Goal: Task Accomplishment & Management: Use online tool/utility

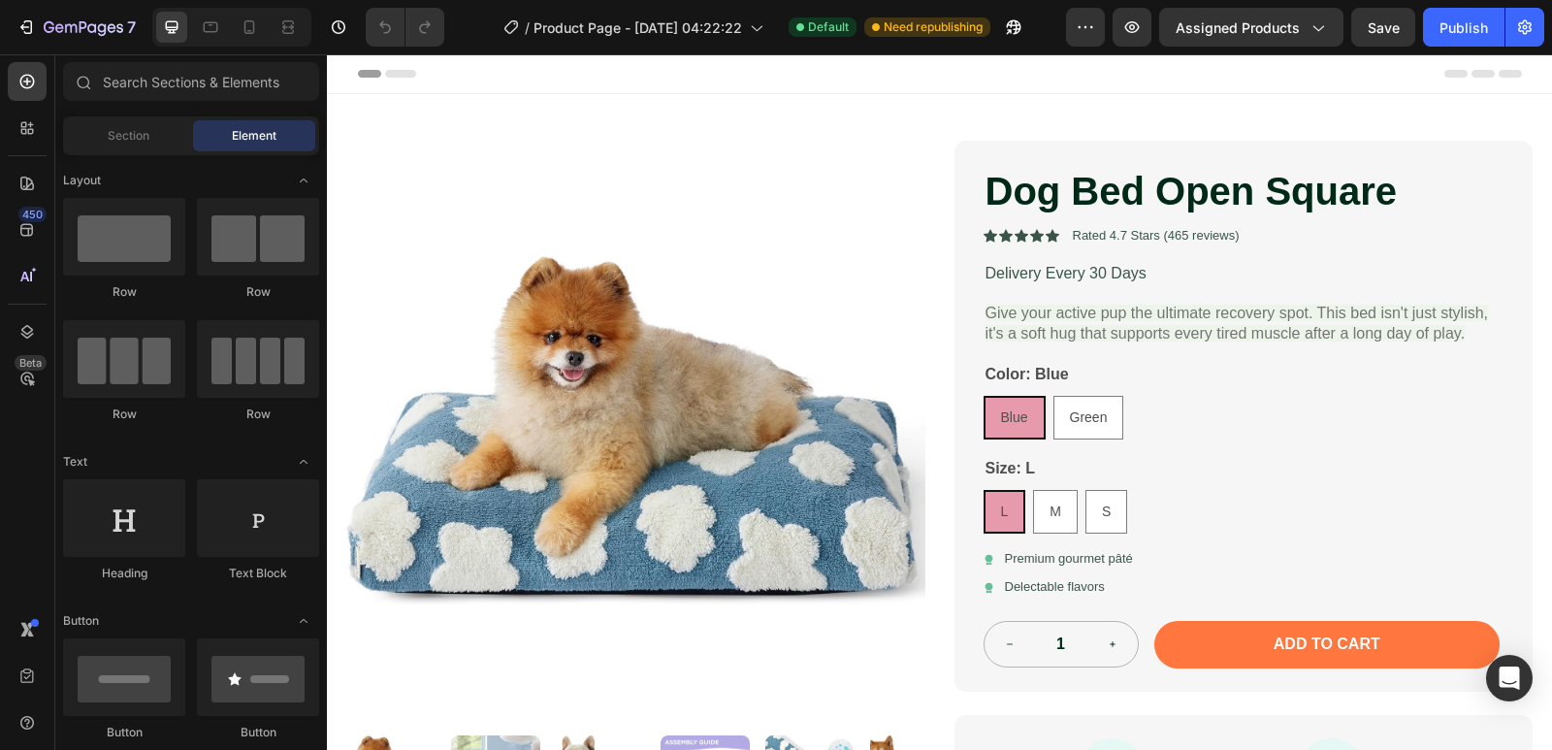
scroll to position [679, 0]
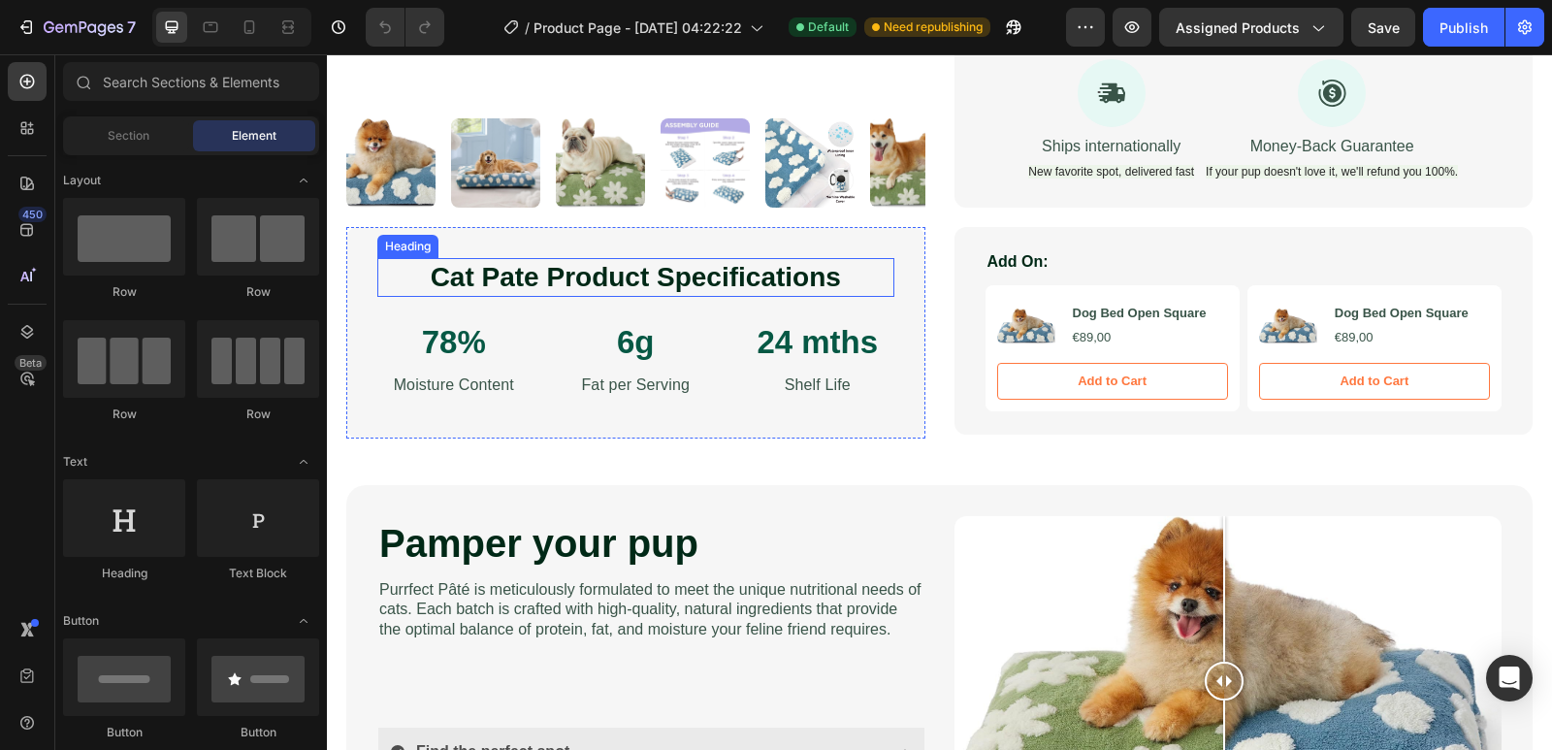
drag, startPoint x: 713, startPoint y: 276, endPoint x: 819, endPoint y: 288, distance: 106.5
click at [713, 276] on h2 "Cat Pate Product Specifications" at bounding box center [635, 277] width 517 height 39
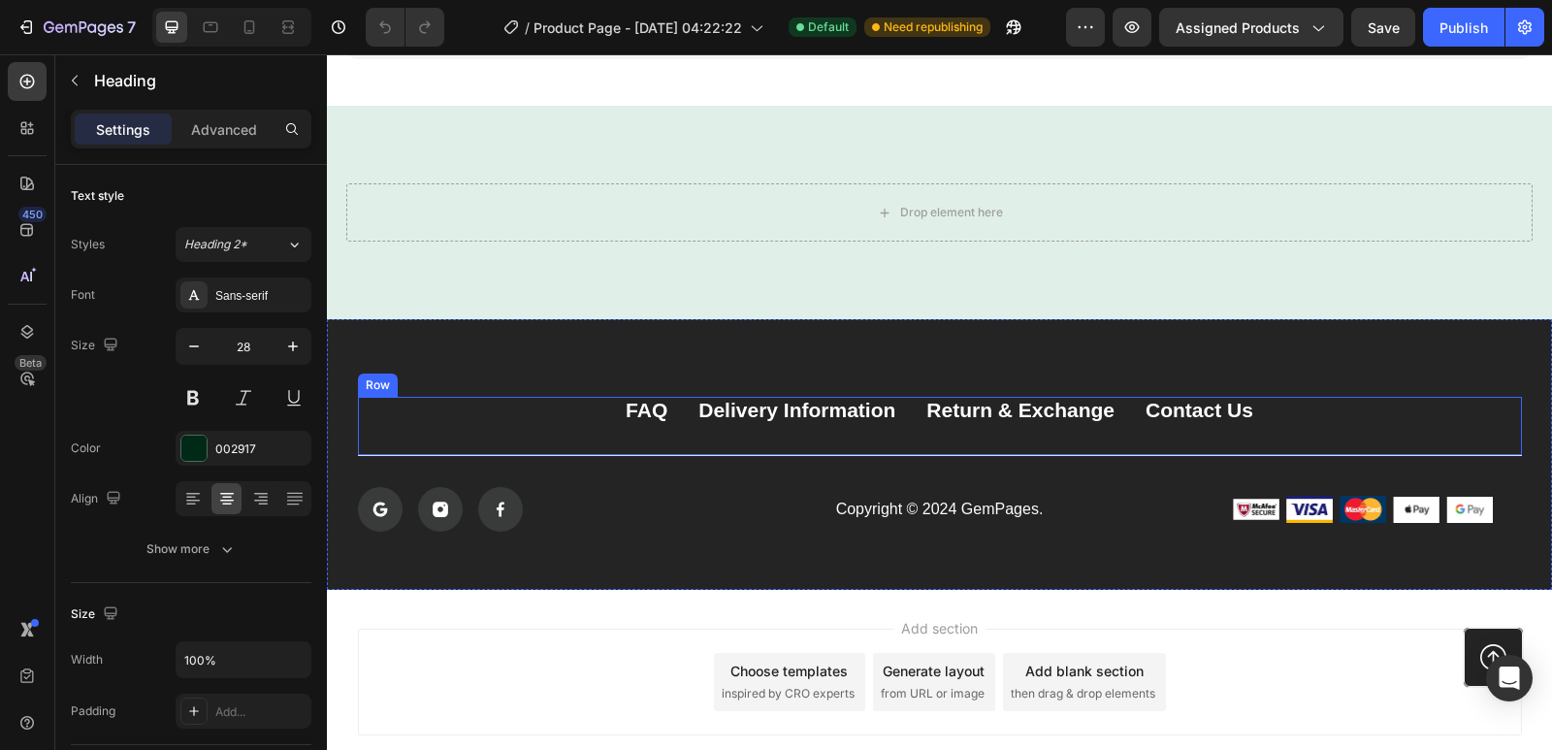
scroll to position [3632, 0]
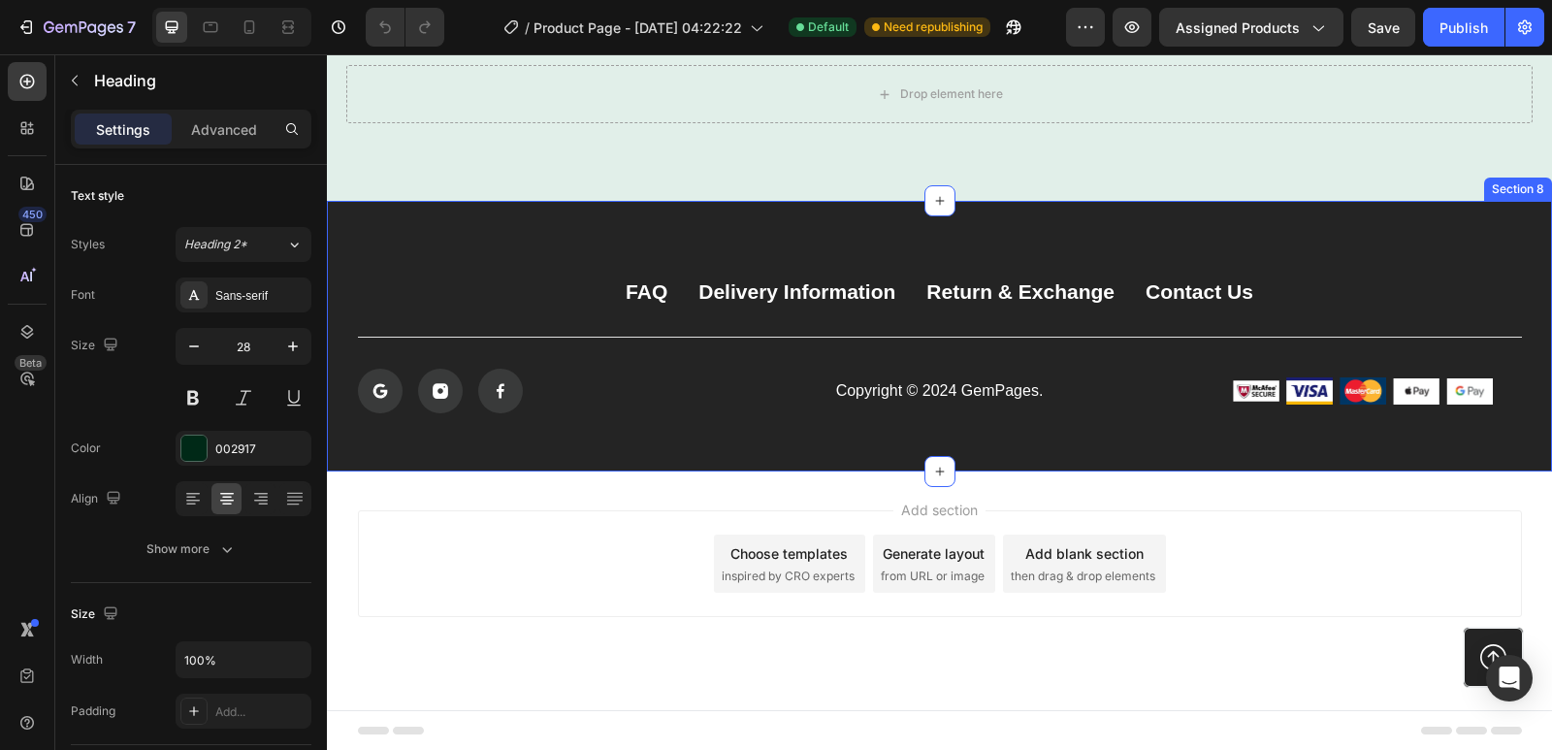
click at [1090, 242] on div "FAQ Button Delivery Information Button Return & Exchange Button Contact Us Butt…" at bounding box center [939, 336] width 1225 height 271
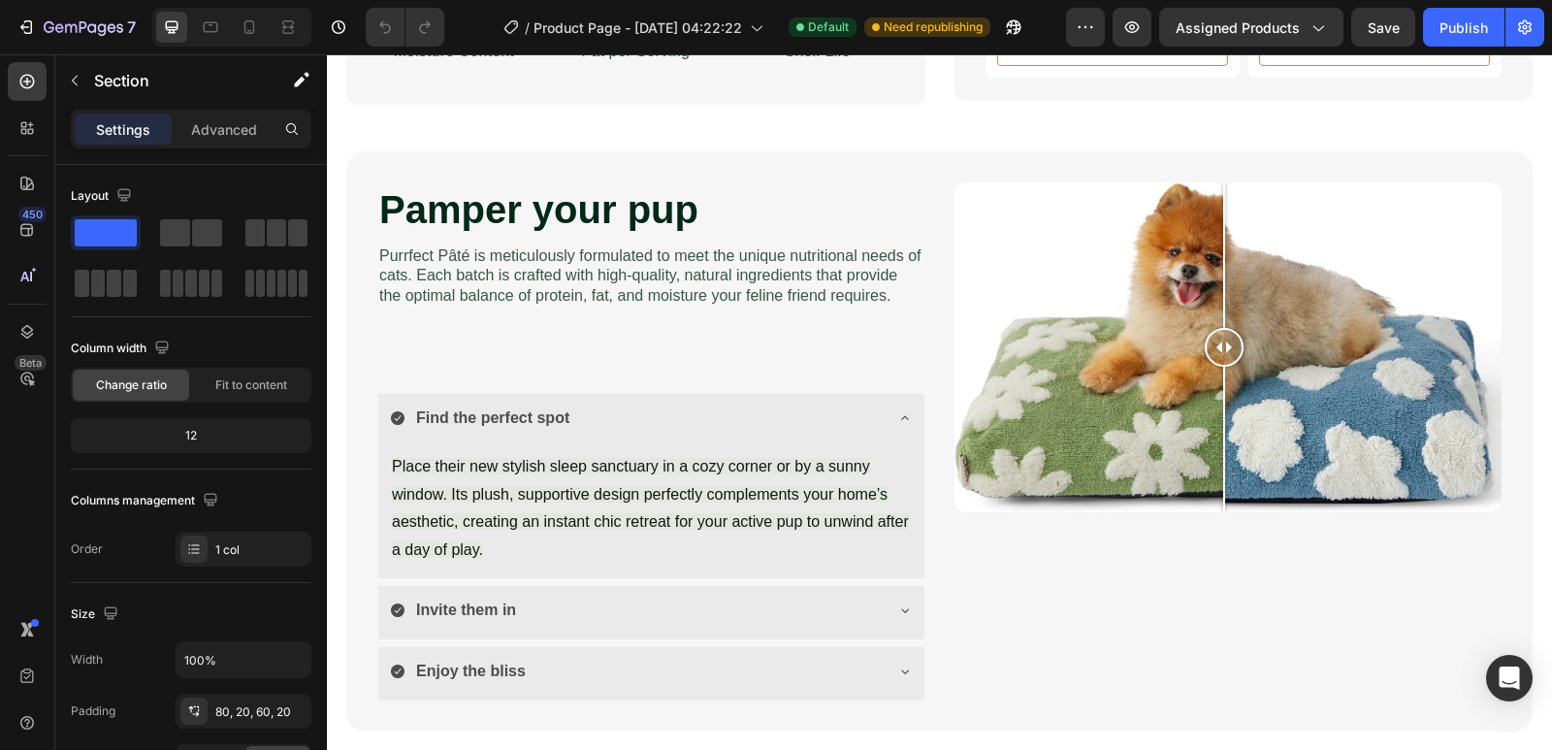
scroll to position [625, 0]
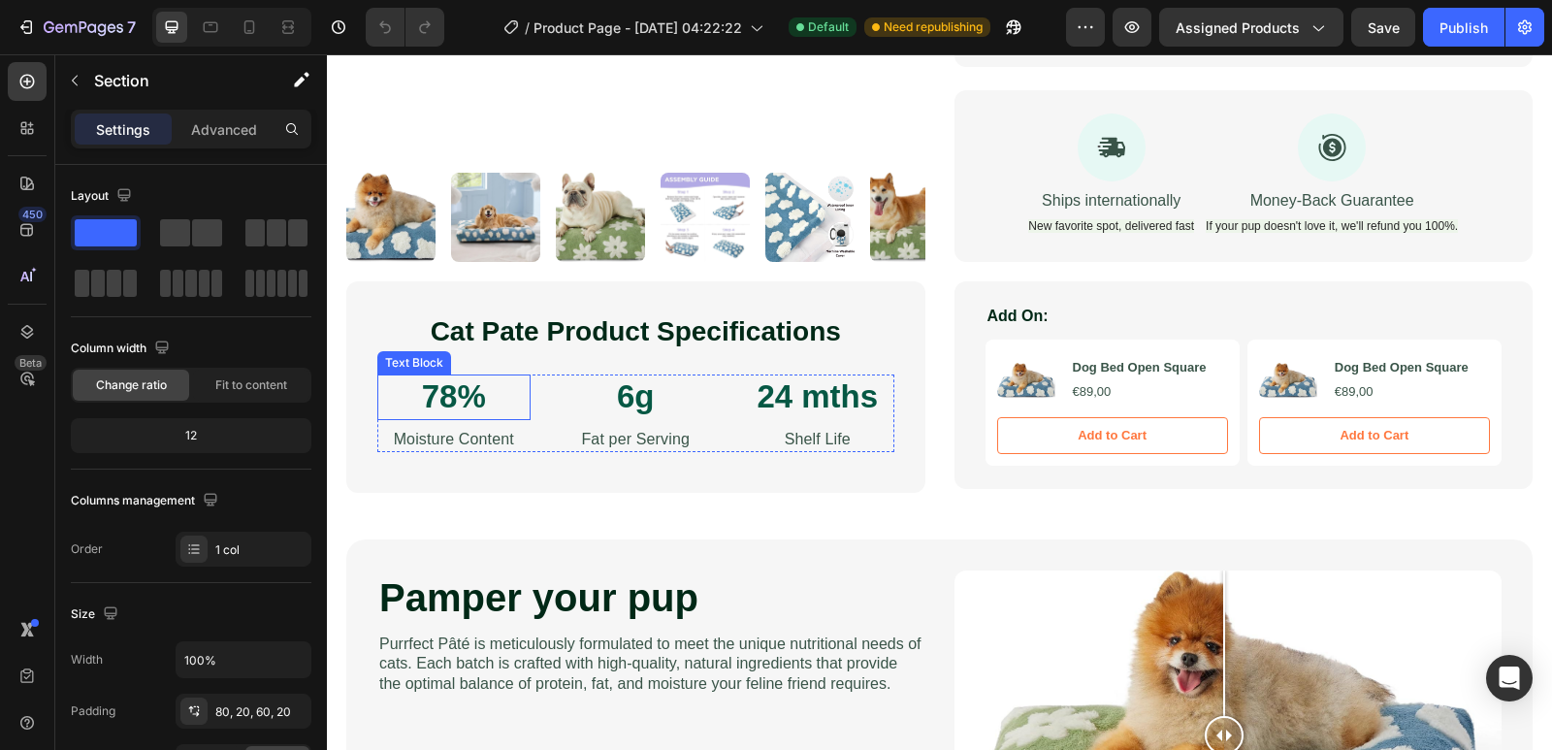
click at [472, 406] on p "78%" at bounding box center [453, 397] width 149 height 42
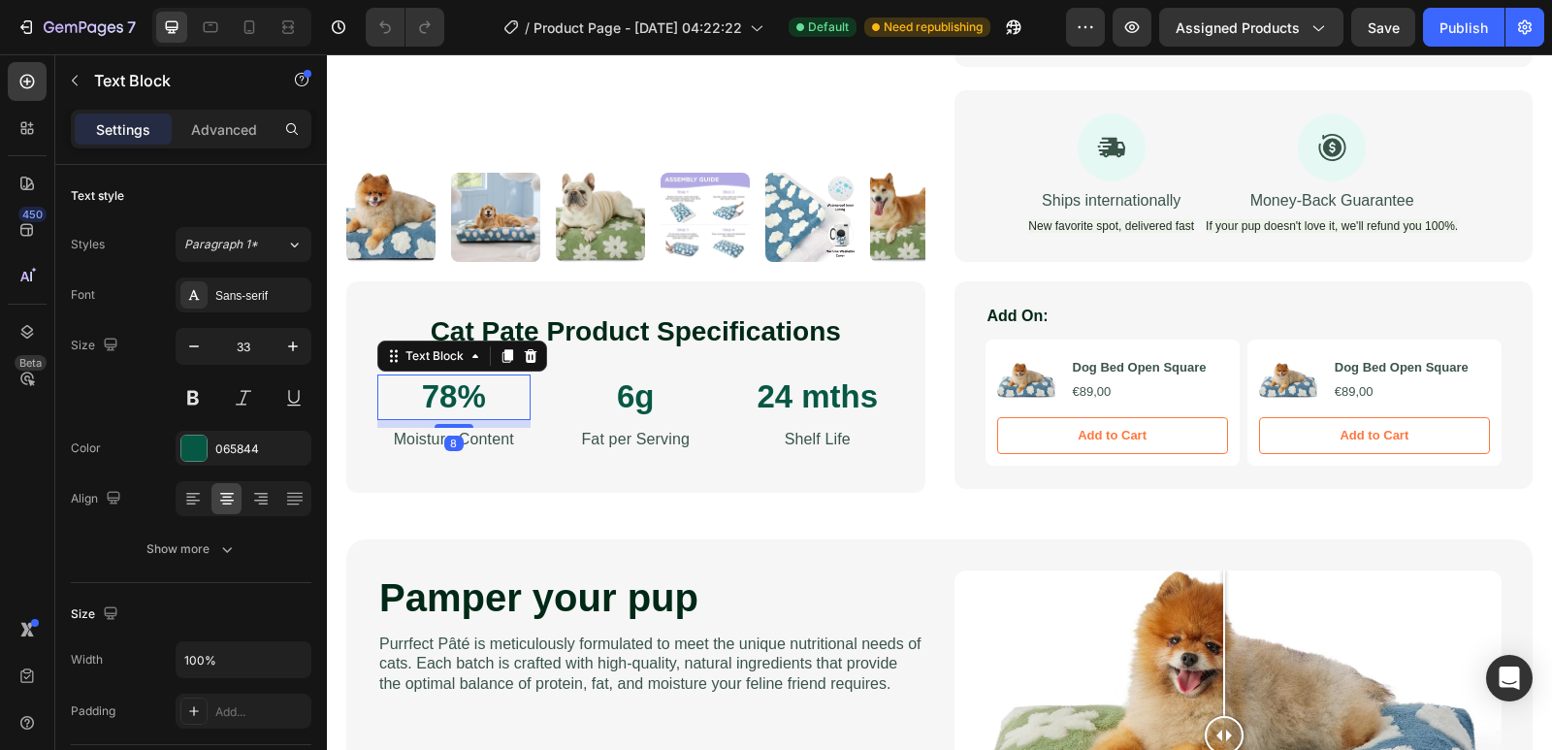
click at [495, 396] on p "78%" at bounding box center [453, 397] width 149 height 42
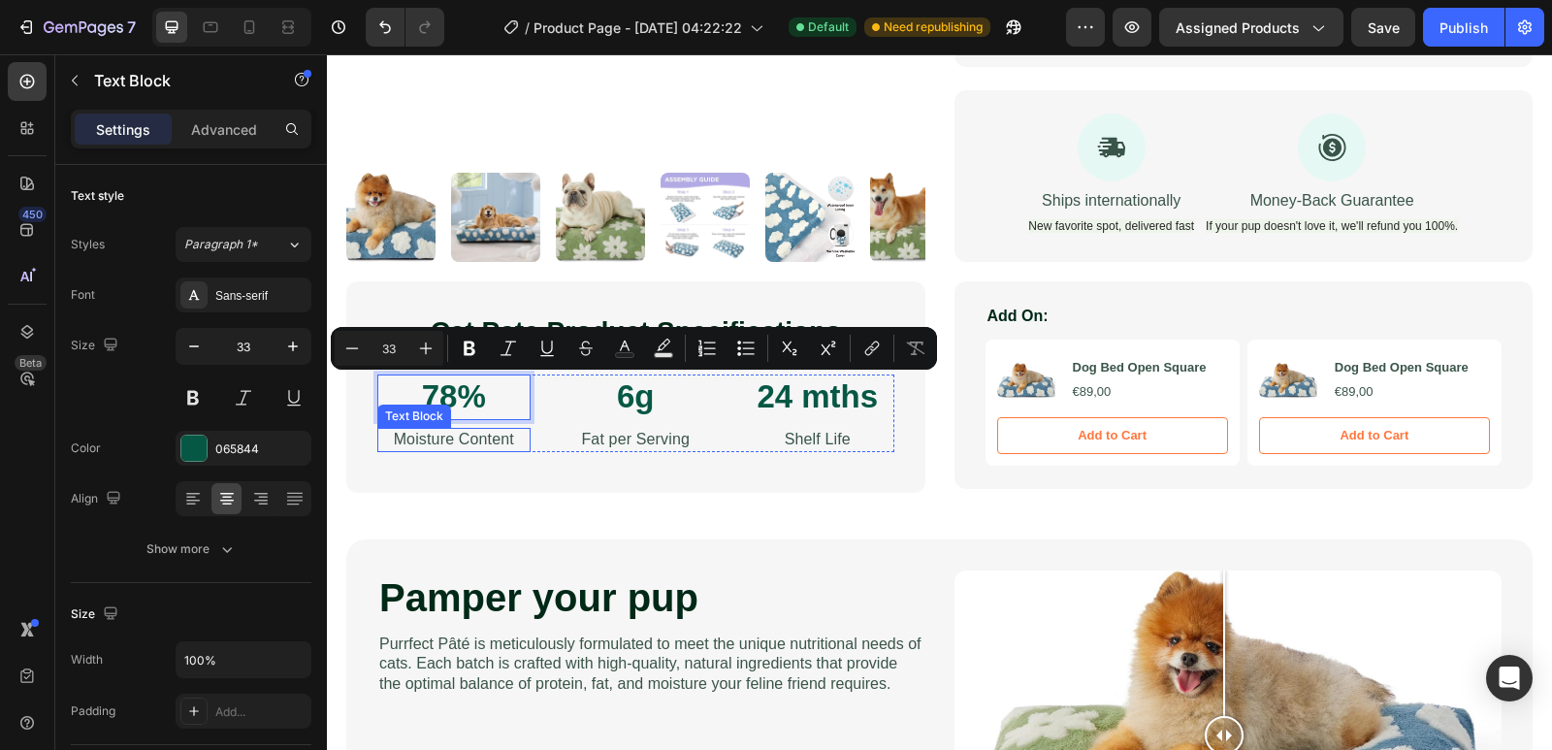
click at [497, 438] on p "Moisture Content" at bounding box center [453, 440] width 149 height 20
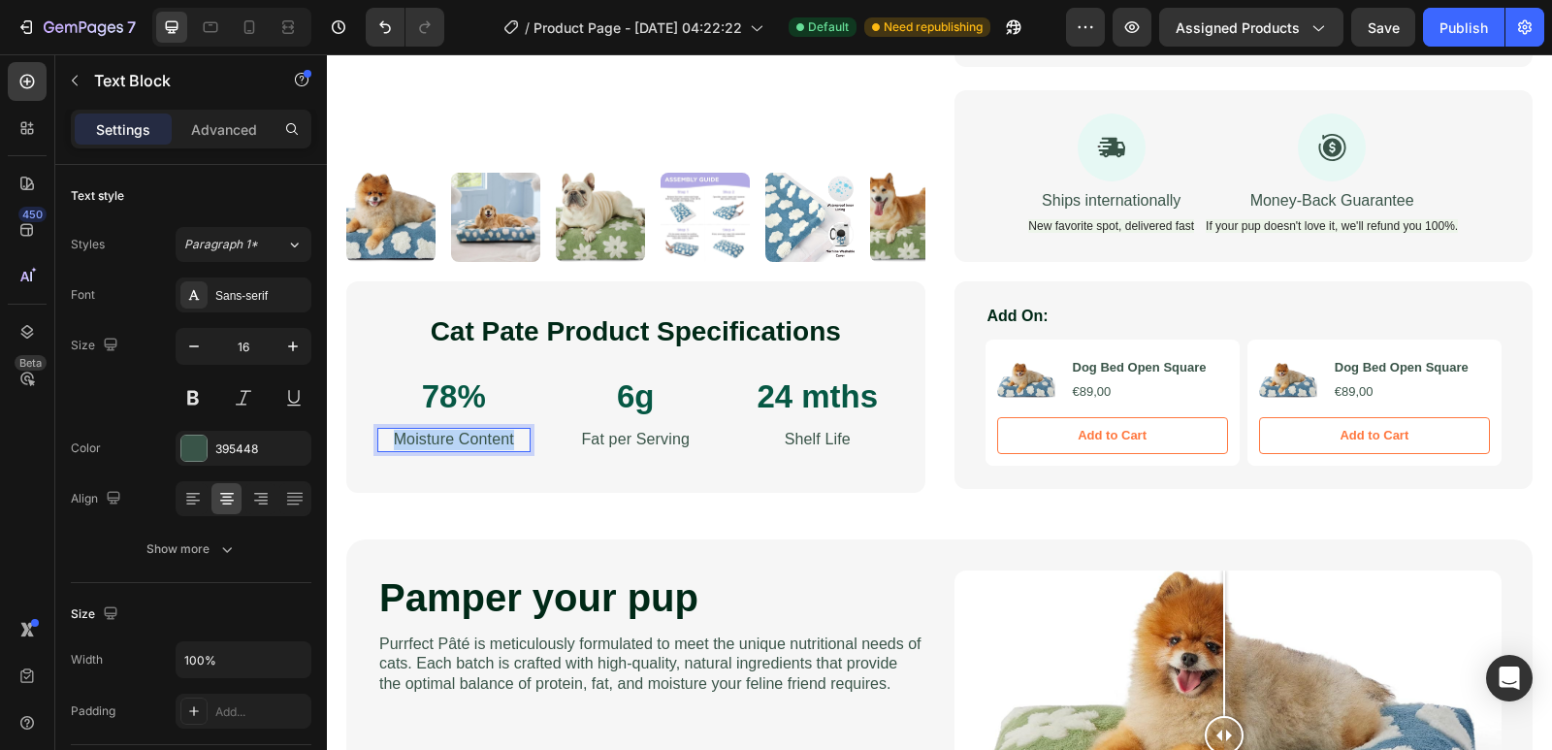
click at [497, 438] on p "Moisture Content" at bounding box center [453, 440] width 149 height 20
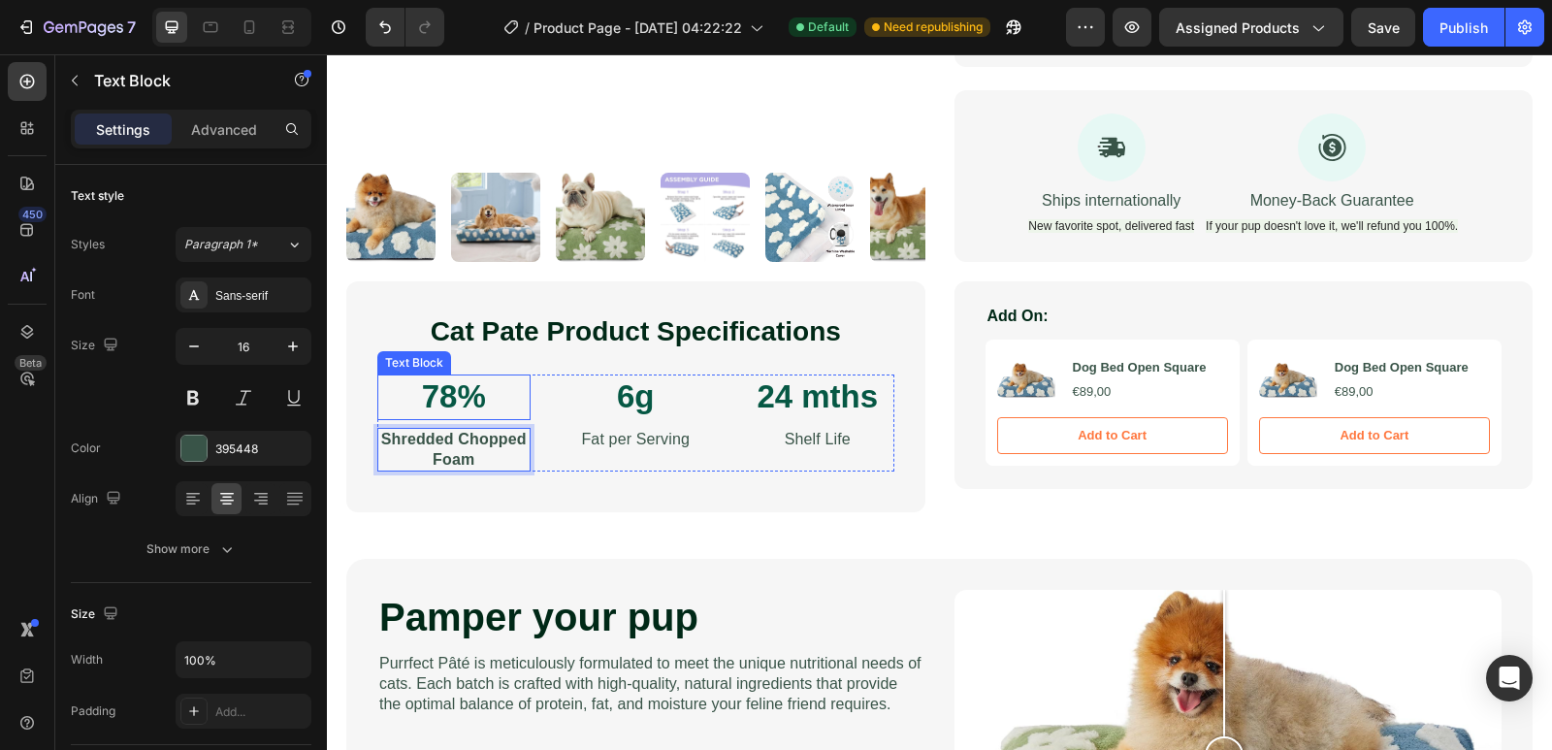
click at [476, 402] on p "78%" at bounding box center [453, 397] width 149 height 42
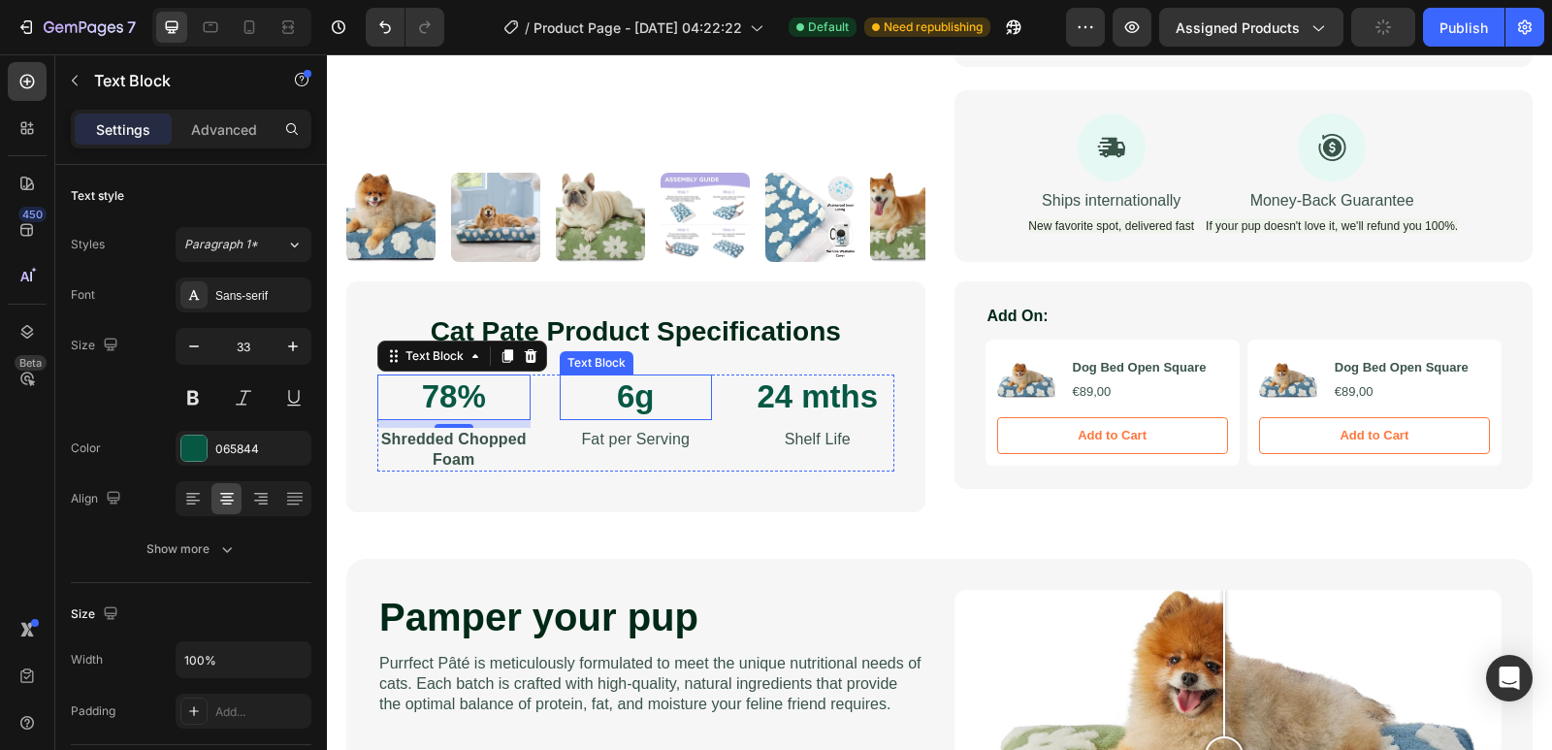
click at [623, 387] on p "6g" at bounding box center [636, 397] width 149 height 42
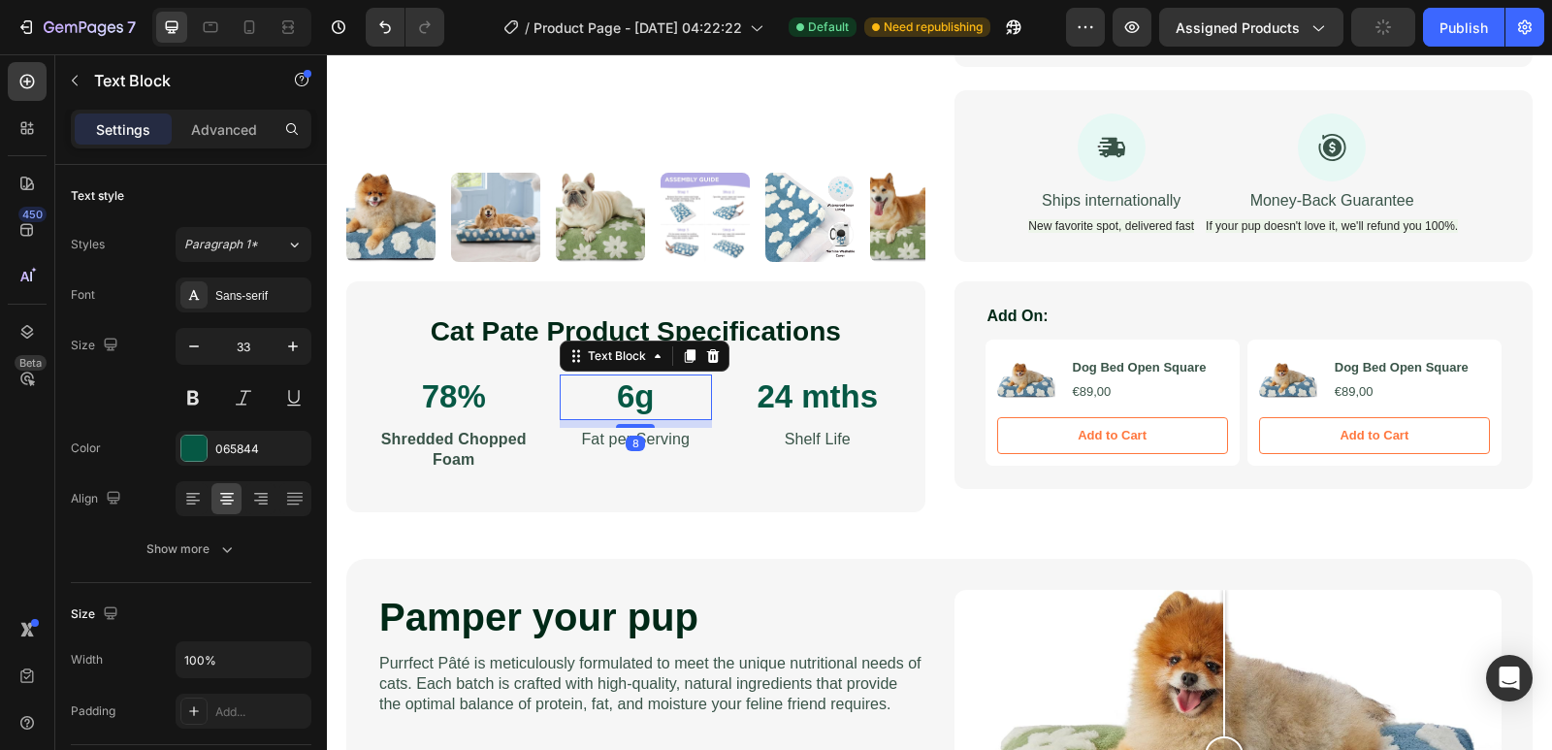
click at [623, 387] on p "6g" at bounding box center [636, 397] width 149 height 42
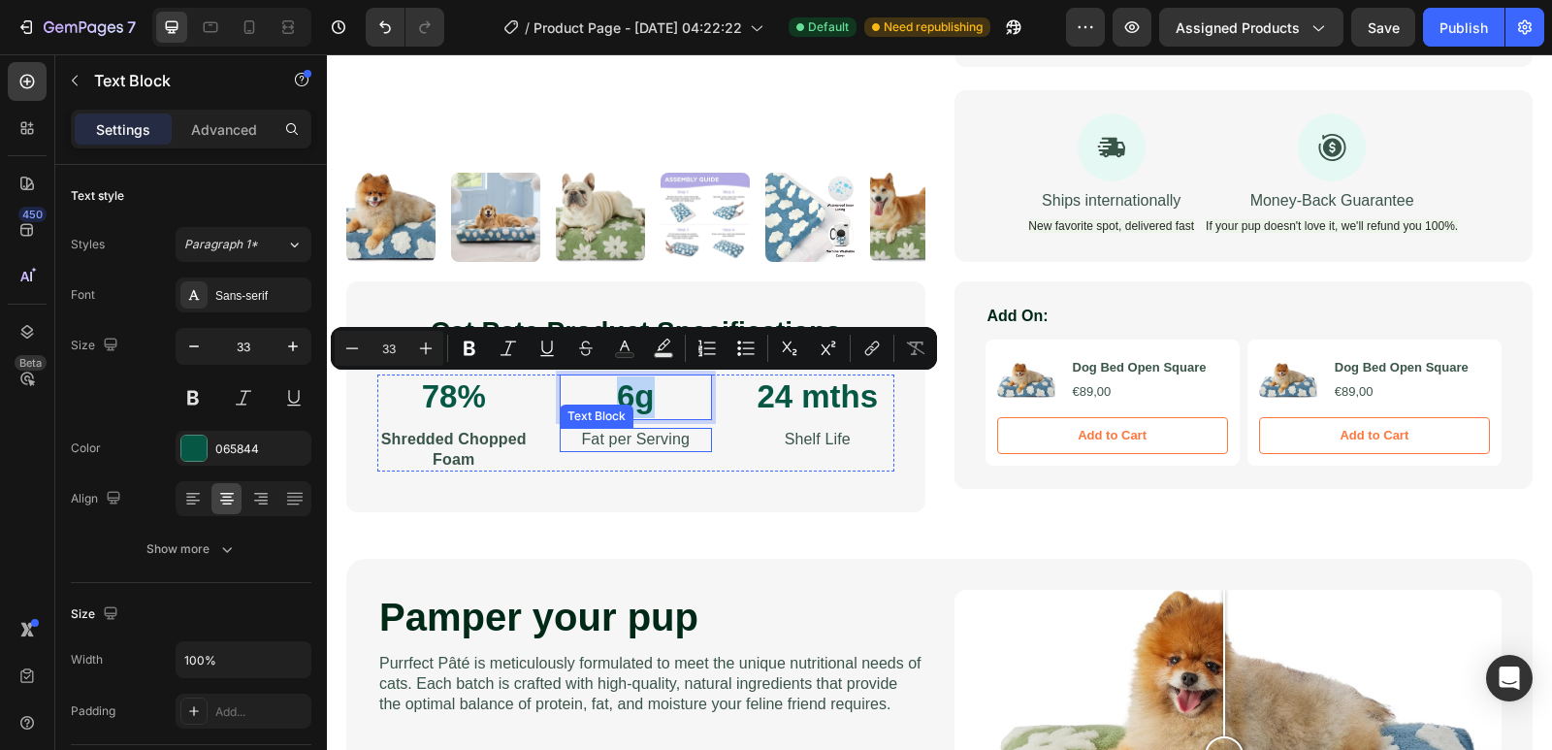
click at [703, 441] on p "Fat per Serving" at bounding box center [636, 440] width 149 height 20
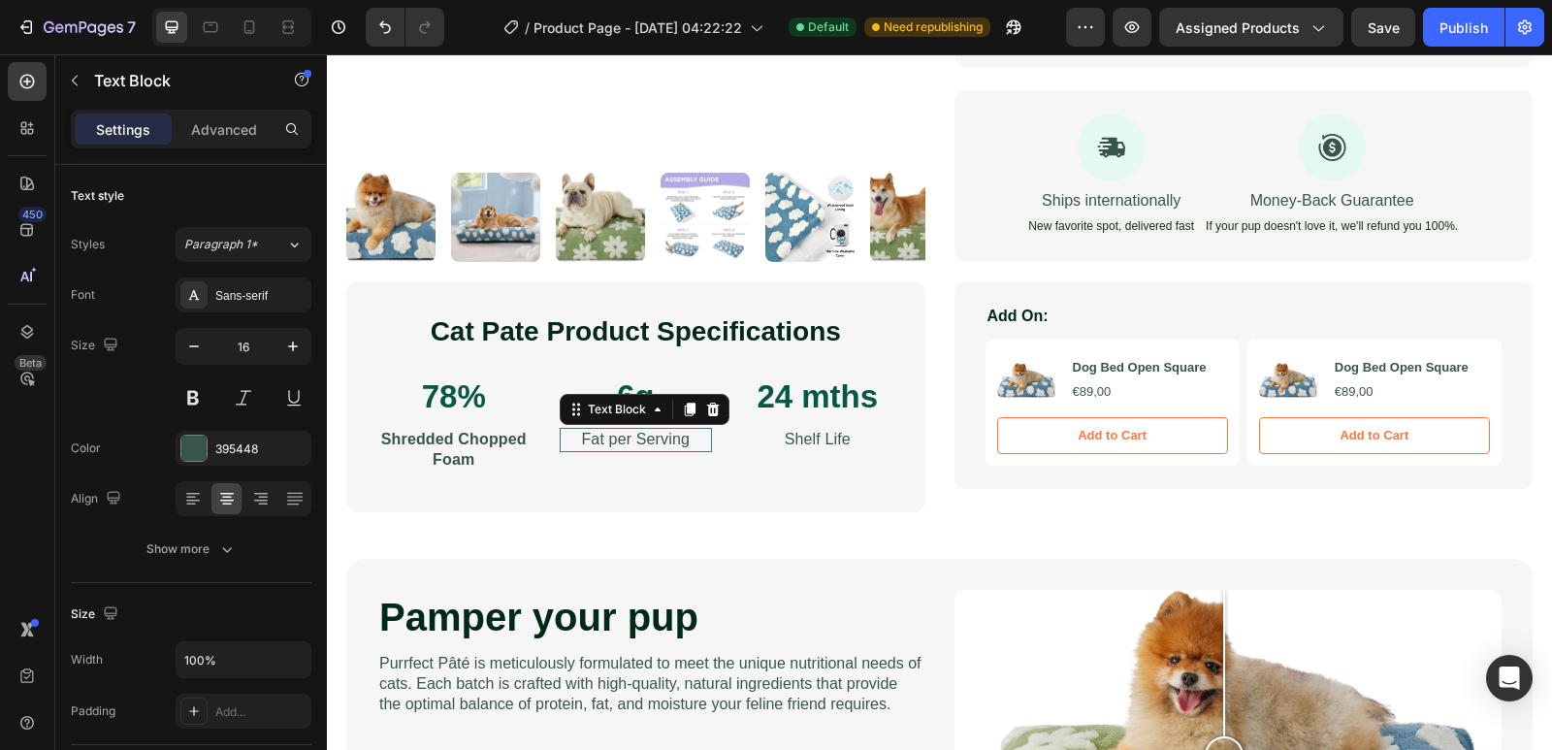
click at [702, 441] on p "Fat per Serving" at bounding box center [636, 440] width 149 height 20
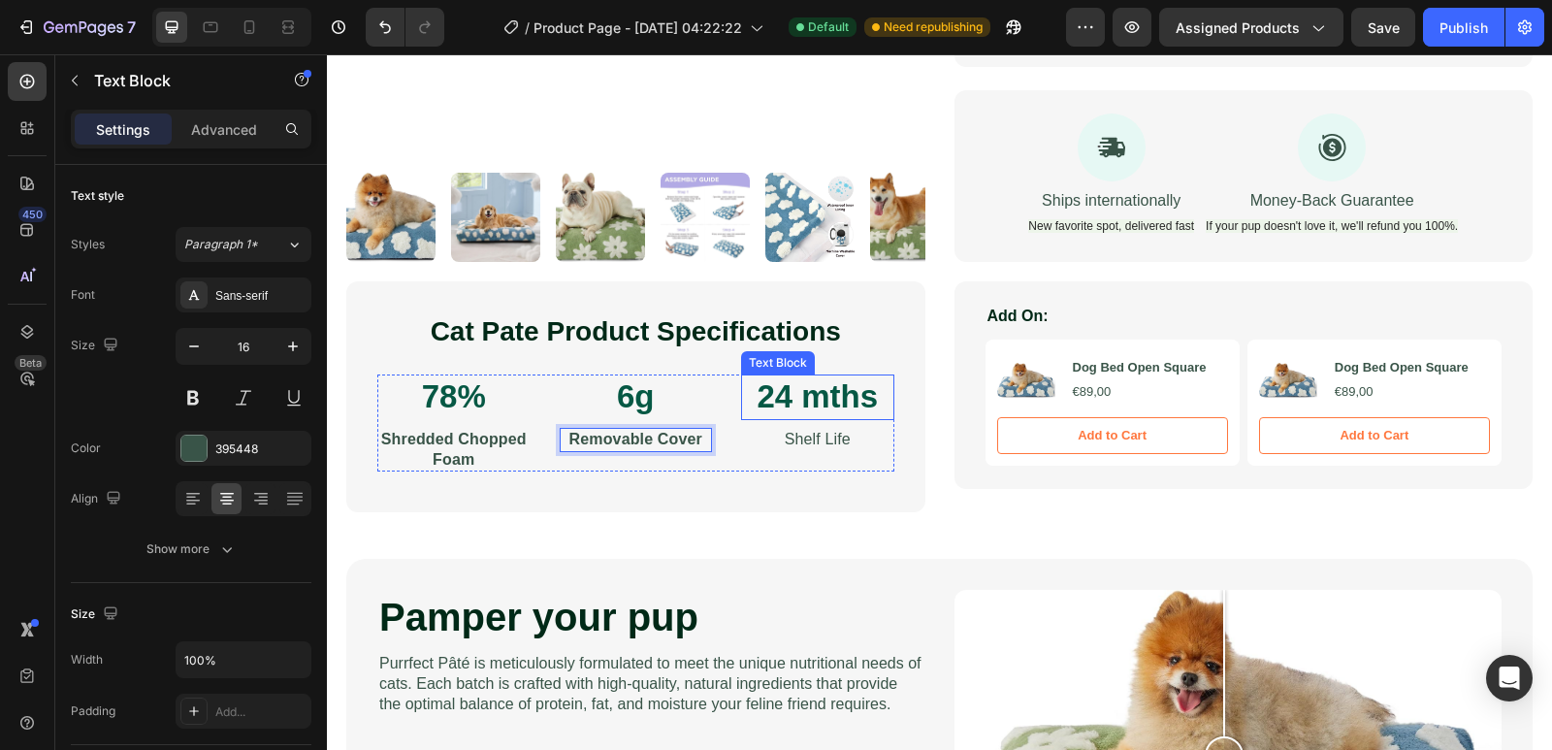
click at [826, 403] on p "24 mths" at bounding box center [817, 397] width 149 height 42
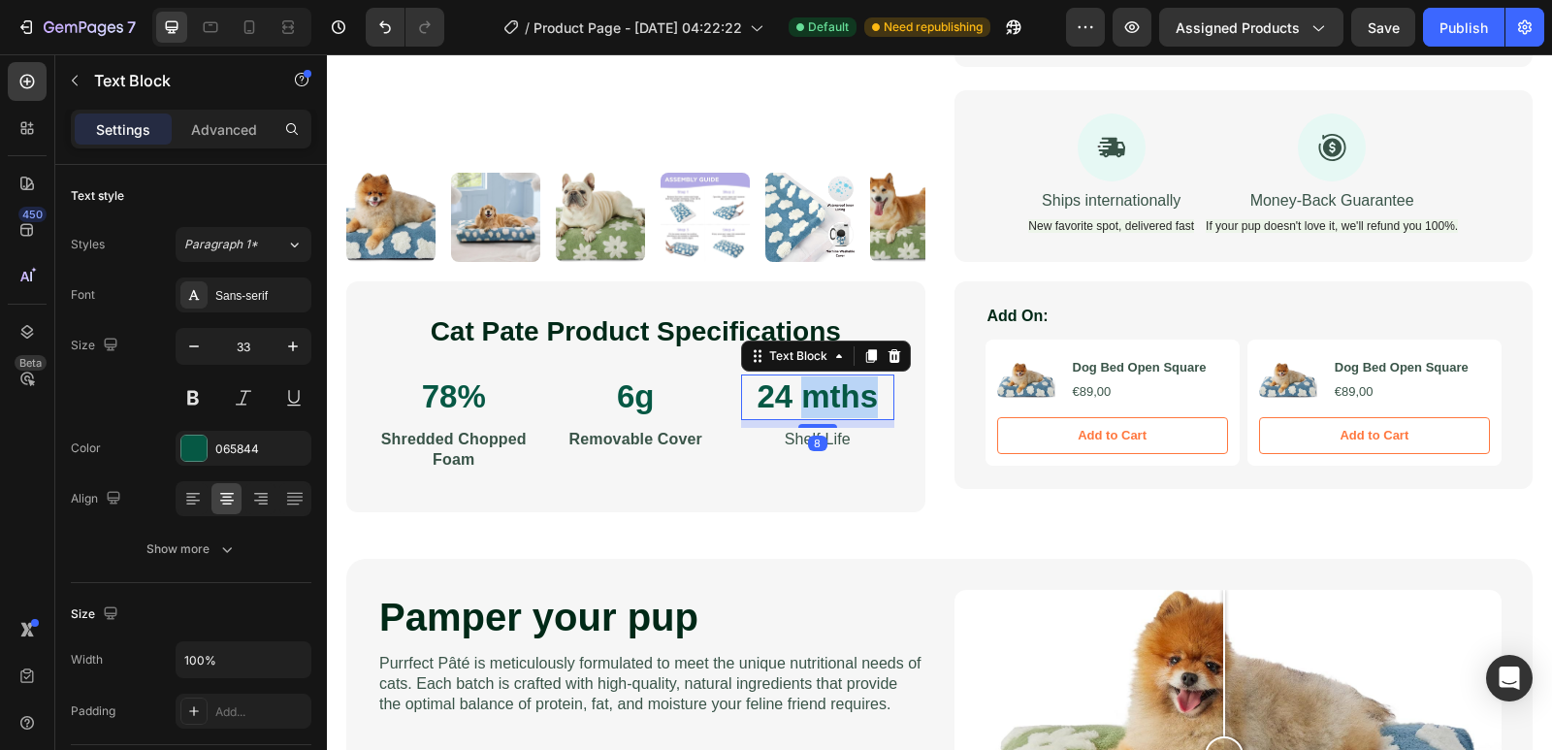
click at [826, 403] on p "24 mths" at bounding box center [817, 397] width 149 height 42
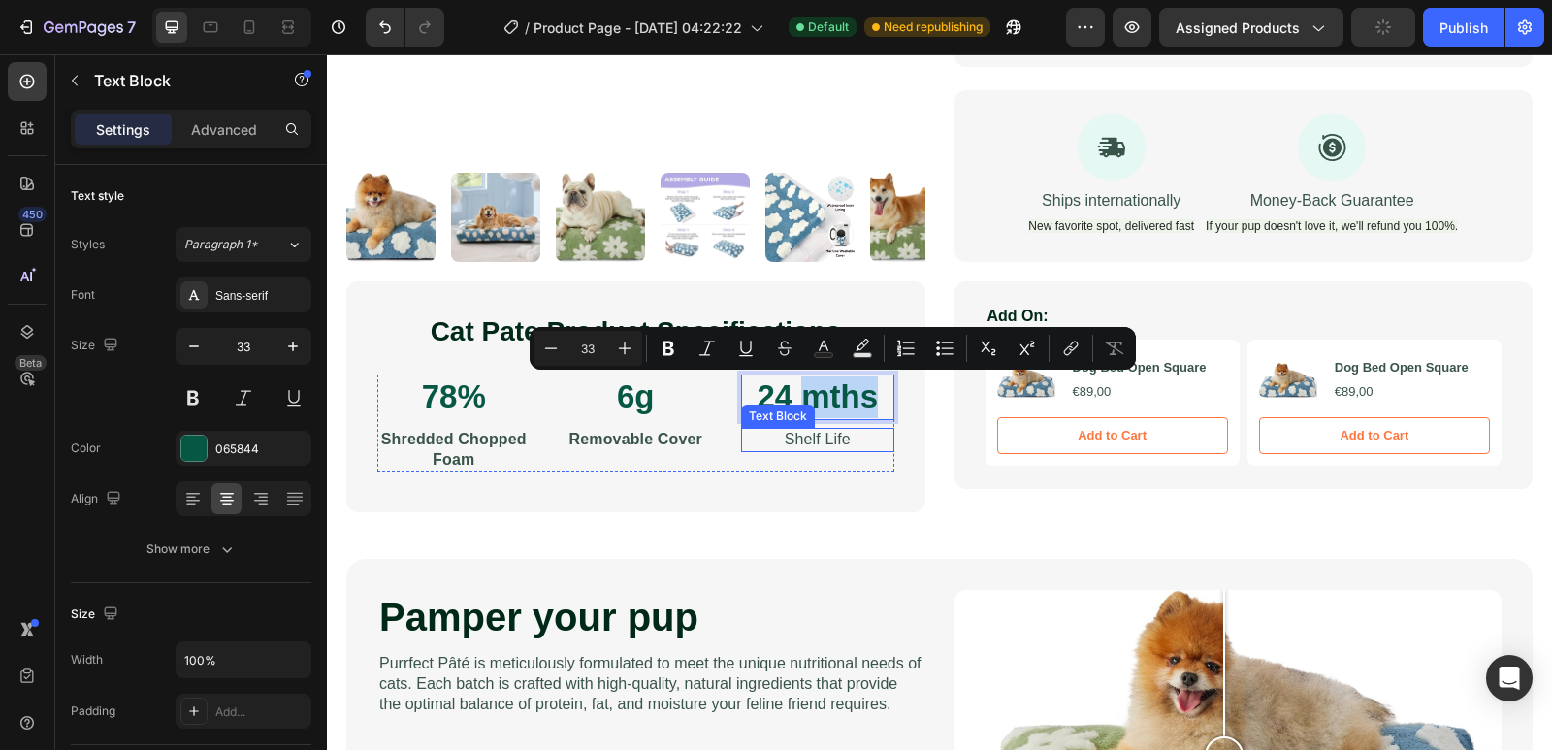
click at [804, 436] on p "Shelf Life" at bounding box center [817, 440] width 149 height 20
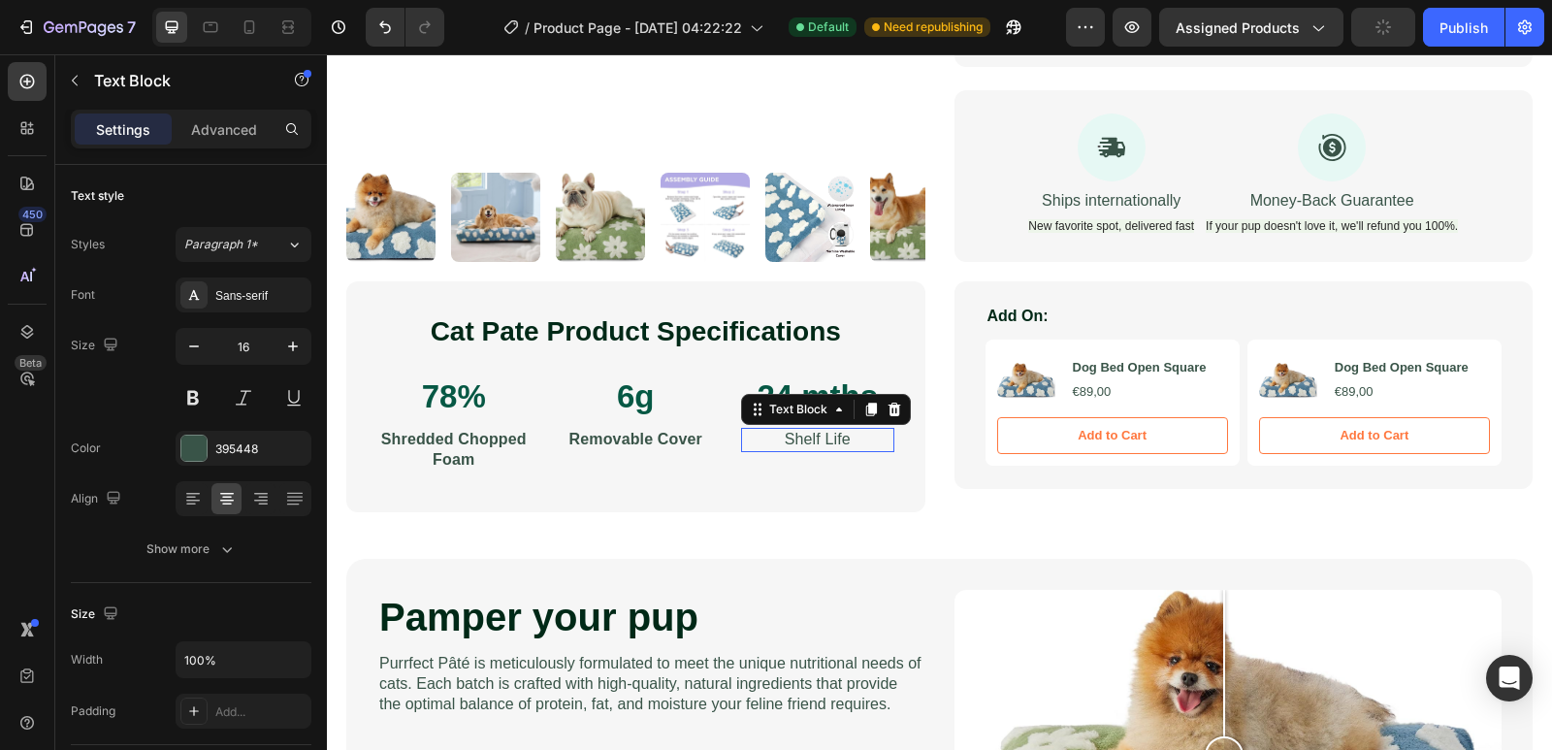
click at [804, 436] on p "Shelf Life" at bounding box center [817, 440] width 149 height 20
click at [807, 402] on p "24 mths" at bounding box center [817, 397] width 149 height 42
click at [861, 393] on p "24 mths" at bounding box center [817, 397] width 149 height 42
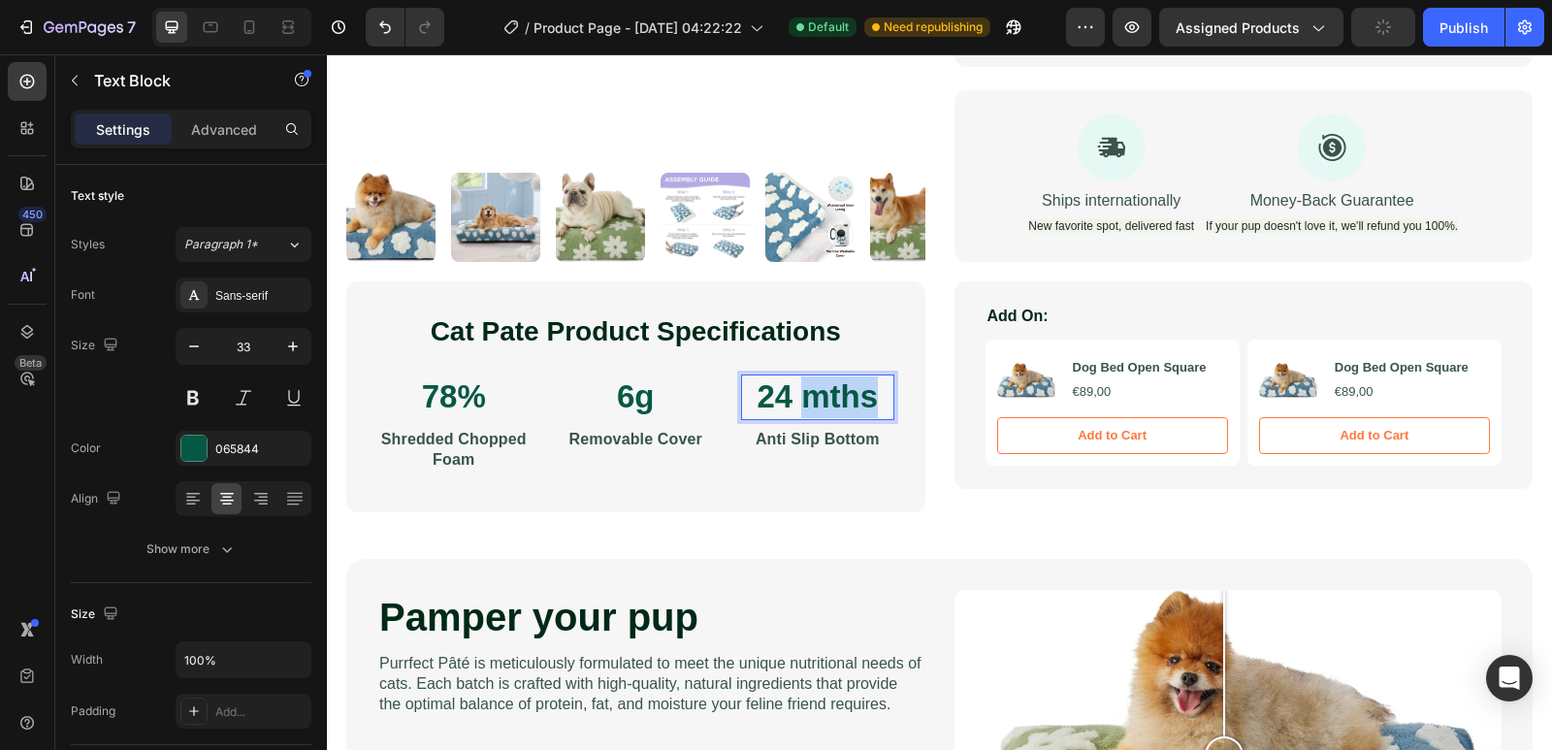
click at [861, 393] on p "24 mths" at bounding box center [817, 397] width 149 height 42
click at [797, 398] on div "Rich Text Editor. Editing area: main" at bounding box center [817, 397] width 153 height 46
click at [803, 392] on div "Rich Text Editor. Editing area: main" at bounding box center [817, 397] width 153 height 46
click at [644, 402] on p "6g" at bounding box center [636, 397] width 149 height 42
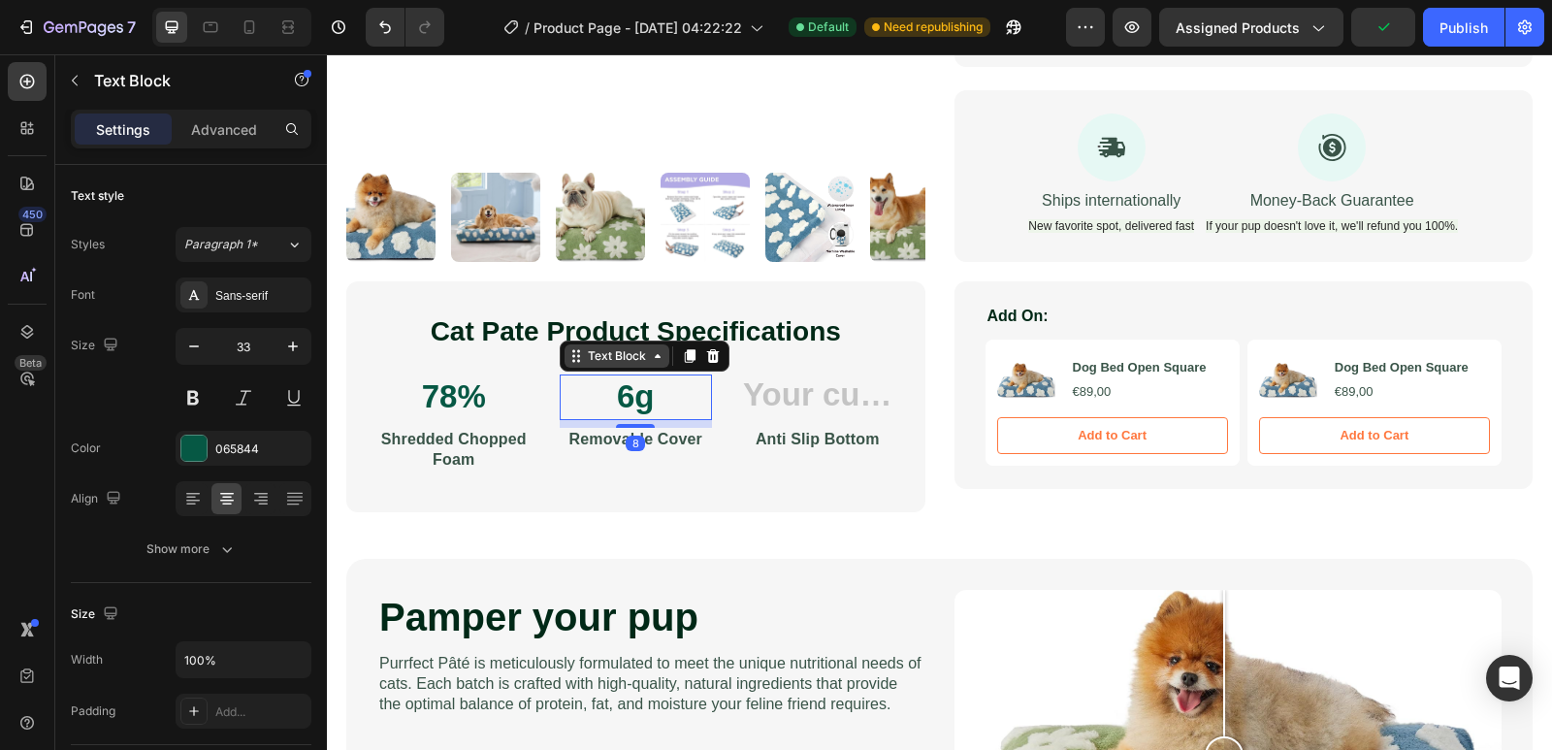
click at [649, 365] on div "Text Block" at bounding box center [617, 355] width 105 height 23
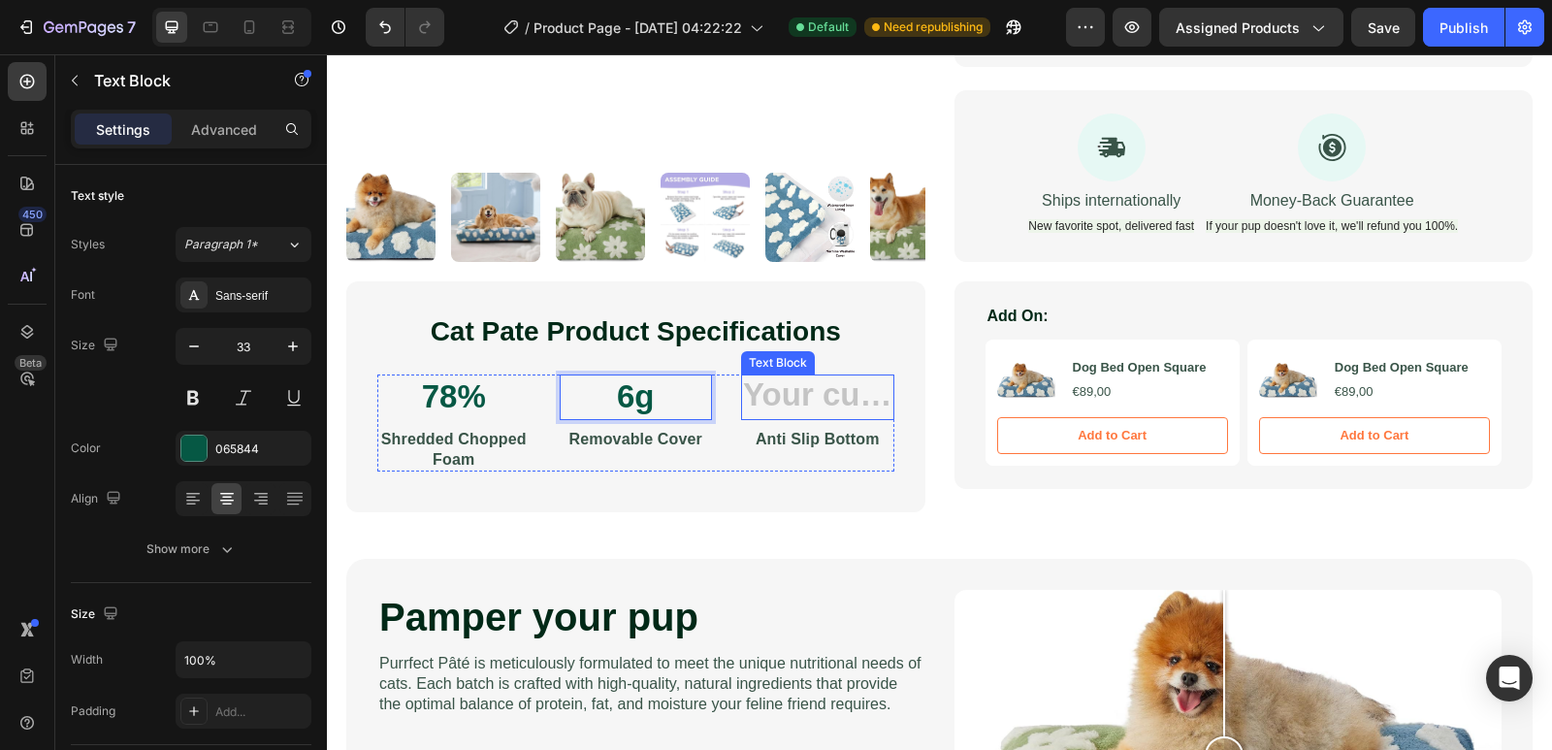
click at [806, 407] on div "Rich Text Editor. Editing area: main" at bounding box center [817, 397] width 153 height 46
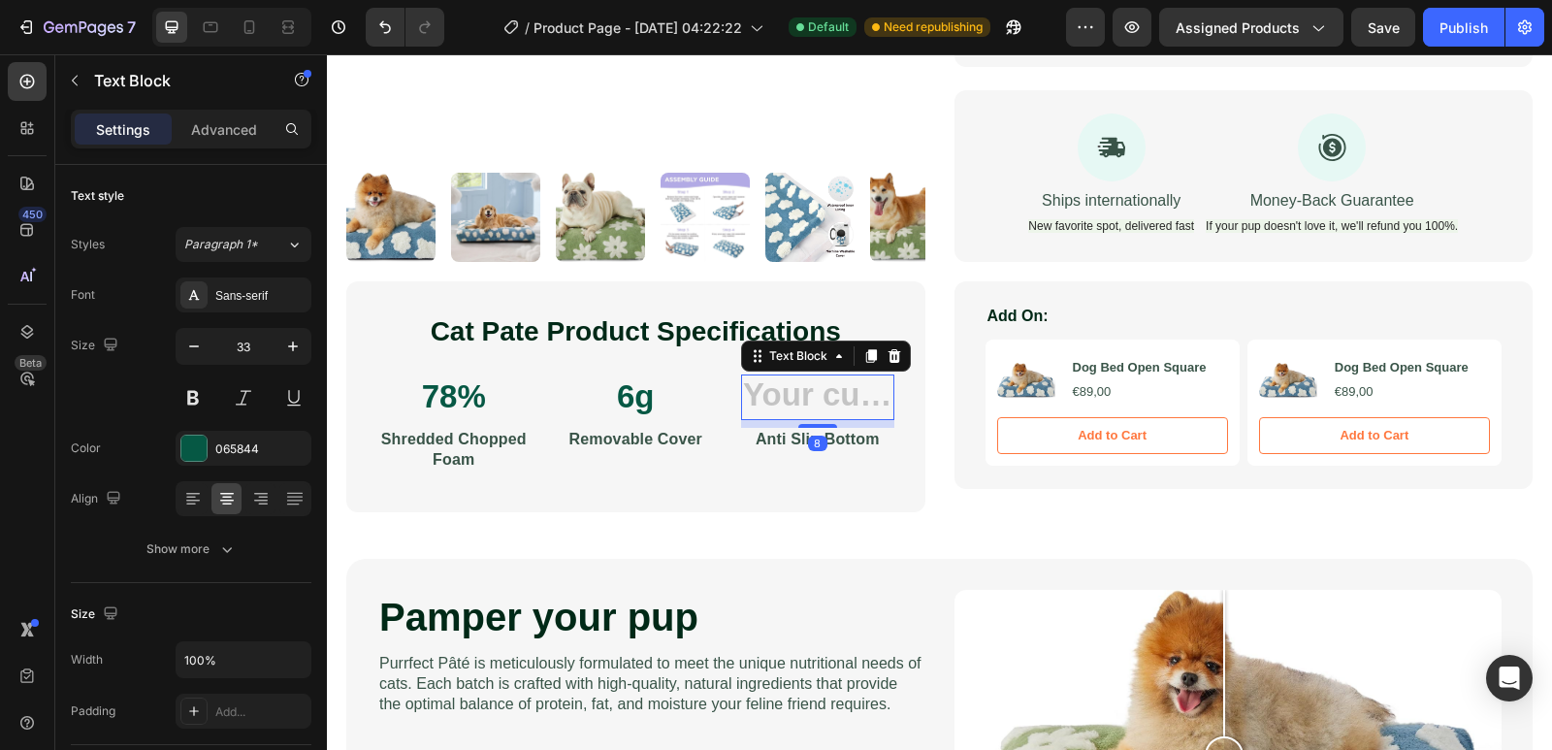
click at [823, 400] on div "Rich Text Editor. Editing area: main" at bounding box center [817, 397] width 153 height 46
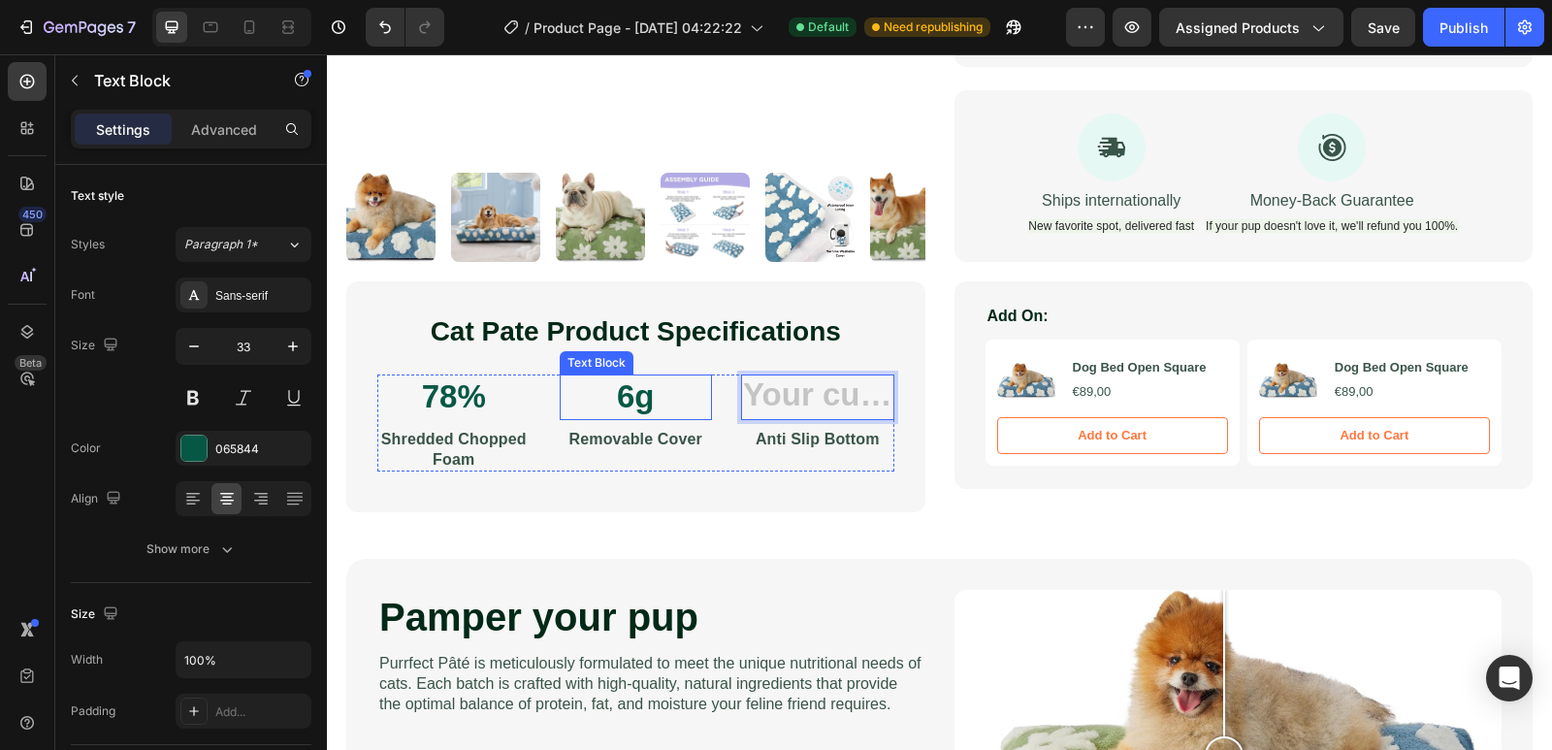
click at [668, 399] on p "6g" at bounding box center [636, 397] width 149 height 42
click at [814, 399] on div "Rich Text Editor. Editing area: main" at bounding box center [817, 397] width 153 height 46
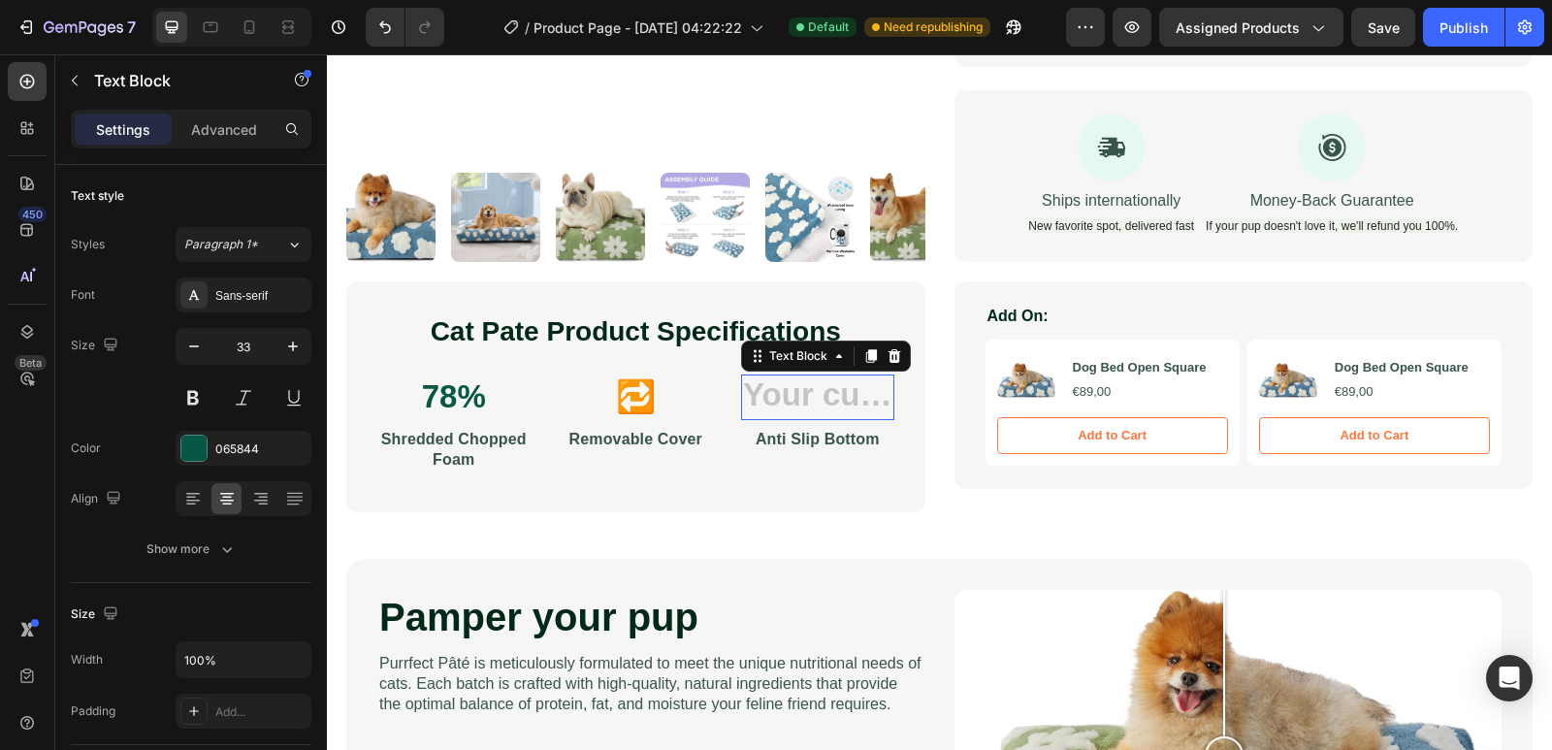
click at [814, 399] on div "Rich Text Editor. Editing area: main" at bounding box center [817, 397] width 153 height 46
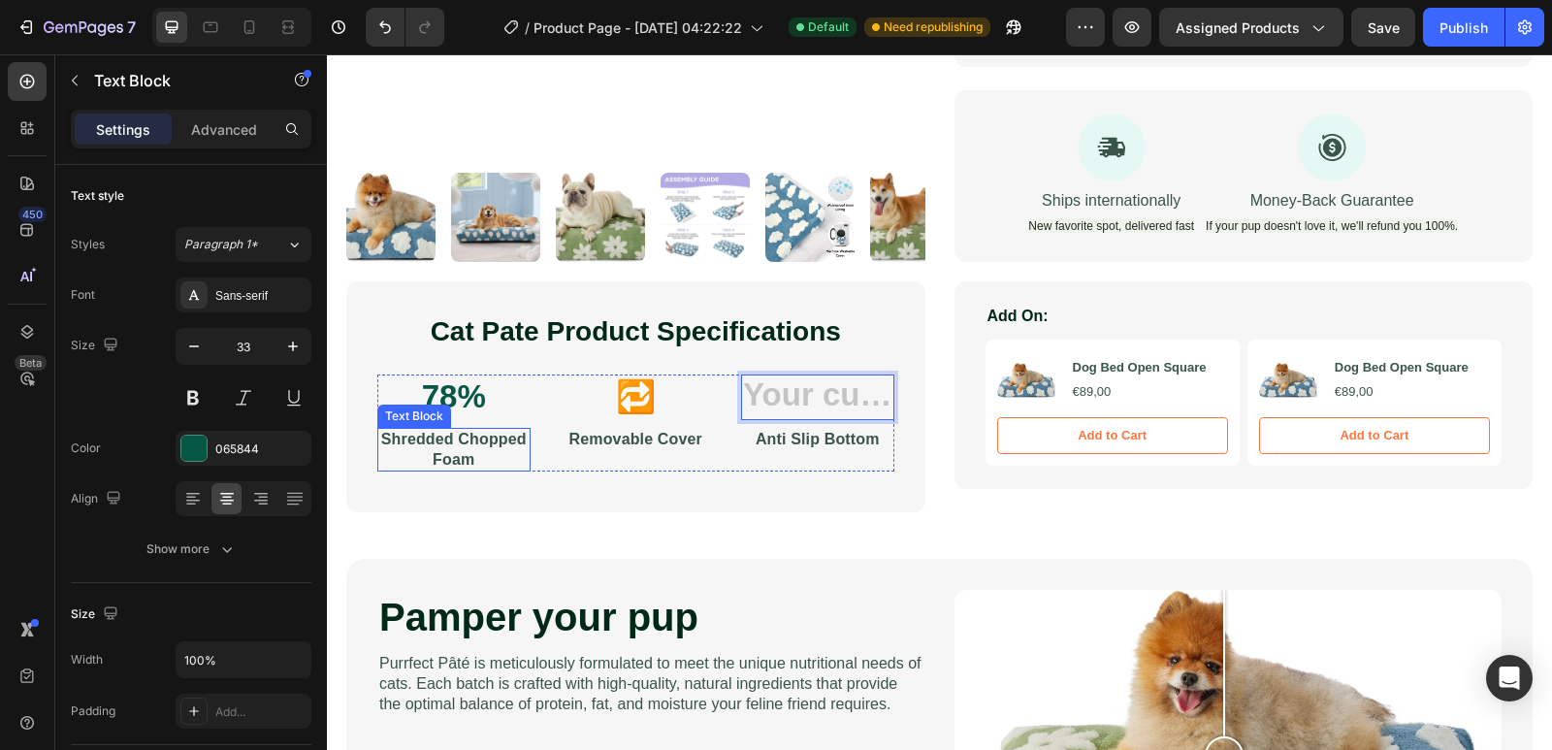
click at [472, 408] on p "78%" at bounding box center [453, 397] width 149 height 42
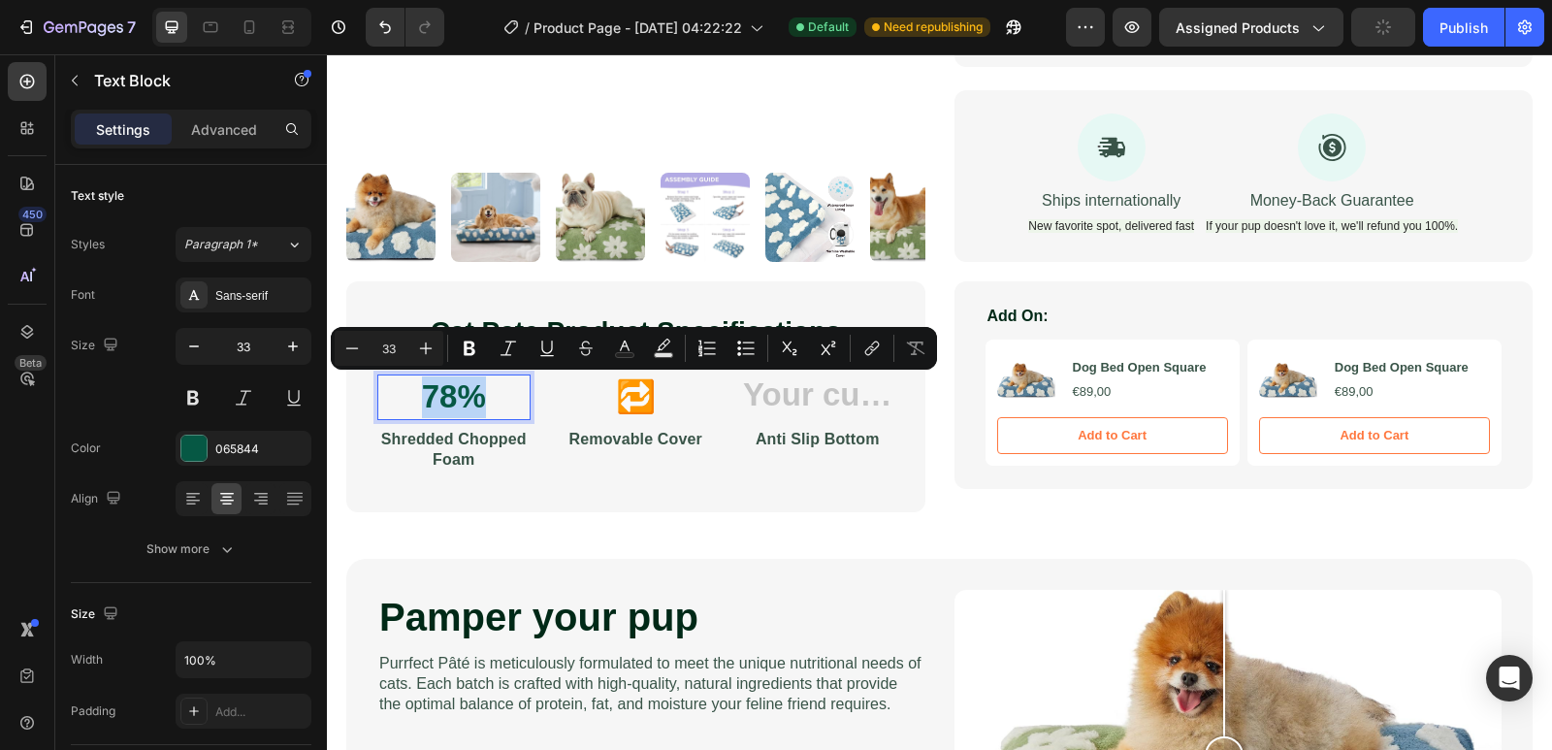
type input "14"
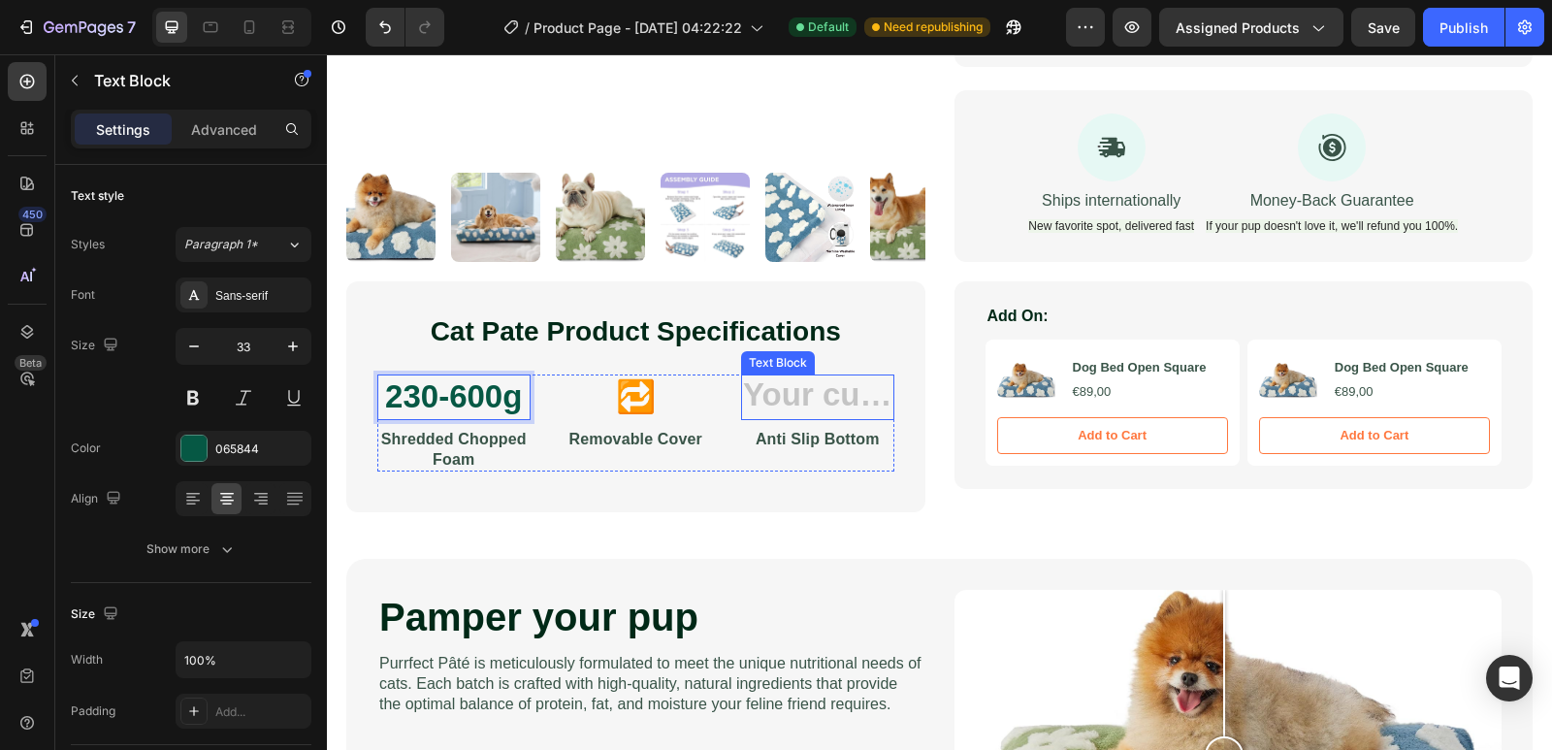
click at [797, 392] on div "Rich Text Editor. Editing area: main" at bounding box center [817, 397] width 153 height 46
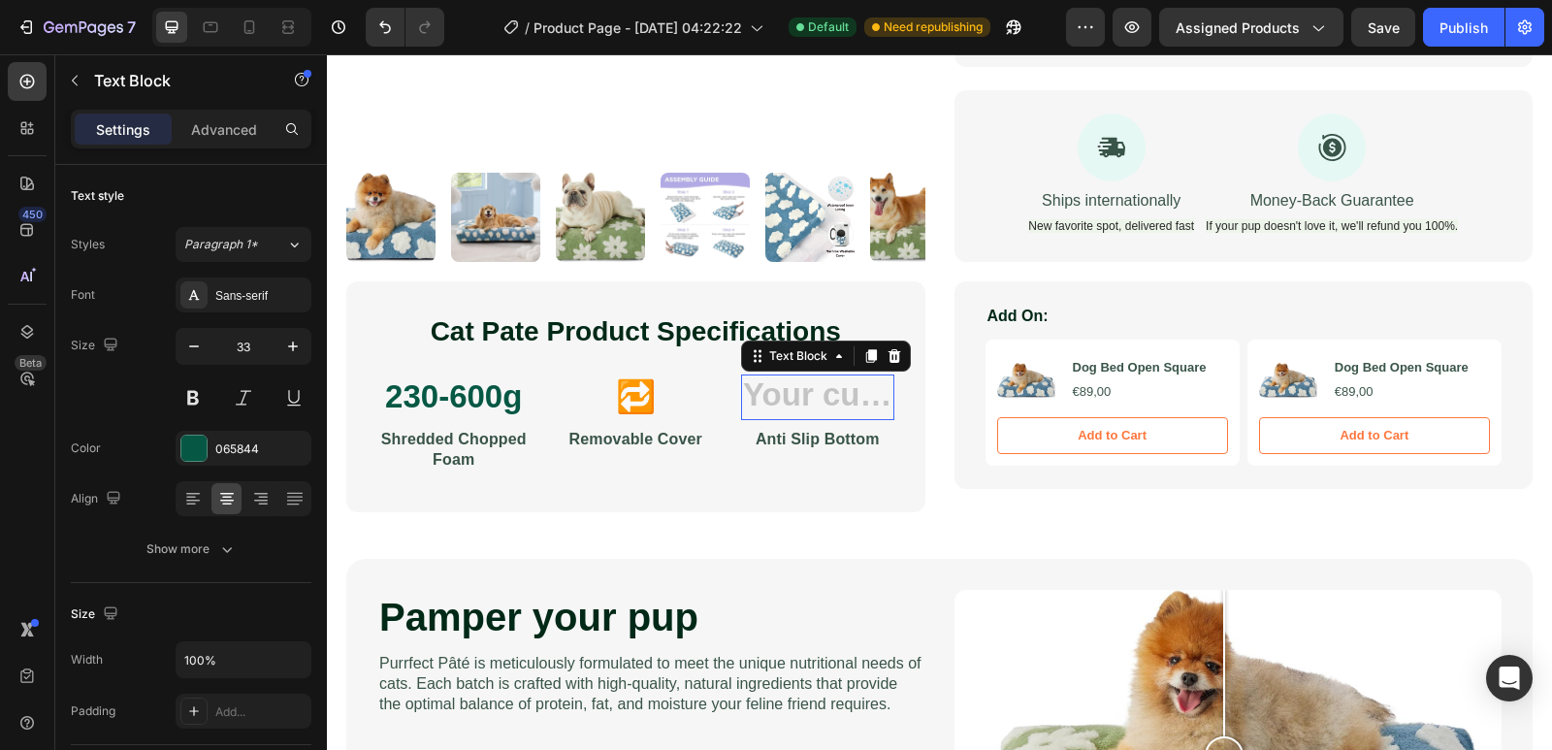
click at [797, 392] on div "Rich Text Editor. Editing area: main" at bounding box center [817, 397] width 153 height 46
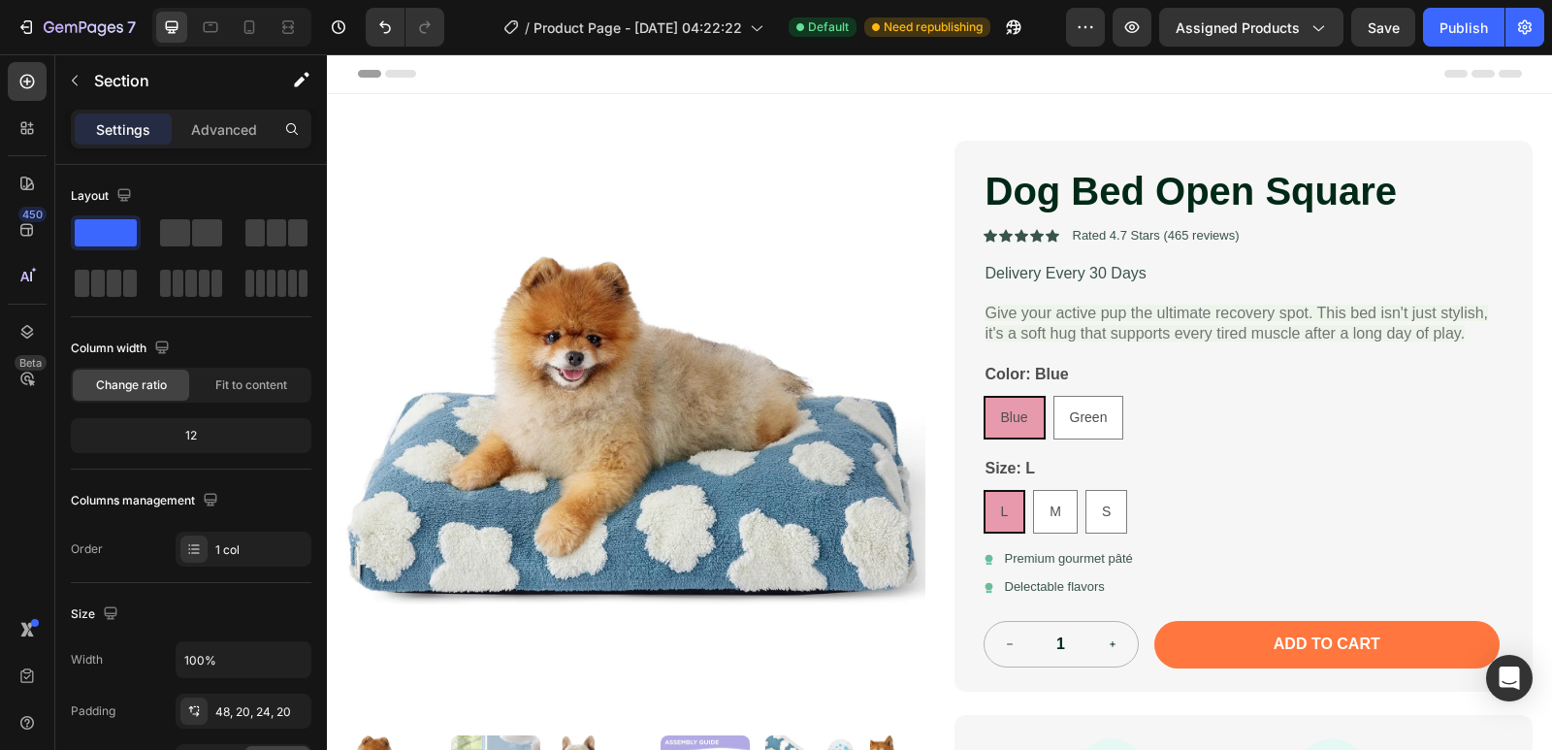
scroll to position [485, 0]
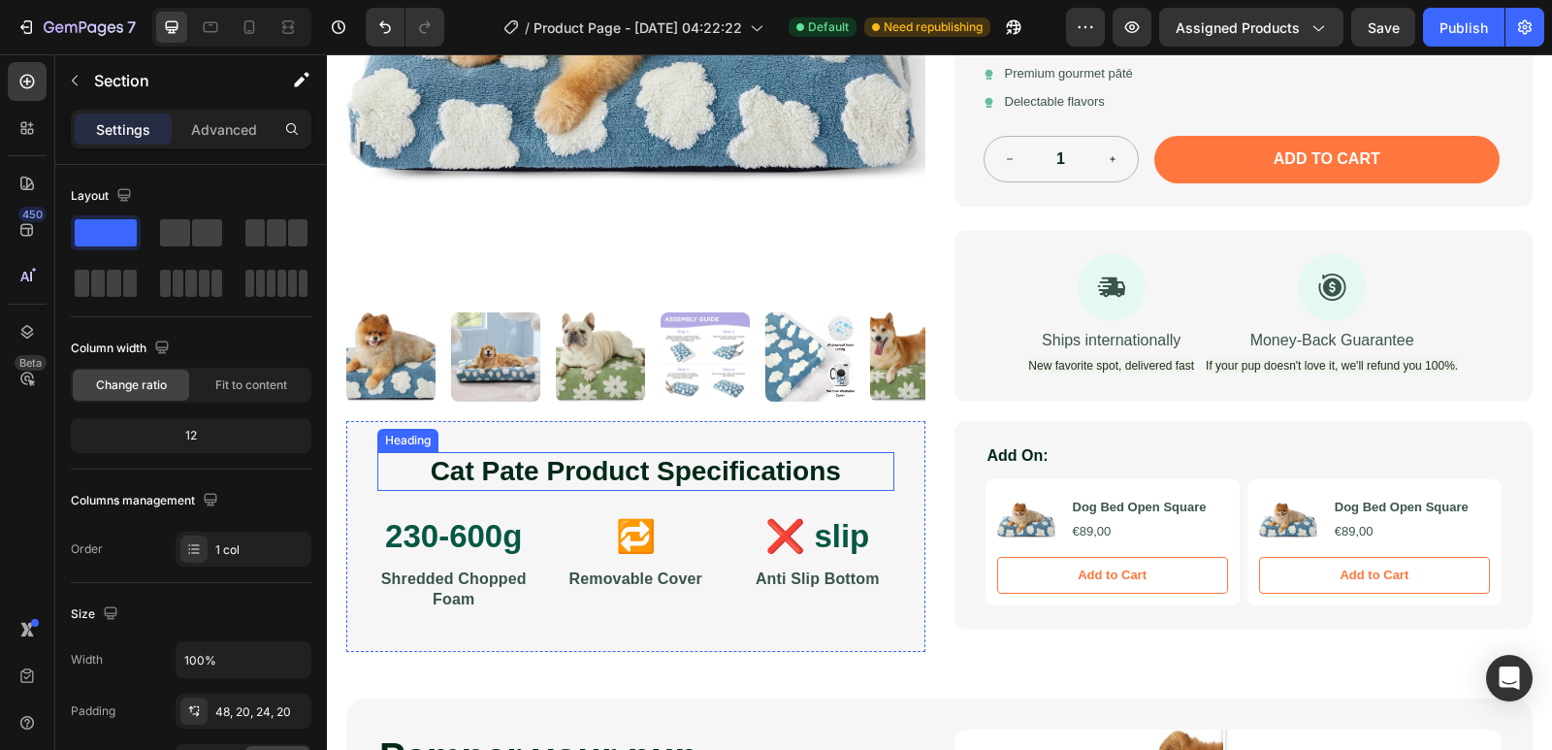
click at [566, 475] on h2 "Cat Pate Product Specifications" at bounding box center [635, 471] width 517 height 39
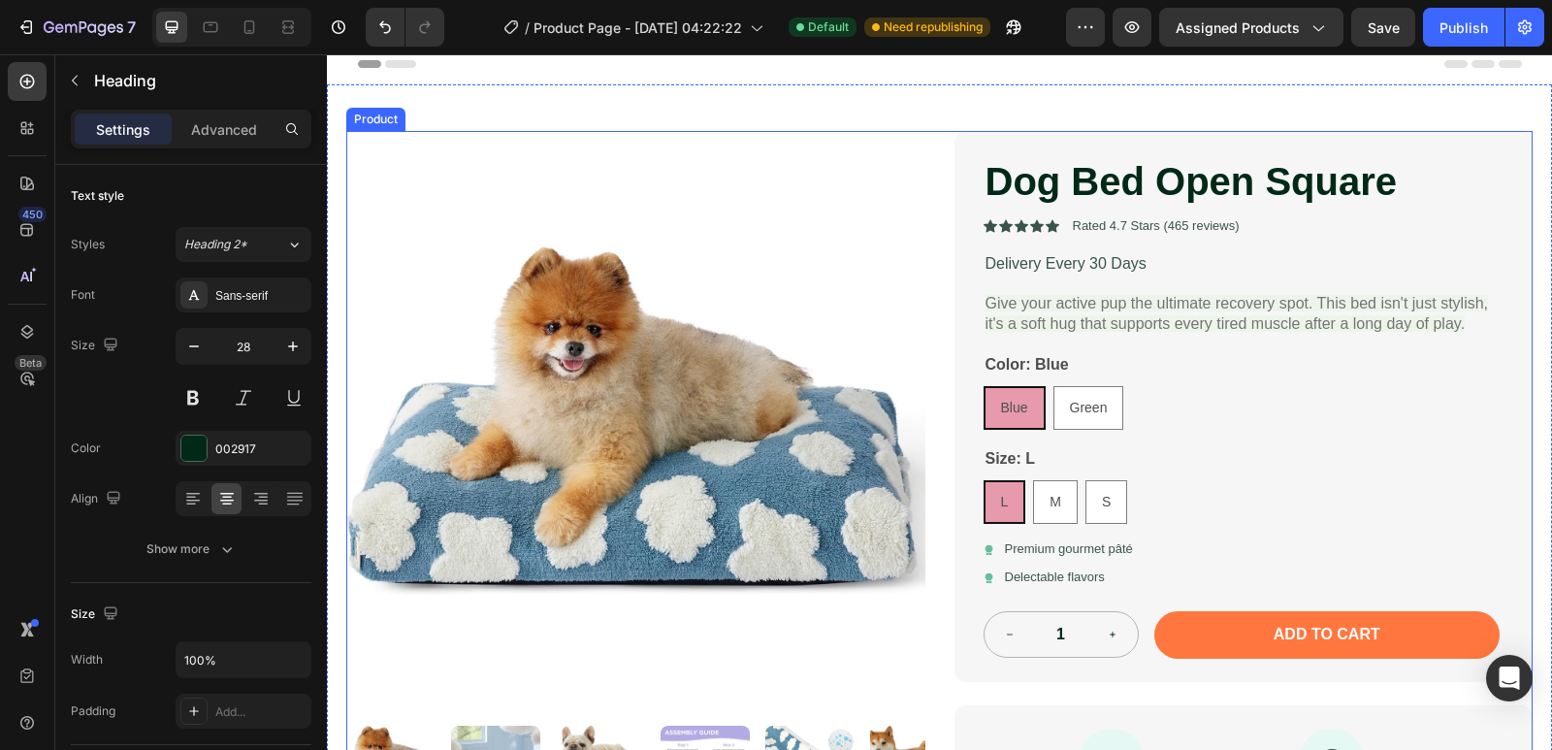
scroll to position [0, 0]
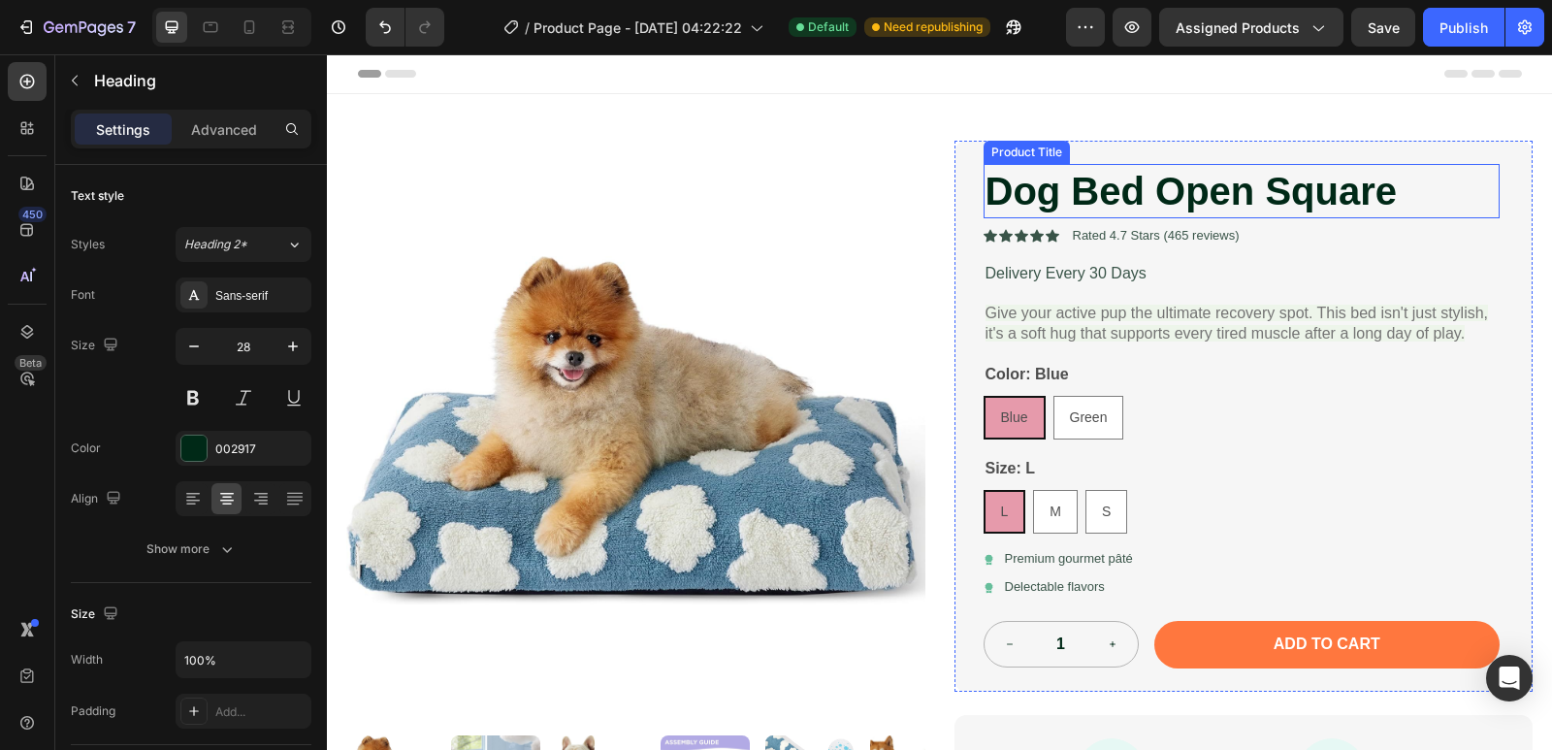
click at [1220, 192] on h1 "Dog Bed Open Square" at bounding box center [1242, 191] width 517 height 54
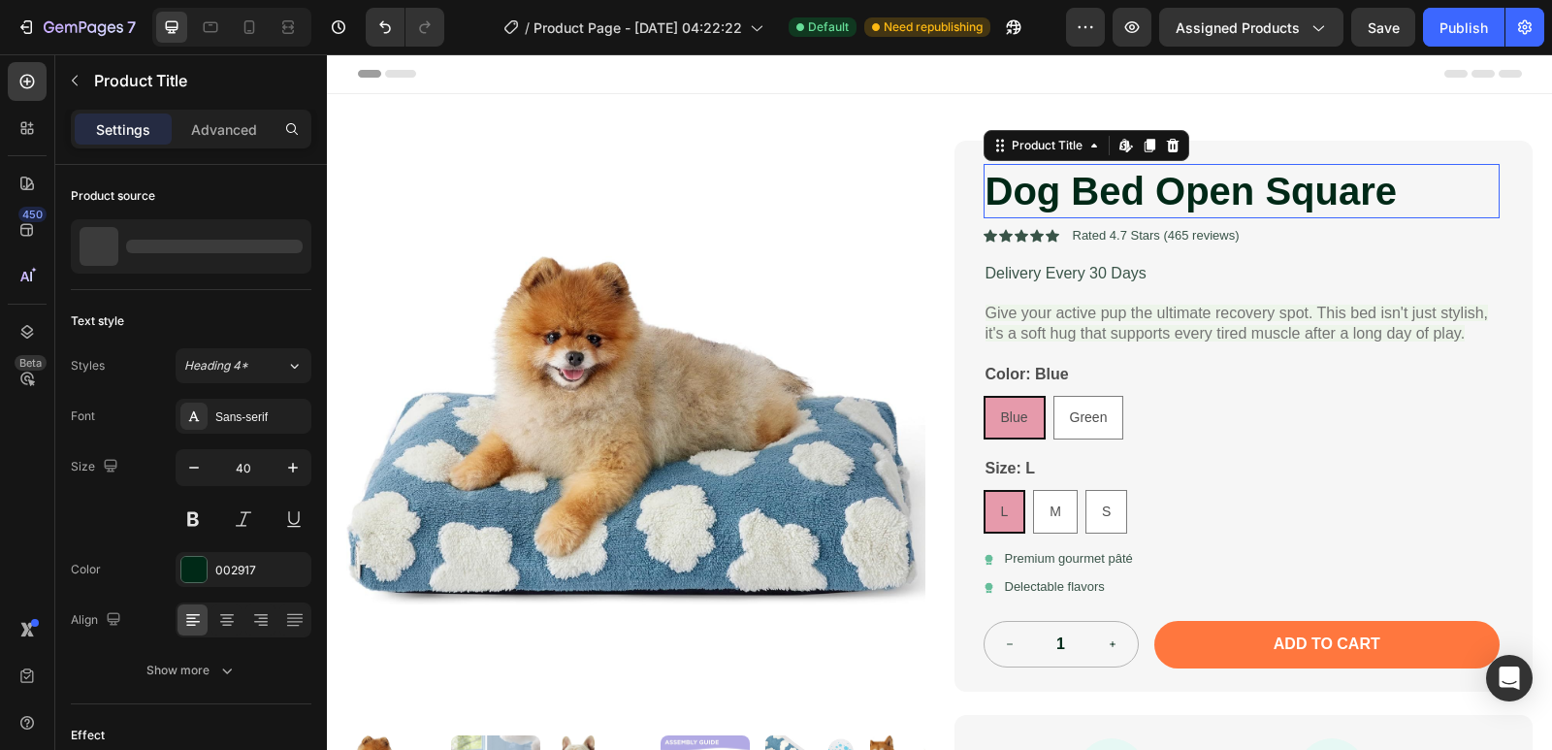
click at [1220, 192] on h1 "Dog Bed Open Square" at bounding box center [1242, 191] width 517 height 54
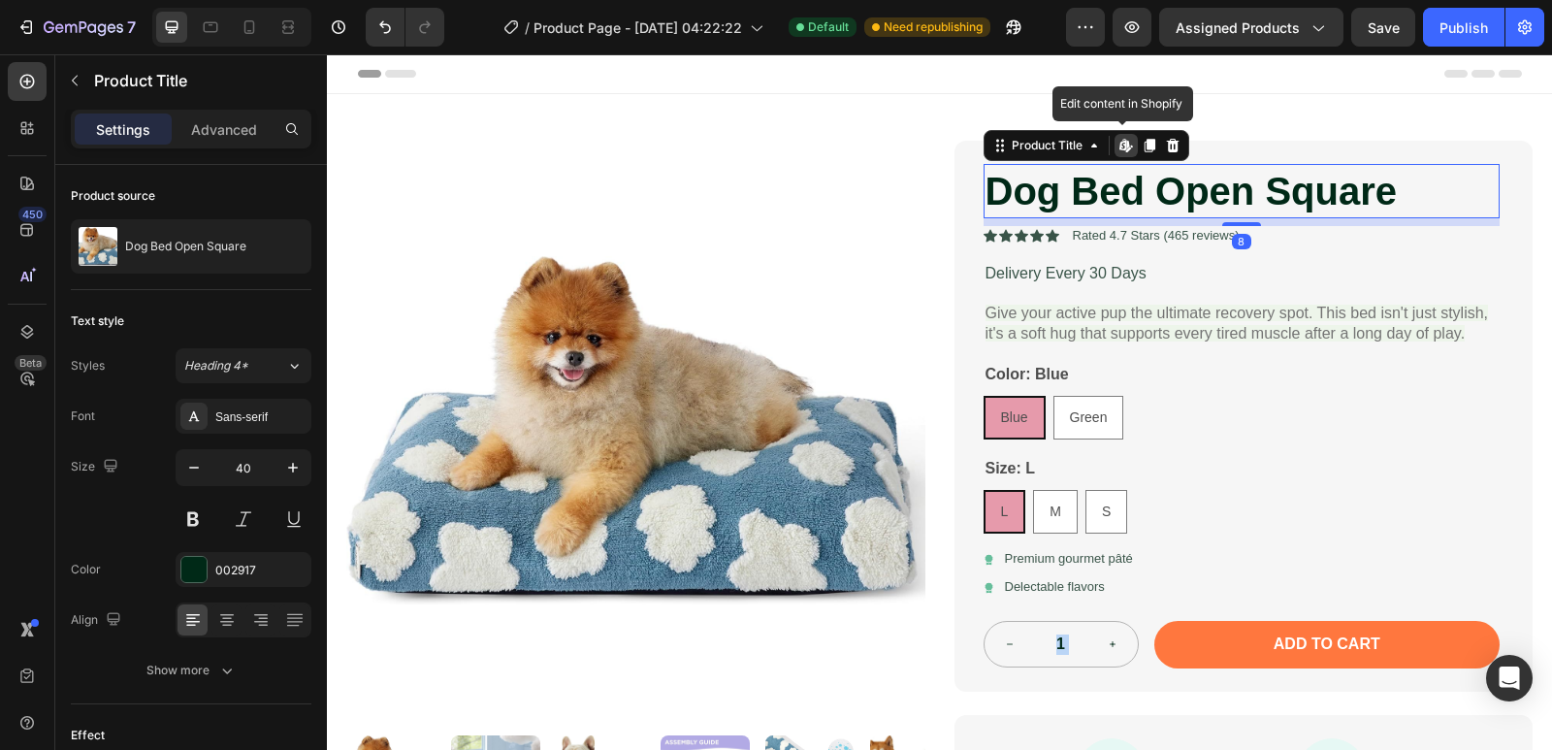
click at [1298, 194] on h1 "Dog Bed Open Square" at bounding box center [1242, 191] width 517 height 54
click at [1336, 209] on h1 "Dog Bed Open Square" at bounding box center [1242, 191] width 517 height 54
click at [1338, 208] on h1 "Dog Bed Open Square" at bounding box center [1242, 191] width 517 height 54
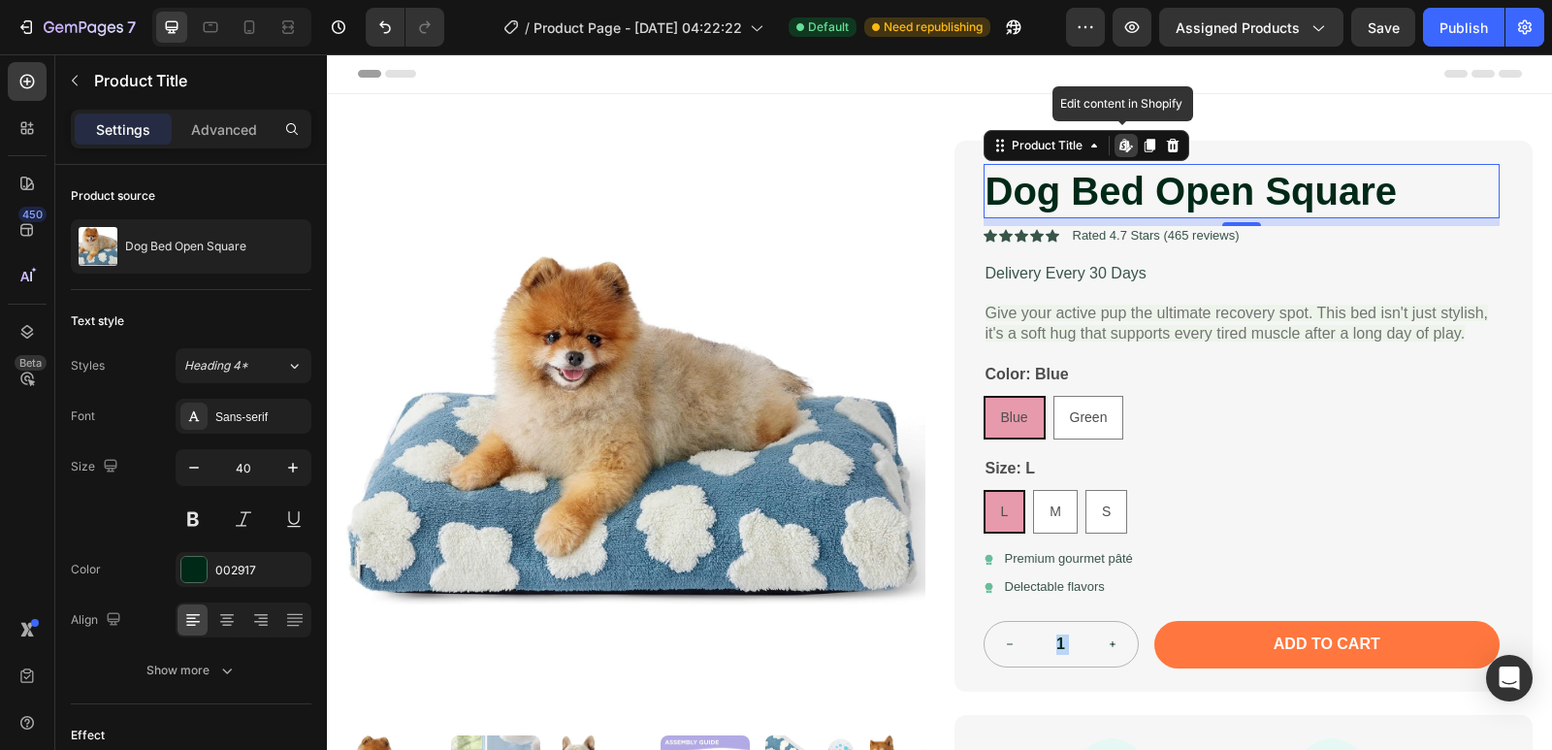
click at [1338, 208] on h1 "Dog Bed Open Square" at bounding box center [1242, 191] width 517 height 54
click at [1337, 208] on h1 "Dog Bed Open Square" at bounding box center [1242, 191] width 517 height 54
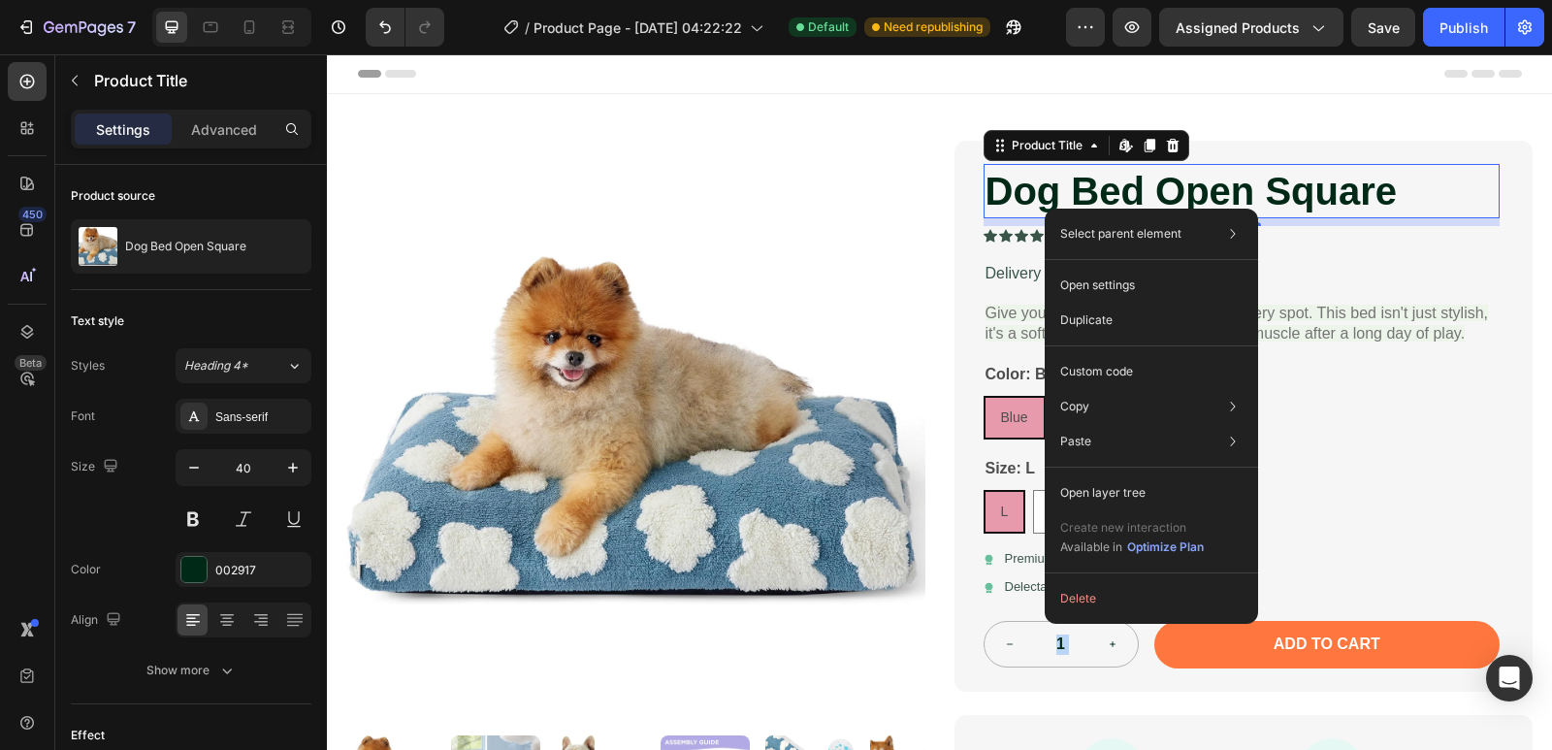
click at [1027, 200] on h1 "Dog Bed Open Square" at bounding box center [1242, 191] width 517 height 54
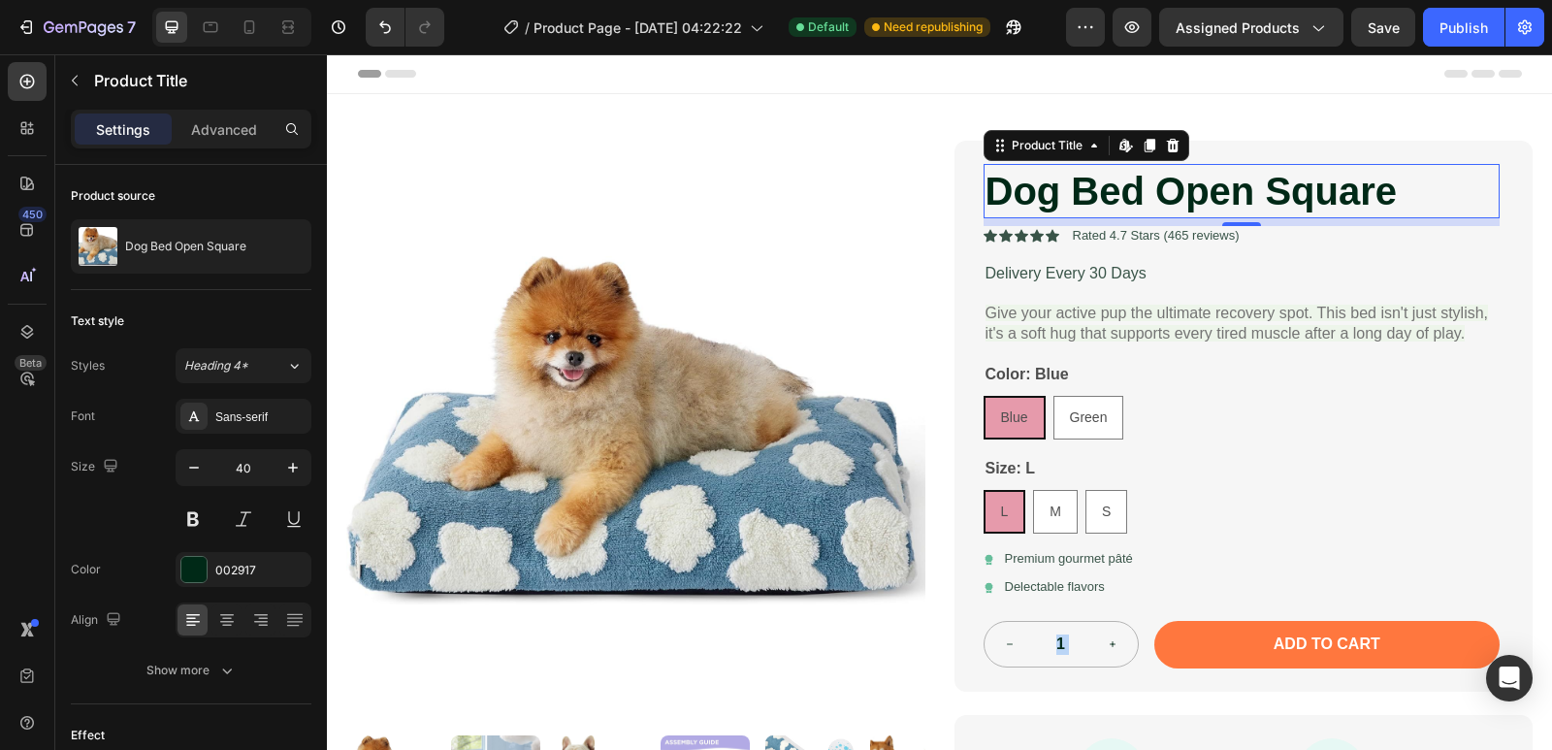
click at [1027, 200] on h1 "Dog Bed Open Square" at bounding box center [1242, 191] width 517 height 54
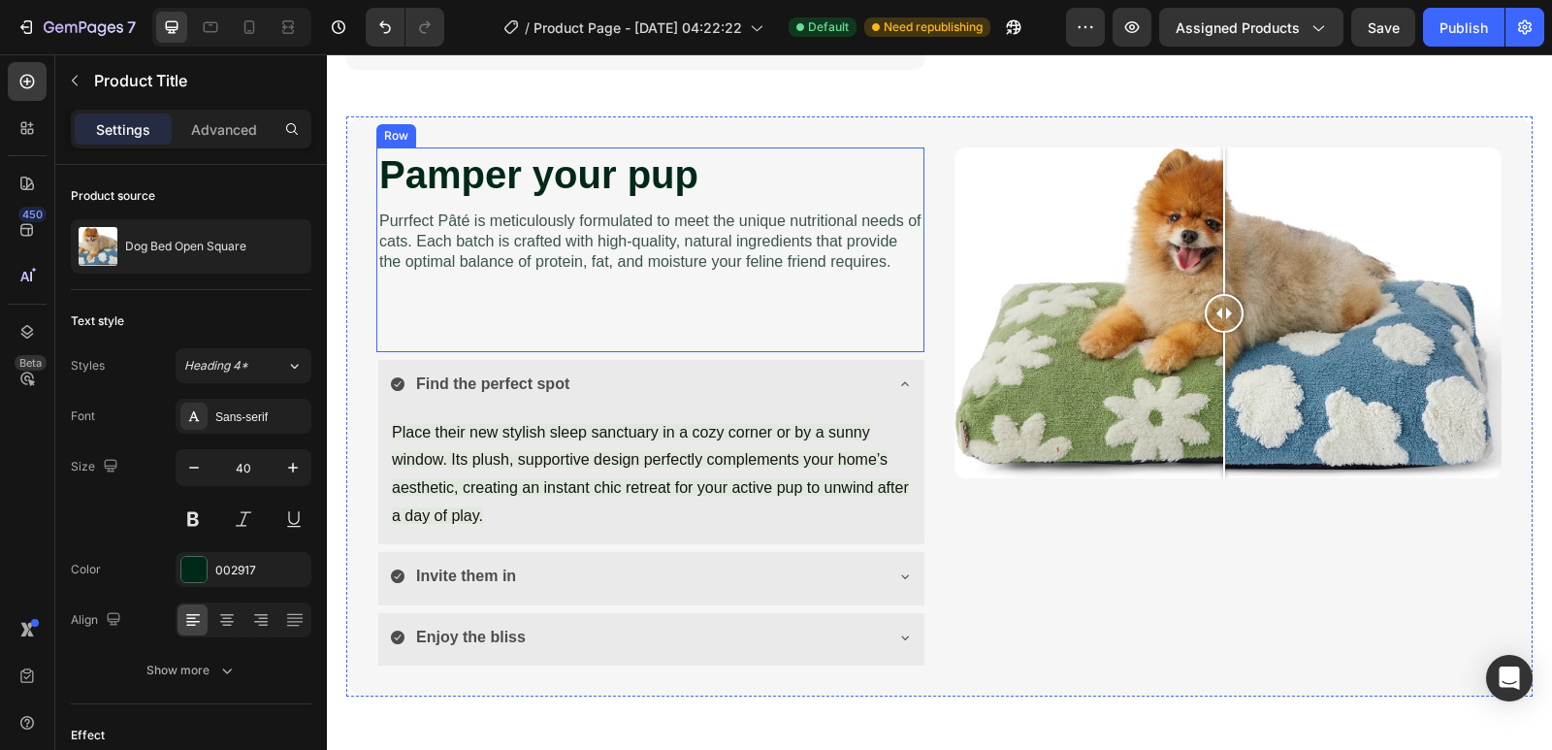
scroll to position [582, 0]
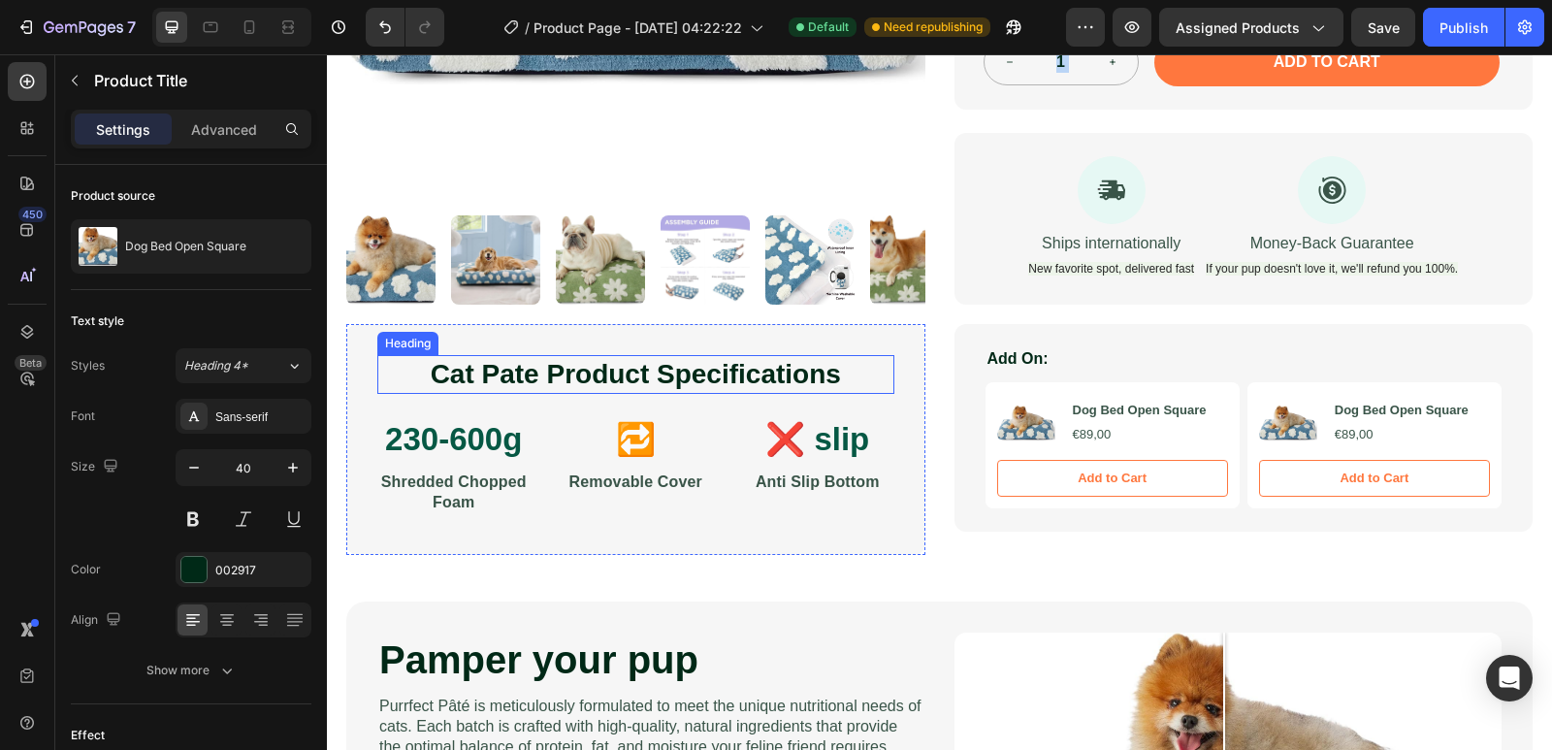
click at [688, 357] on p "Cat Pate Product Specifications" at bounding box center [635, 374] width 513 height 35
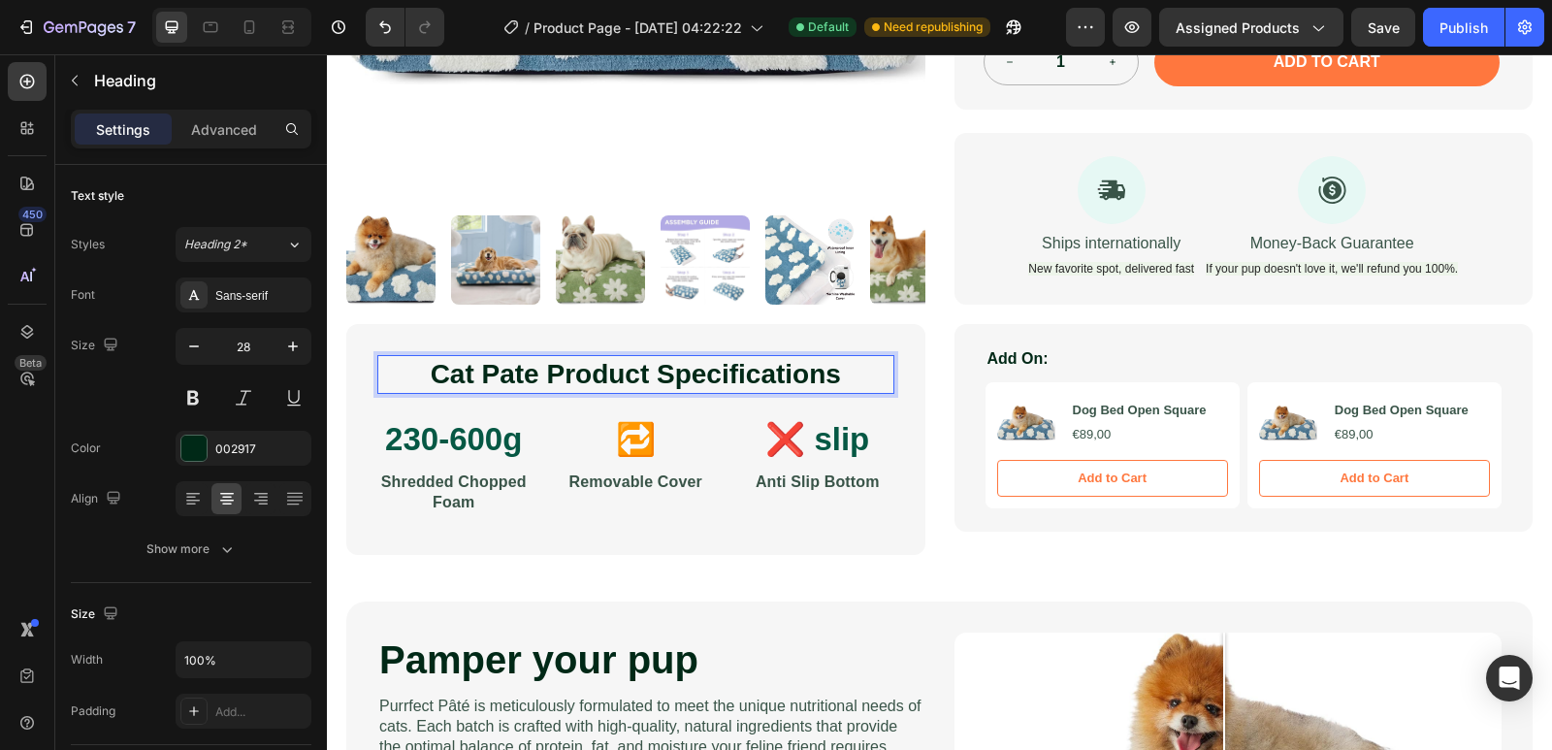
click at [698, 363] on p "Cat Pate Product Specifications" at bounding box center [635, 374] width 513 height 35
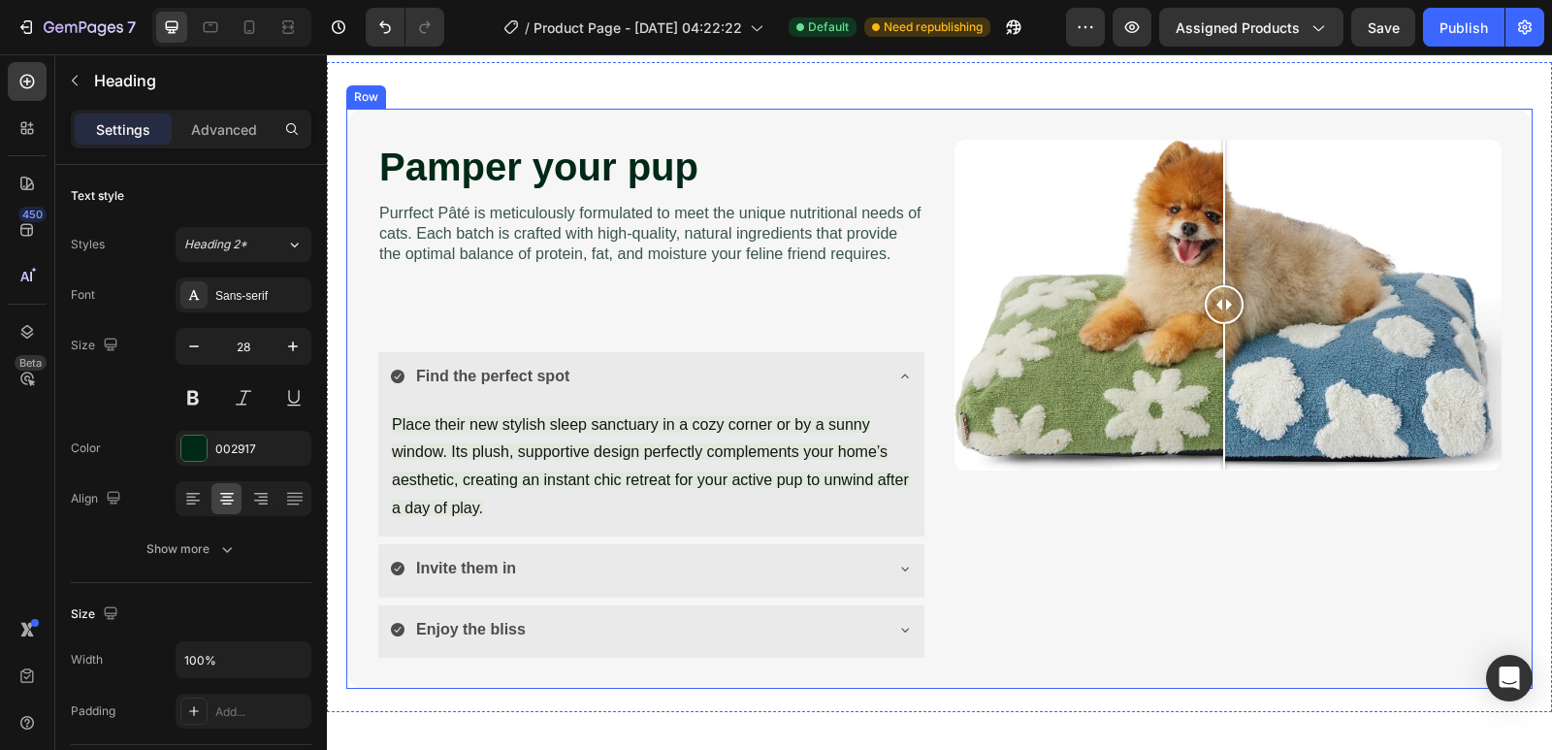
scroll to position [1164, 0]
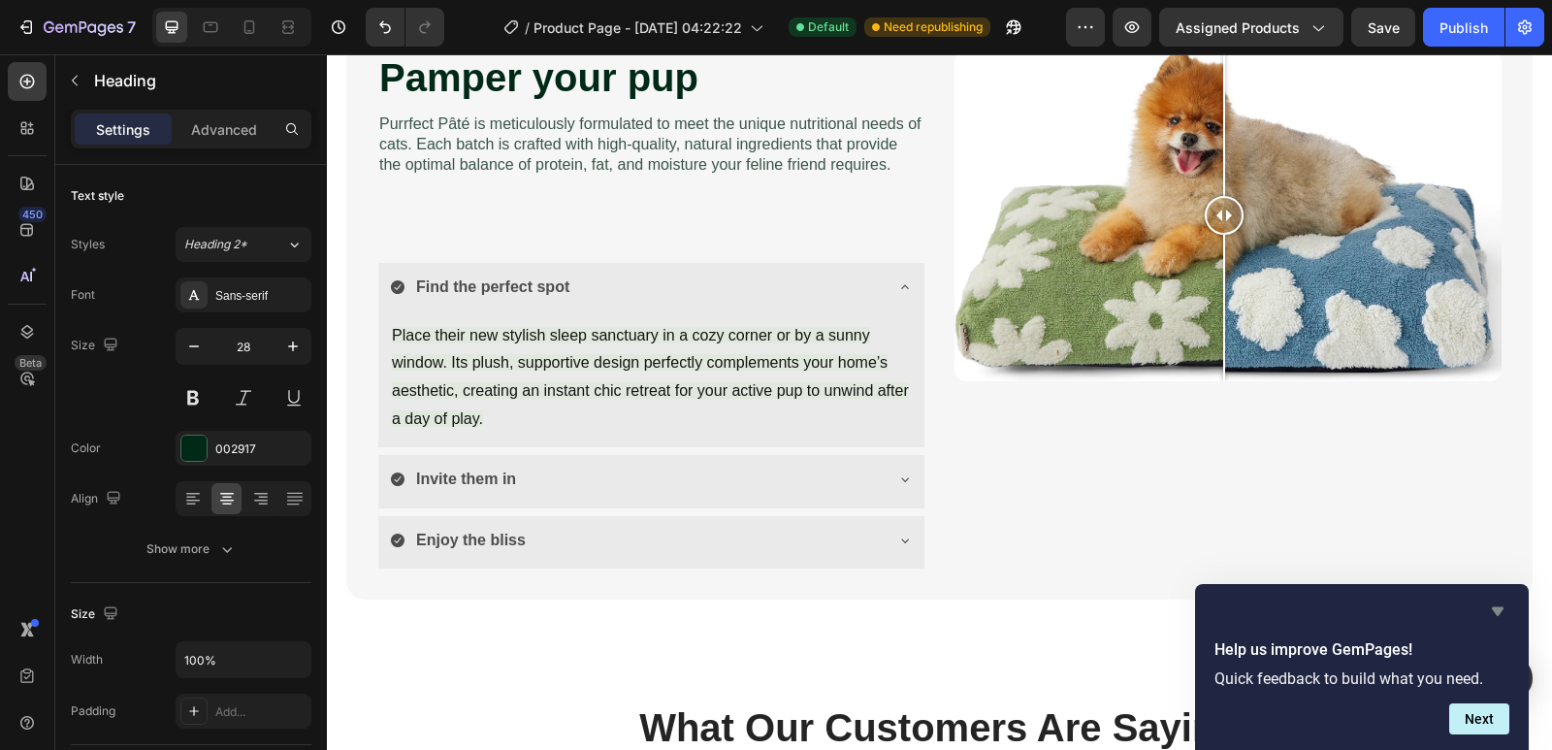
click at [1500, 613] on icon "Hide survey" at bounding box center [1498, 611] width 12 height 9
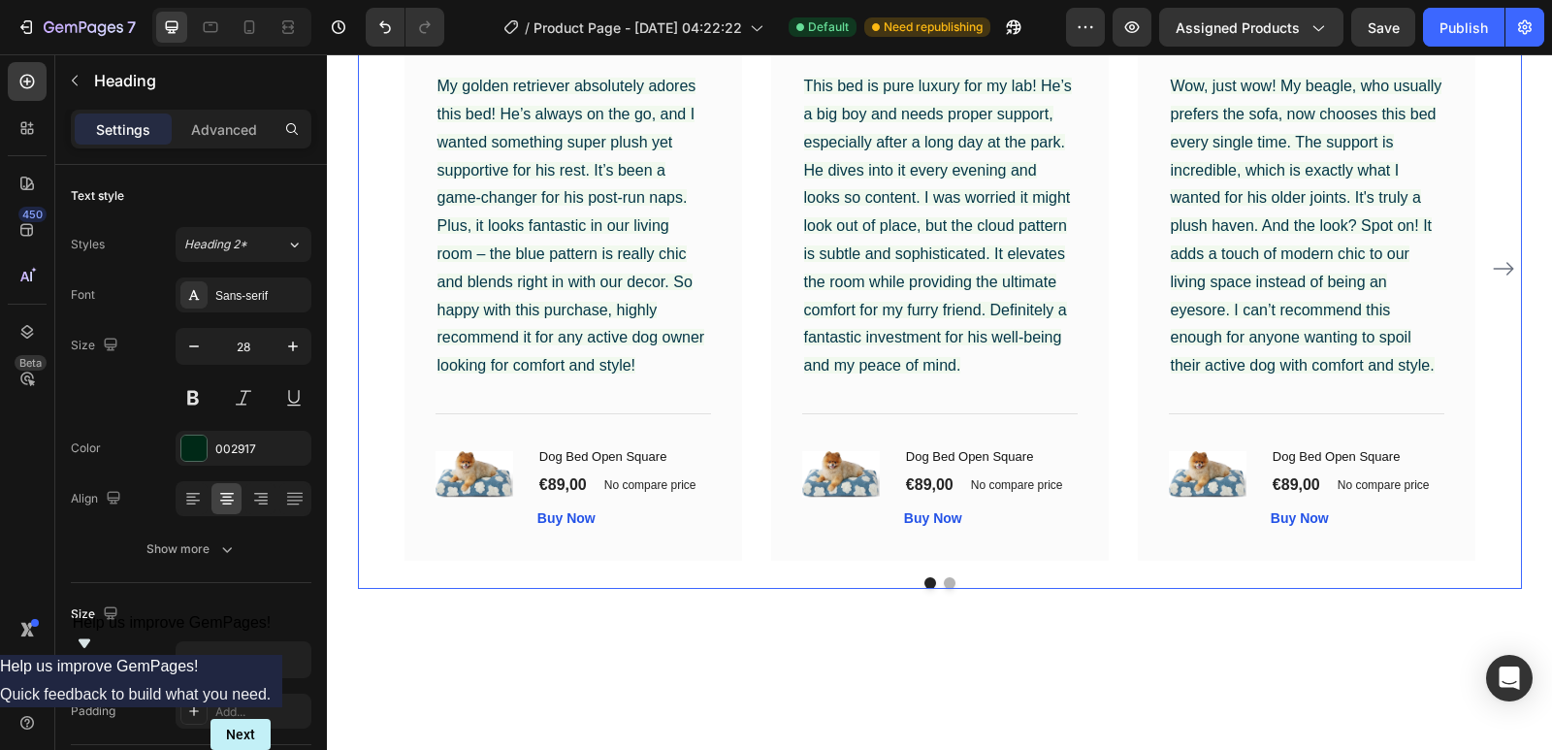
scroll to position [2134, 0]
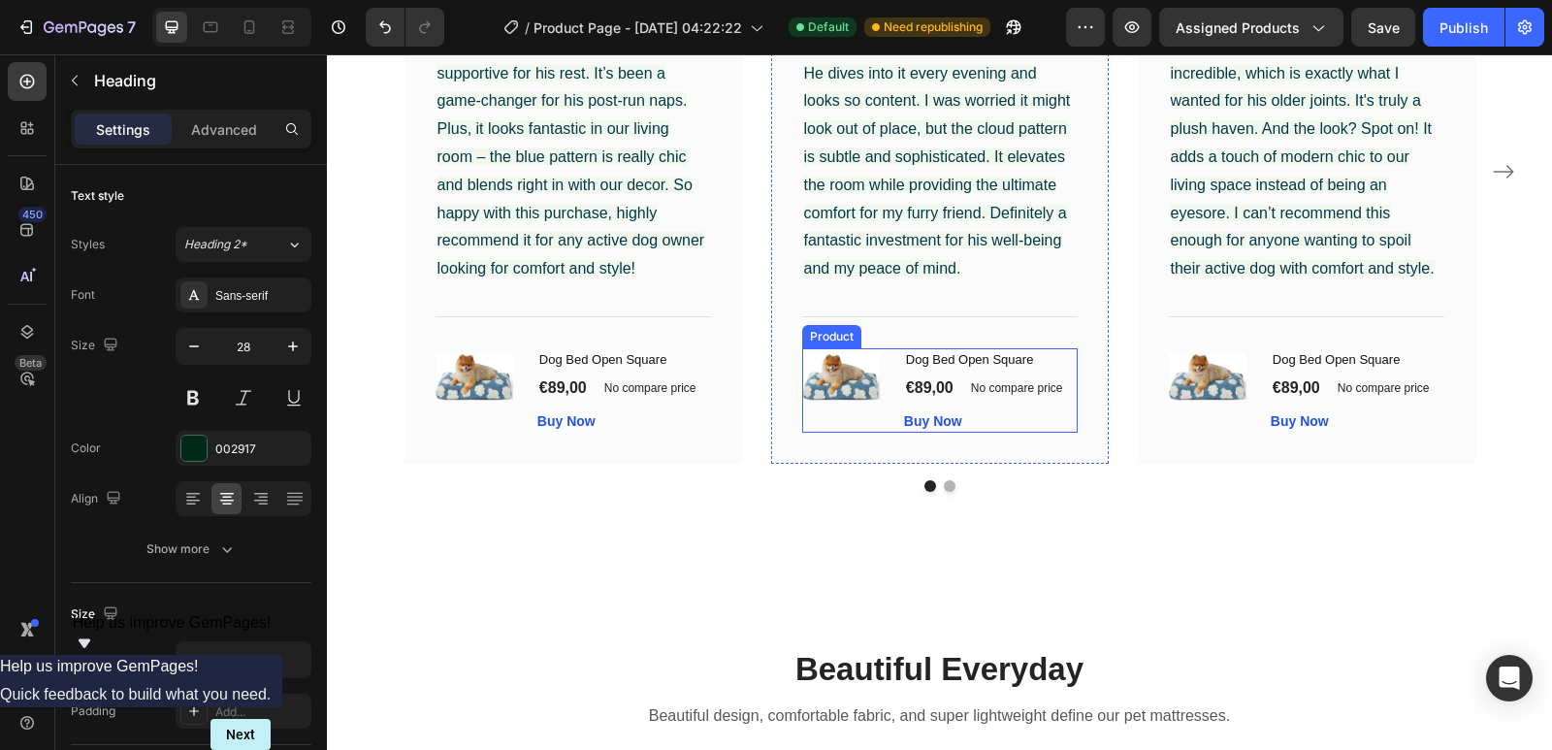
click at [891, 402] on div "(P) Images & Gallery Dog Bed Open Square (P) Title €89,00 (P) Price (P) Price N…" at bounding box center [940, 390] width 276 height 85
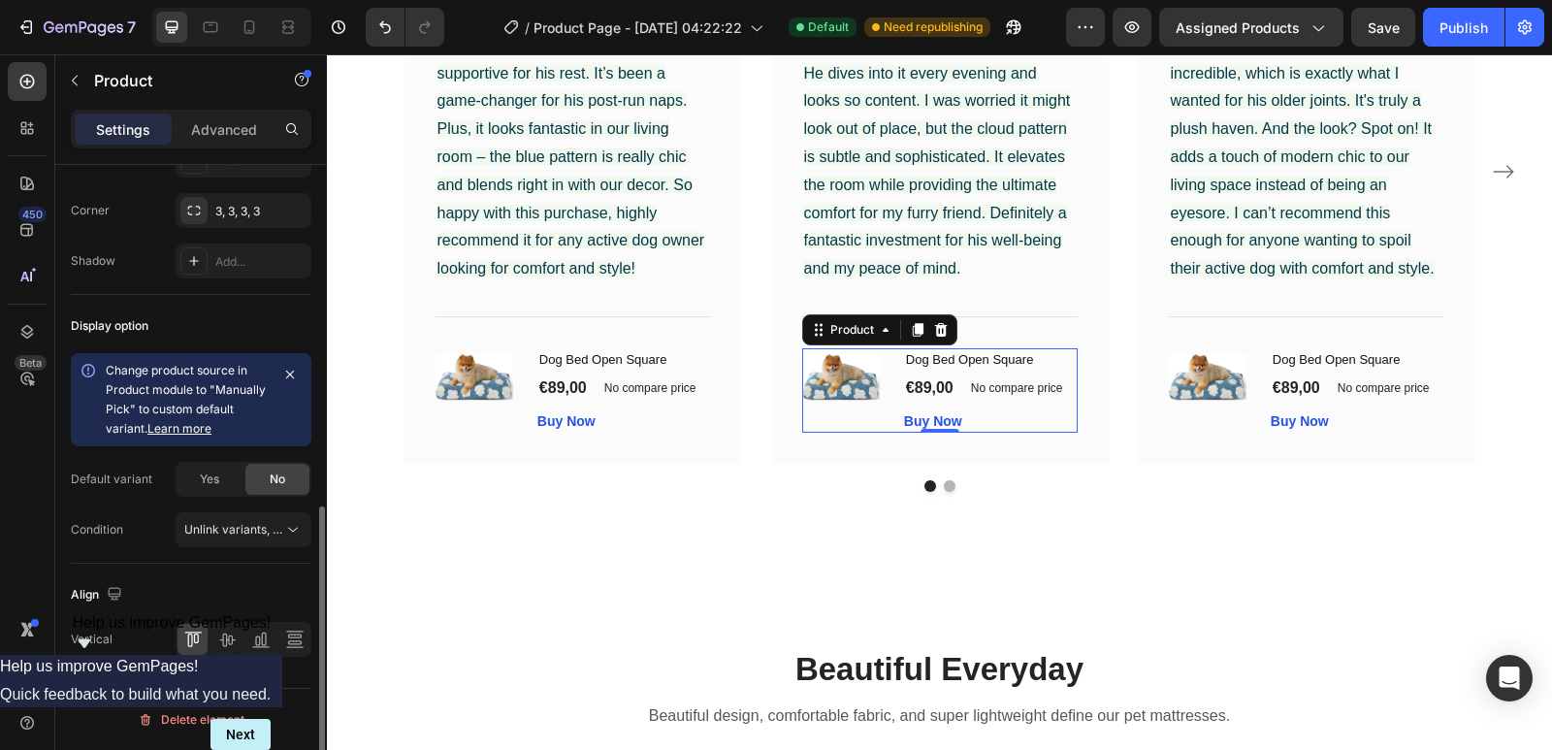
scroll to position [342, 0]
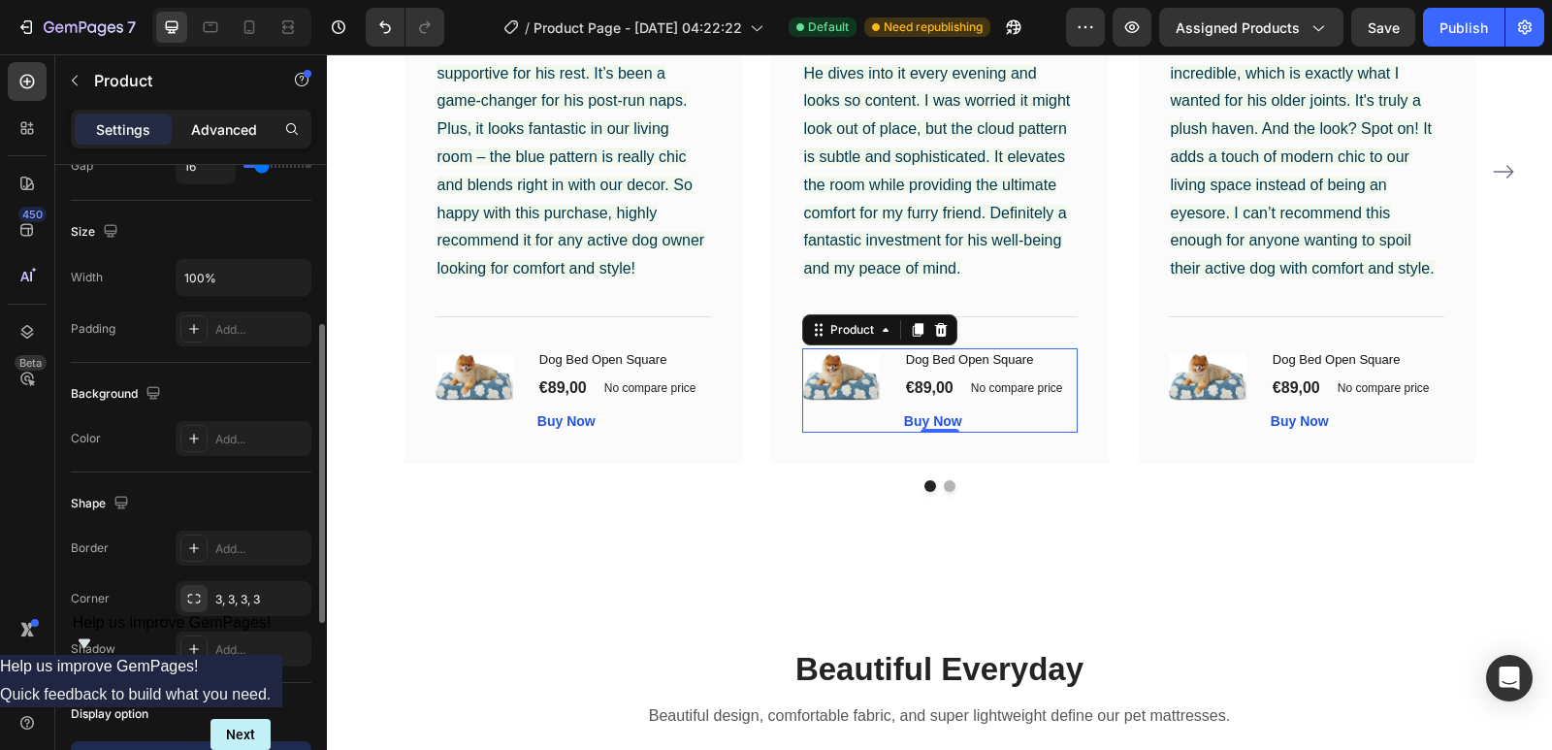
click at [201, 124] on p "Advanced" at bounding box center [224, 129] width 66 height 20
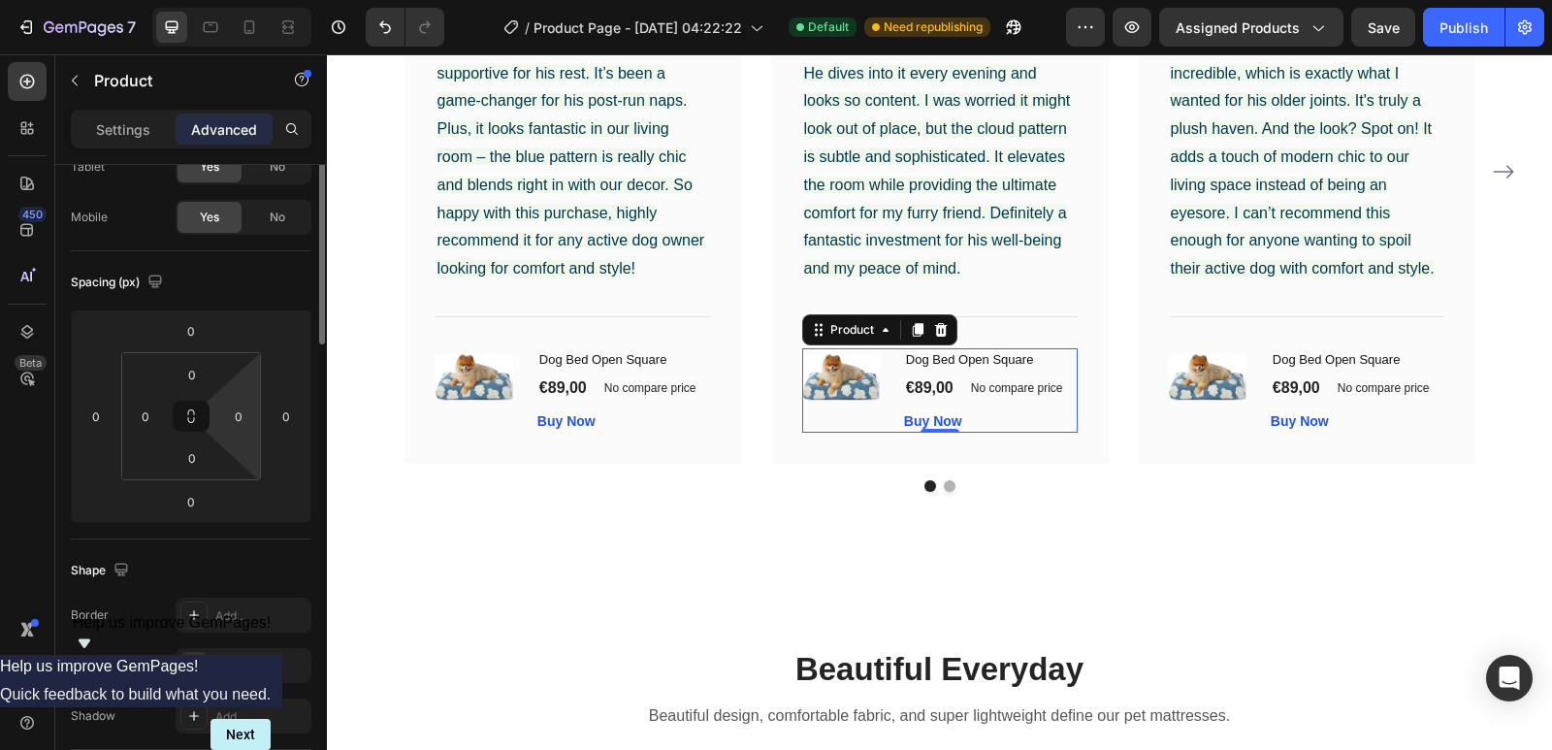
scroll to position [0, 0]
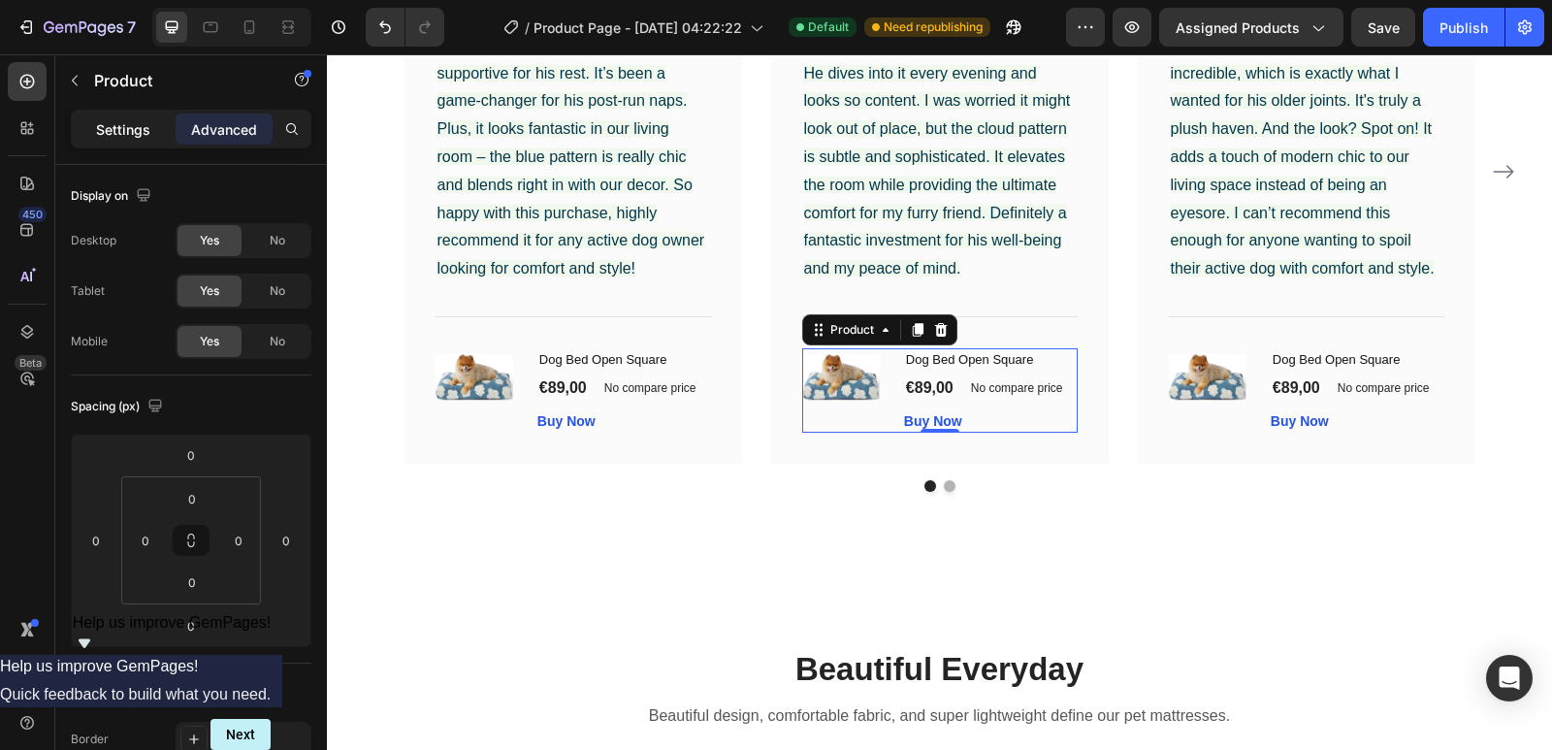
click at [114, 129] on p "Settings" at bounding box center [123, 129] width 54 height 20
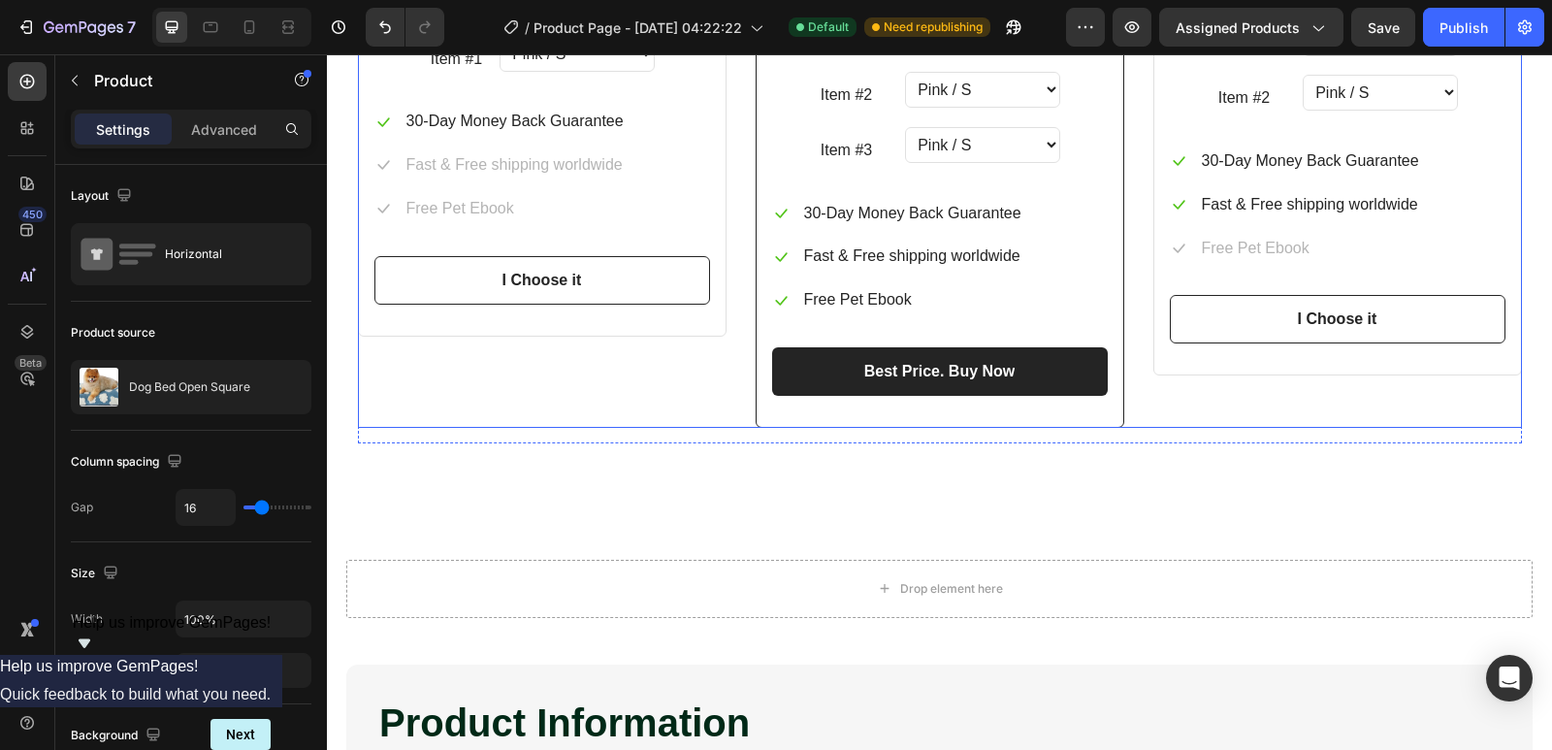
scroll to position [3105, 0]
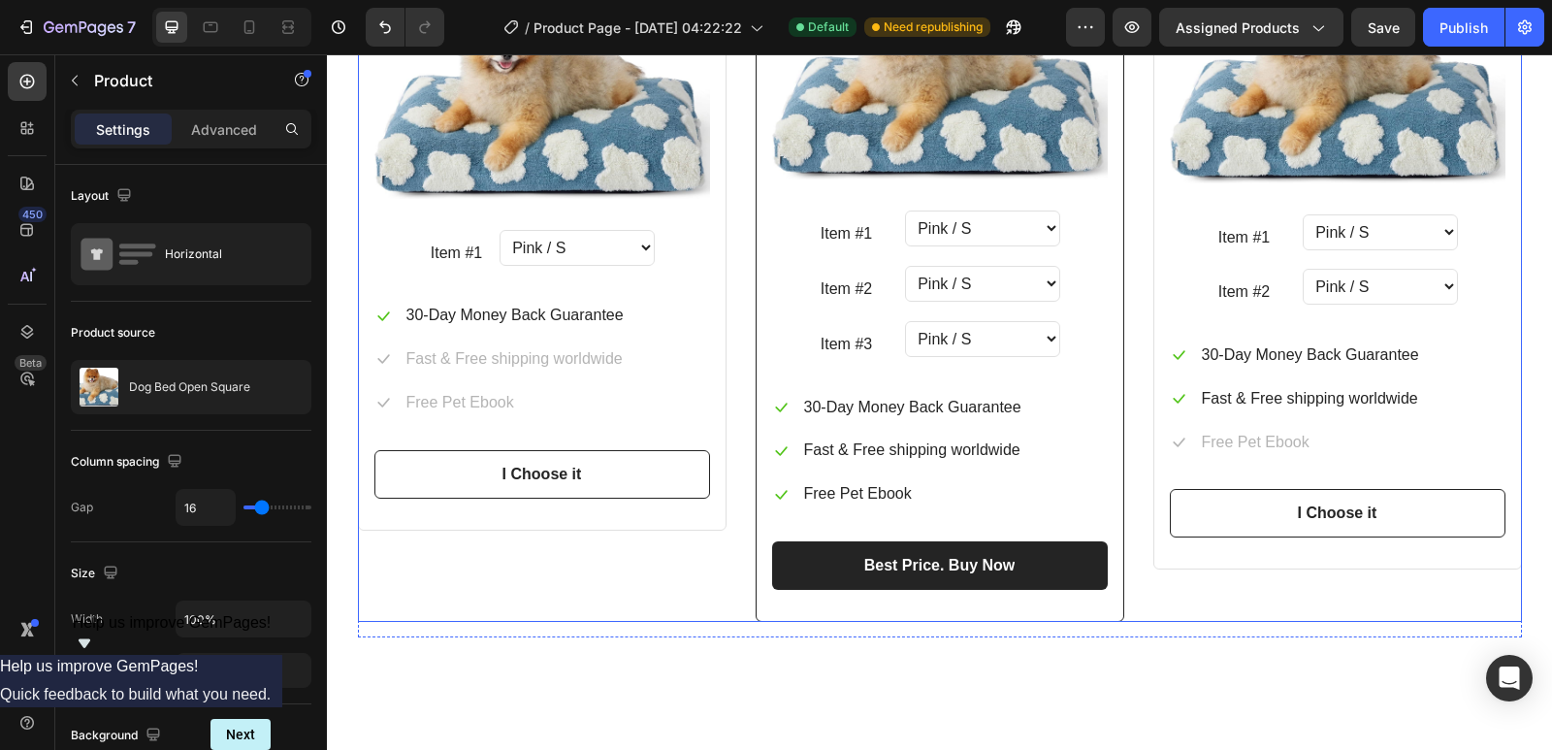
click at [1310, 613] on div "Price: Text block €89,00 (P) Price (P) Price Row 2 Petz Hawaiian Cat Collar Hea…" at bounding box center [1338, 262] width 369 height 781
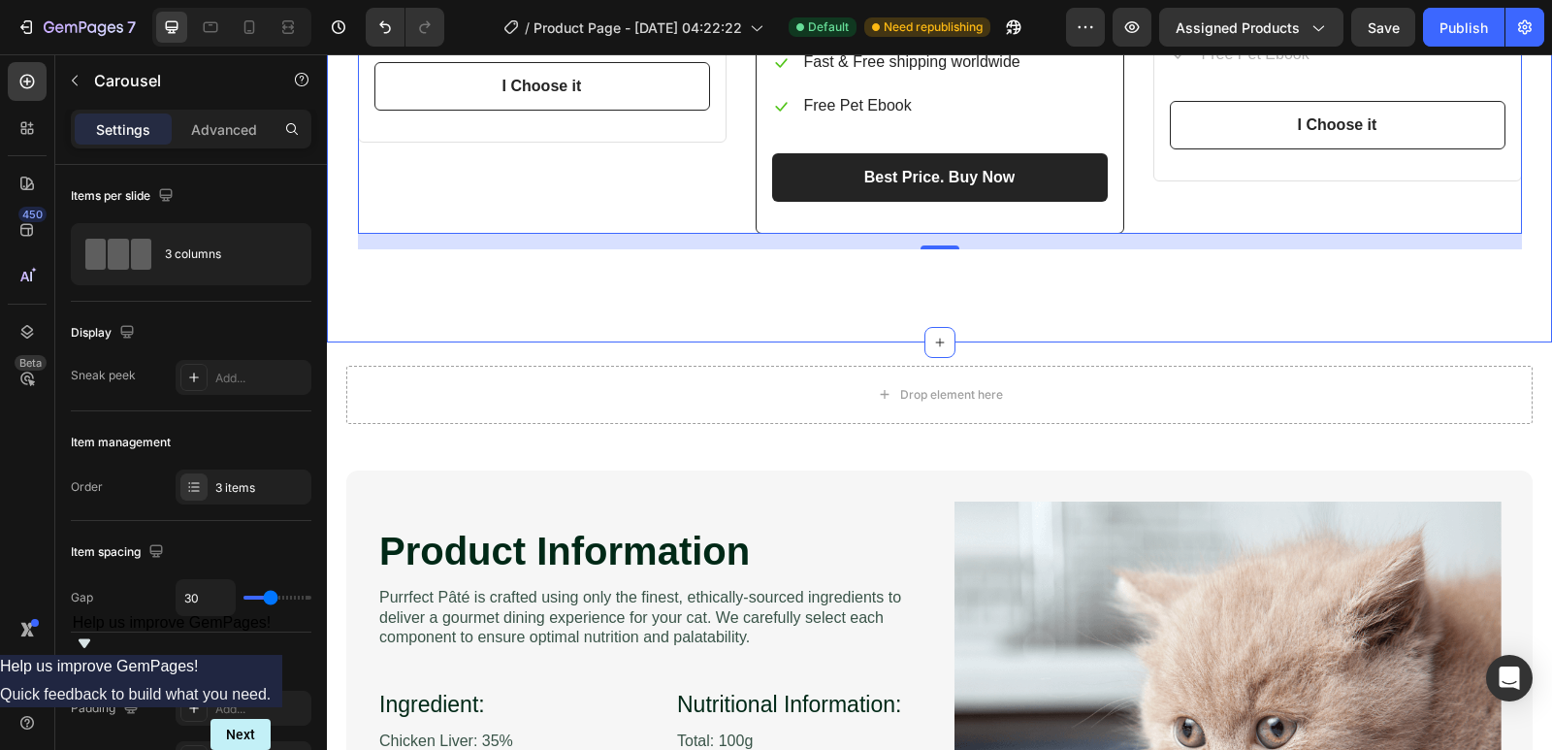
scroll to position [3299, 0]
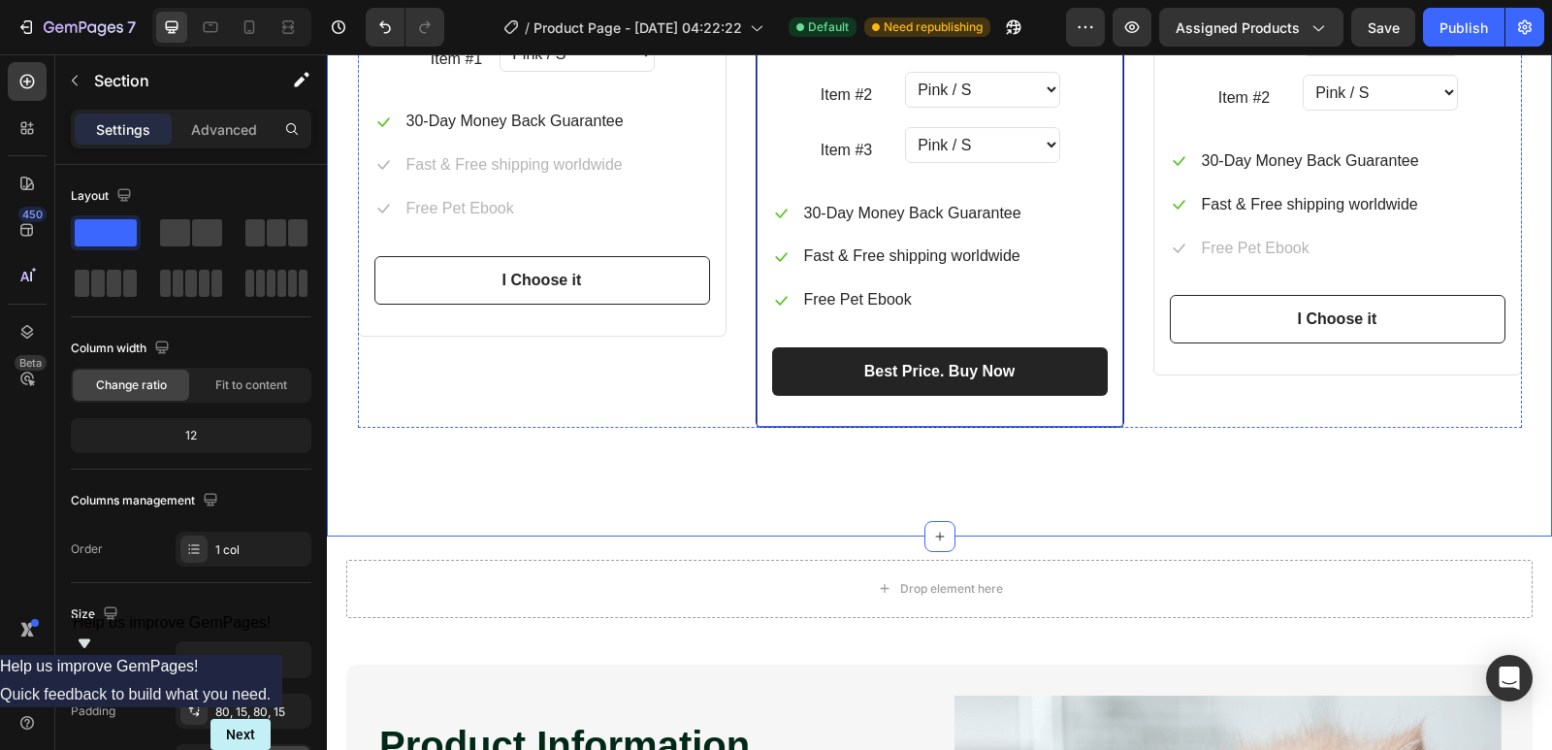
click at [1109, 428] on div "Price: Text block €89,00 (P) Price (P) Price Row Save $12.96 Text block 3 Petz …" at bounding box center [940, 37] width 369 height 781
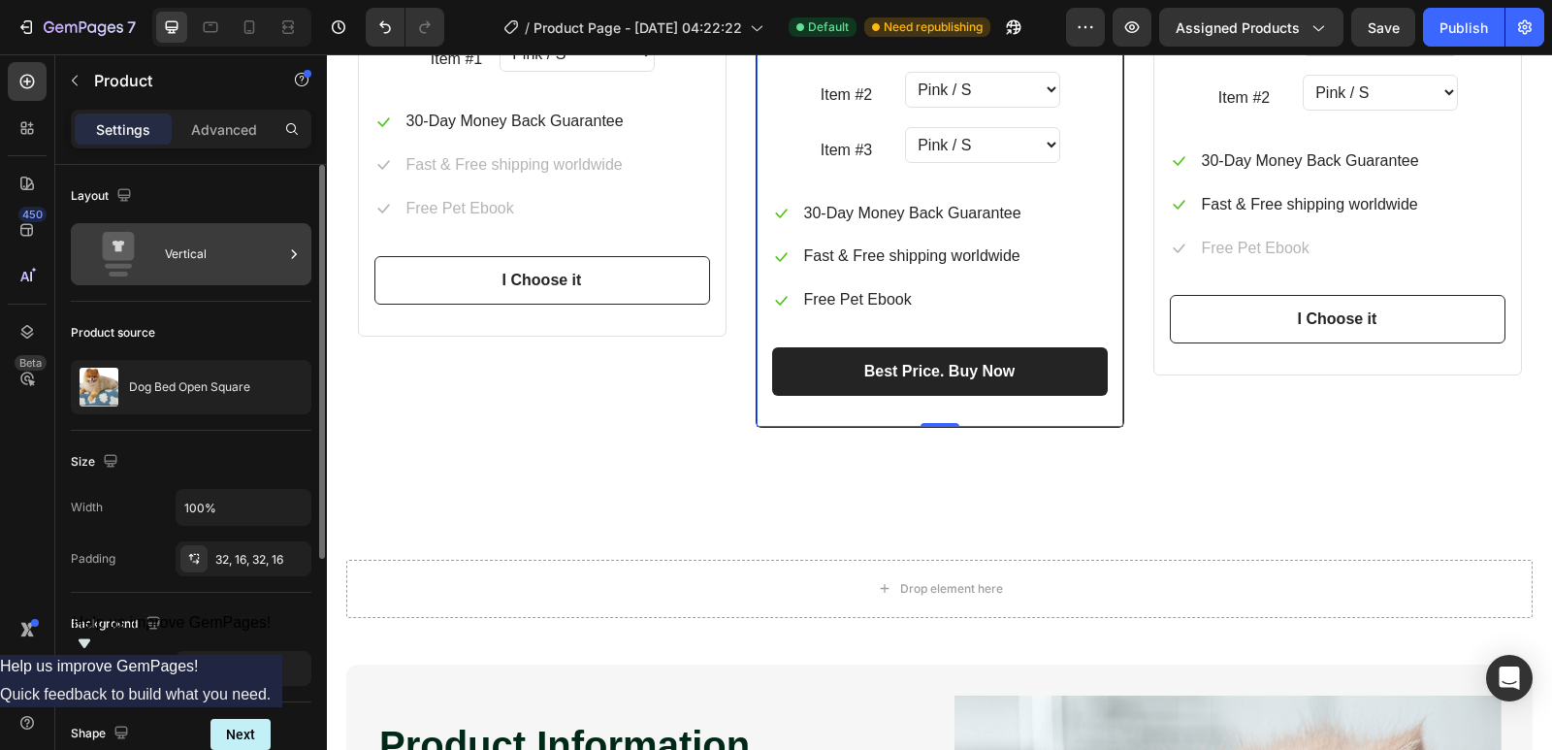
click at [158, 256] on div "Vertical" at bounding box center [191, 254] width 241 height 62
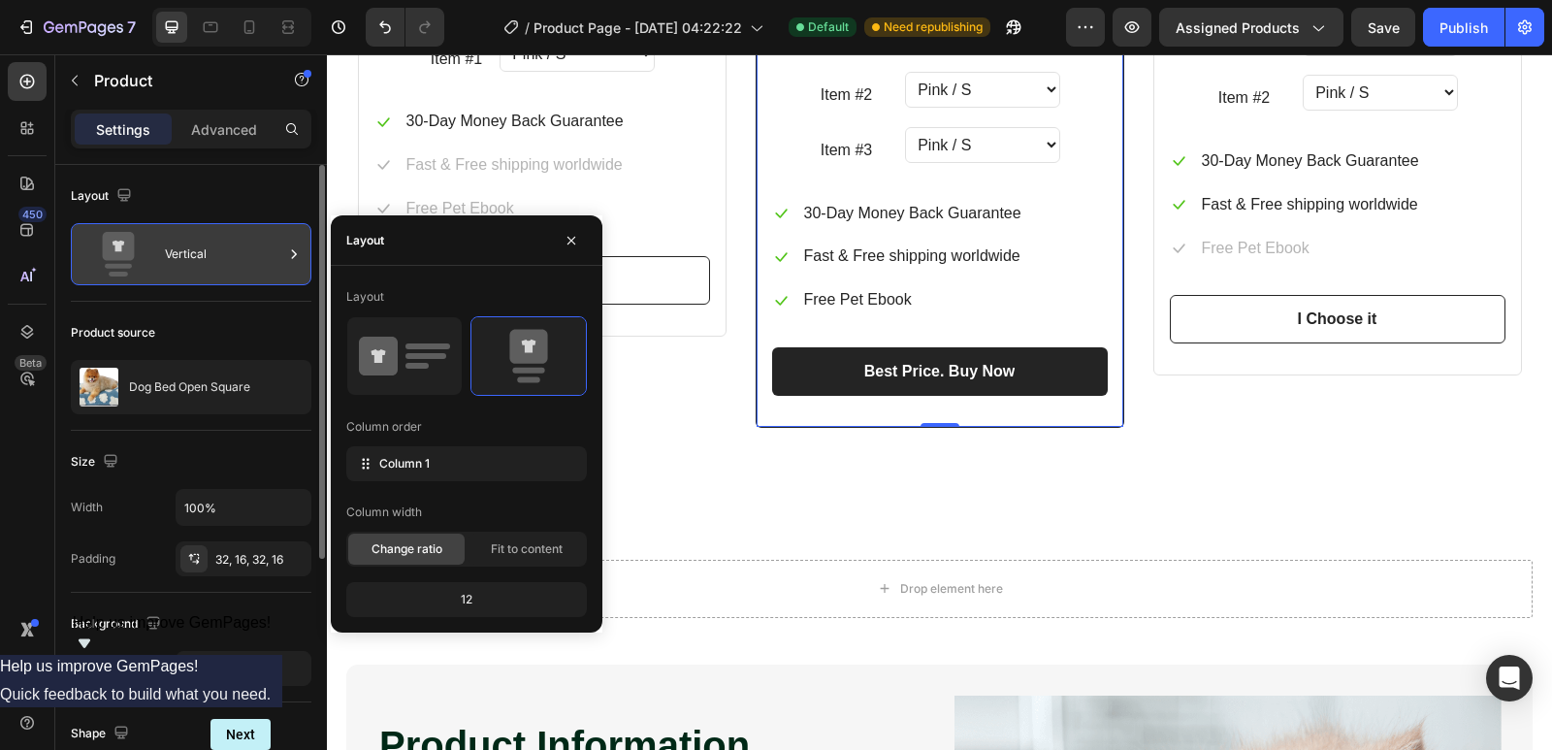
click at [158, 256] on div "Vertical" at bounding box center [191, 254] width 241 height 62
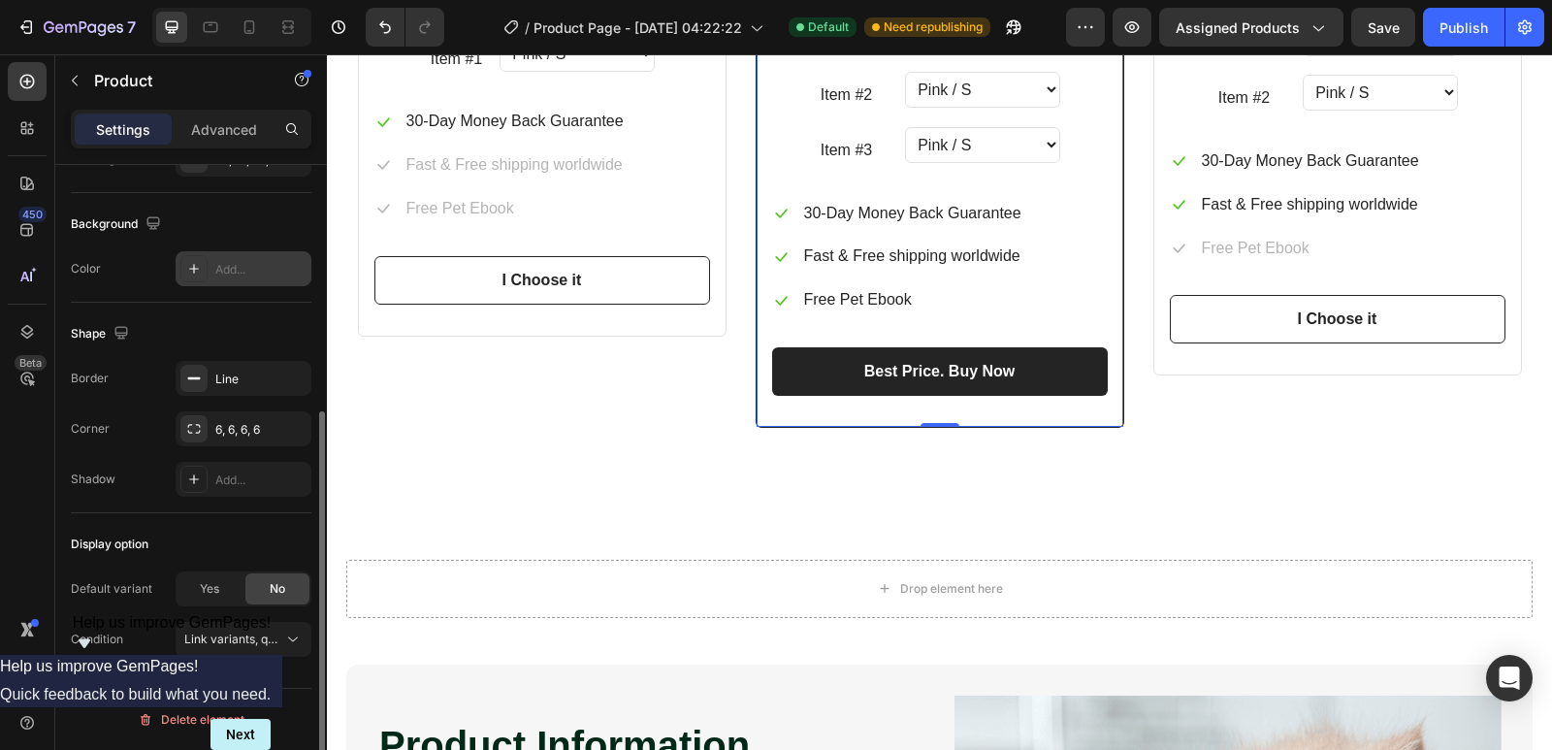
scroll to position [400, 0]
click at [238, 646] on span "Link variants, quantity <br> between same products" at bounding box center [233, 639] width 99 height 17
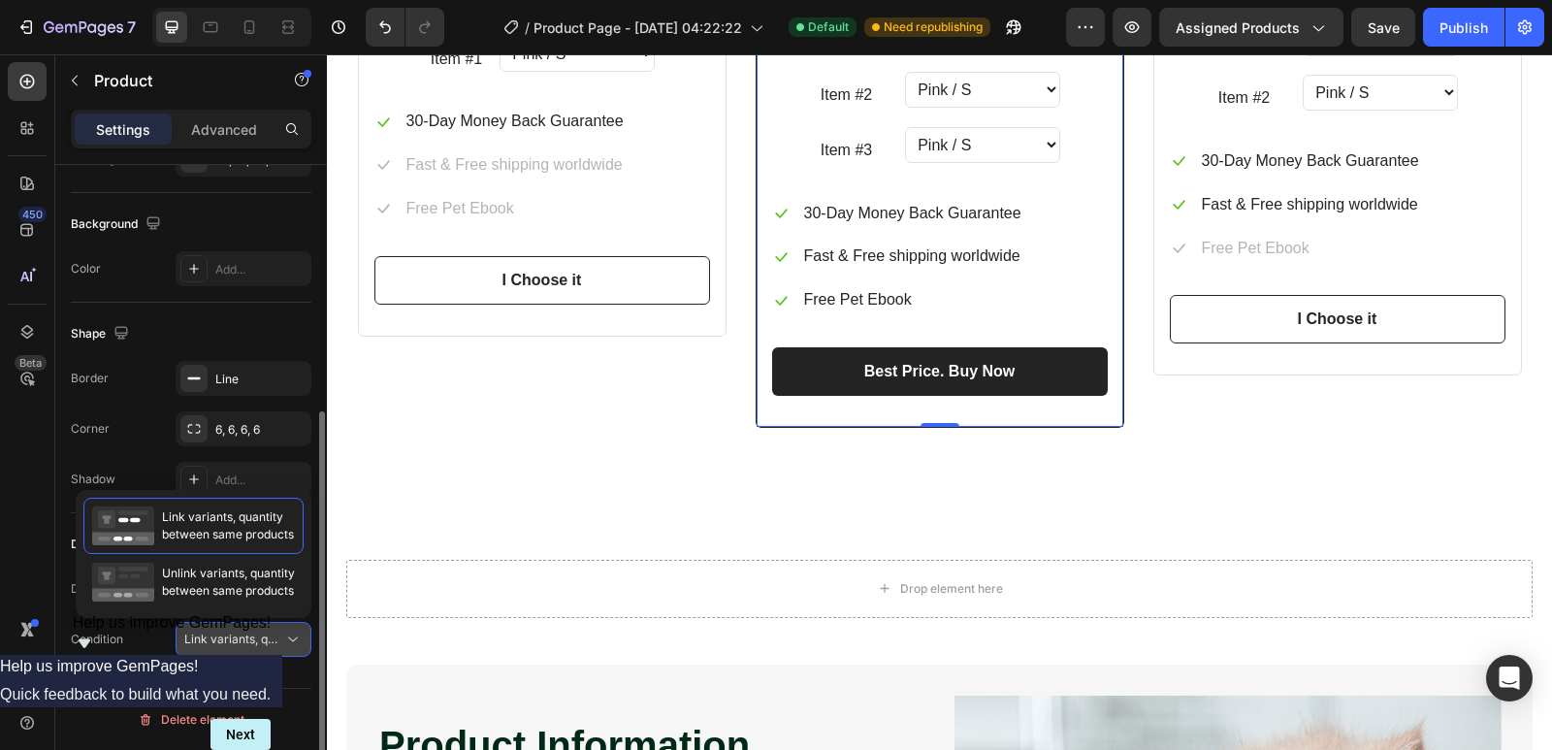
click at [238, 646] on span "Link variants, quantity <br> between same products" at bounding box center [233, 639] width 99 height 17
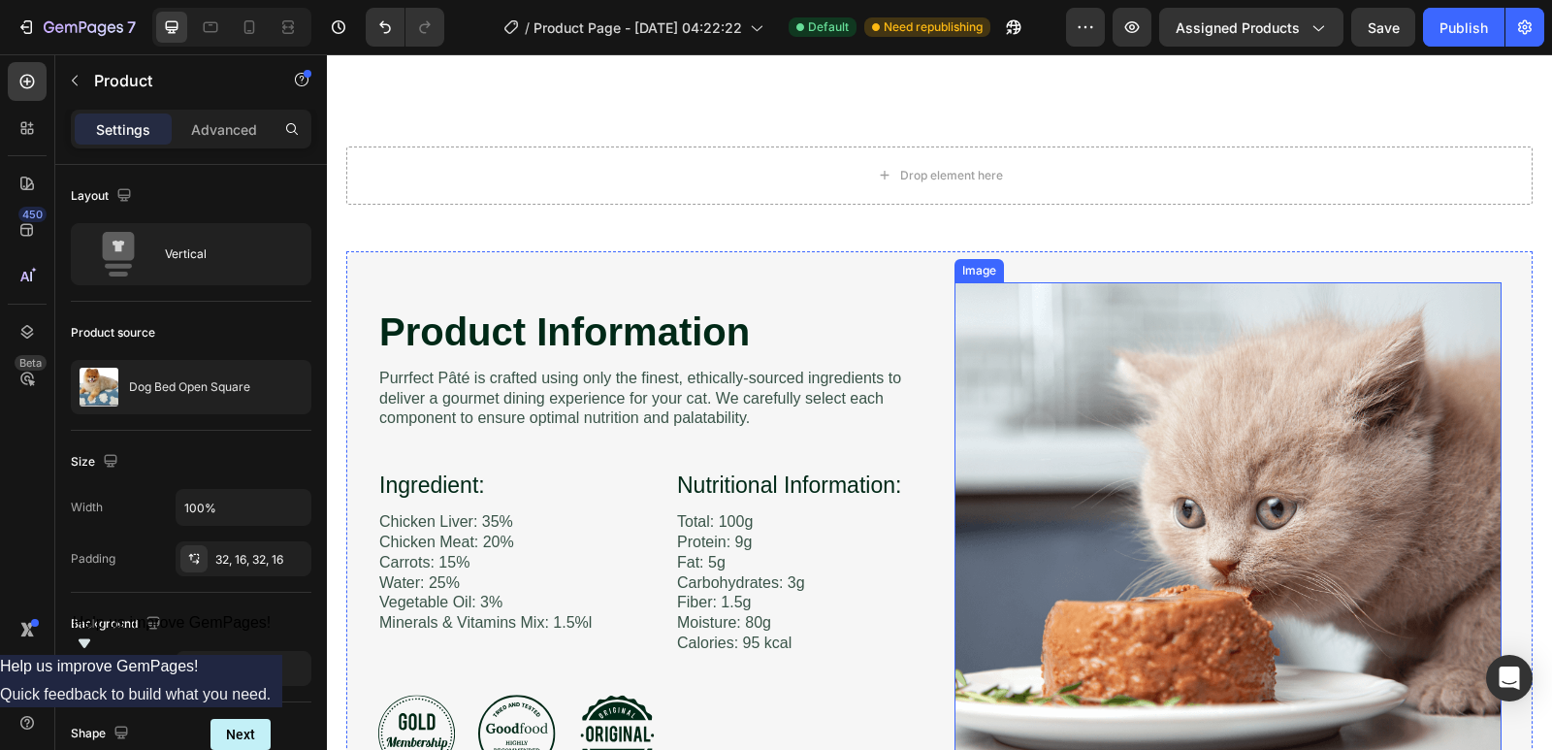
scroll to position [3881, 0]
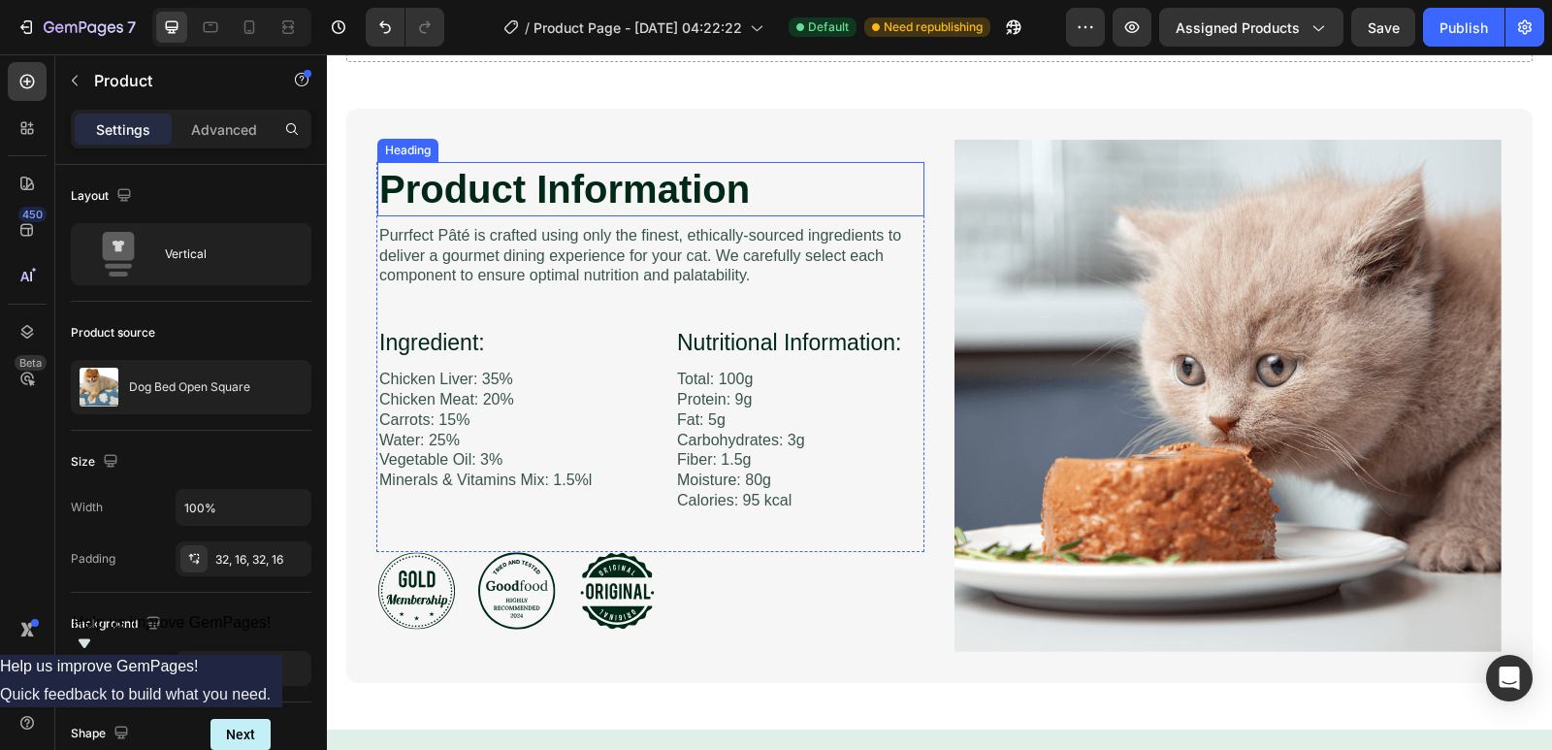
click at [721, 195] on h2 "Product Information" at bounding box center [650, 189] width 547 height 54
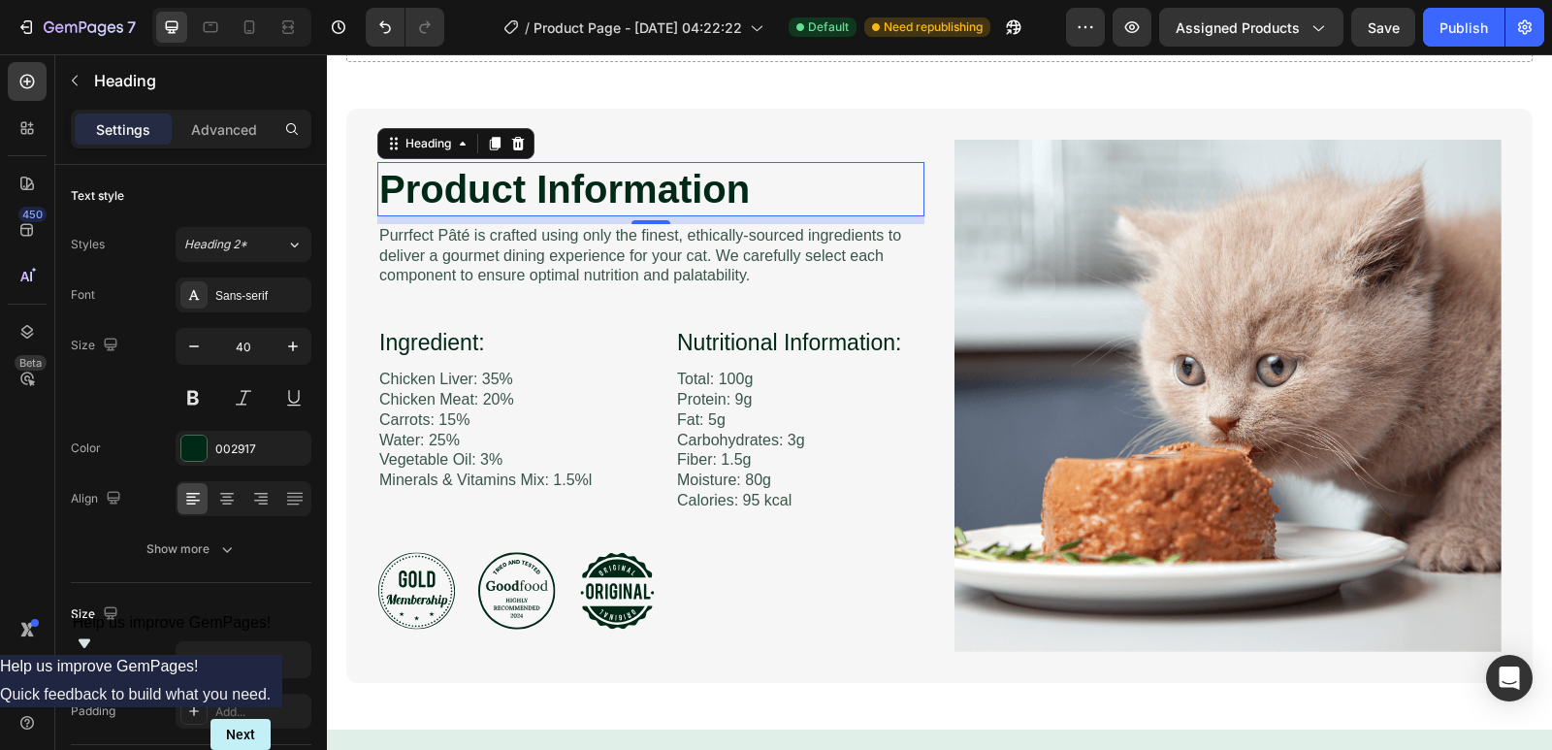
click at [770, 176] on h2 "Product Information" at bounding box center [650, 189] width 547 height 54
click at [770, 177] on p "Product Information" at bounding box center [650, 189] width 543 height 50
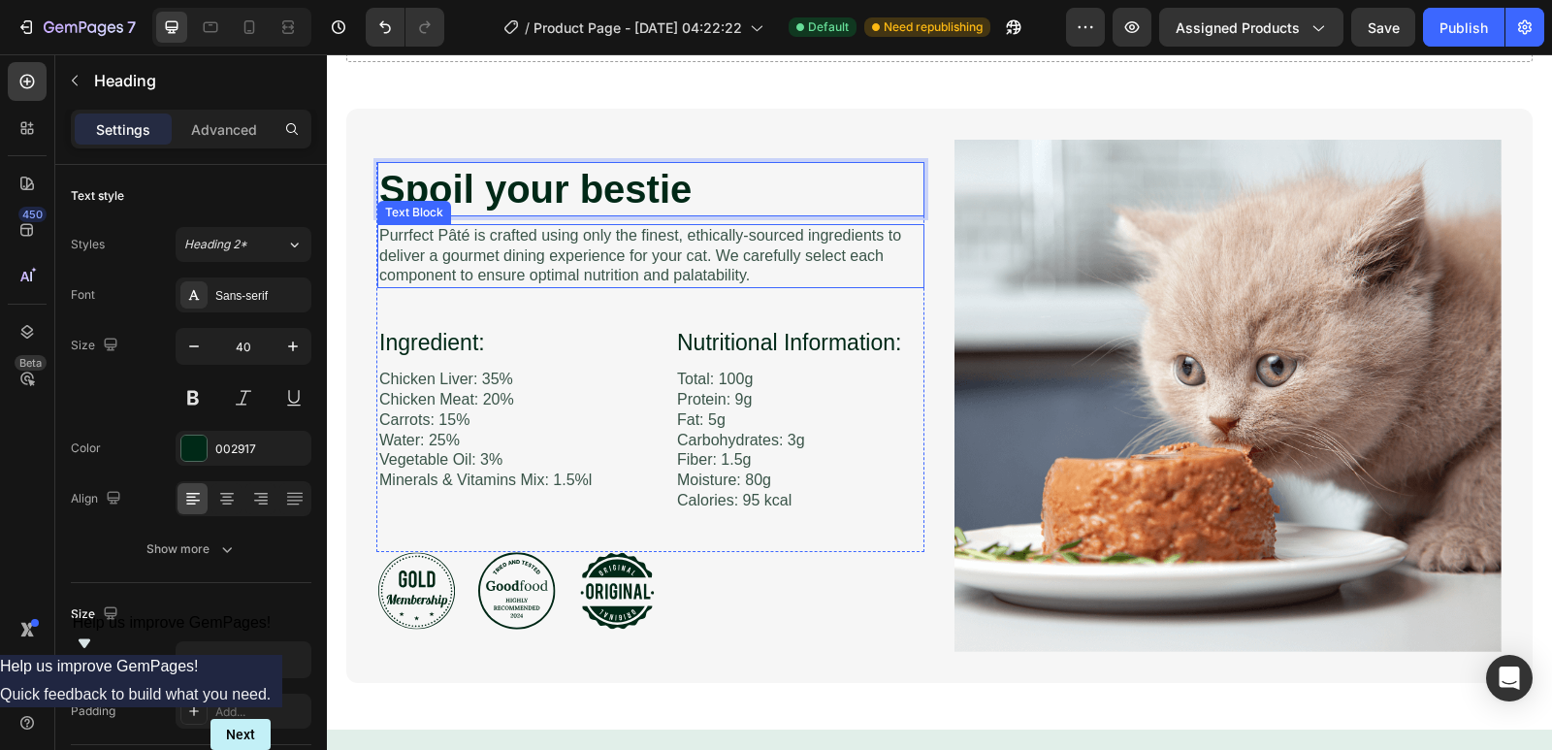
click at [769, 256] on p "Purrfect Pâté is crafted using only the finest, ethically-sourced ingredients t…" at bounding box center [650, 256] width 543 height 60
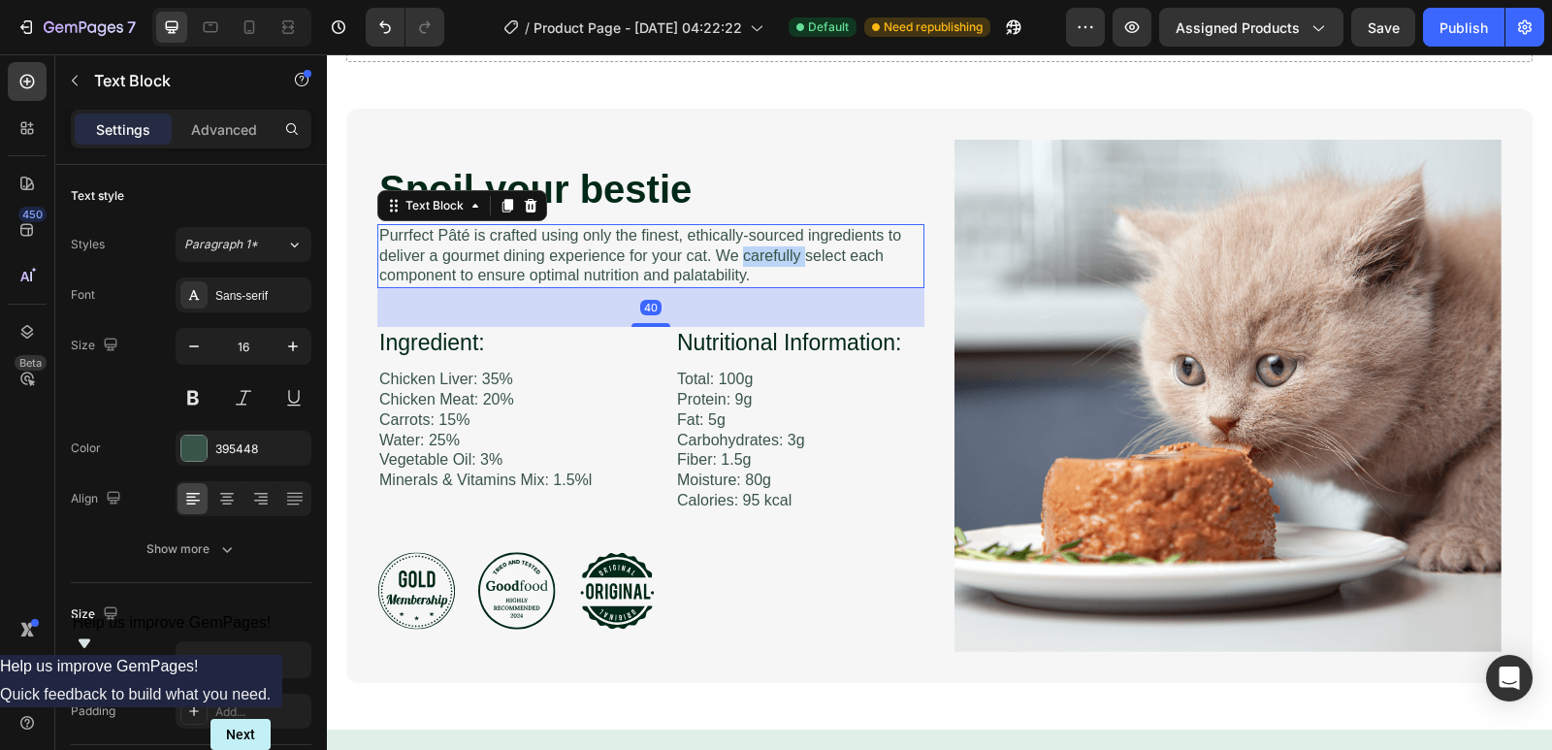
click at [769, 256] on p "Purrfect Pâté is crafted using only the finest, ethically-sourced ingredients t…" at bounding box center [650, 256] width 543 height 60
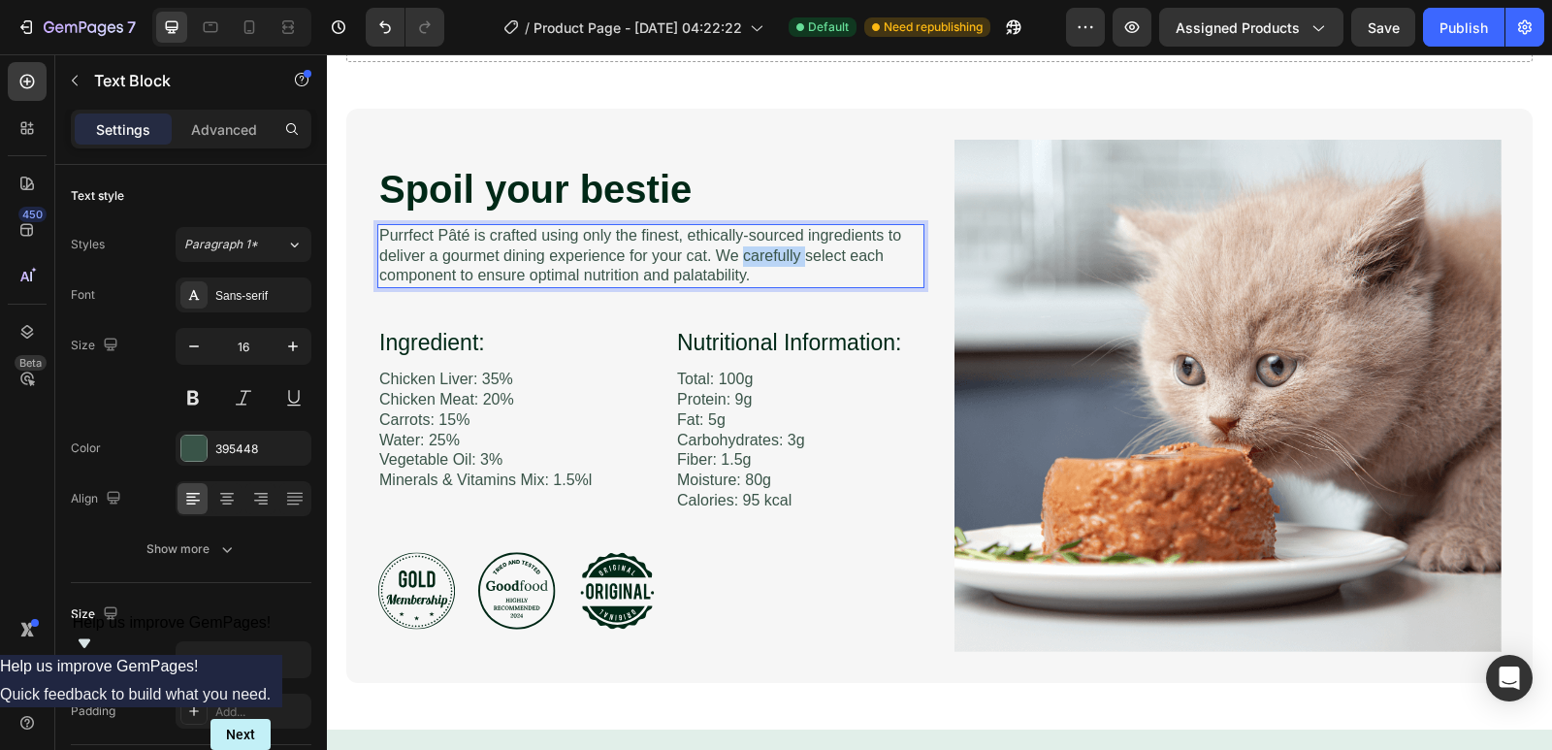
click at [773, 270] on p "Purrfect Pâté is crafted using only the finest, ethically-sourced ingredients t…" at bounding box center [650, 256] width 543 height 60
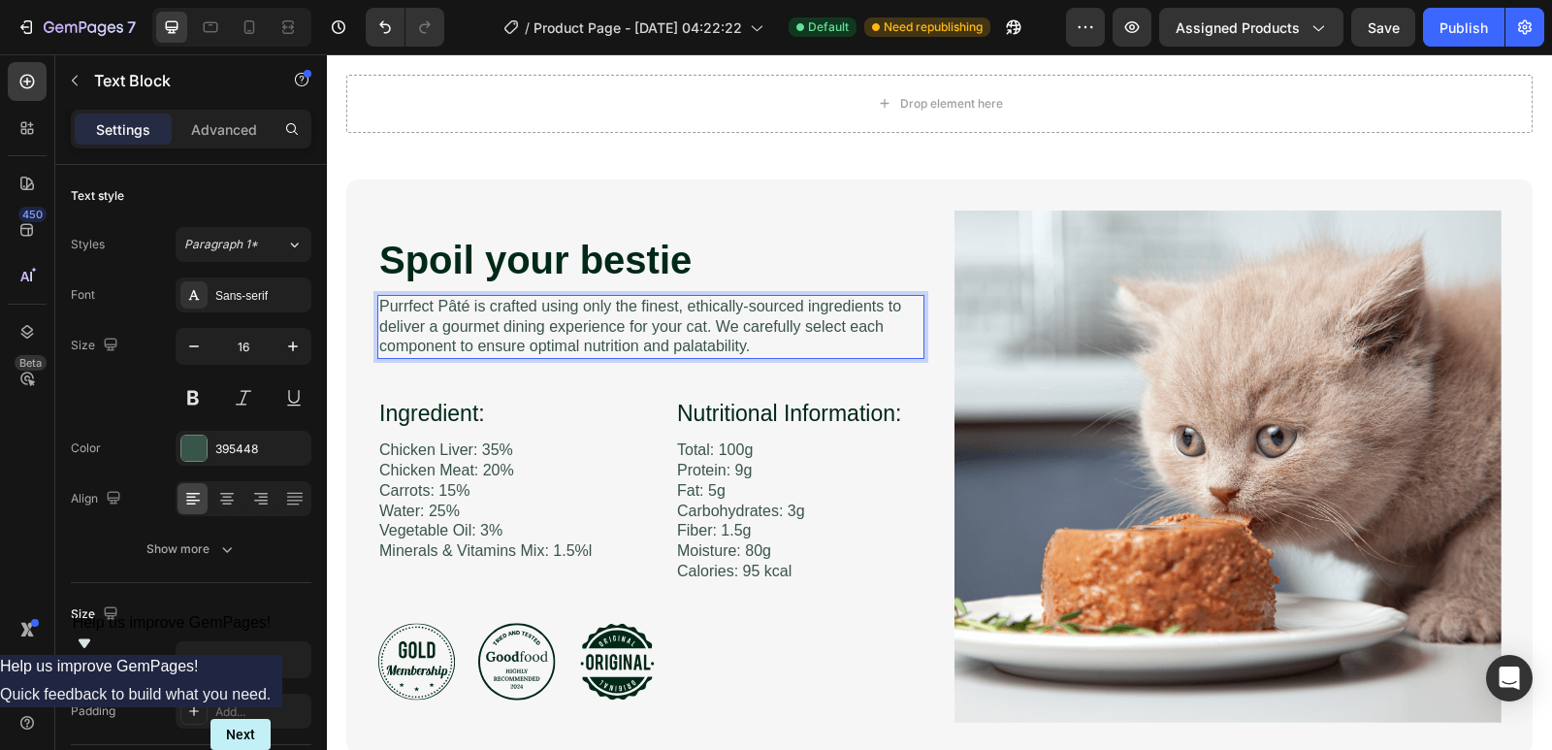
drag, startPoint x: 865, startPoint y: 365, endPoint x: 813, endPoint y: 372, distance: 52.8
click at [813, 357] on p "Purrfect Pâté is crafted using only the finest, ethically-sourced ingredients t…" at bounding box center [650, 327] width 543 height 60
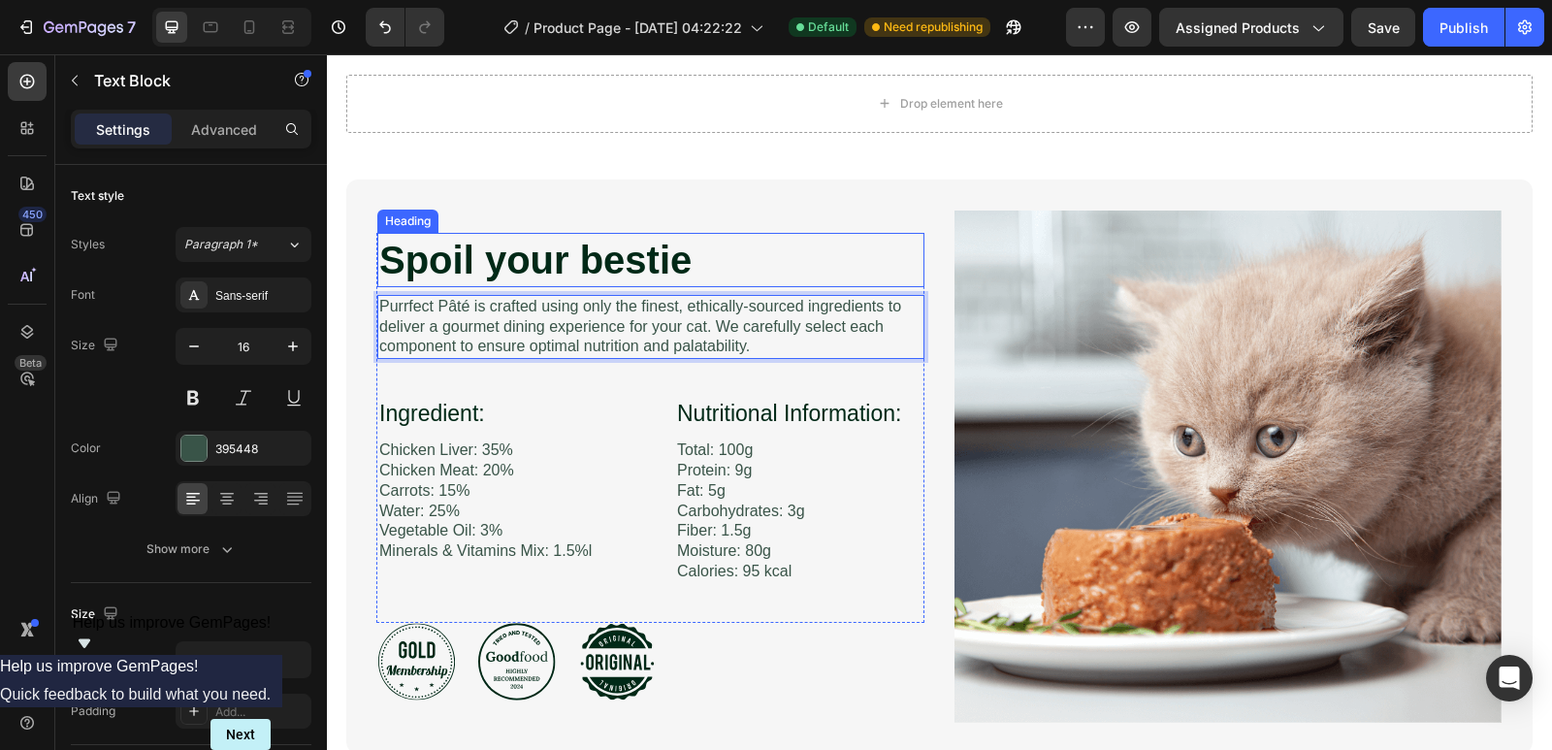
click at [856, 271] on p "⁠⁠⁠⁠⁠⁠⁠ Spoil your bestie" at bounding box center [650, 260] width 543 height 50
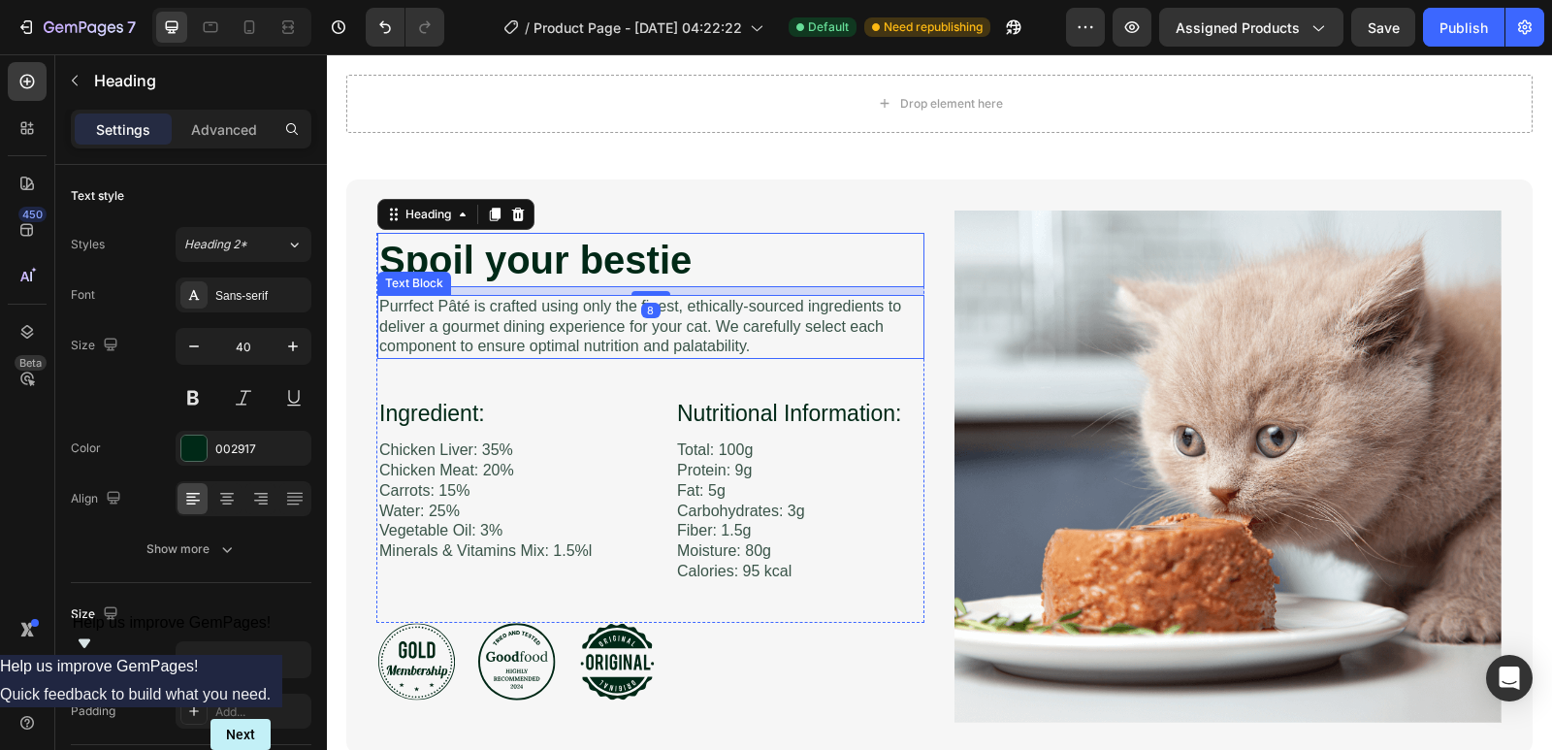
click at [847, 333] on p "Purrfect Pâté is crafted using only the finest, ethically-sourced ingredients t…" at bounding box center [650, 327] width 543 height 60
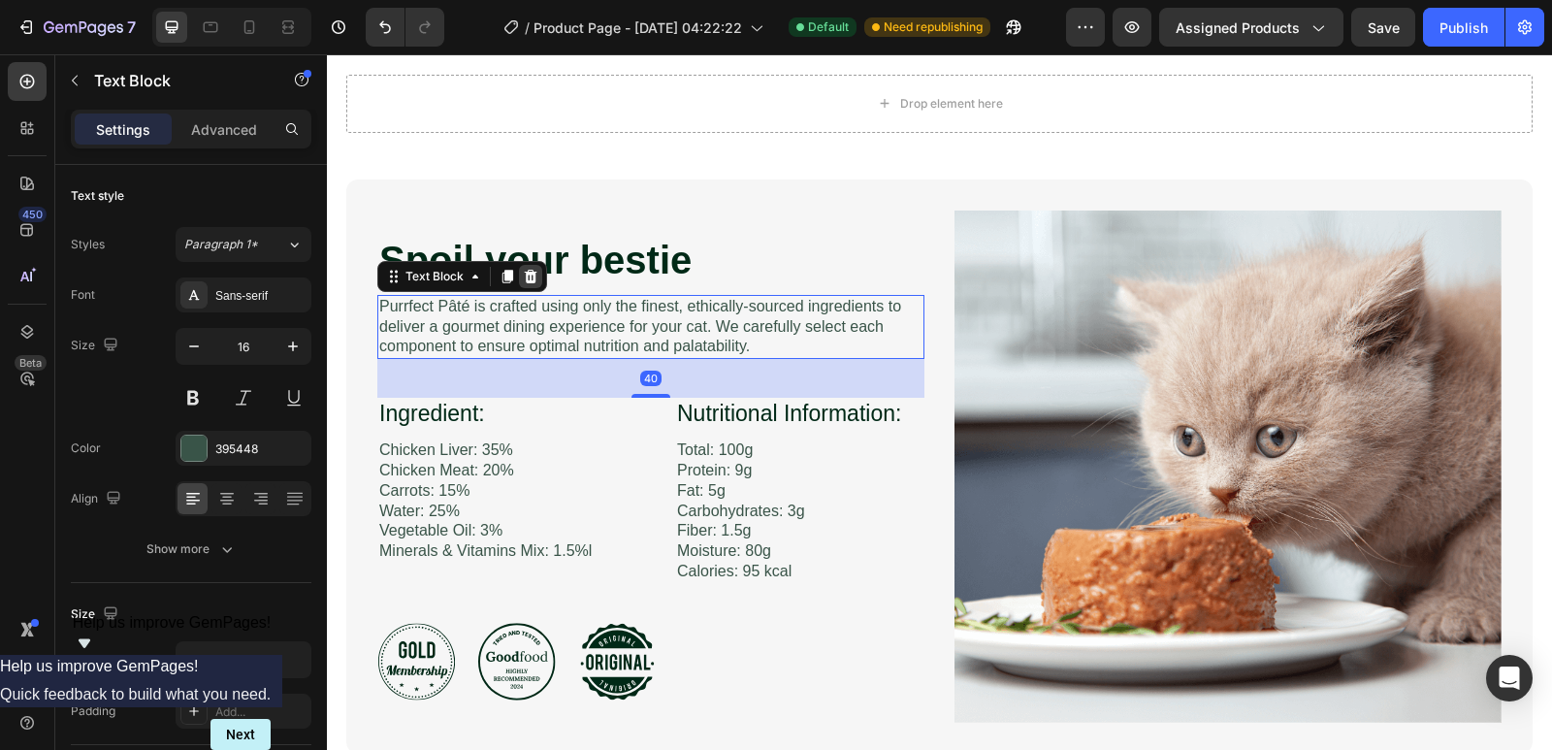
click at [528, 283] on icon at bounding box center [531, 277] width 13 height 14
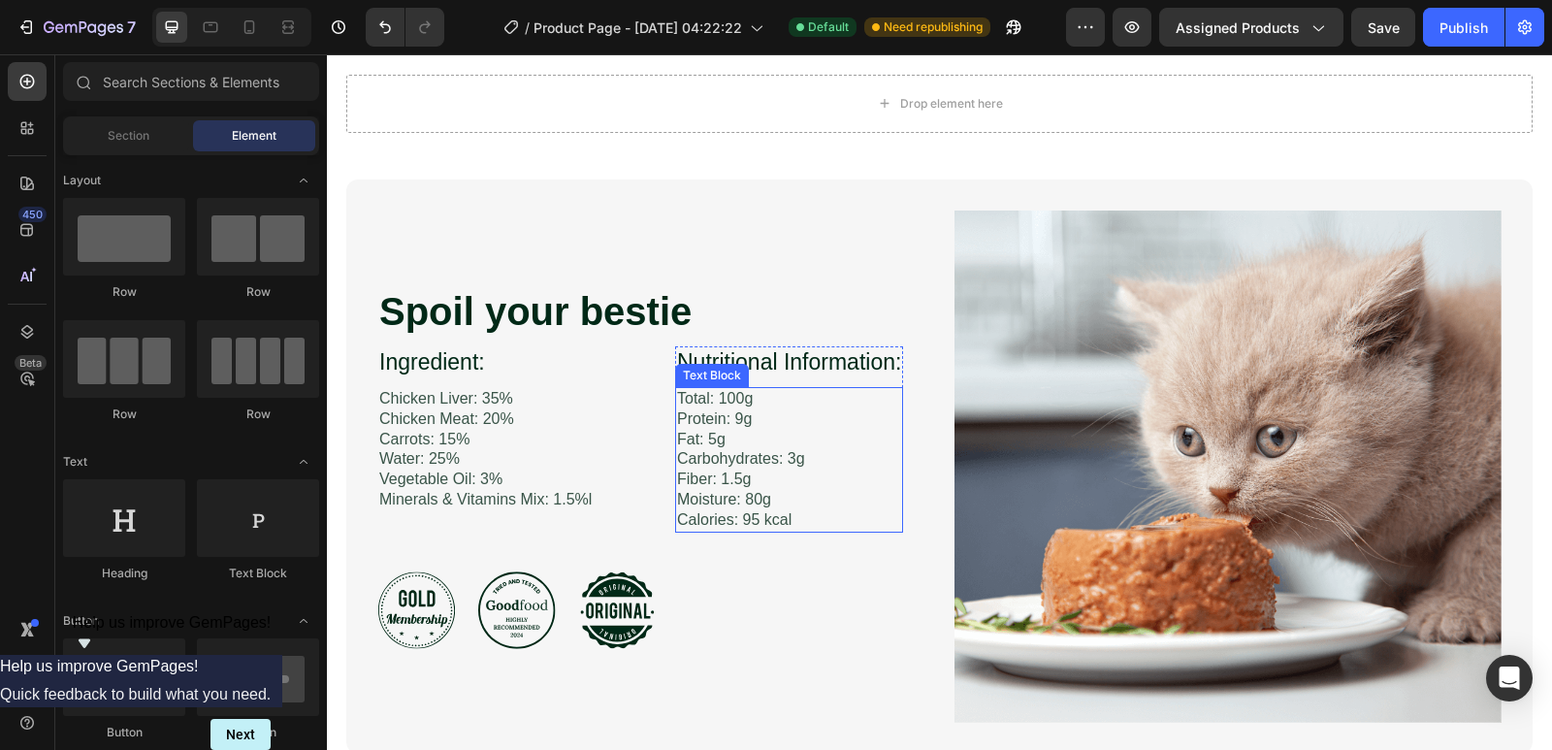
click at [771, 448] on p "Total: 100g Protein: 9g Fat: 5g Carbohydrates: 3g Fiber: 1.5g Moisture: 80g Cal…" at bounding box center [789, 460] width 224 height 142
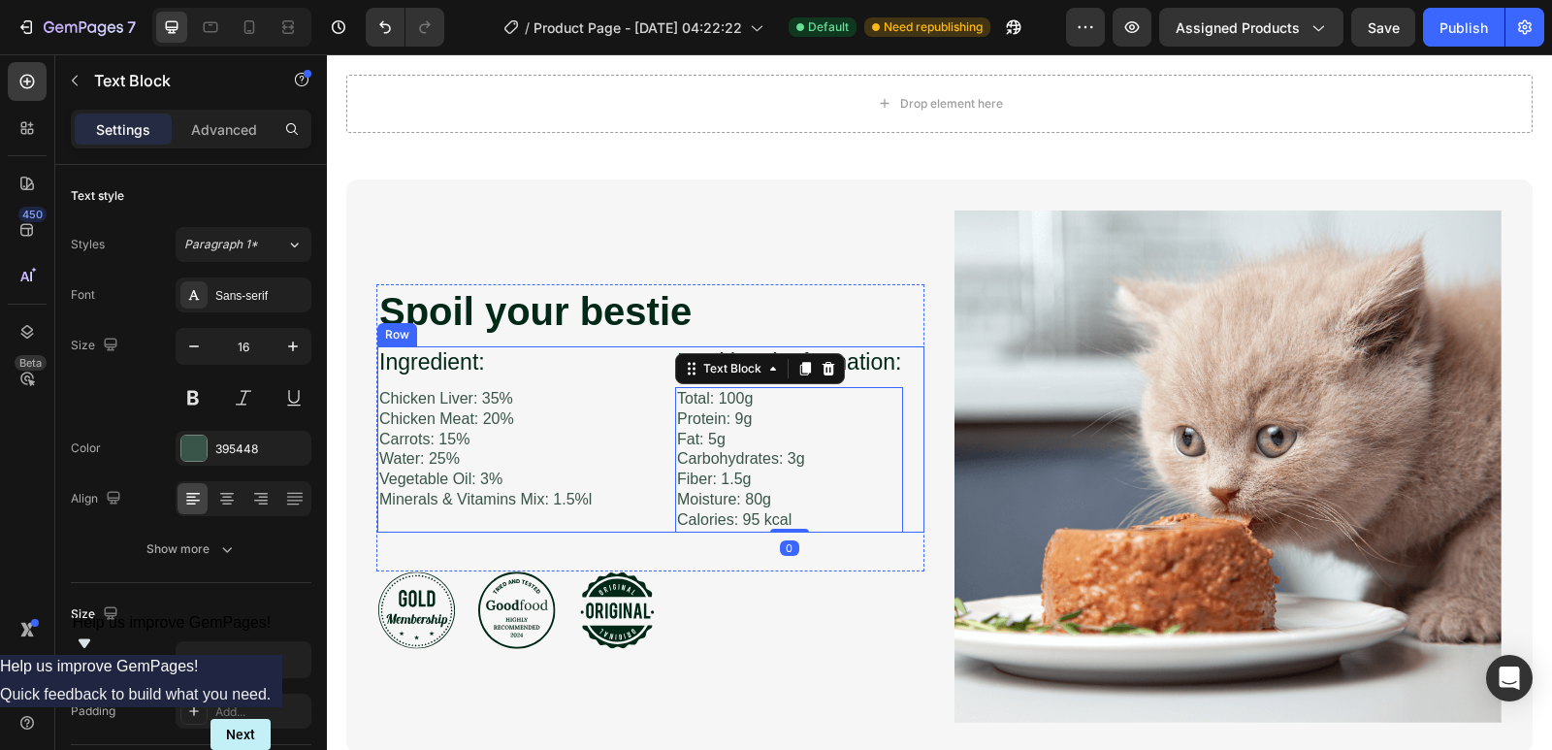
click at [626, 375] on div "Ingredient: Heading Chicken Liver: 35% Chicken Meat: 20% Carrots: 15% Water: 25…" at bounding box center [650, 438] width 547 height 185
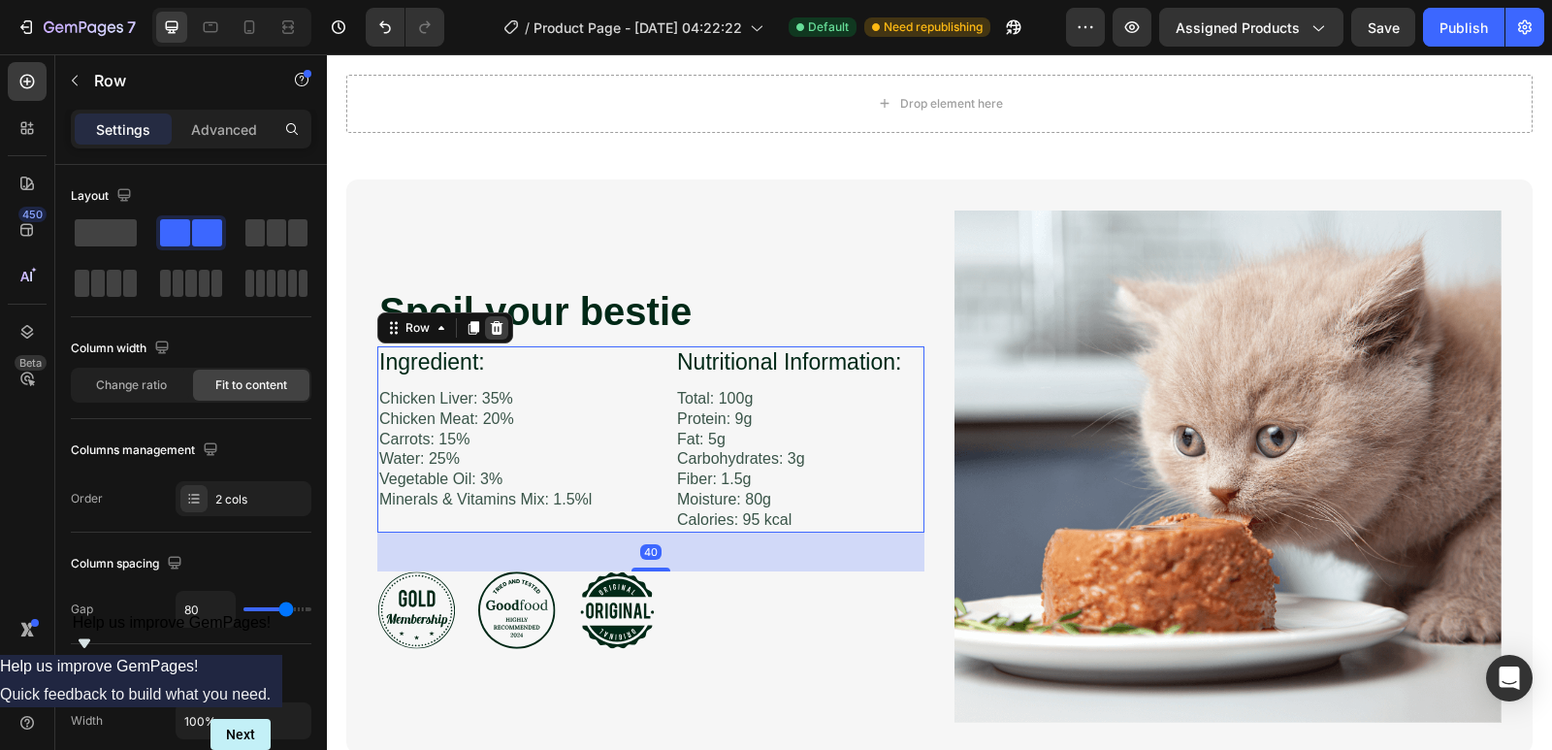
click at [492, 335] on icon at bounding box center [497, 328] width 13 height 14
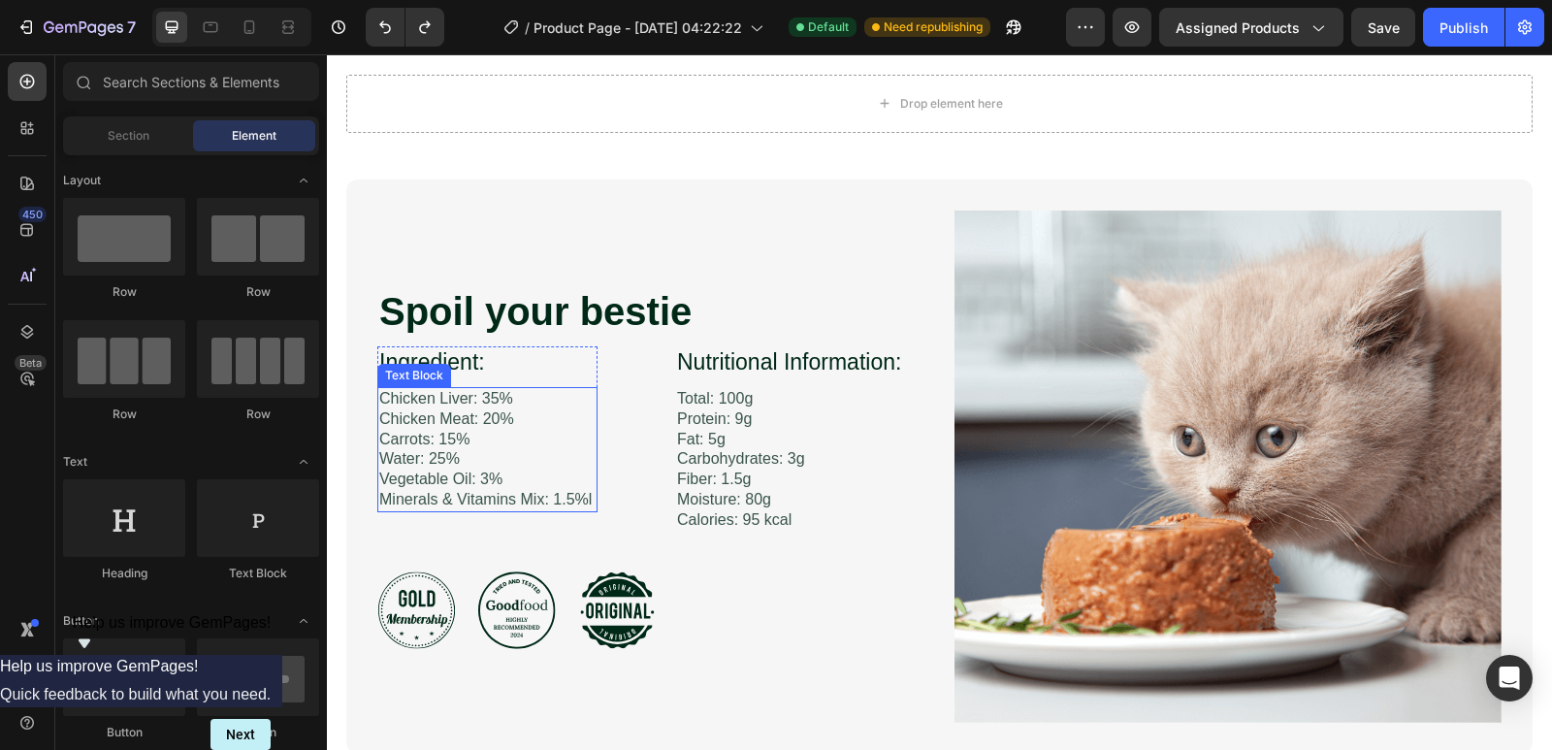
click at [474, 453] on p "Chicken Liver: 35% Chicken Meat: 20% Carrots: 15% Water: 25% Vegetable Oil: 3% …" at bounding box center [487, 449] width 216 height 121
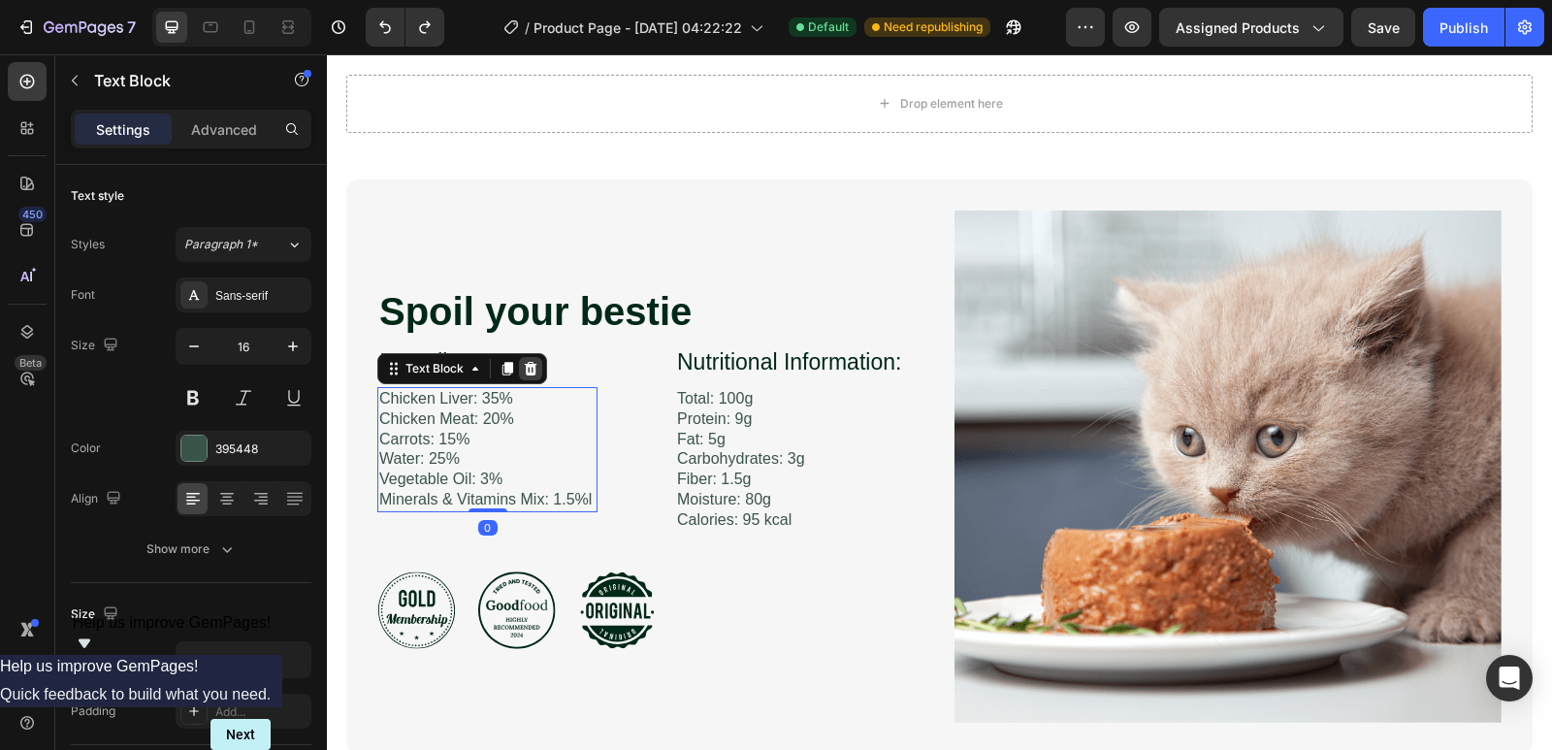
click at [526, 375] on icon at bounding box center [531, 369] width 13 height 14
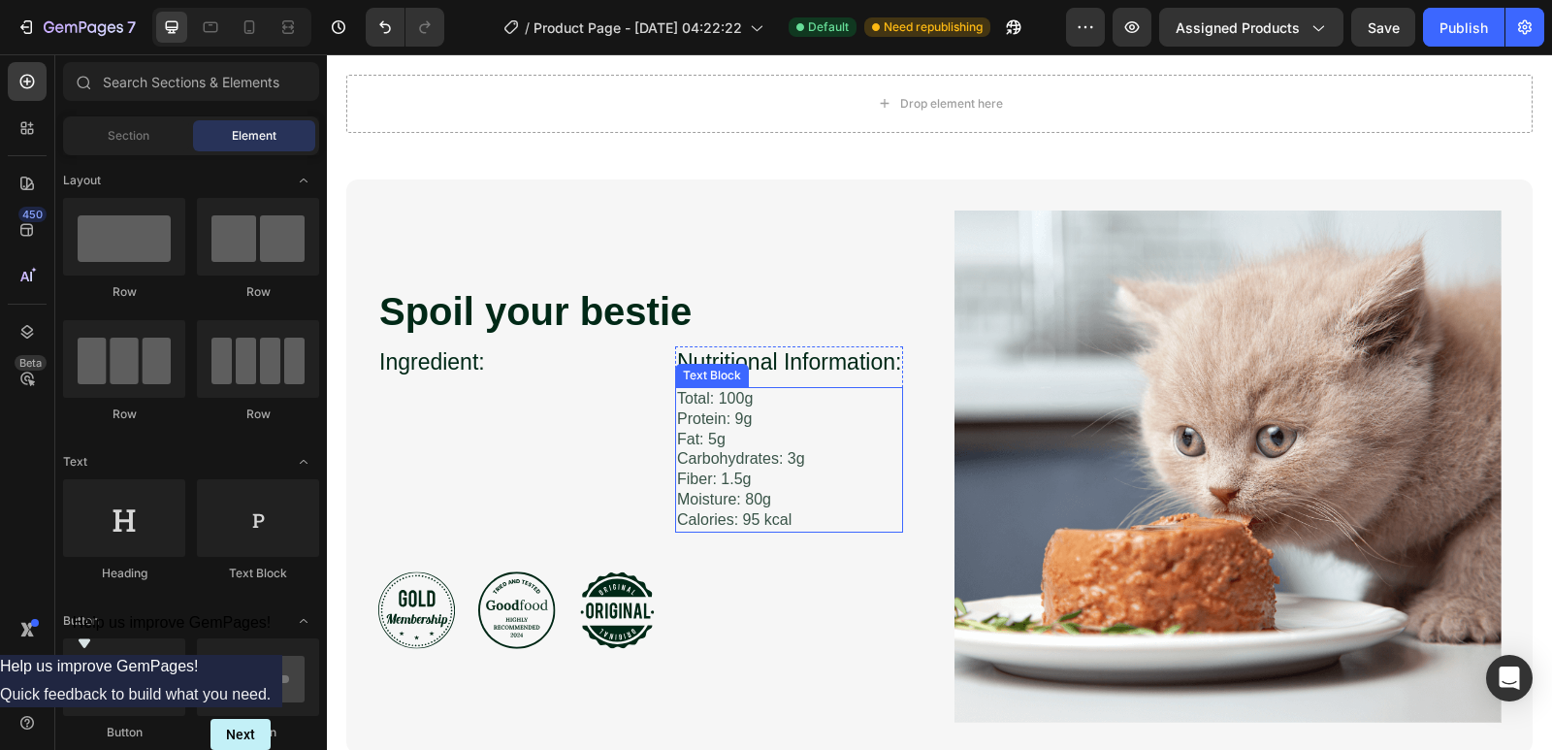
click at [784, 468] on p "Total: 100g Protein: 9g Fat: 5g Carbohydrates: 3g Fiber: 1.5g Moisture: 80g Cal…" at bounding box center [789, 460] width 224 height 142
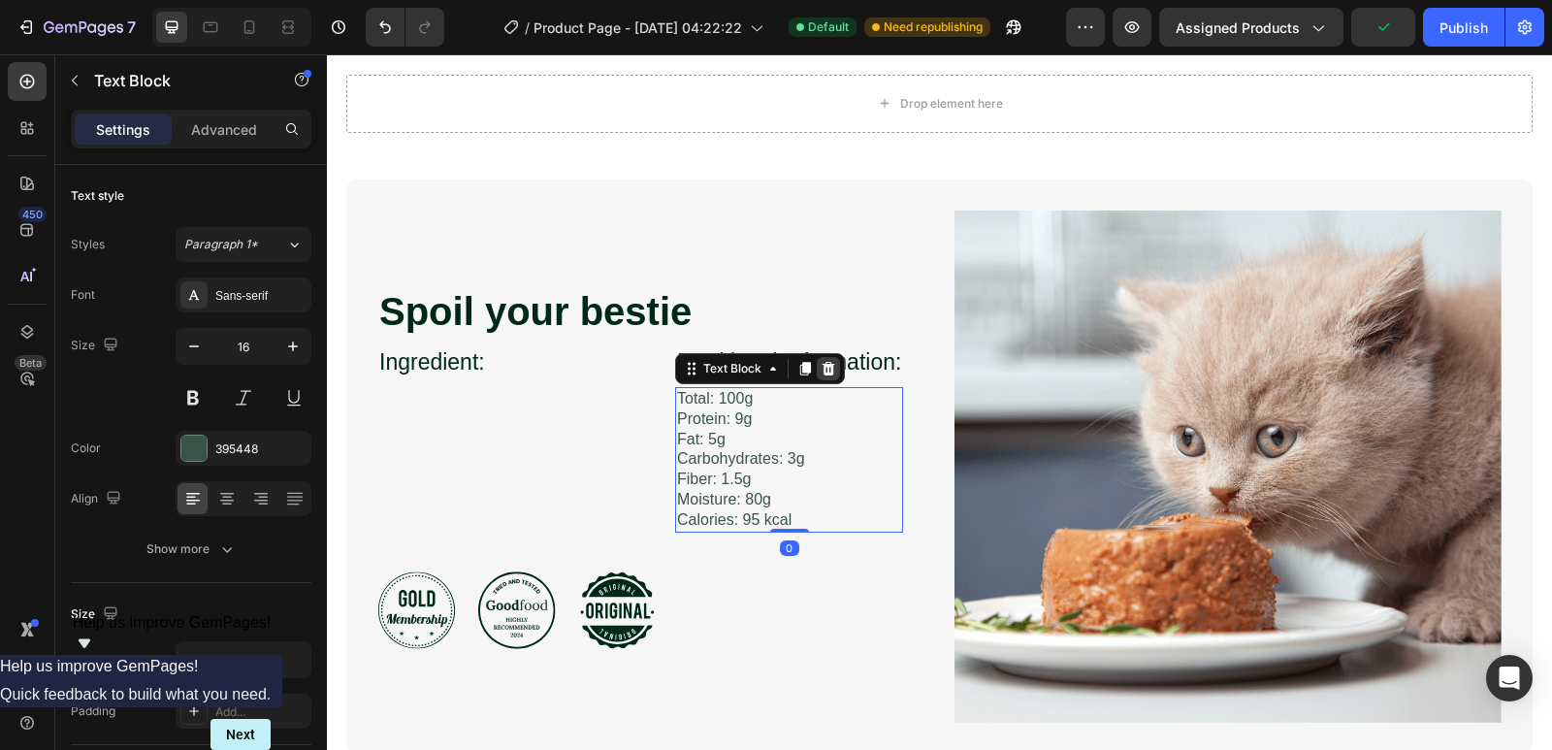
click at [830, 376] on icon at bounding box center [829, 369] width 16 height 16
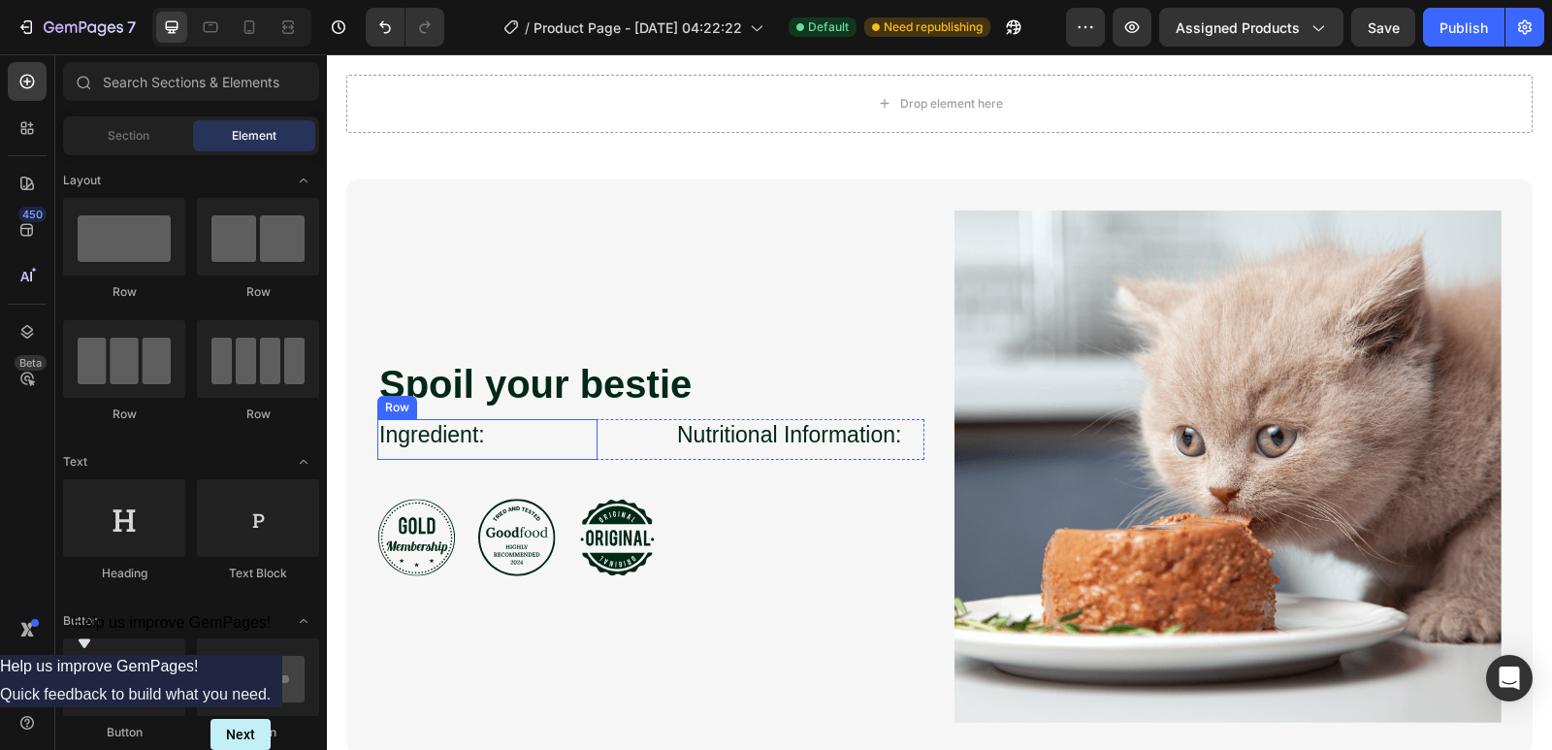
click at [454, 460] on div "Ingredient: Heading" at bounding box center [487, 439] width 220 height 41
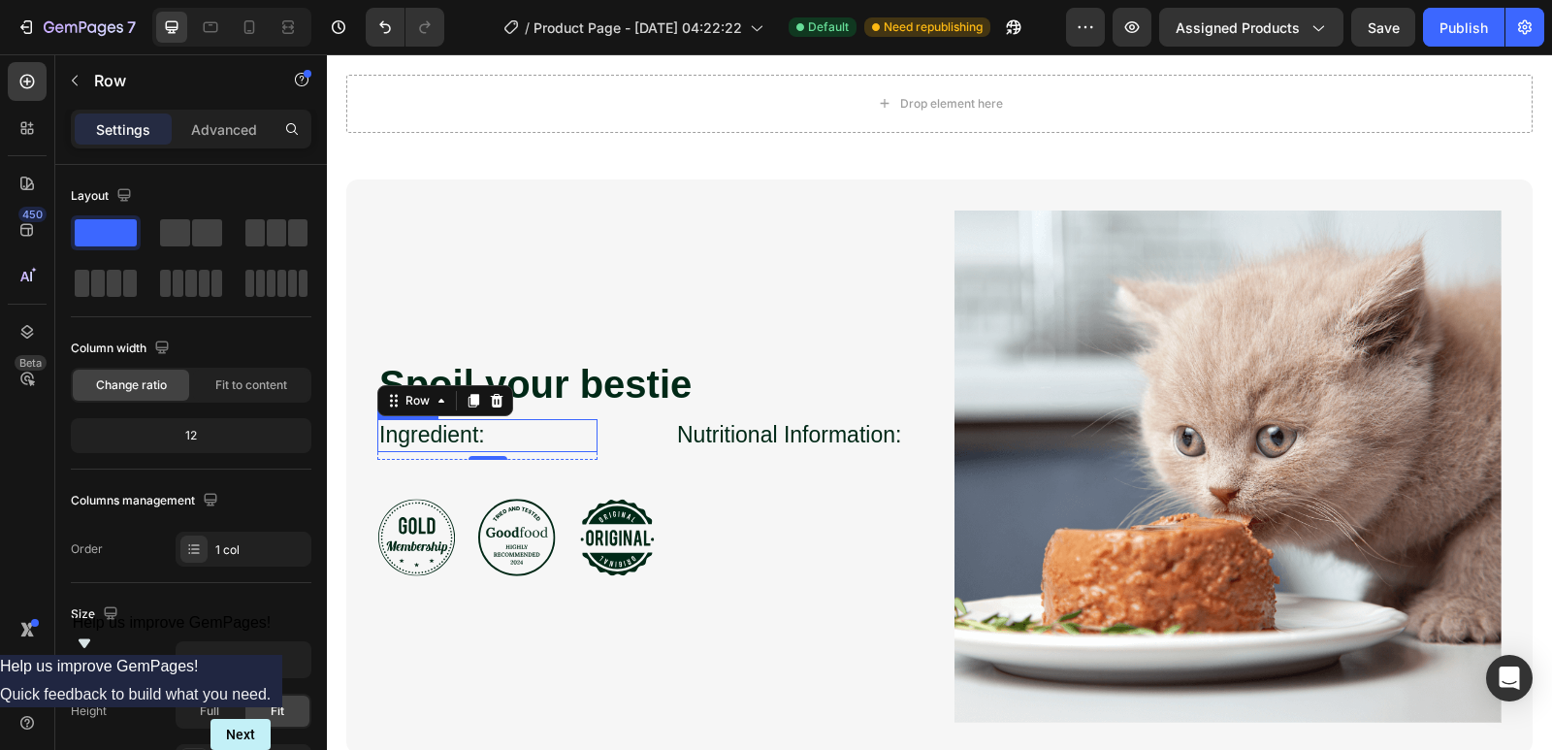
click at [497, 452] on h3 "Ingredient:" at bounding box center [487, 435] width 220 height 33
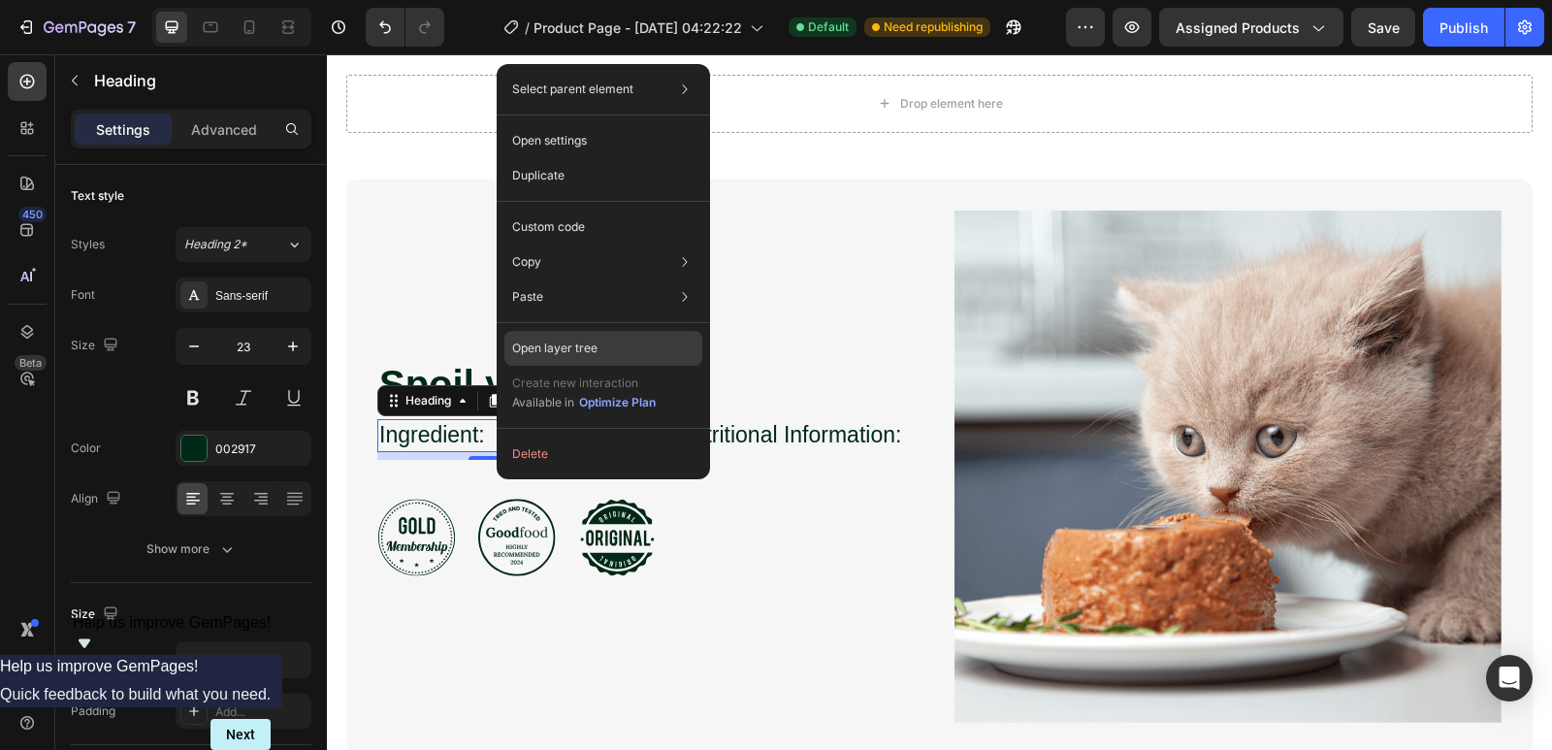
click at [583, 342] on p "Open layer tree" at bounding box center [554, 348] width 85 height 17
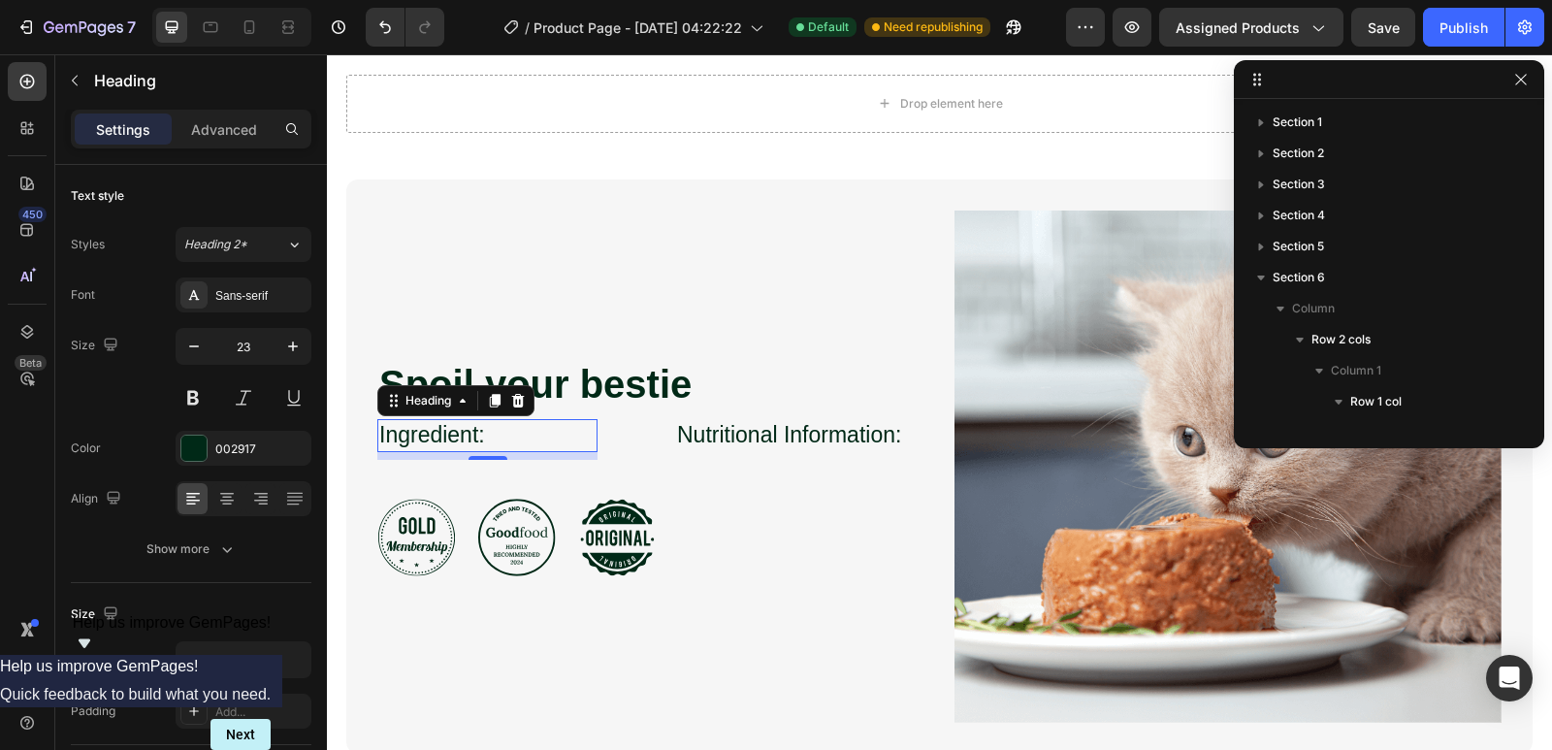
scroll to position [398, 0]
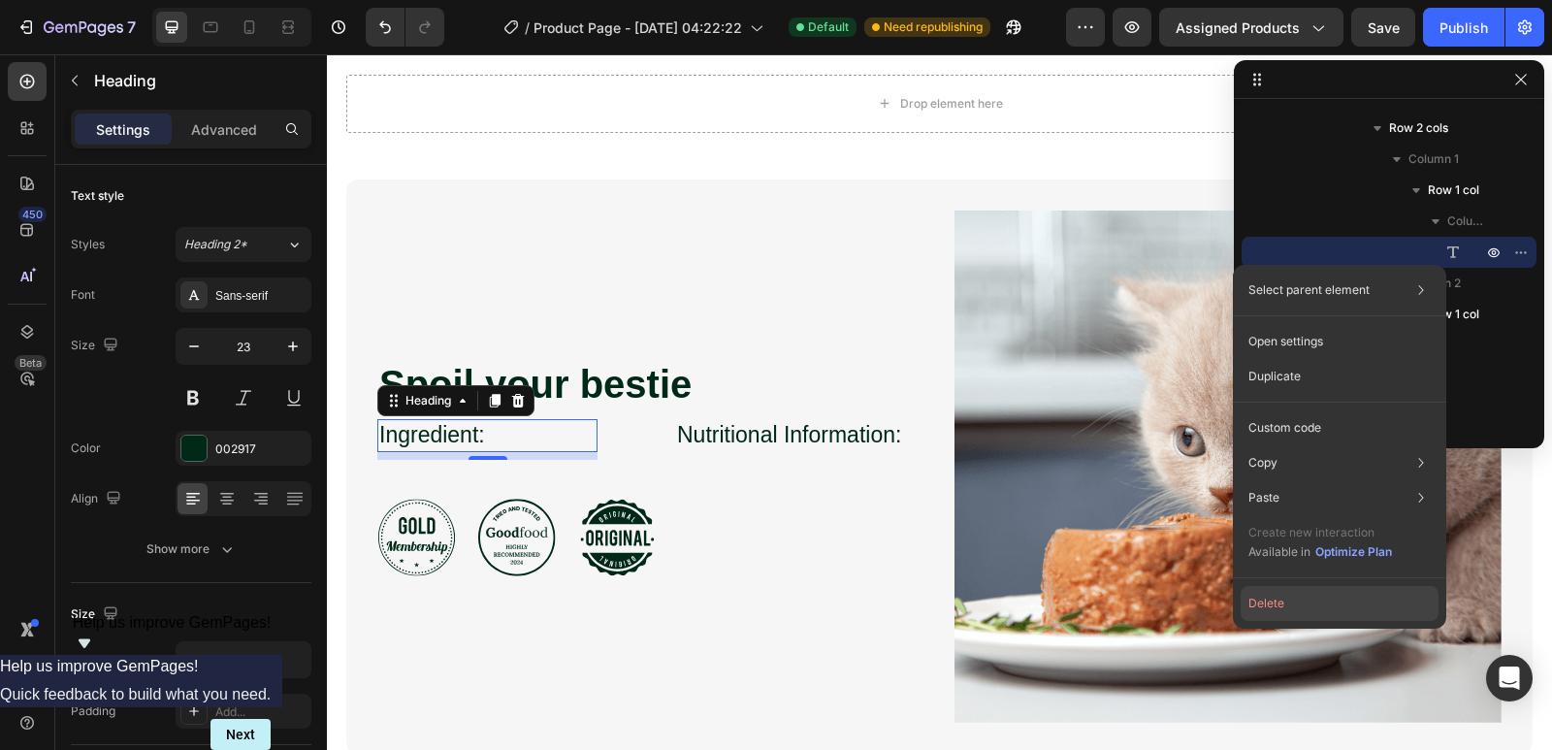
click at [1300, 614] on button "Delete" at bounding box center [1340, 603] width 198 height 35
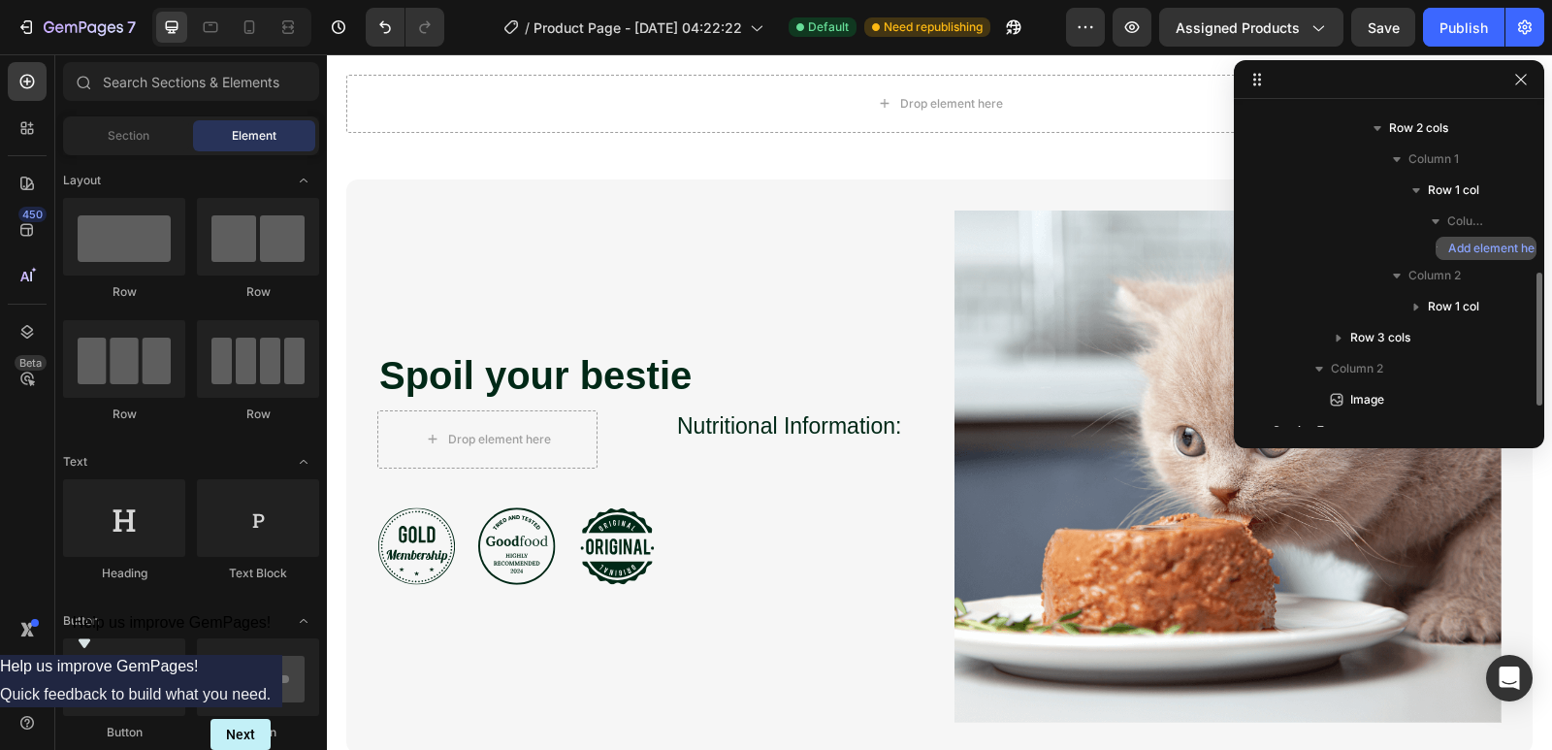
click at [1468, 244] on span "Add element here" at bounding box center [1497, 248] width 98 height 17
click at [770, 443] on h3 "Nutritional Information:" at bounding box center [789, 426] width 228 height 33
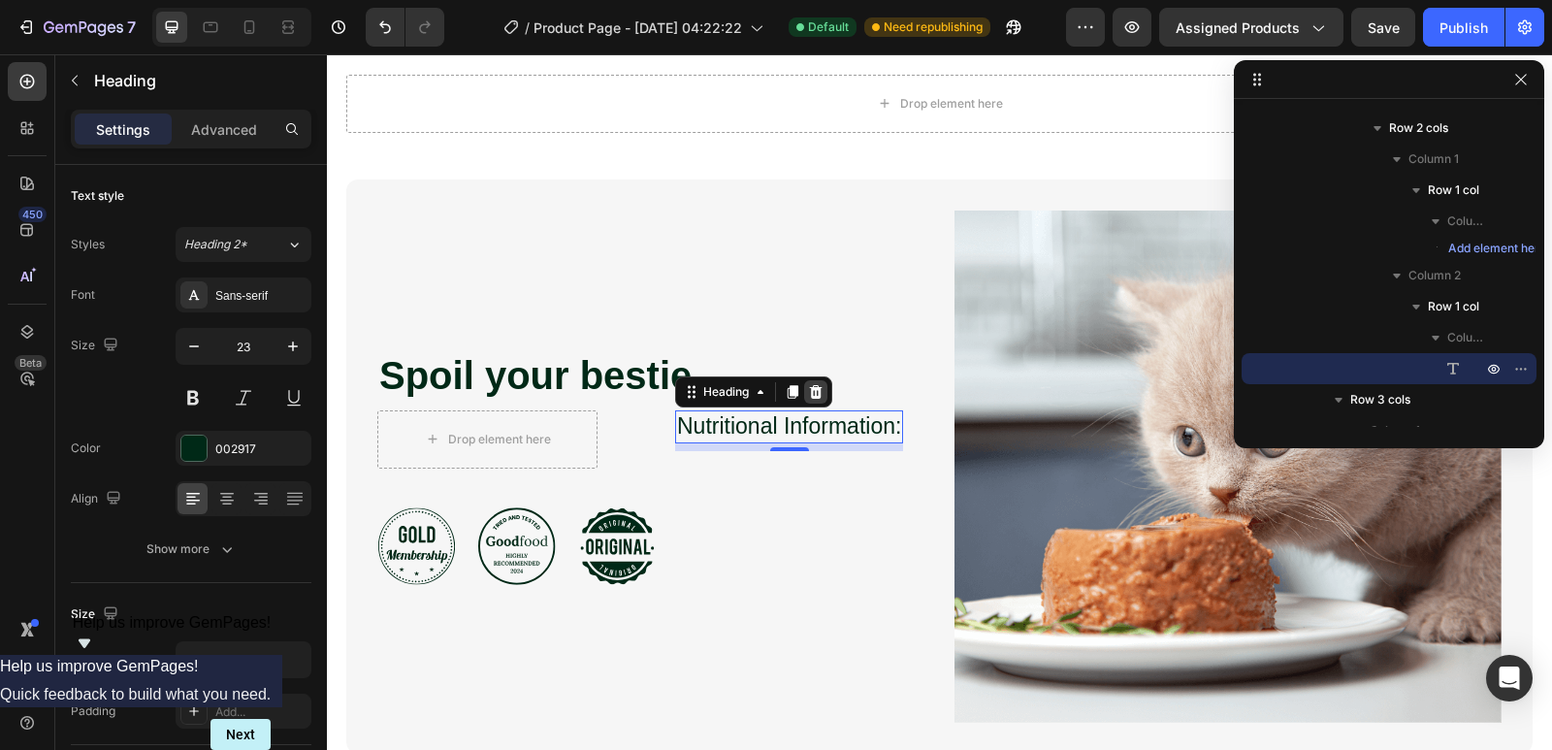
click at [816, 400] on icon at bounding box center [816, 392] width 16 height 16
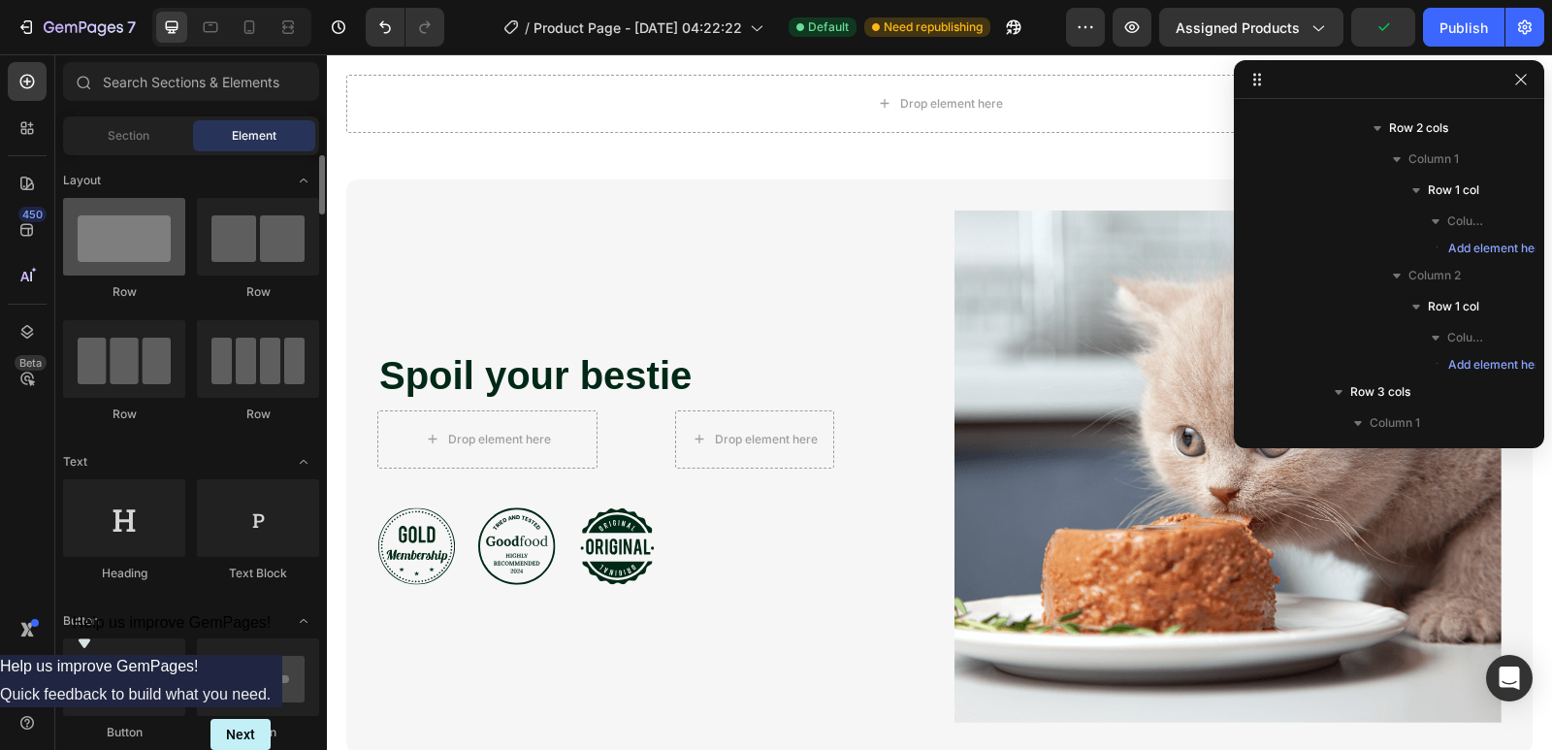
click at [105, 245] on div at bounding box center [124, 237] width 122 height 78
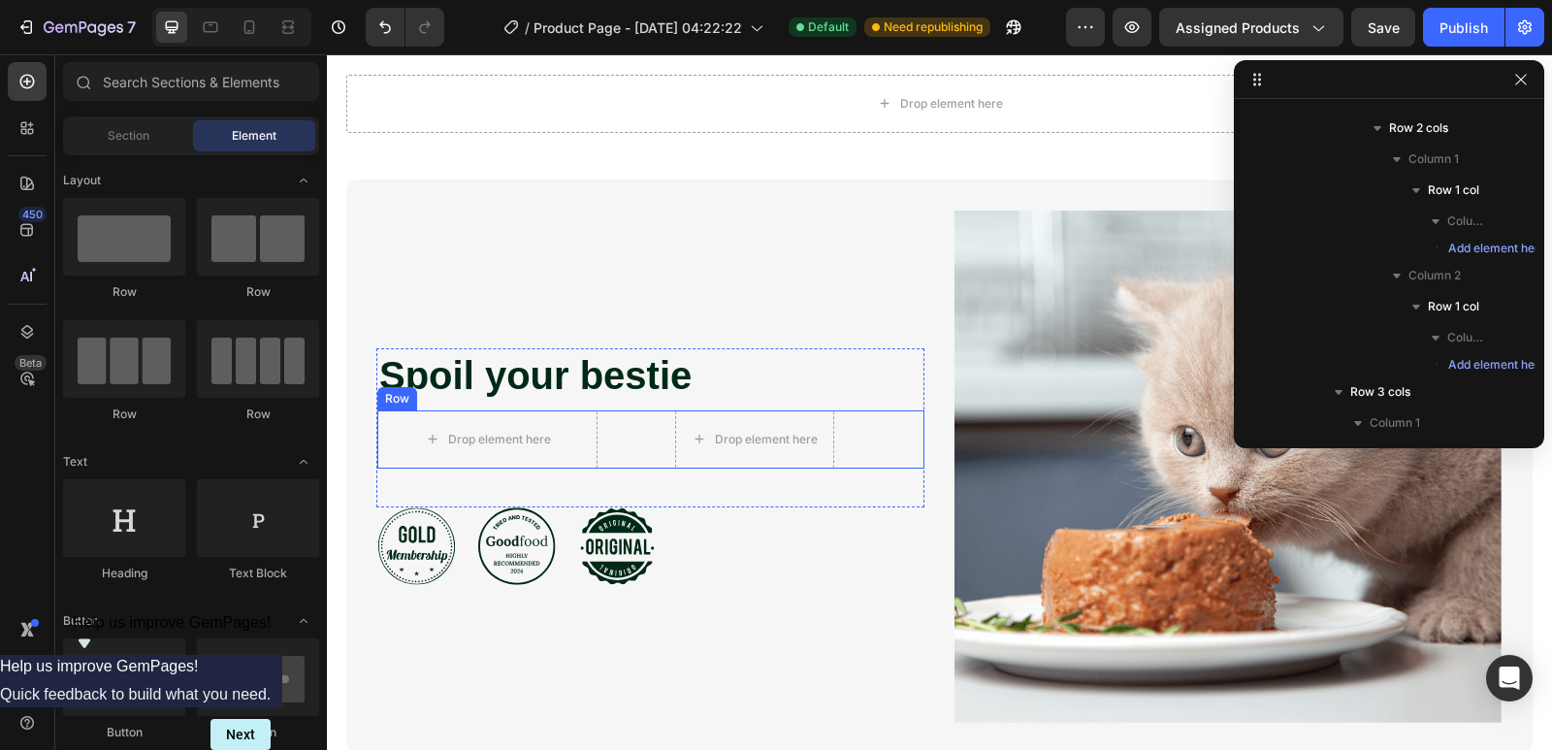
click at [650, 453] on div "Drop element here Row Drop element here Row Row" at bounding box center [650, 439] width 547 height 58
click at [545, 447] on div "Drop element here" at bounding box center [499, 440] width 103 height 16
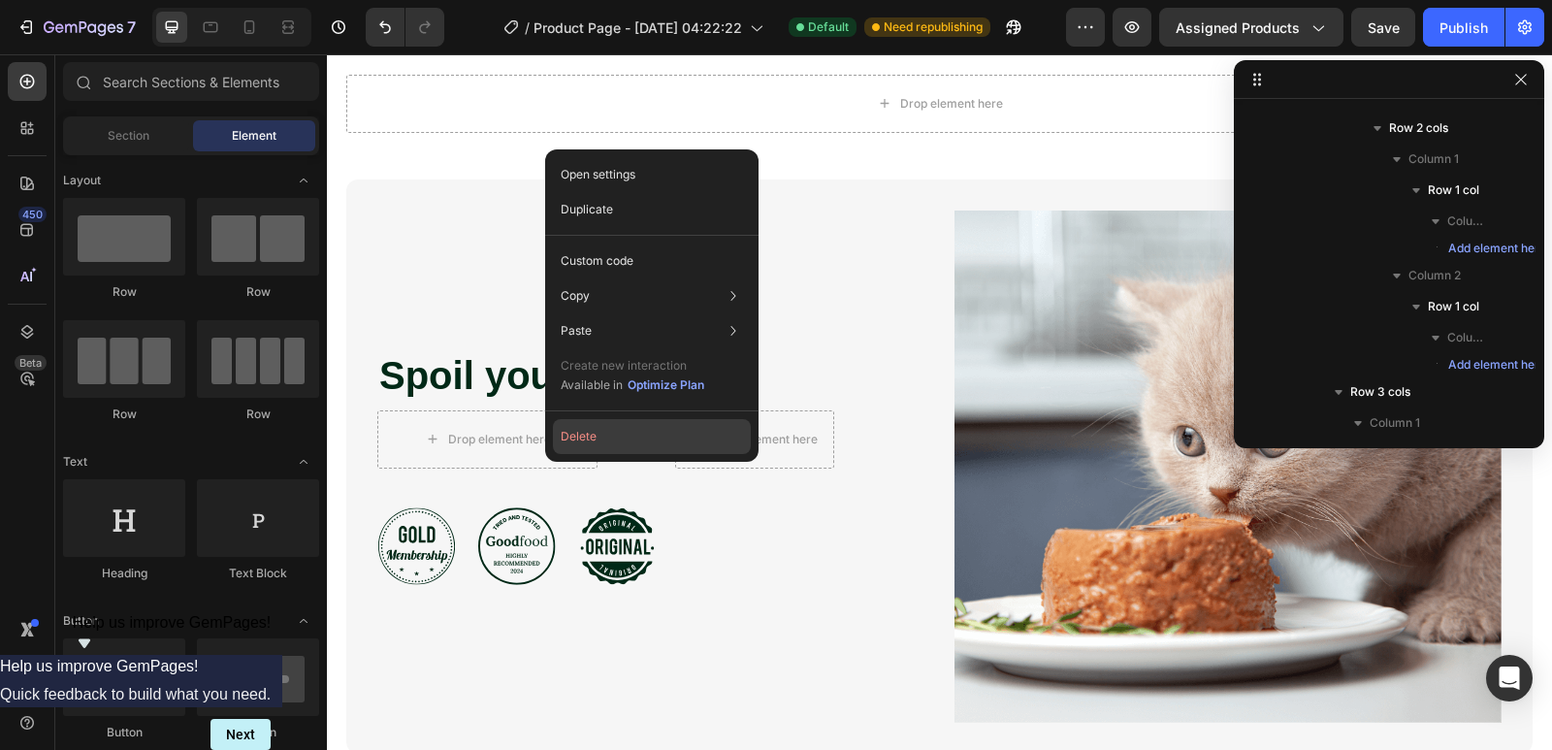
click at [590, 436] on button "Delete" at bounding box center [652, 436] width 198 height 35
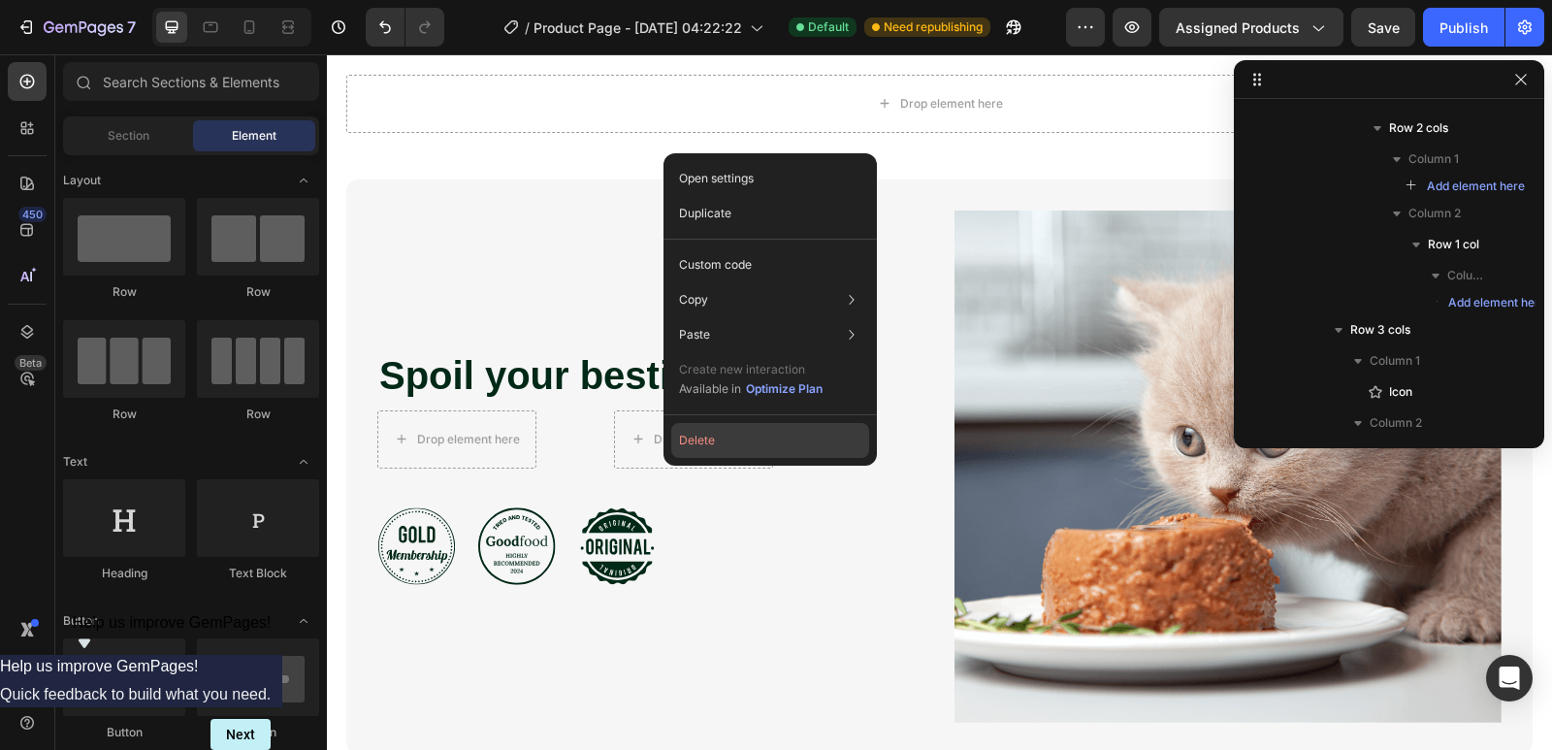
click at [730, 441] on button "Delete" at bounding box center [770, 440] width 198 height 35
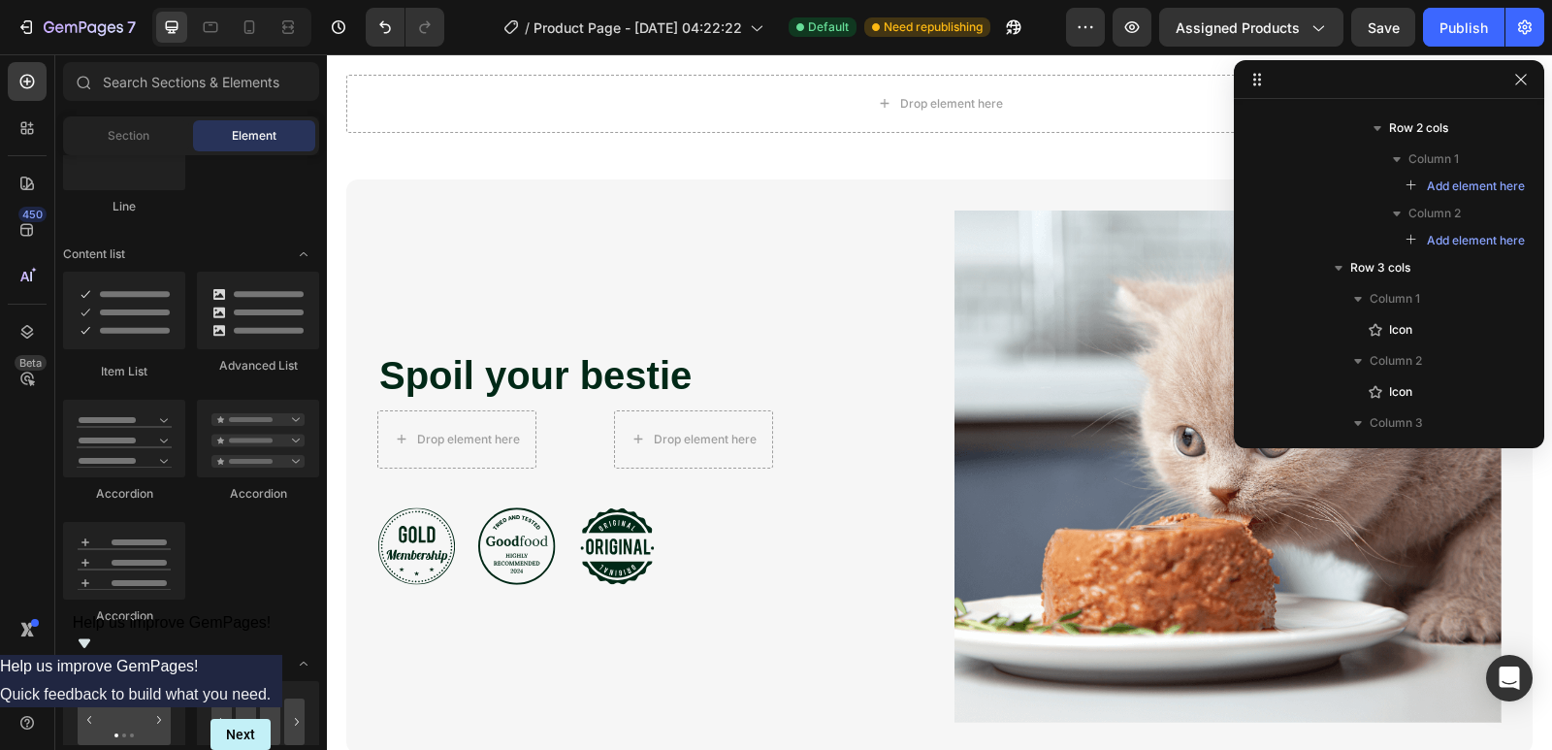
scroll to position [1552, 0]
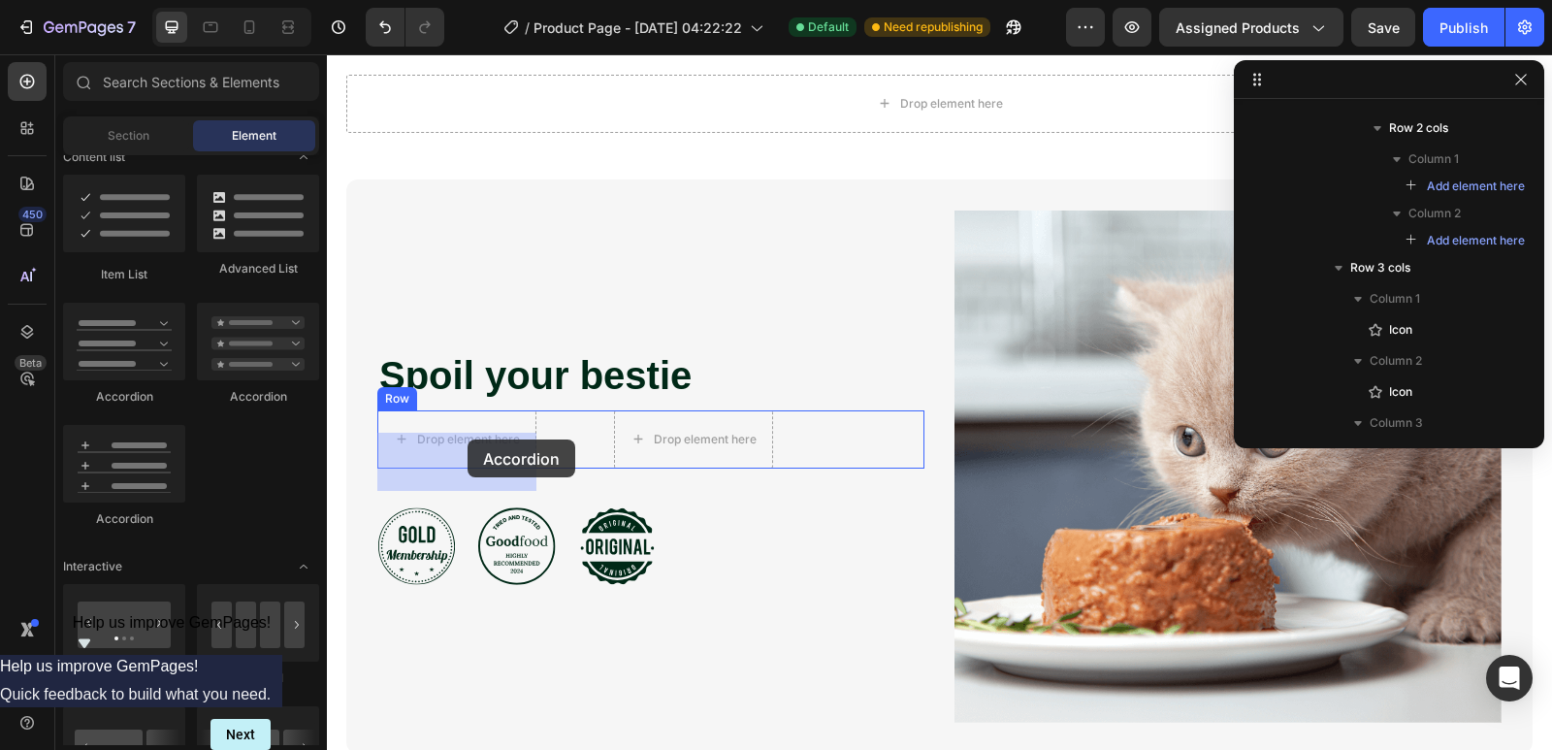
drag, startPoint x: 453, startPoint y: 394, endPoint x: 468, endPoint y: 439, distance: 47.9
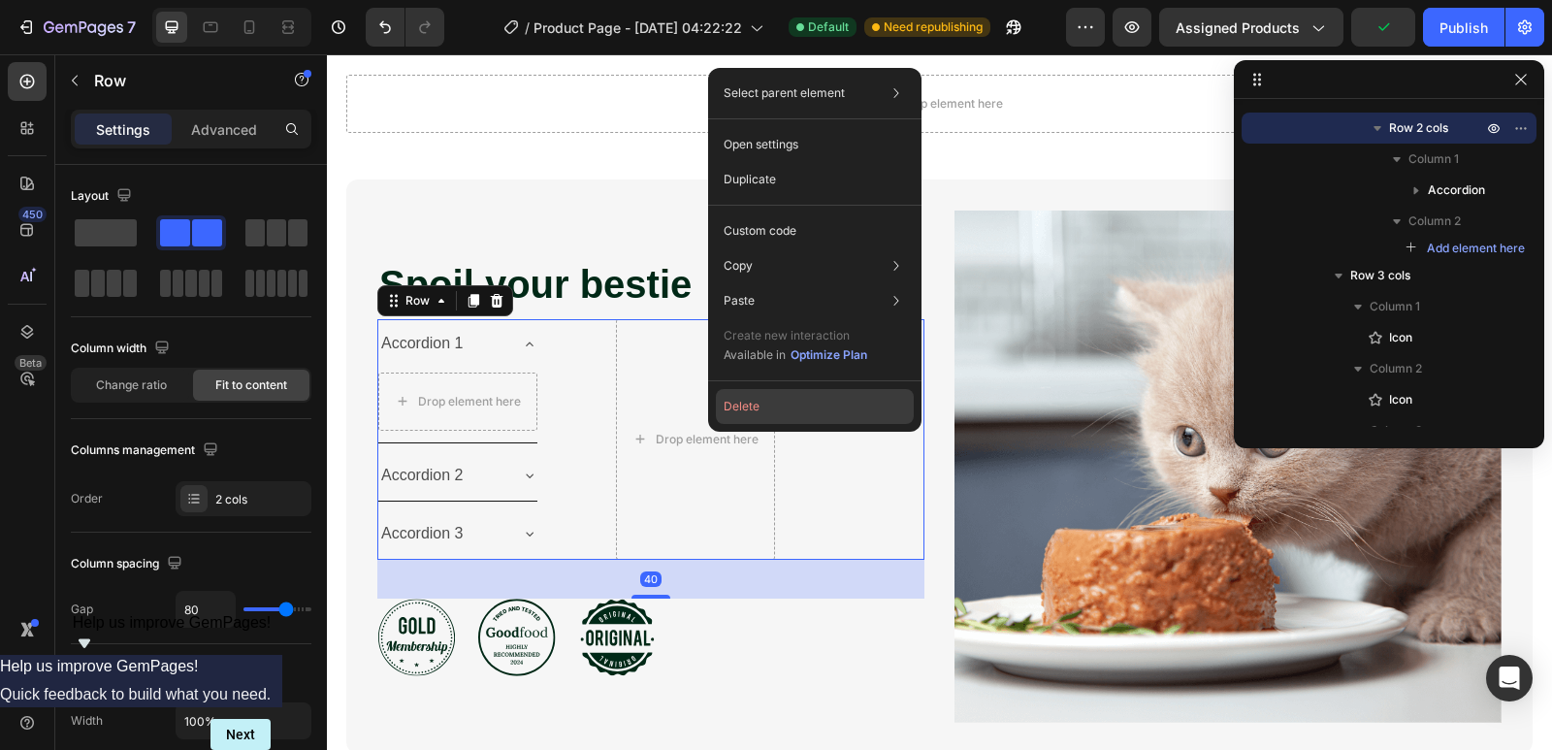
click at [782, 398] on button "Delete" at bounding box center [815, 406] width 198 height 35
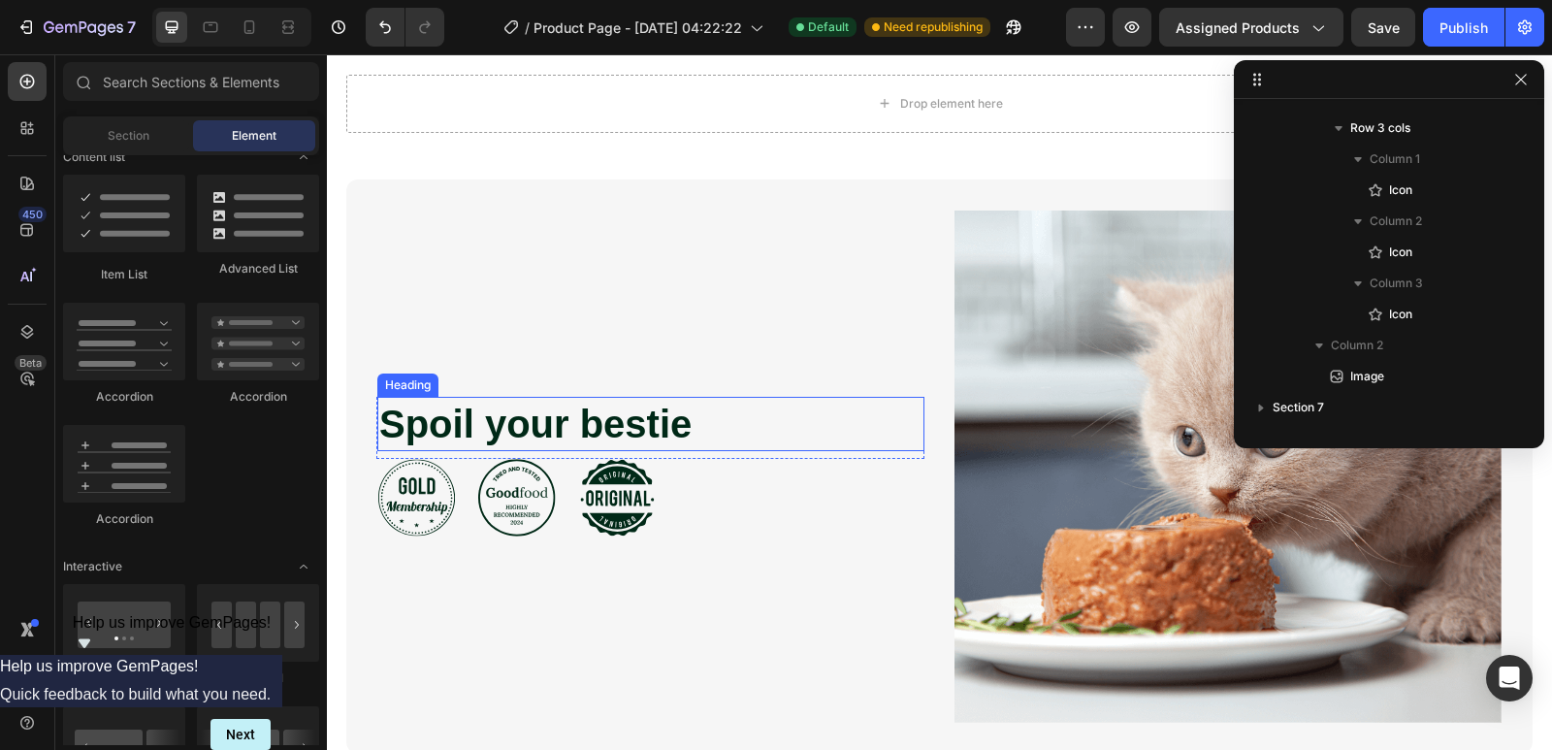
click at [723, 449] on p "⁠⁠⁠⁠⁠⁠⁠ Spoil your bestie" at bounding box center [650, 424] width 543 height 50
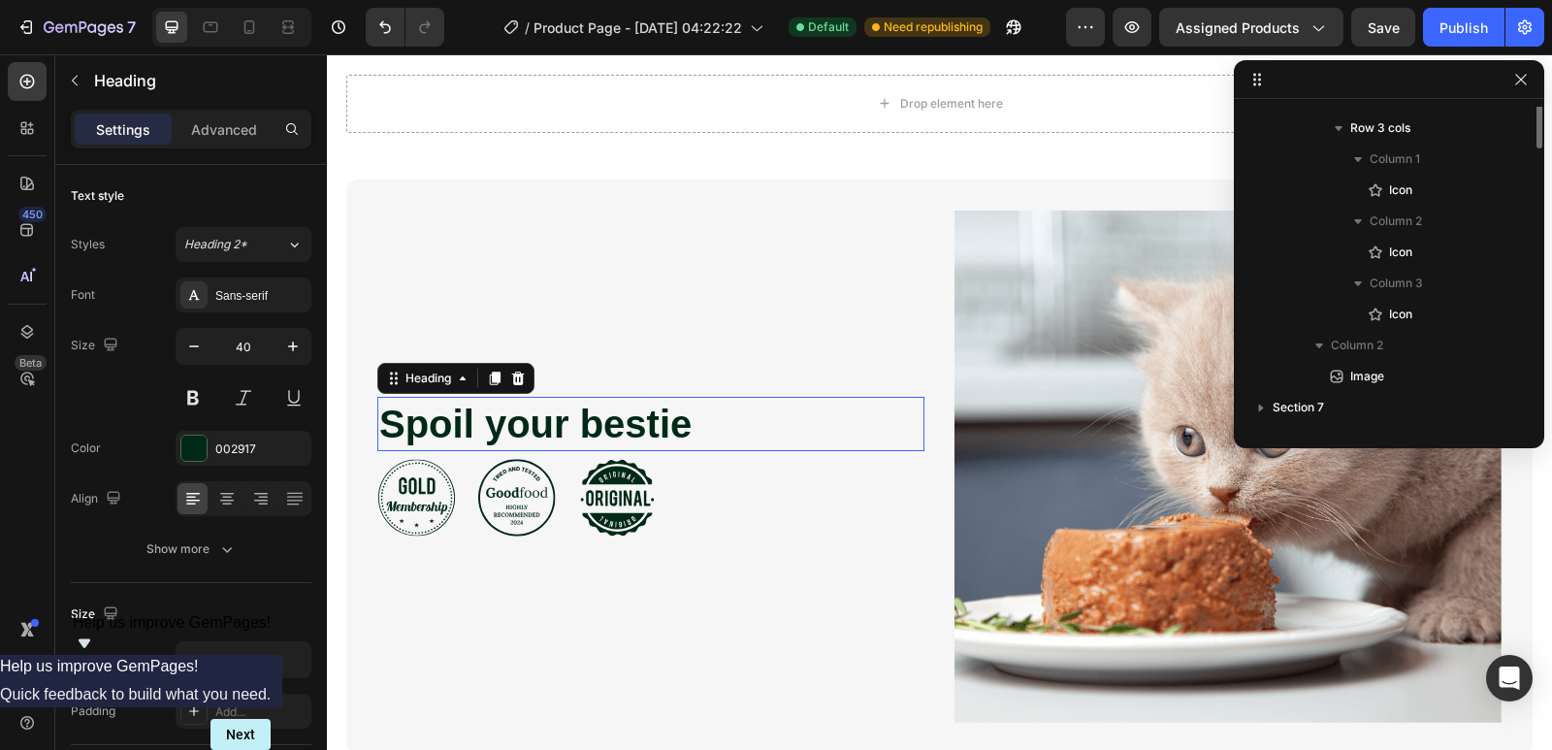
scroll to position [211, 0]
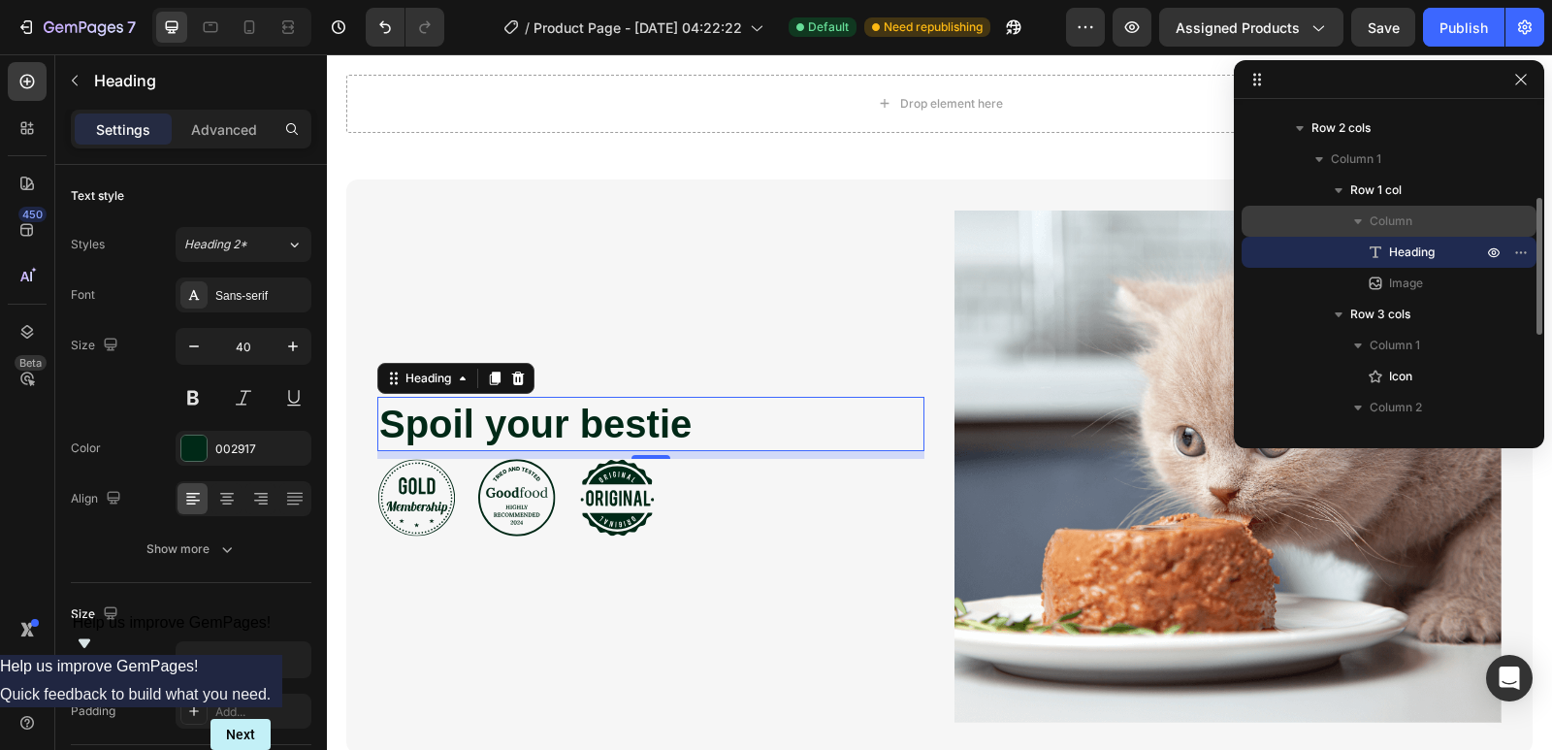
click at [1396, 217] on span "Column" at bounding box center [1391, 220] width 43 height 19
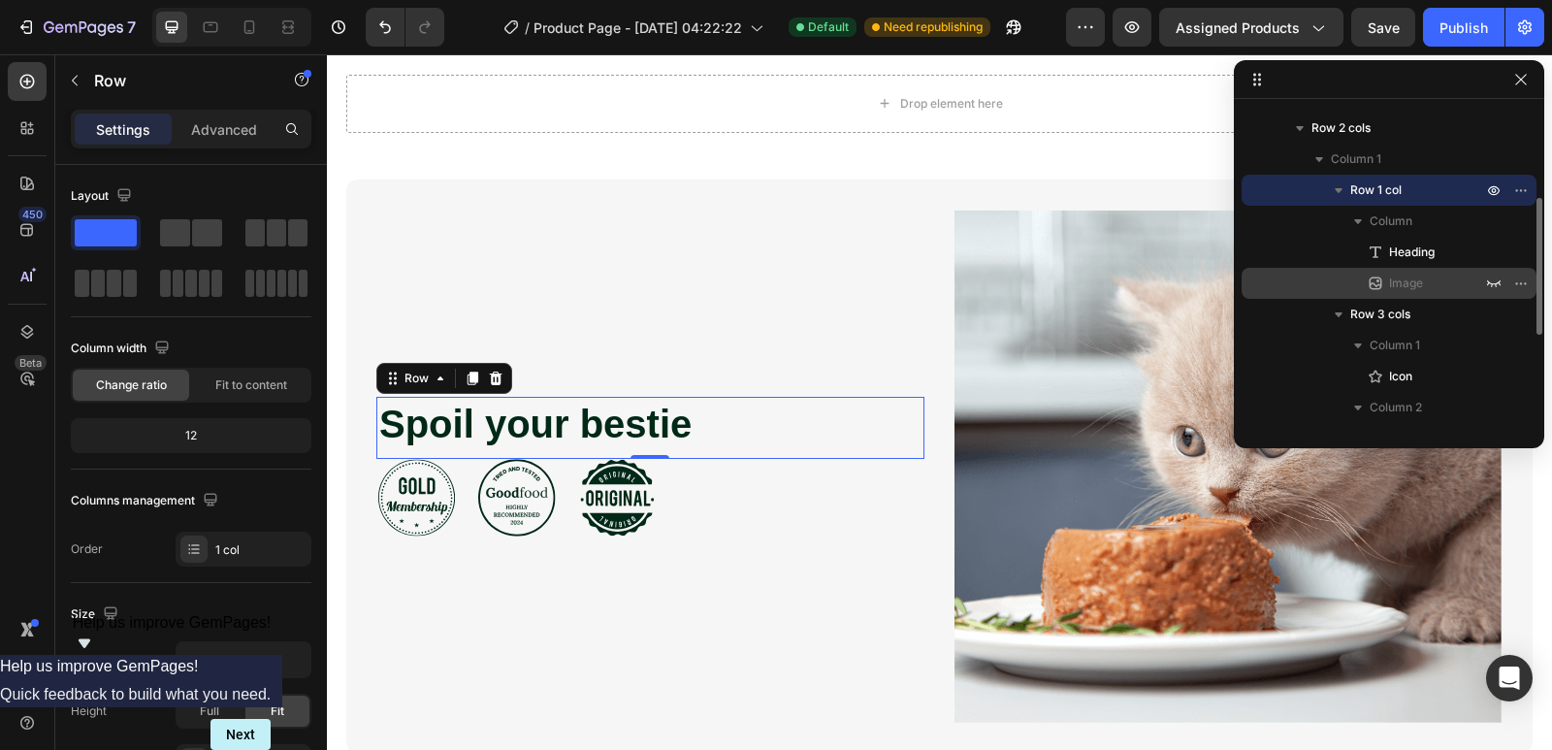
click at [1424, 282] on p "Image" at bounding box center [1414, 283] width 97 height 19
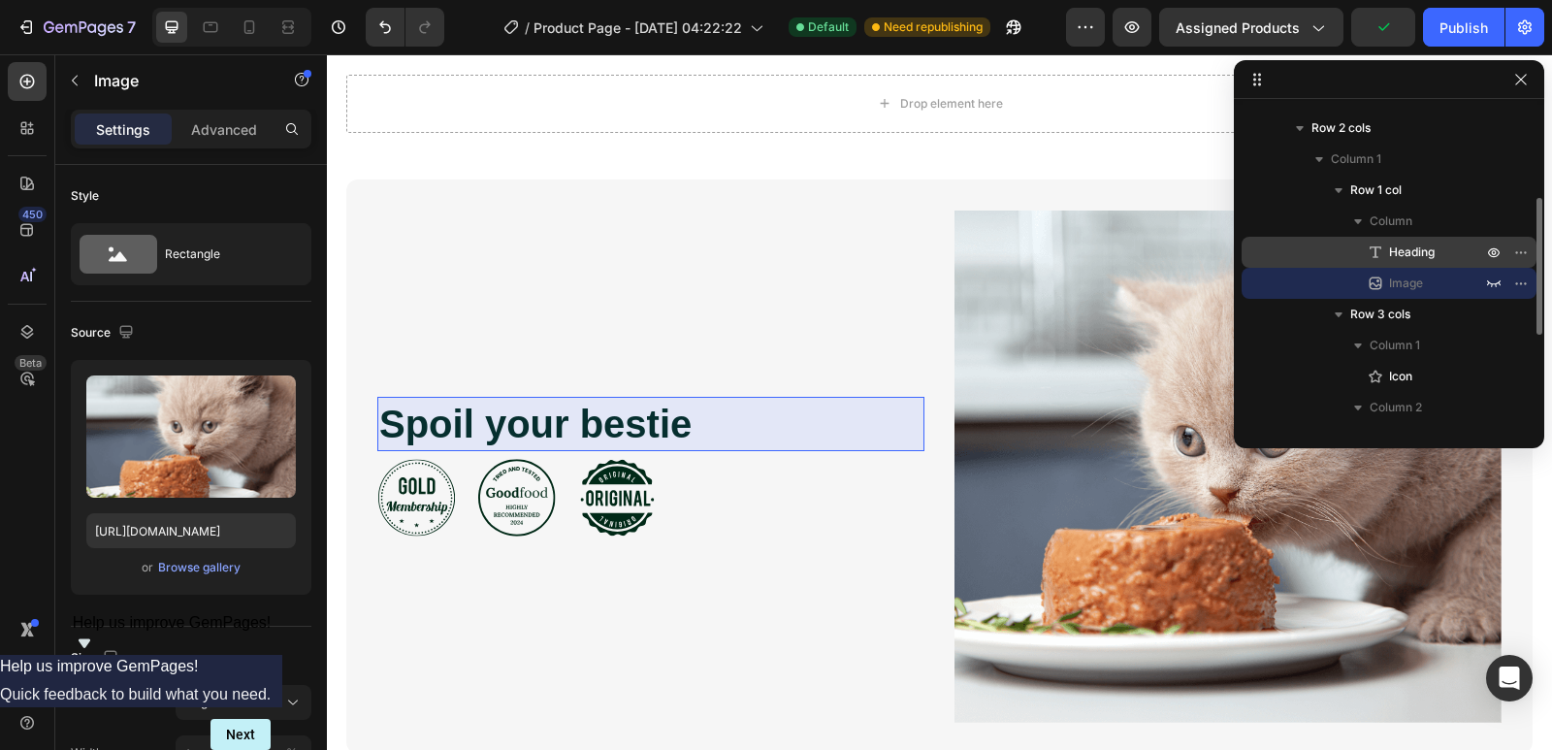
click at [1446, 254] on p "Heading" at bounding box center [1414, 252] width 97 height 19
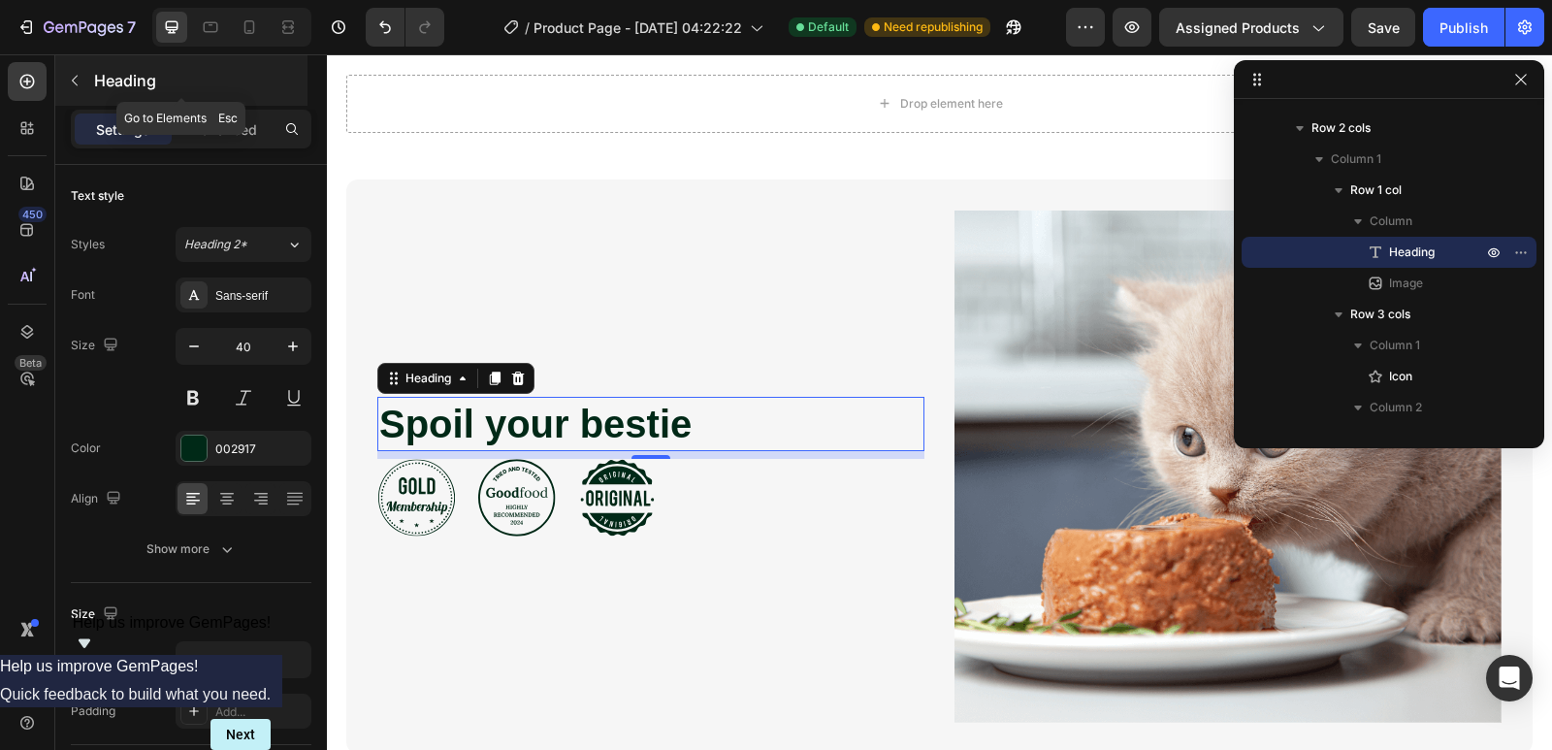
click at [113, 78] on p "Heading" at bounding box center [199, 80] width 210 height 23
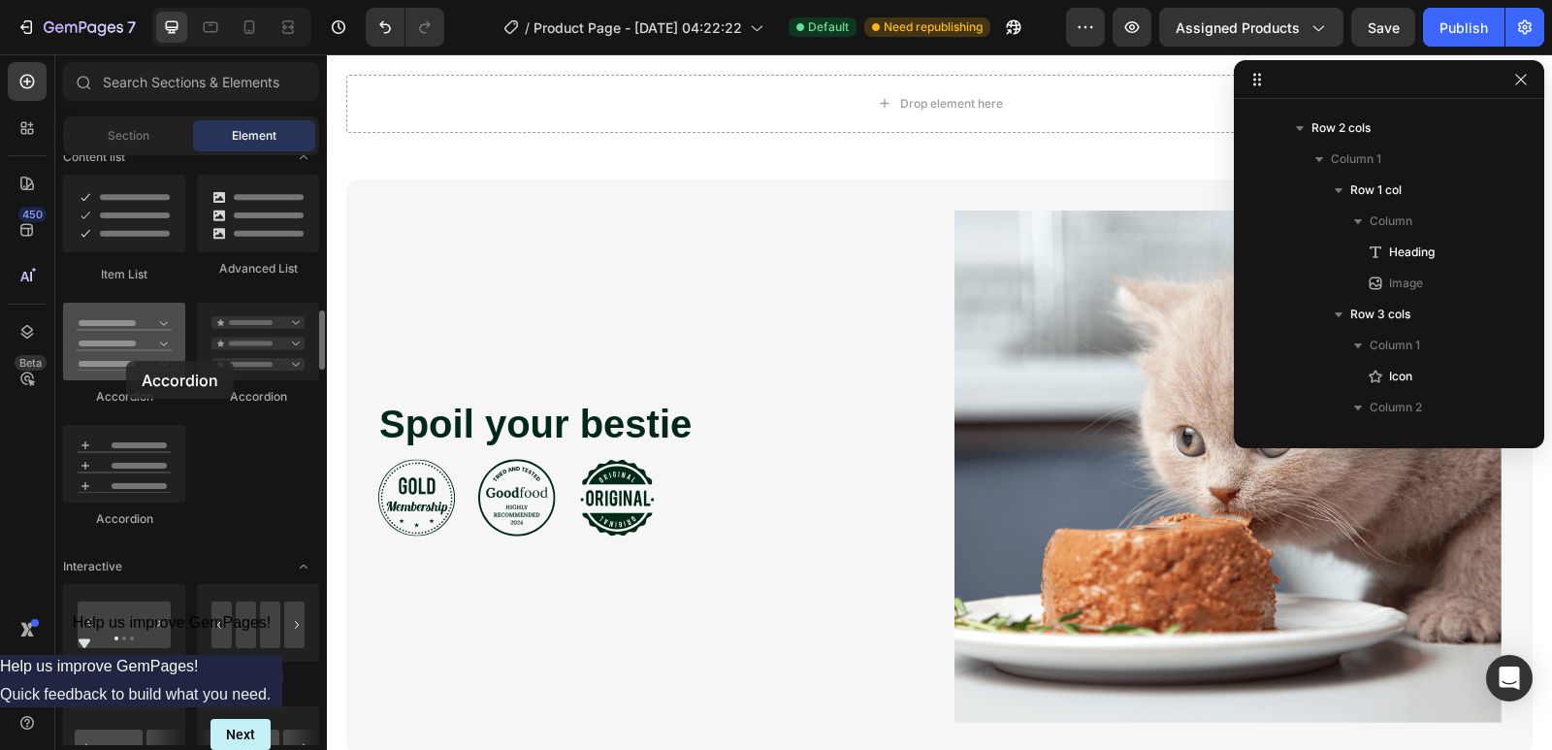
click at [126, 361] on div at bounding box center [124, 342] width 122 height 78
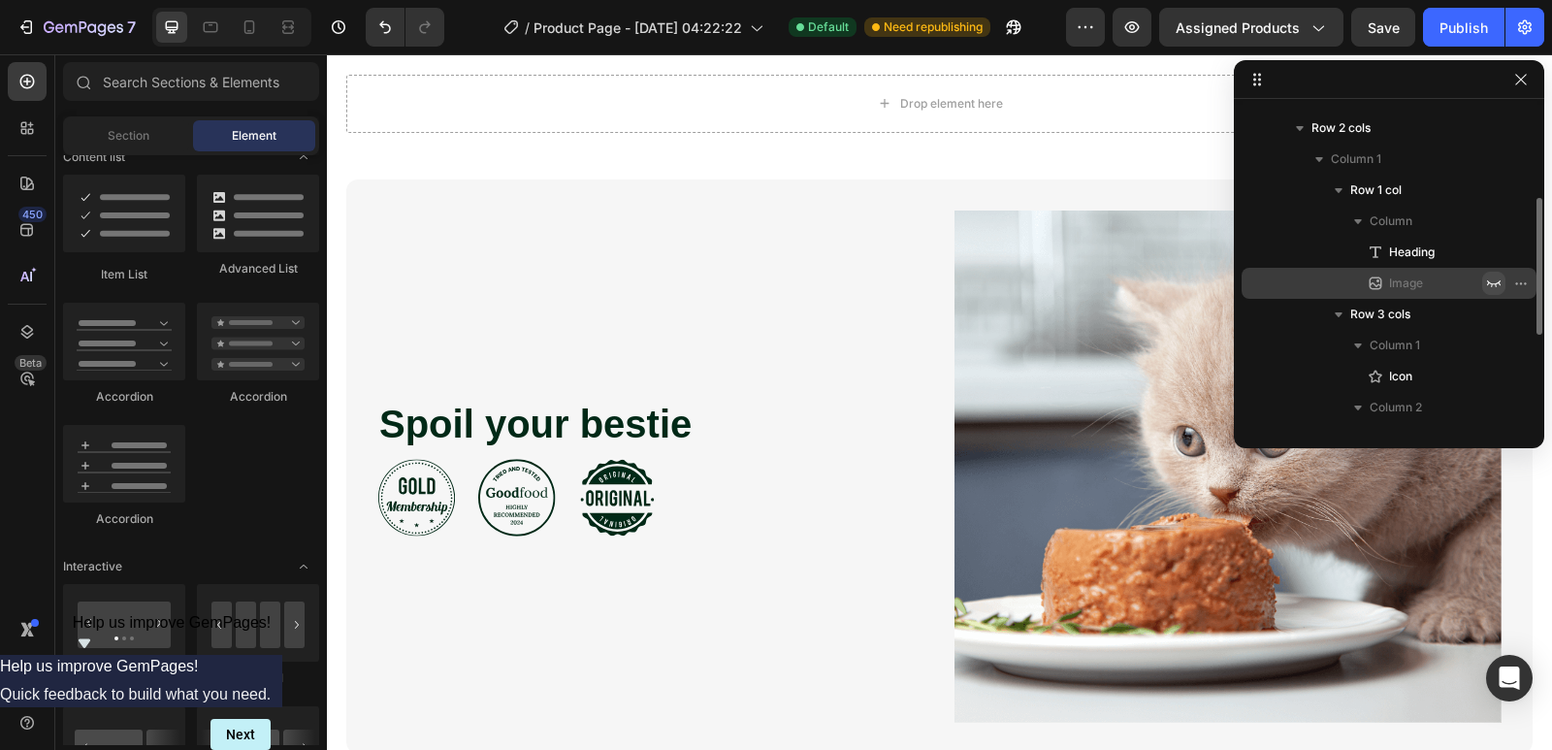
click at [1490, 280] on icon "button" at bounding box center [1494, 284] width 16 height 16
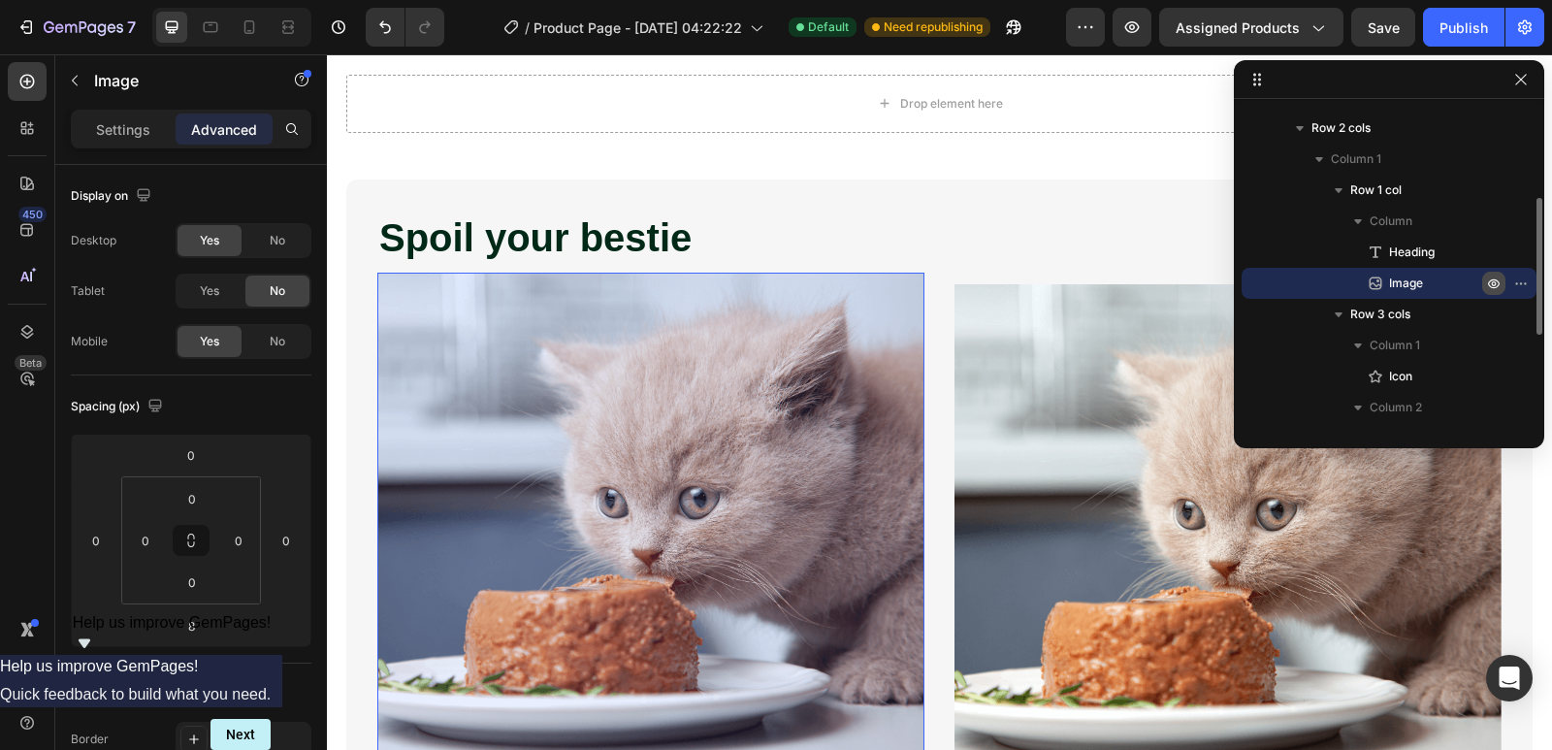
click at [1490, 280] on icon "button" at bounding box center [1494, 284] width 12 height 10
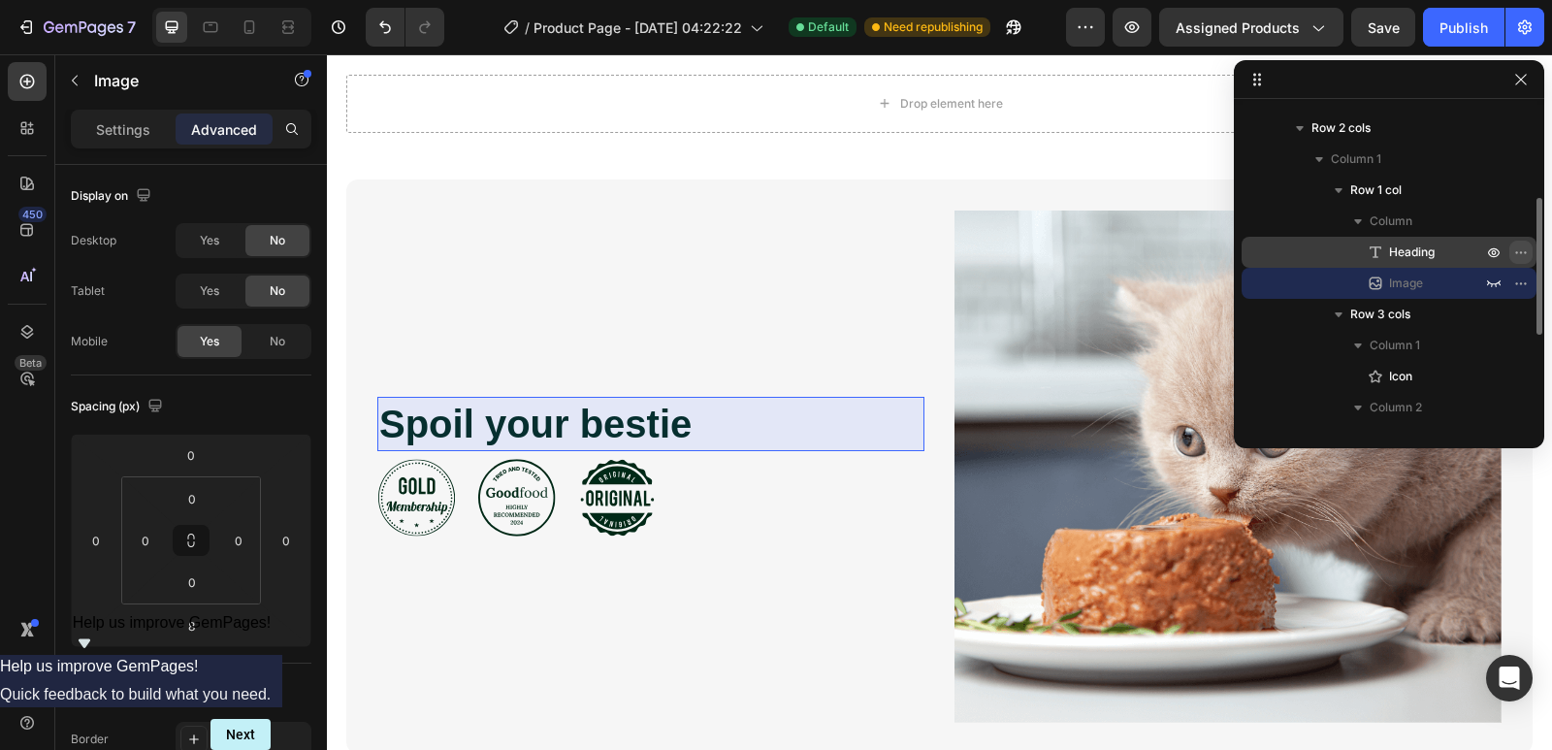
click at [1517, 257] on icon "button" at bounding box center [1521, 252] width 16 height 16
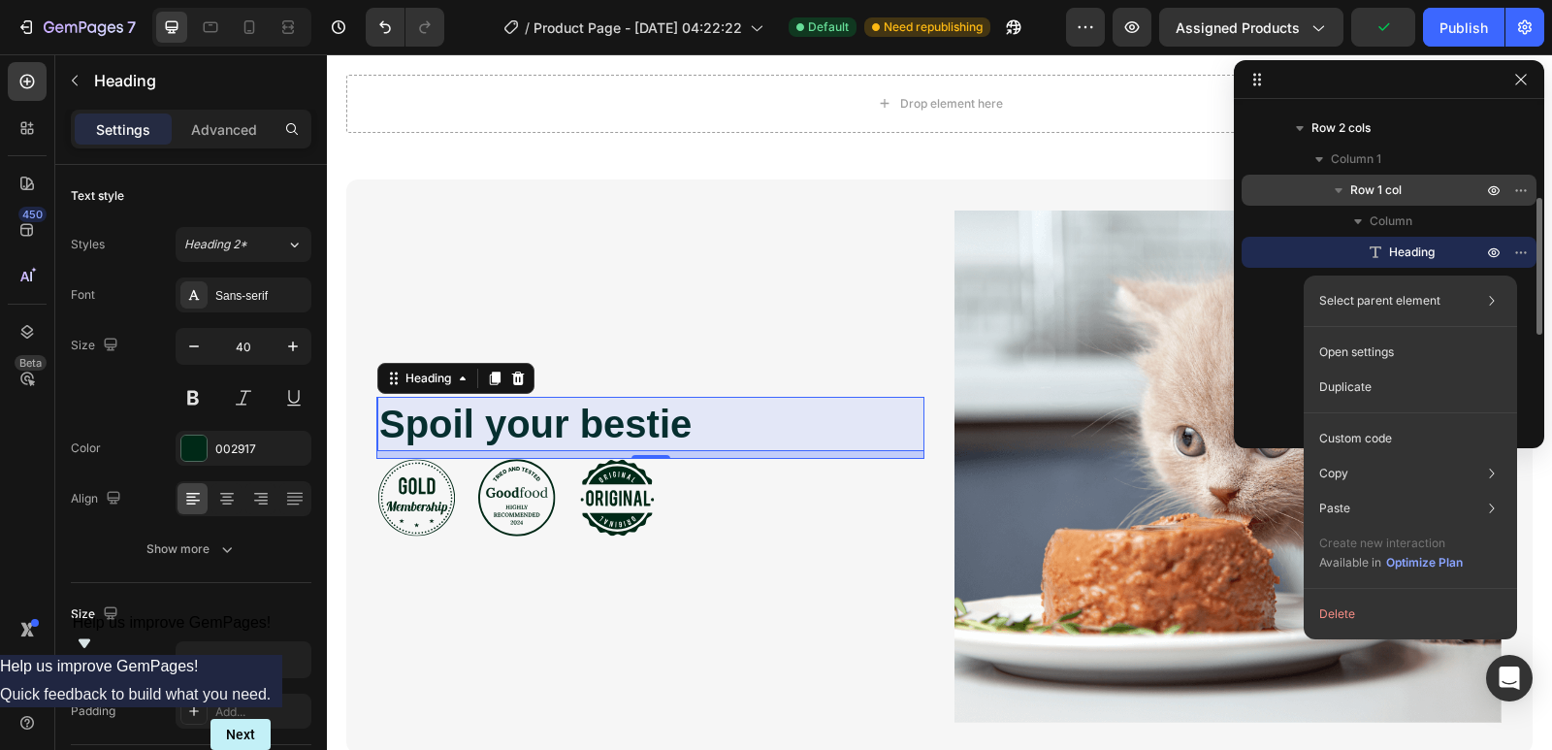
click at [1439, 181] on p "Row 1 col" at bounding box center [1418, 189] width 136 height 19
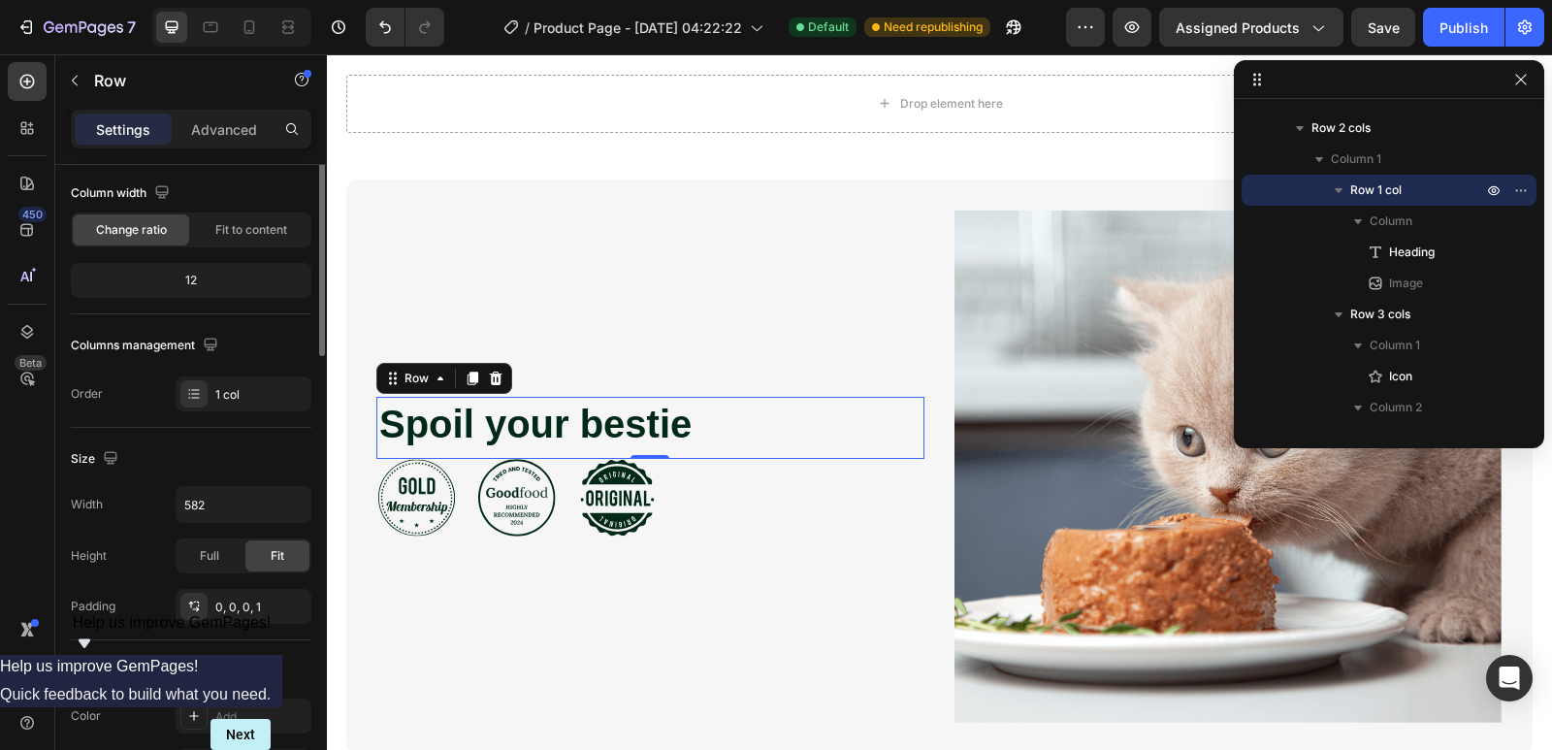
scroll to position [0, 0]
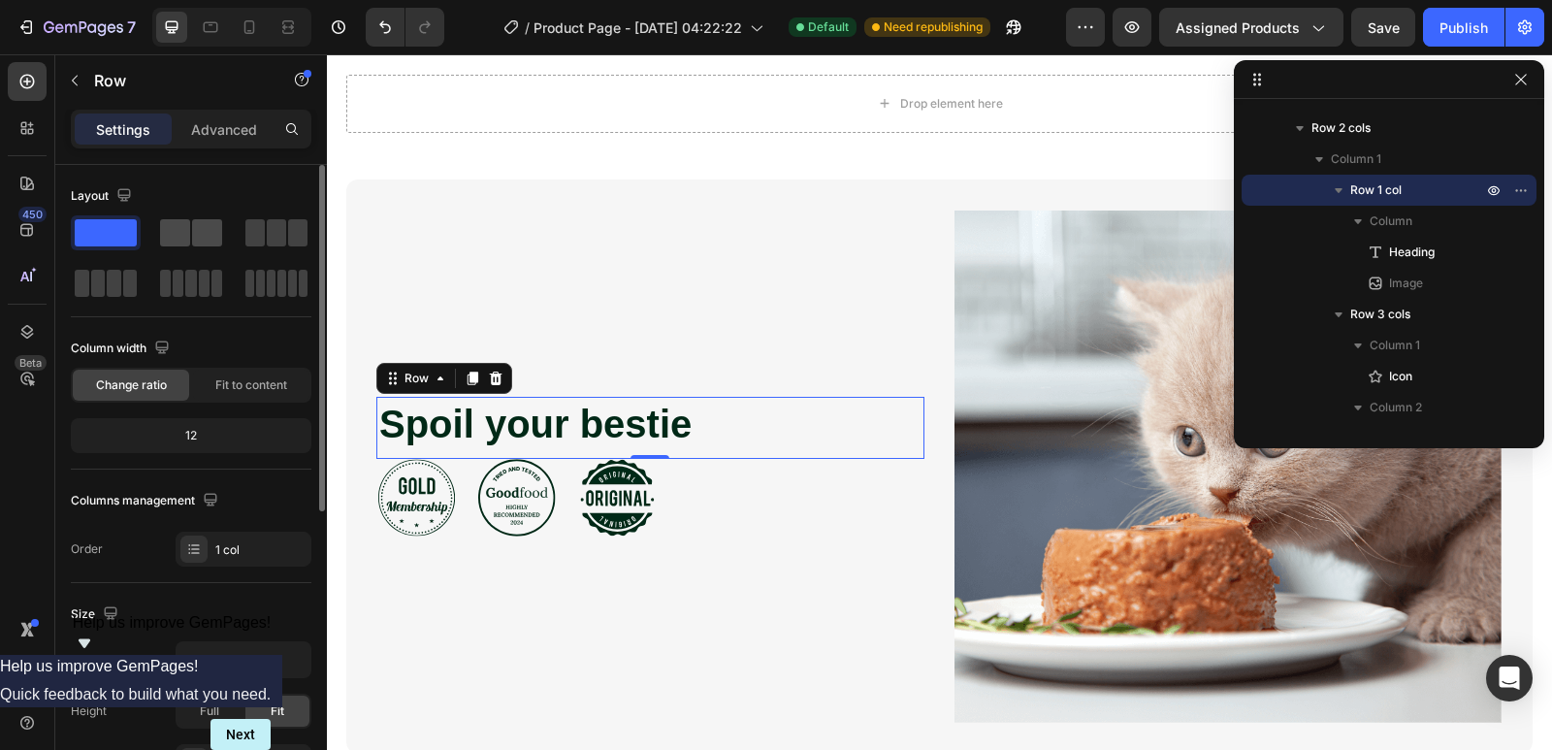
click at [176, 236] on span at bounding box center [175, 232] width 30 height 27
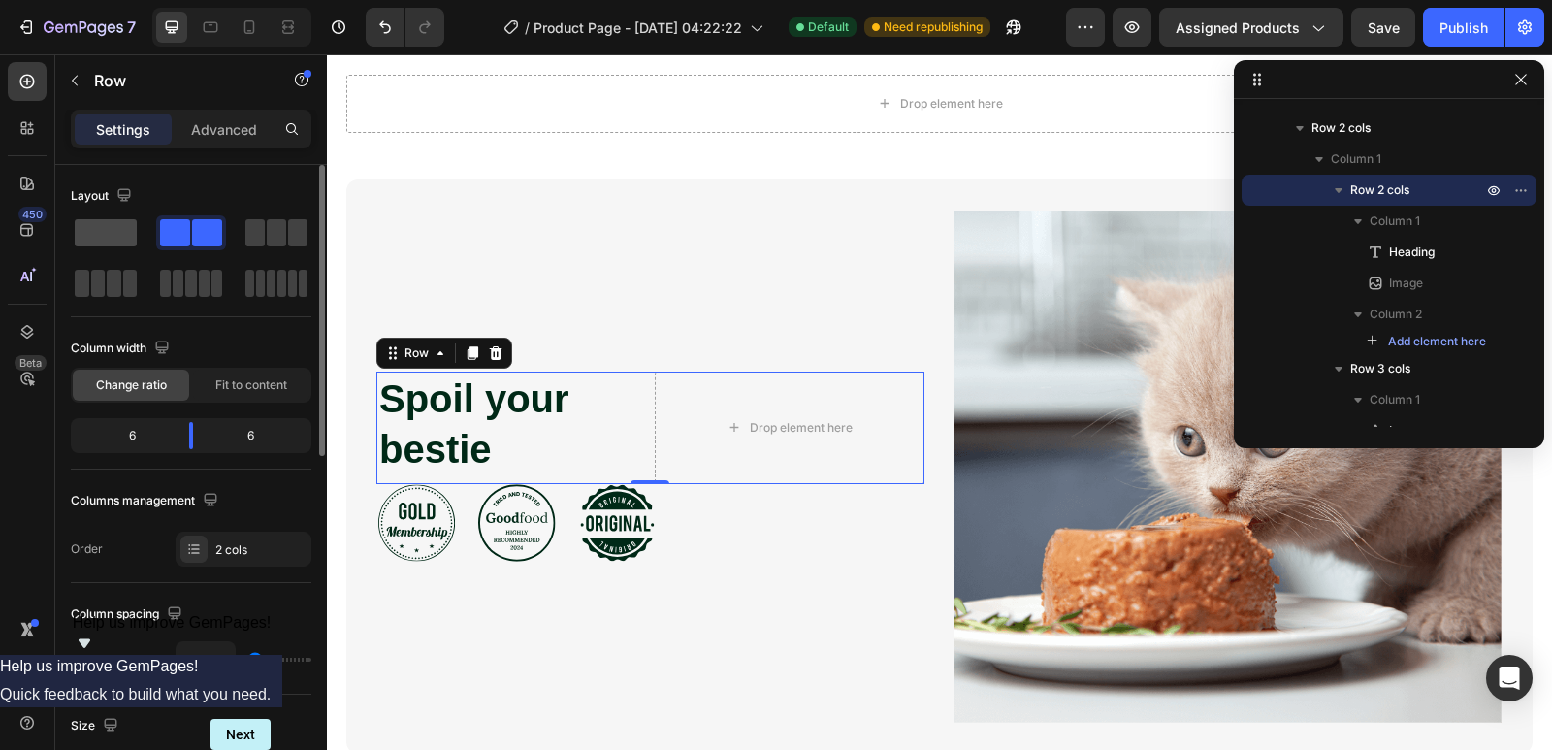
click at [119, 228] on span at bounding box center [106, 232] width 62 height 27
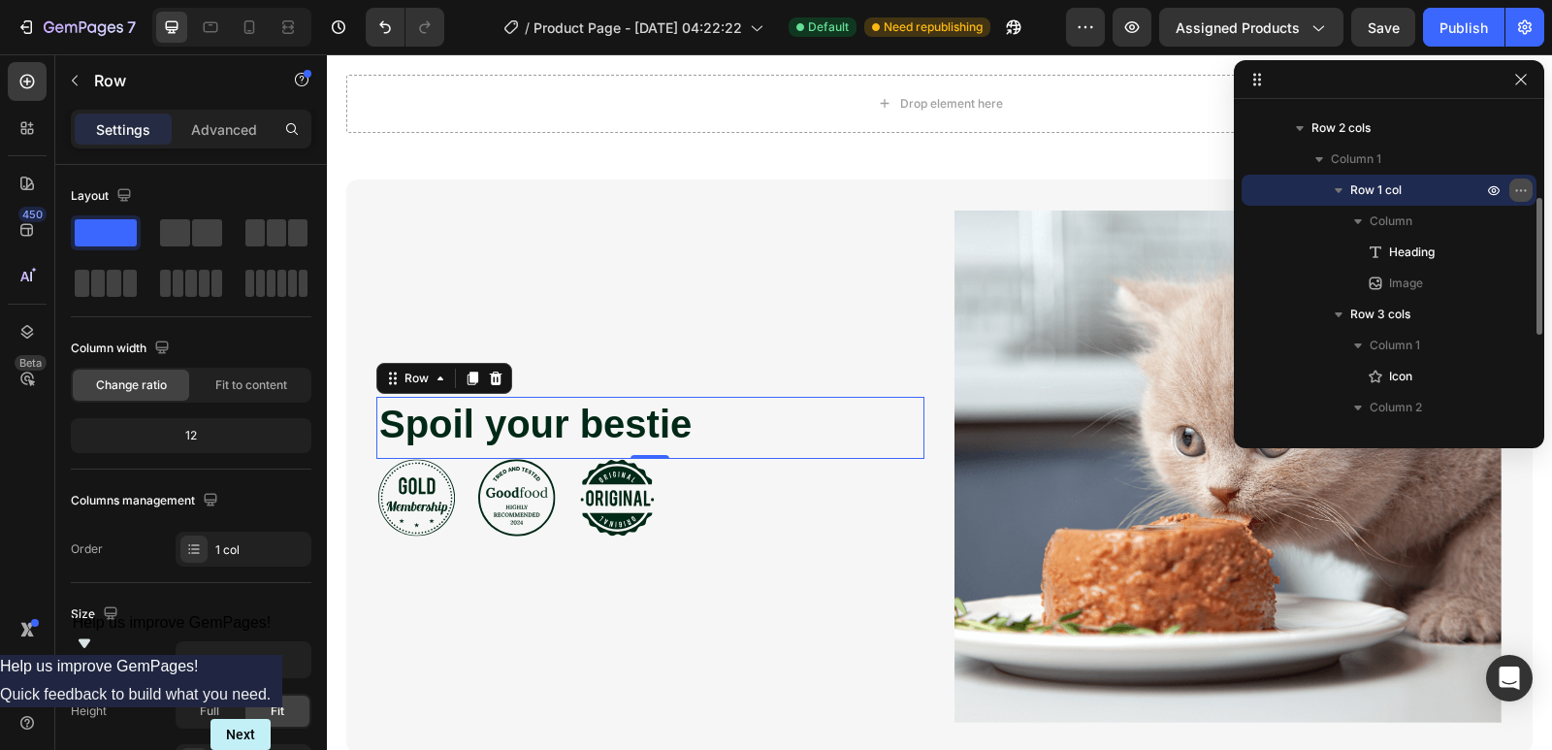
click at [1529, 192] on button "button" at bounding box center [1521, 190] width 23 height 23
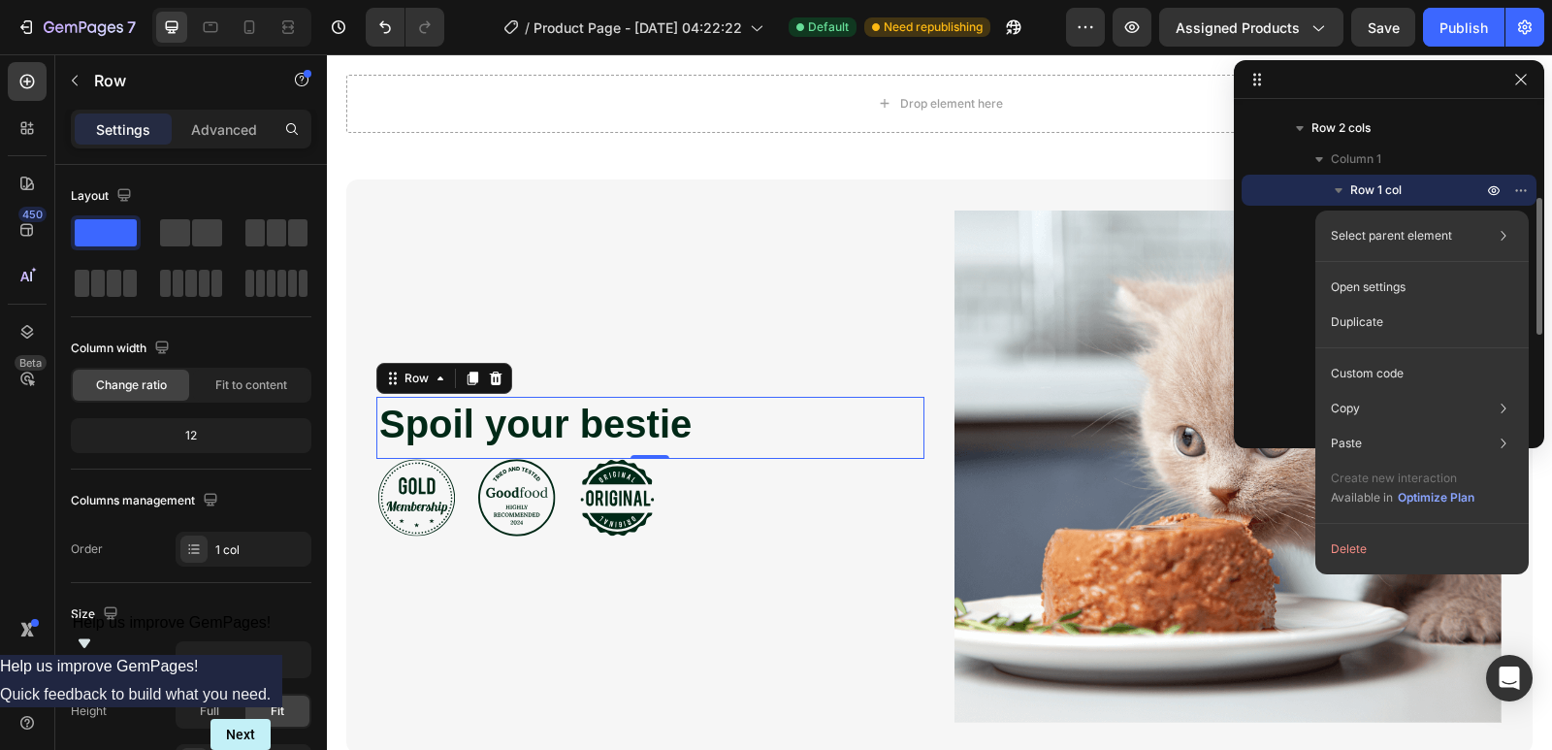
click at [1365, 188] on span "Row 1 col" at bounding box center [1375, 189] width 51 height 19
click at [1434, 182] on p "Row 1 col" at bounding box center [1418, 189] width 136 height 19
click at [1339, 188] on icon "button" at bounding box center [1339, 190] width 8 height 5
click at [1254, 244] on div "Column 1" at bounding box center [1389, 252] width 279 height 31
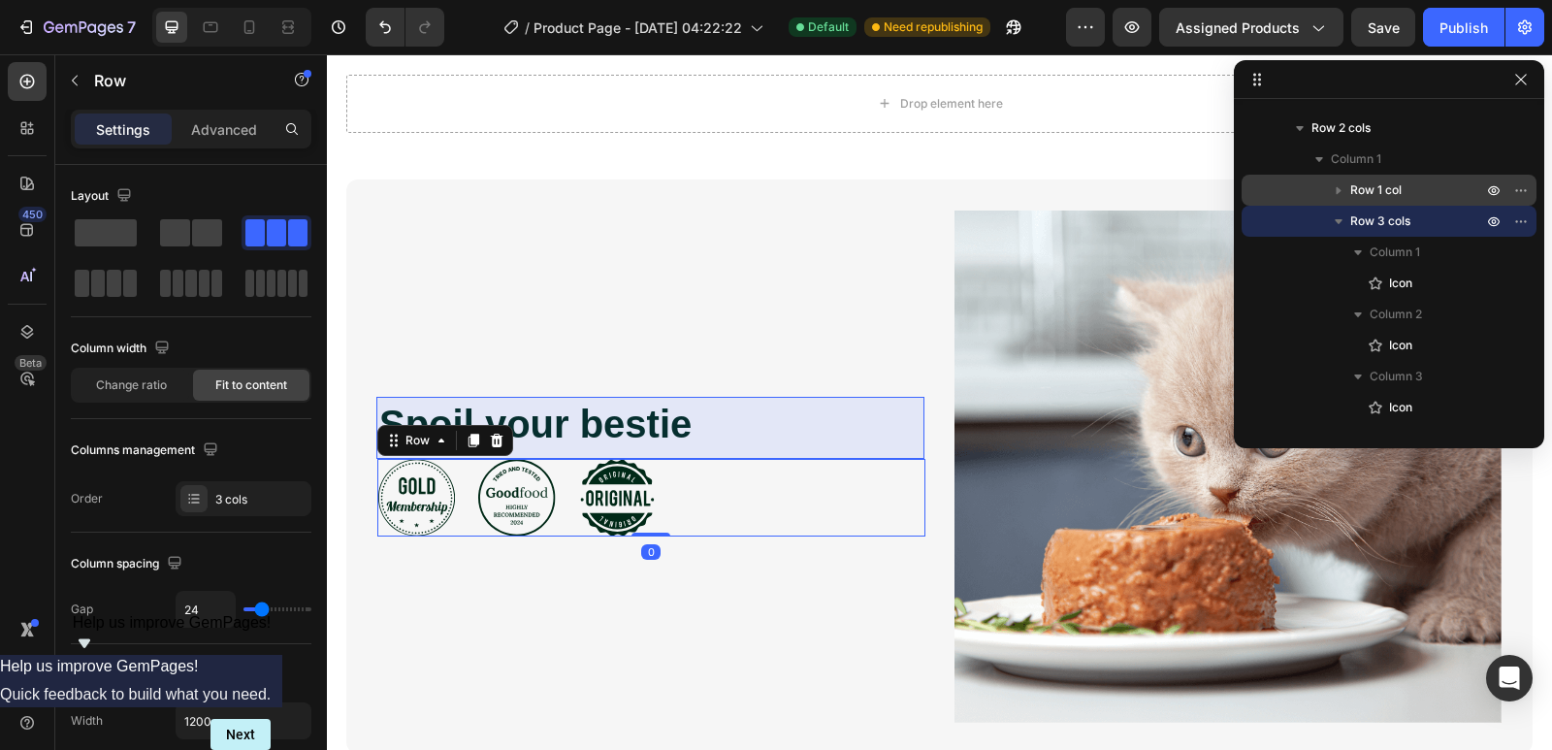
click at [1342, 193] on icon "button" at bounding box center [1338, 189] width 19 height 19
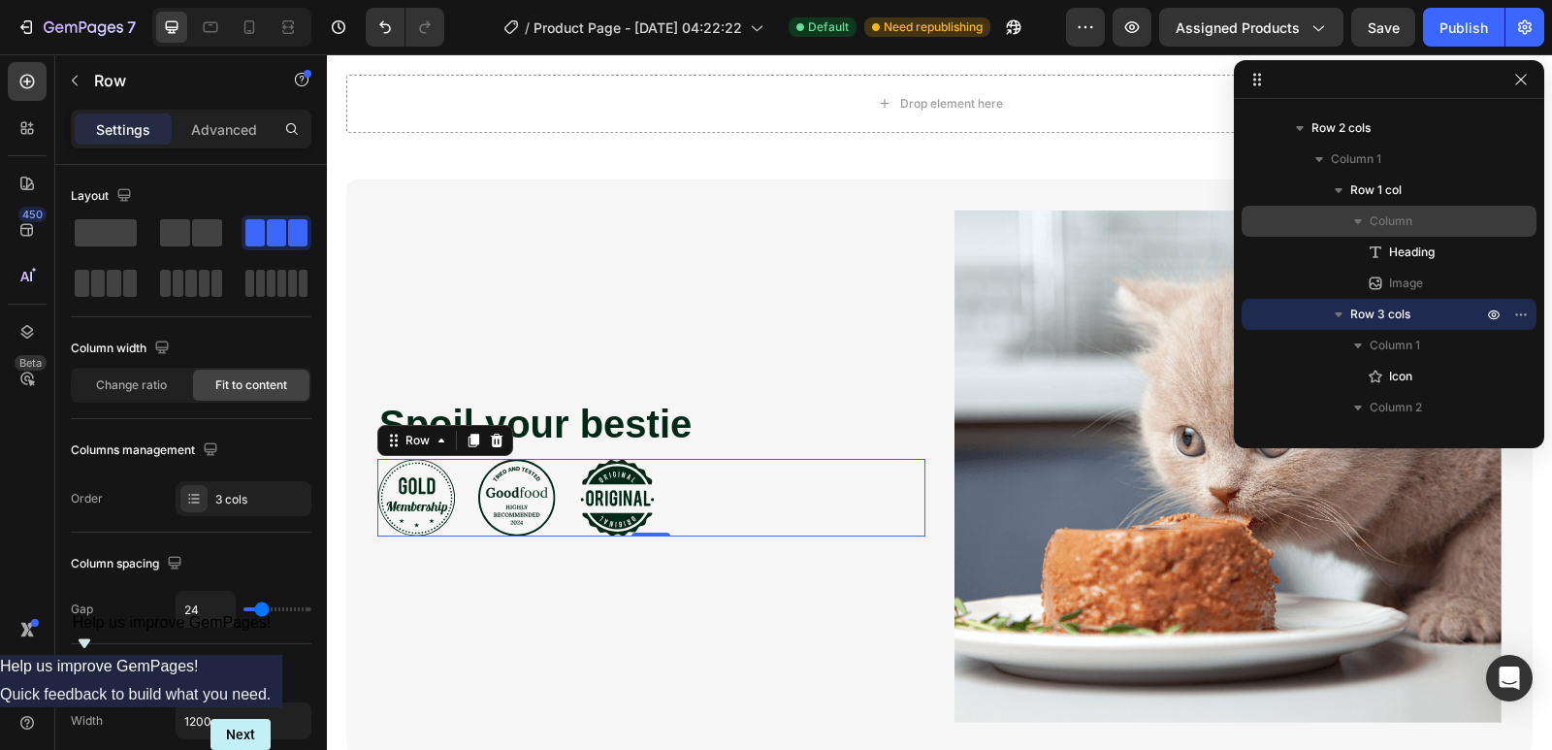
click at [1388, 219] on span "Column" at bounding box center [1391, 220] width 43 height 19
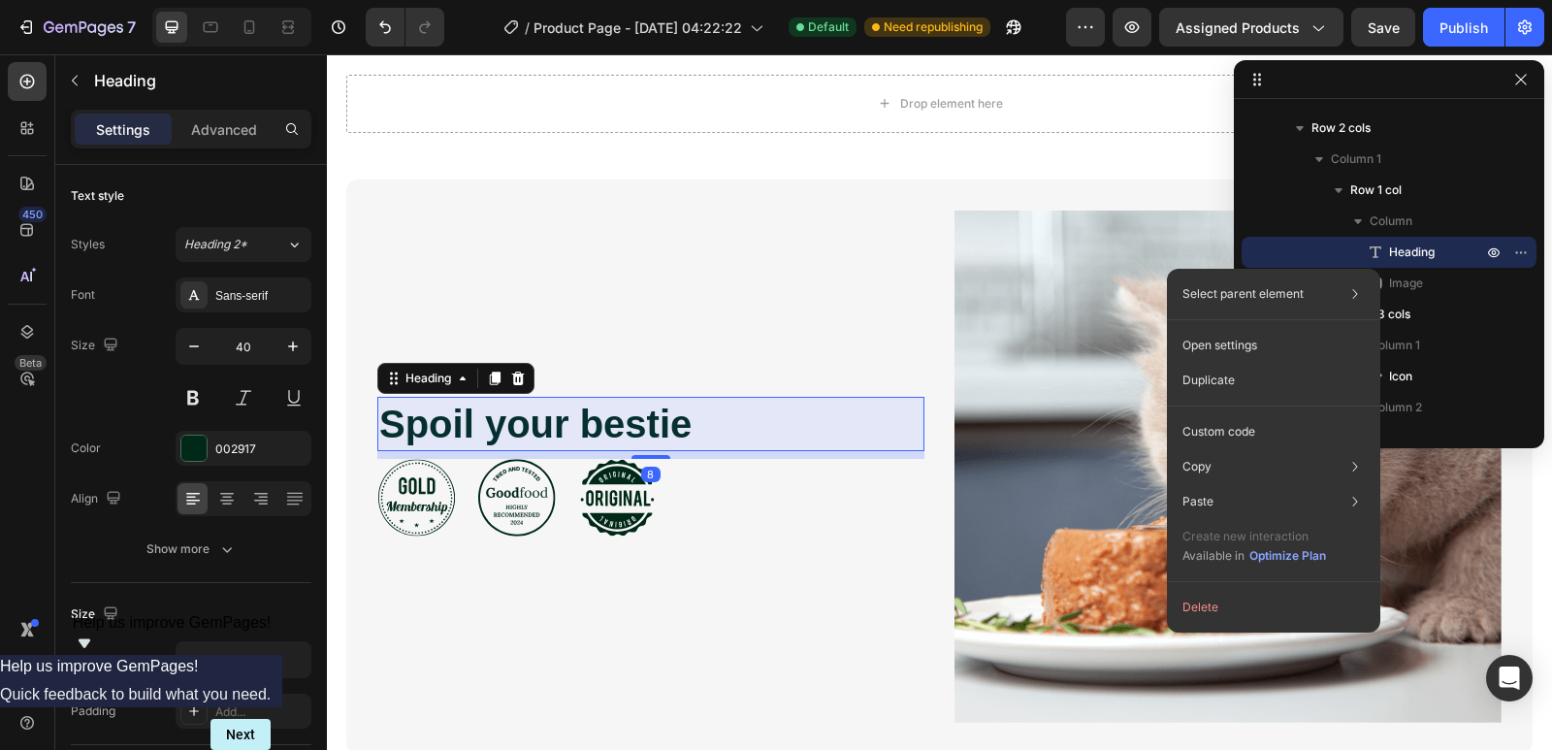
click at [1451, 255] on p "Heading" at bounding box center [1414, 252] width 97 height 19
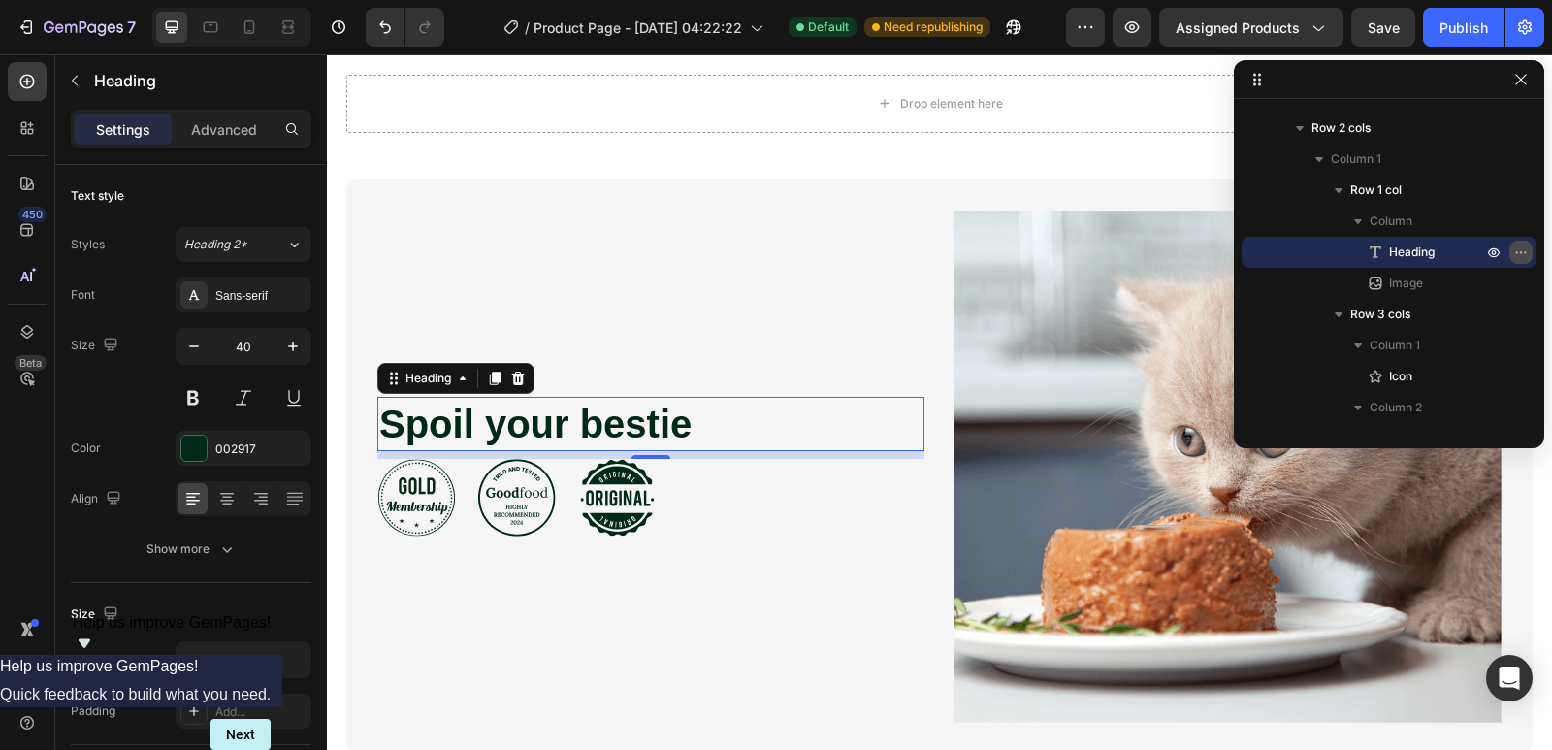
click at [1520, 255] on icon "button" at bounding box center [1521, 252] width 16 height 16
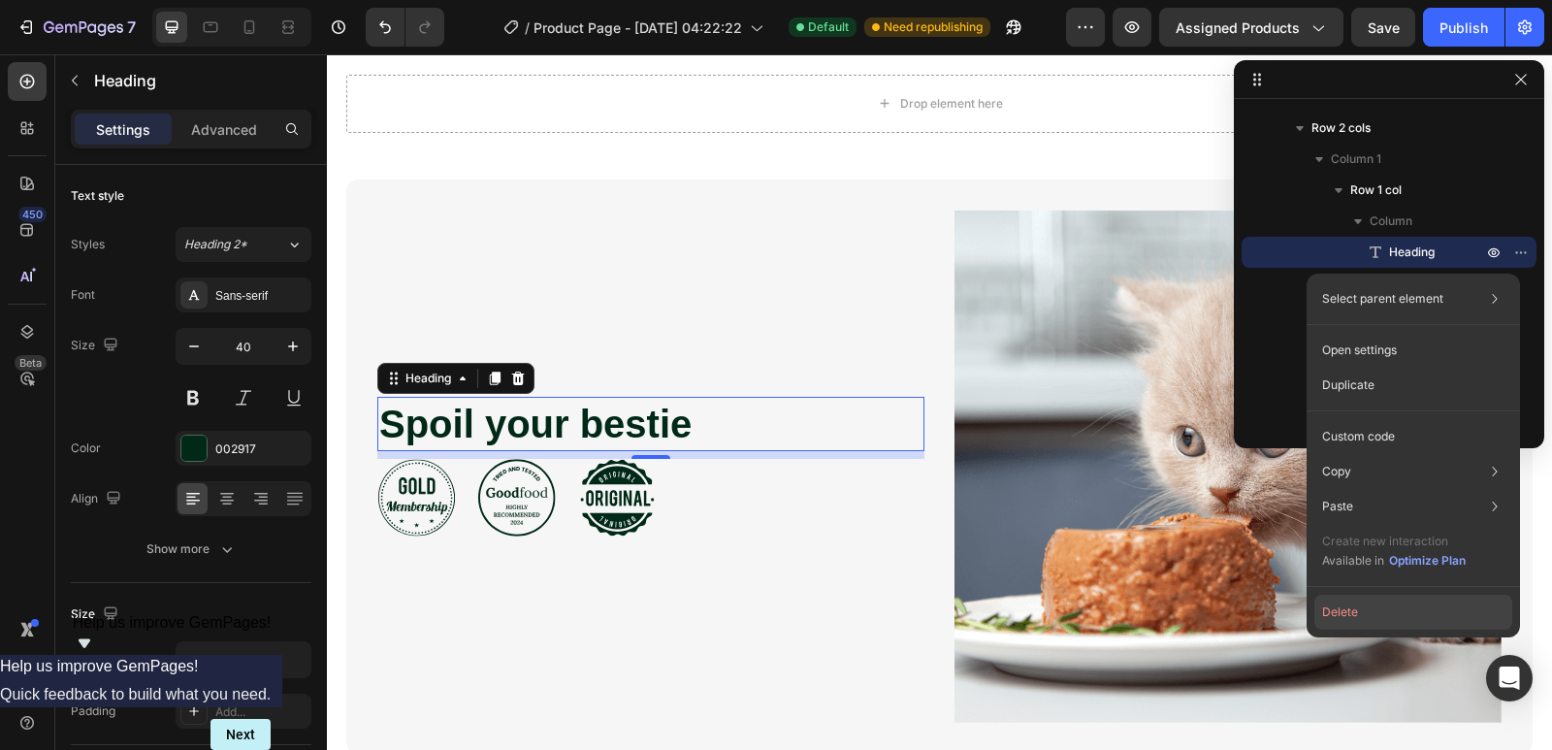
click at [1395, 611] on button "Delete" at bounding box center [1414, 612] width 198 height 35
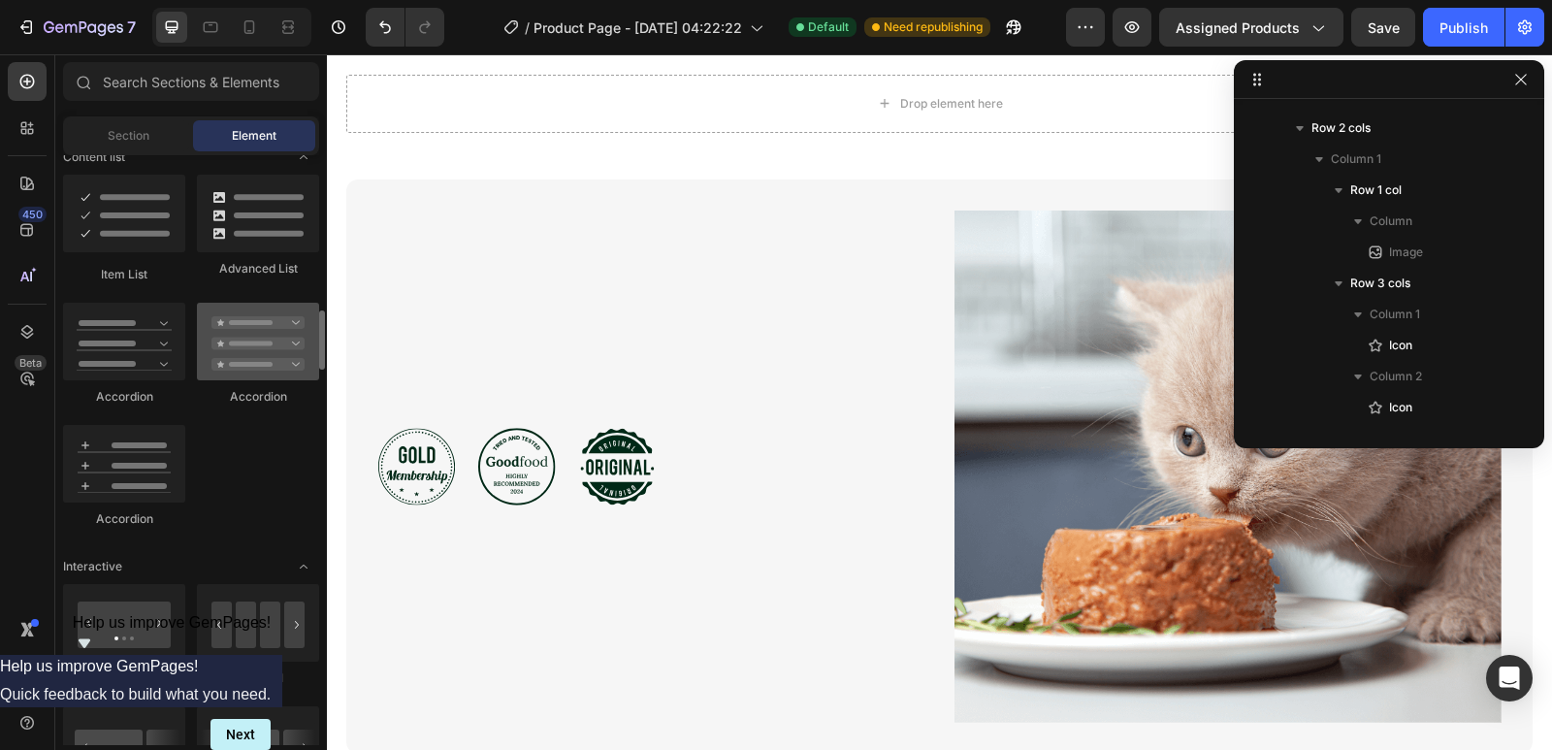
click at [267, 360] on div at bounding box center [258, 342] width 122 height 78
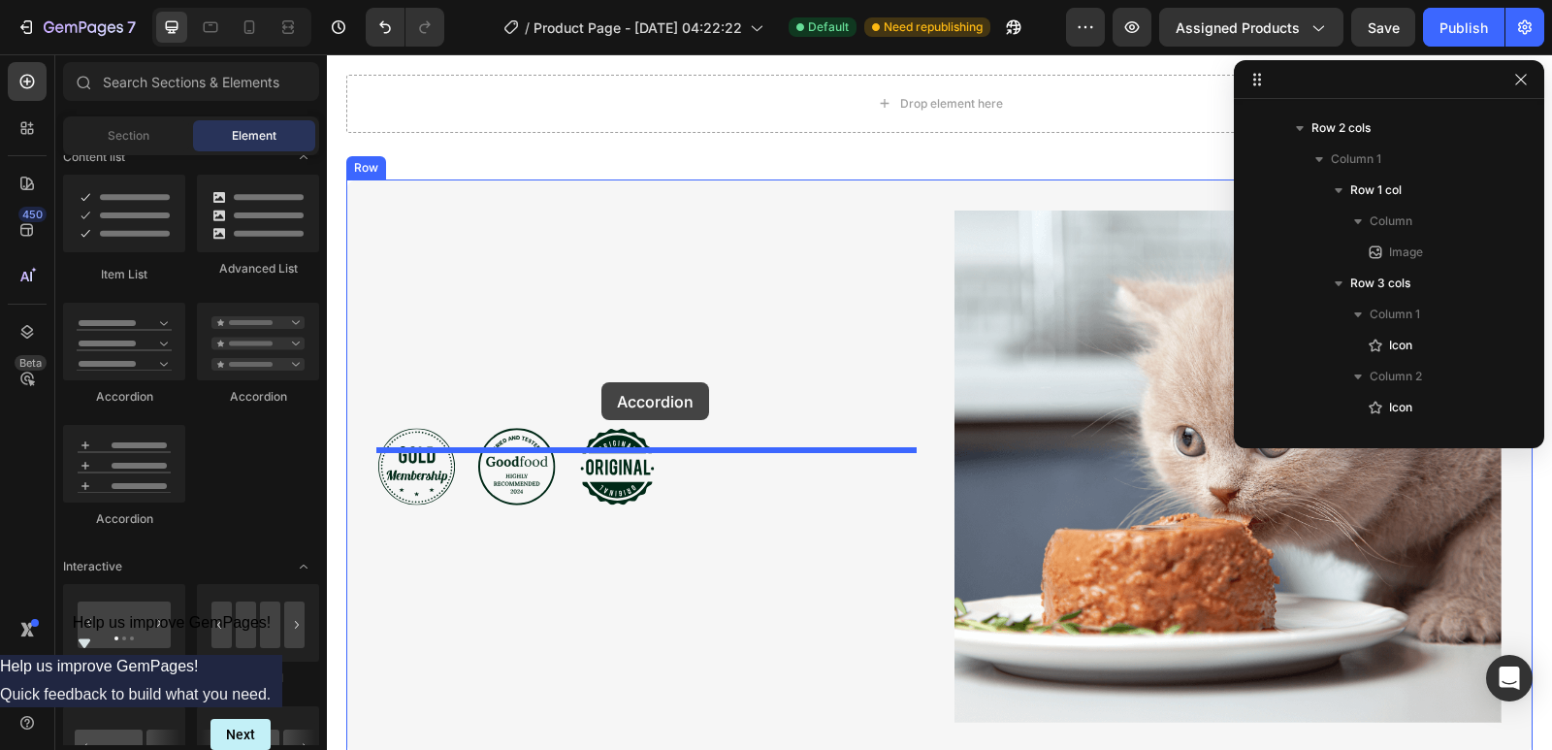
drag, startPoint x: 602, startPoint y: 407, endPoint x: 602, endPoint y: 382, distance: 24.3
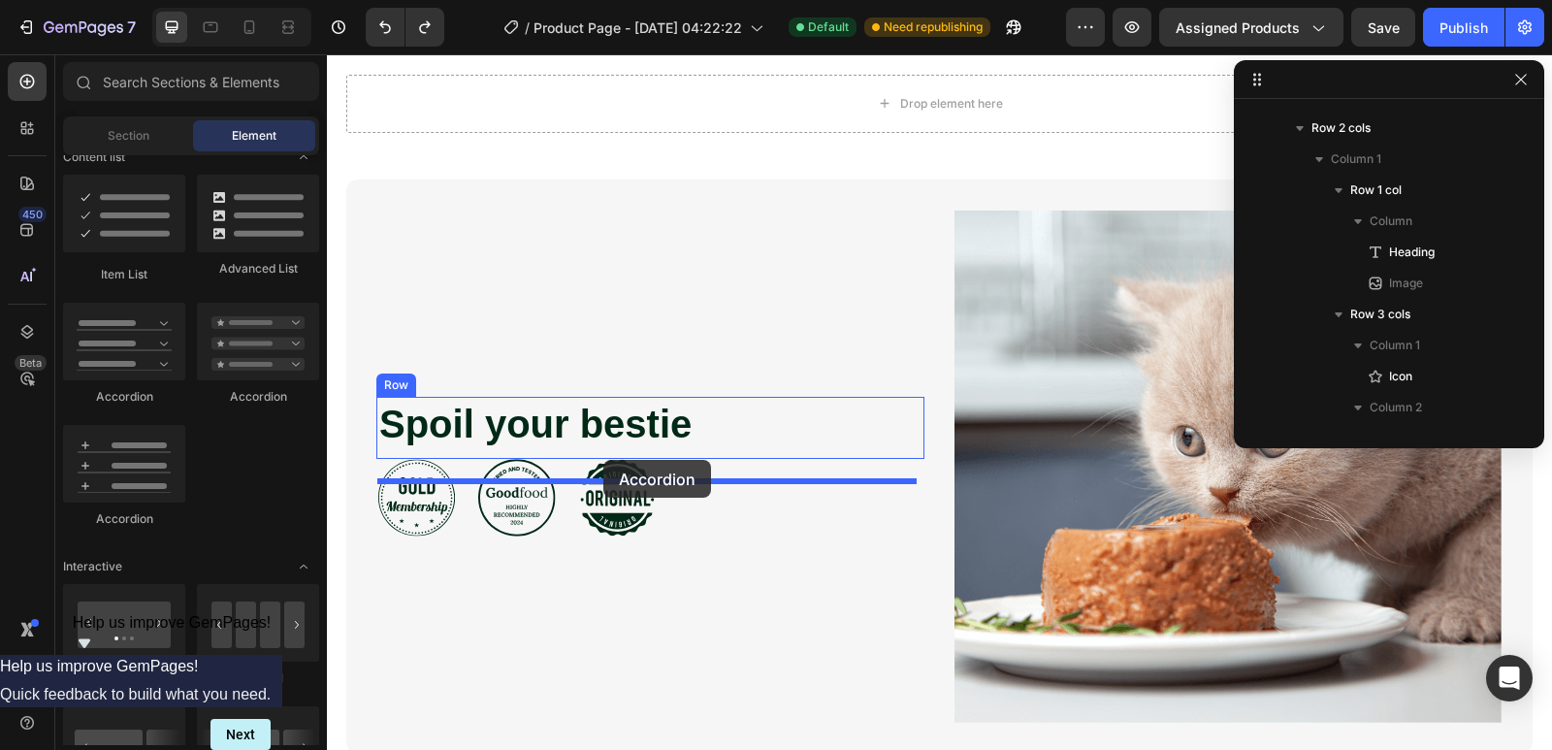
drag, startPoint x: 638, startPoint y: 424, endPoint x: 603, endPoint y: 460, distance: 50.1
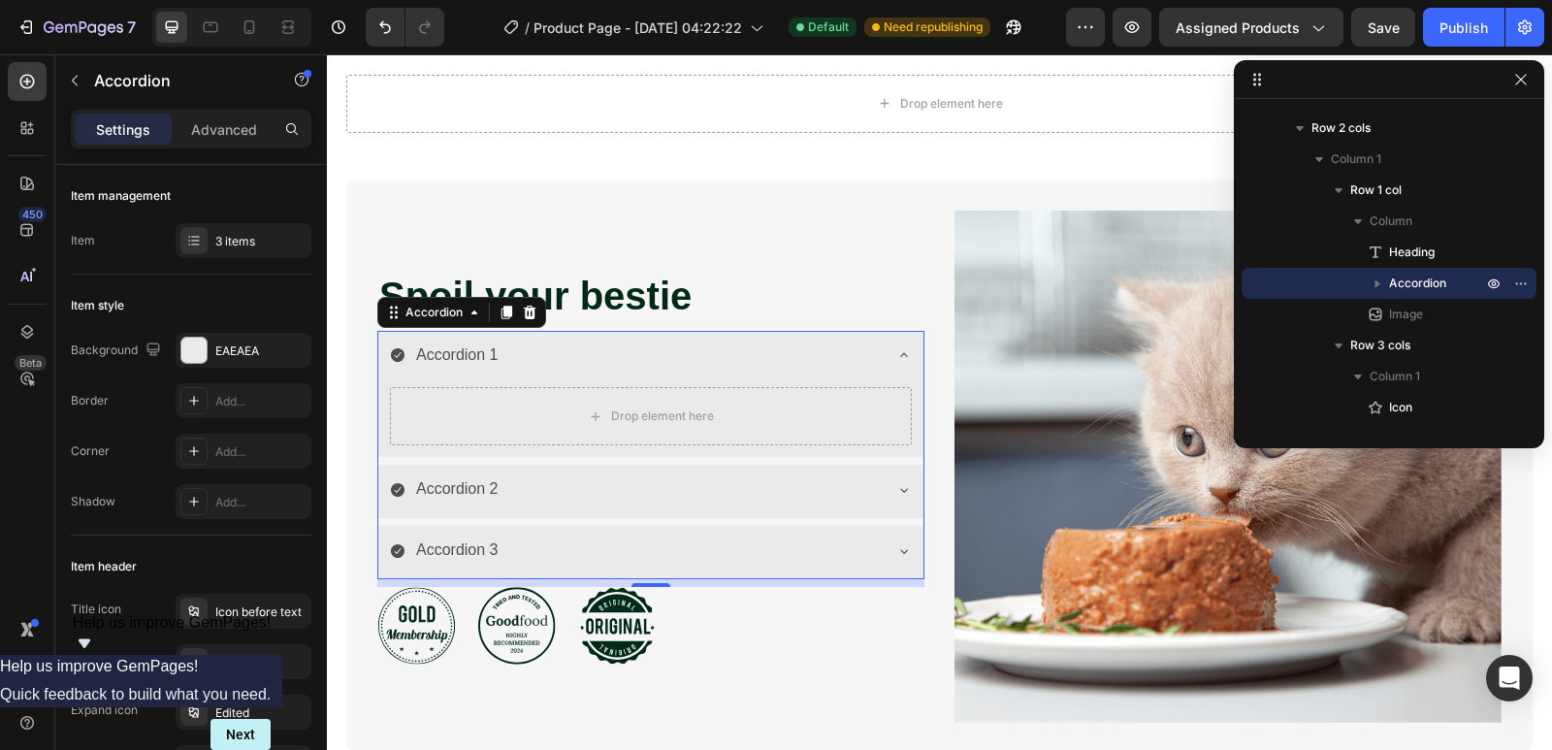
click at [485, 373] on div "Accordion 1" at bounding box center [457, 356] width 88 height 34
click at [485, 370] on p "Accordion 1" at bounding box center [457, 356] width 82 height 28
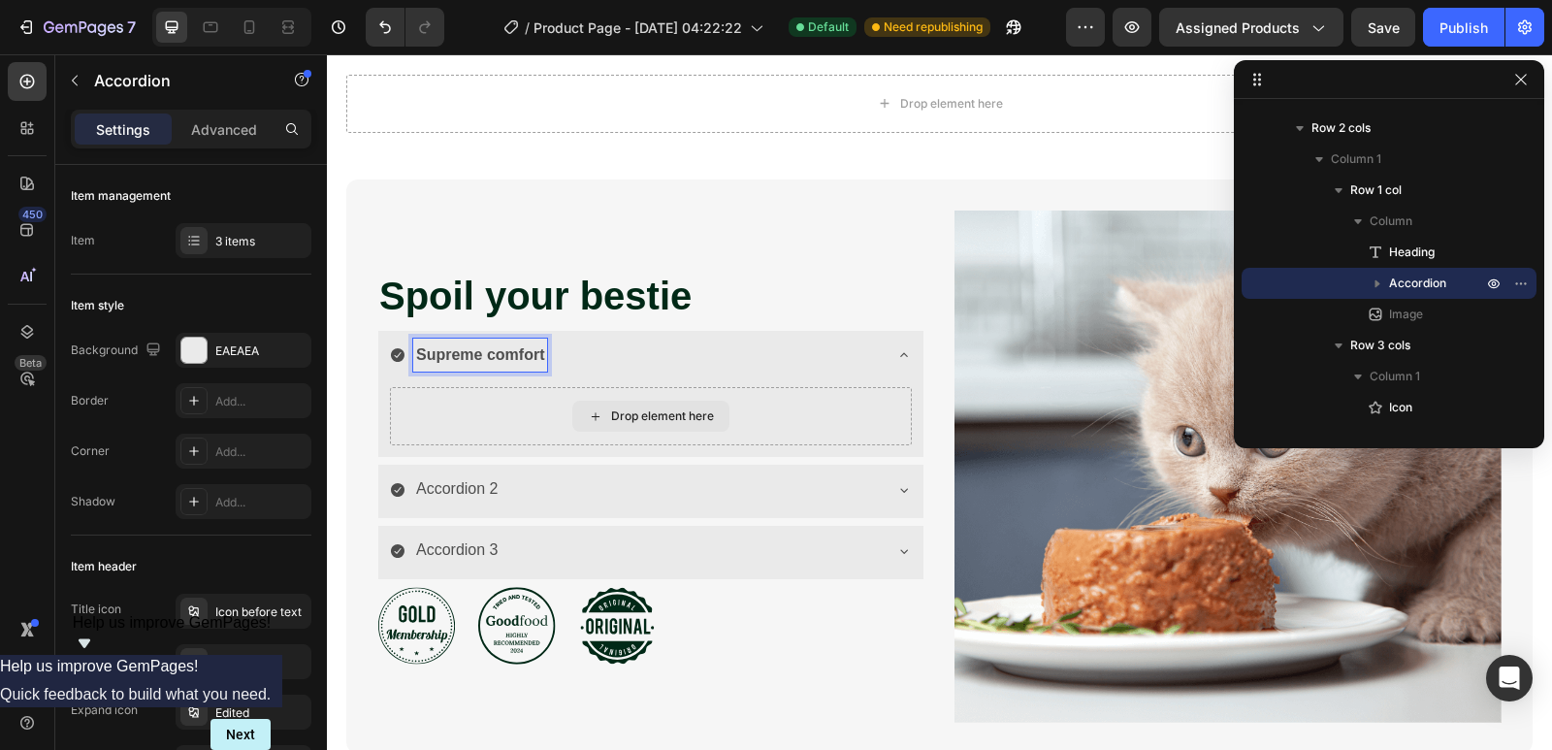
click at [611, 424] on div "Drop element here" at bounding box center [662, 416] width 103 height 16
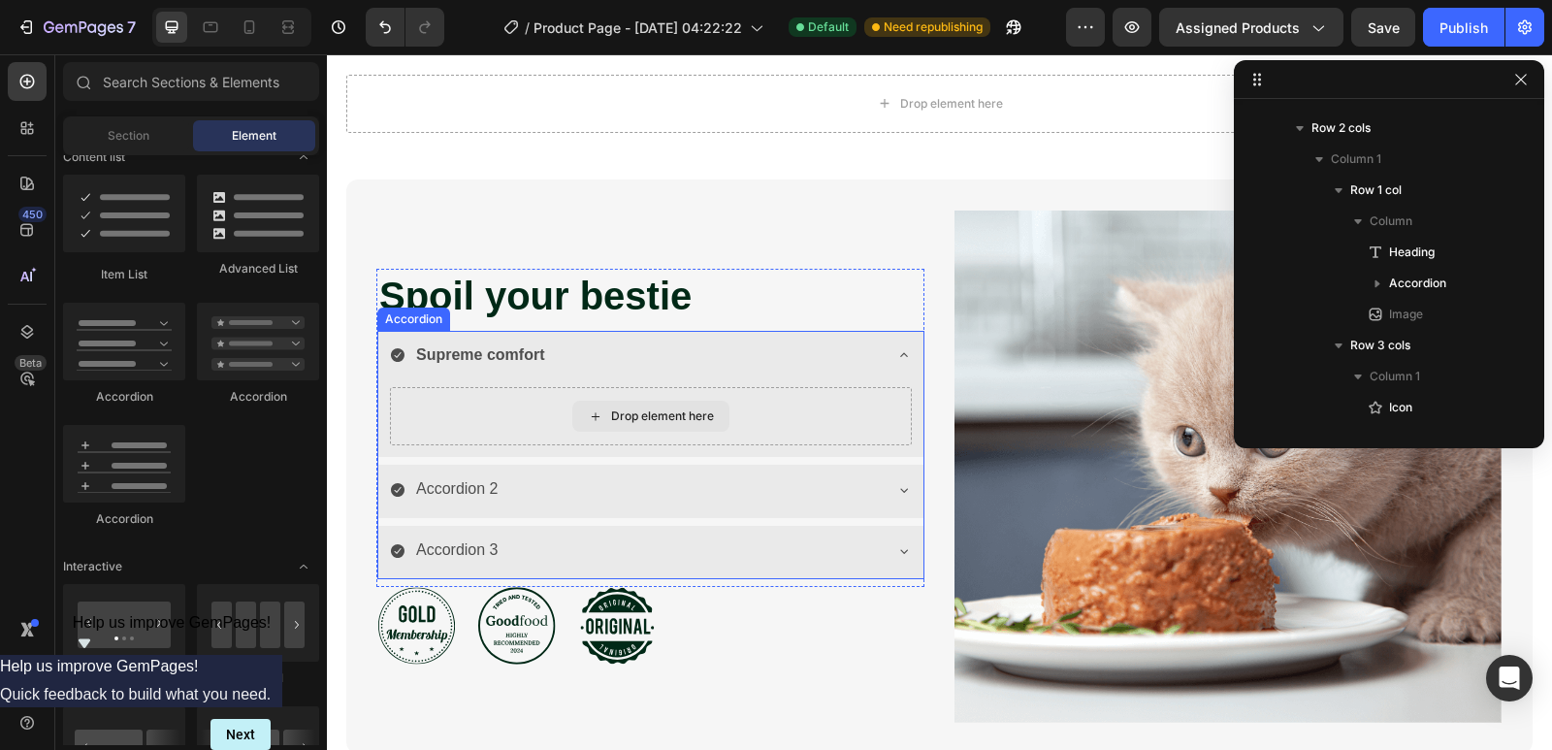
click at [550, 434] on div "Drop element here" at bounding box center [651, 416] width 522 height 58
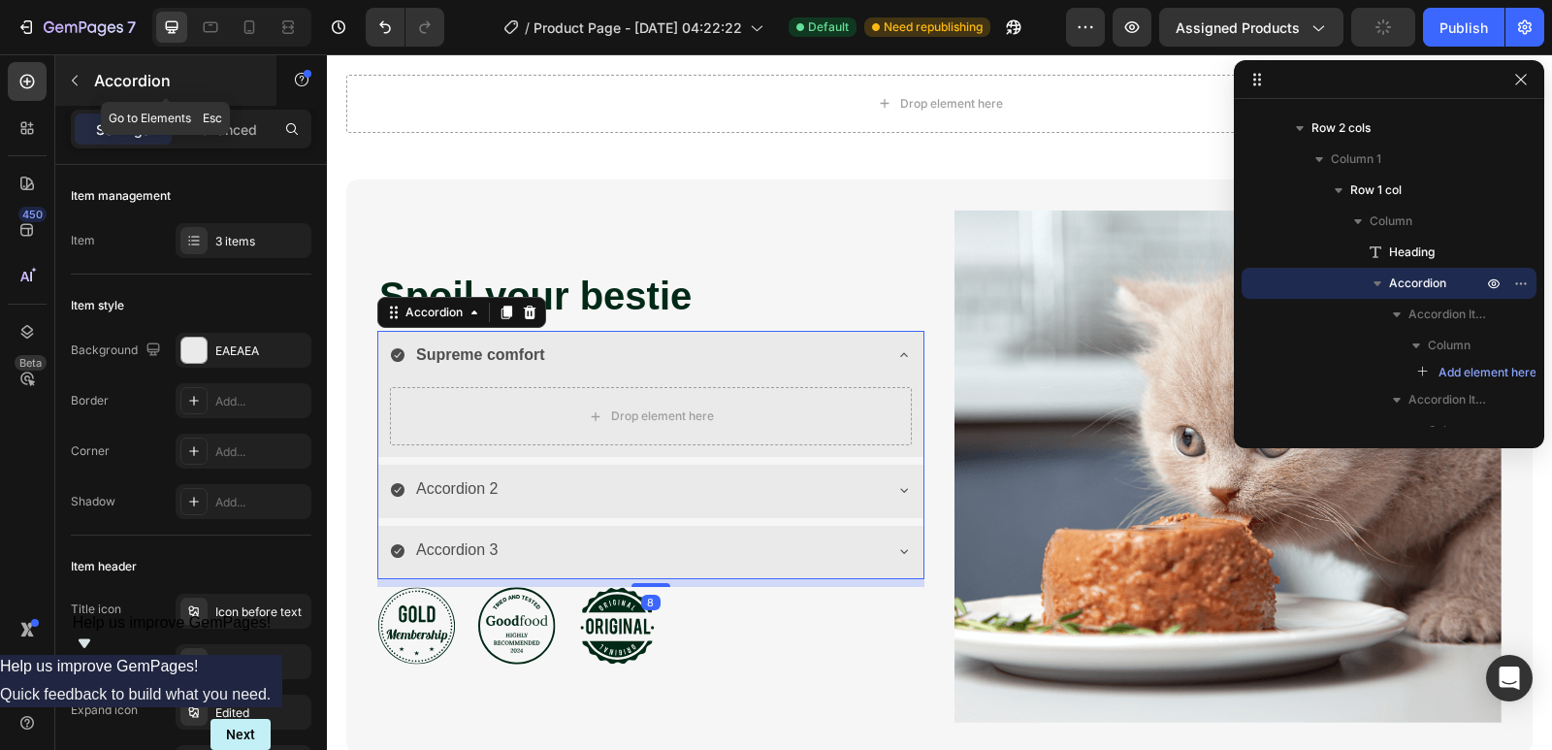
click at [71, 79] on icon "button" at bounding box center [75, 81] width 16 height 16
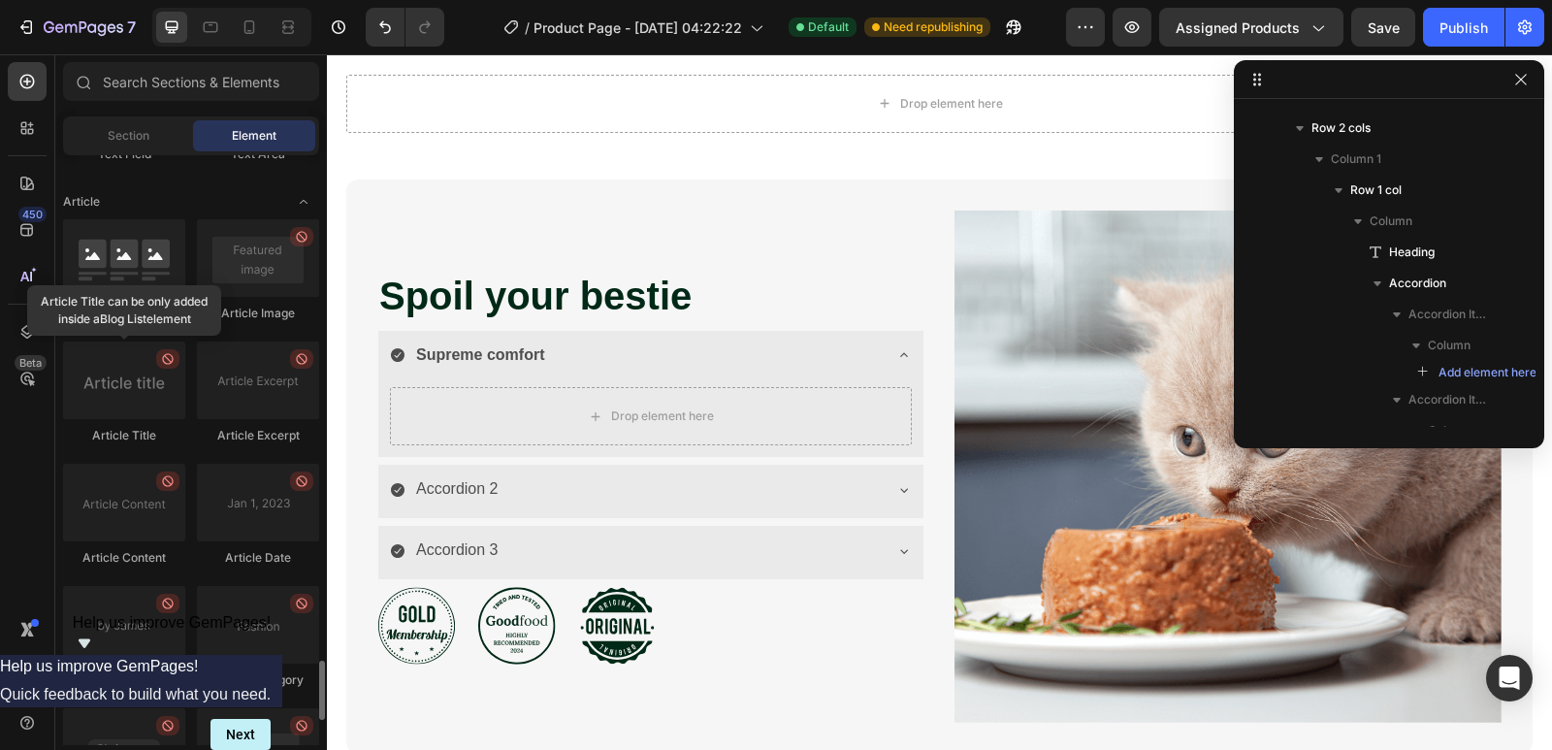
scroll to position [4657, 0]
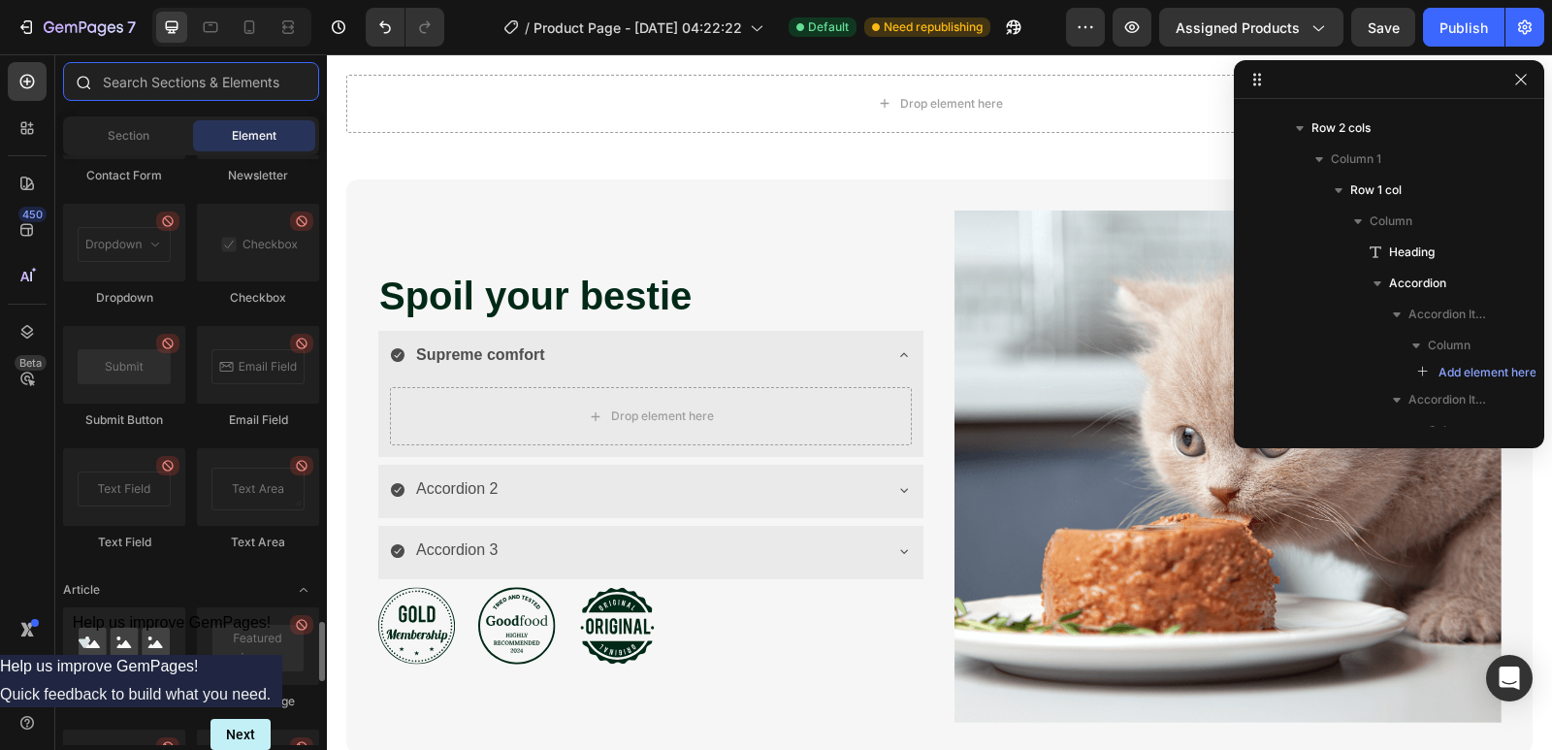
click at [204, 71] on input "text" at bounding box center [191, 81] width 256 height 39
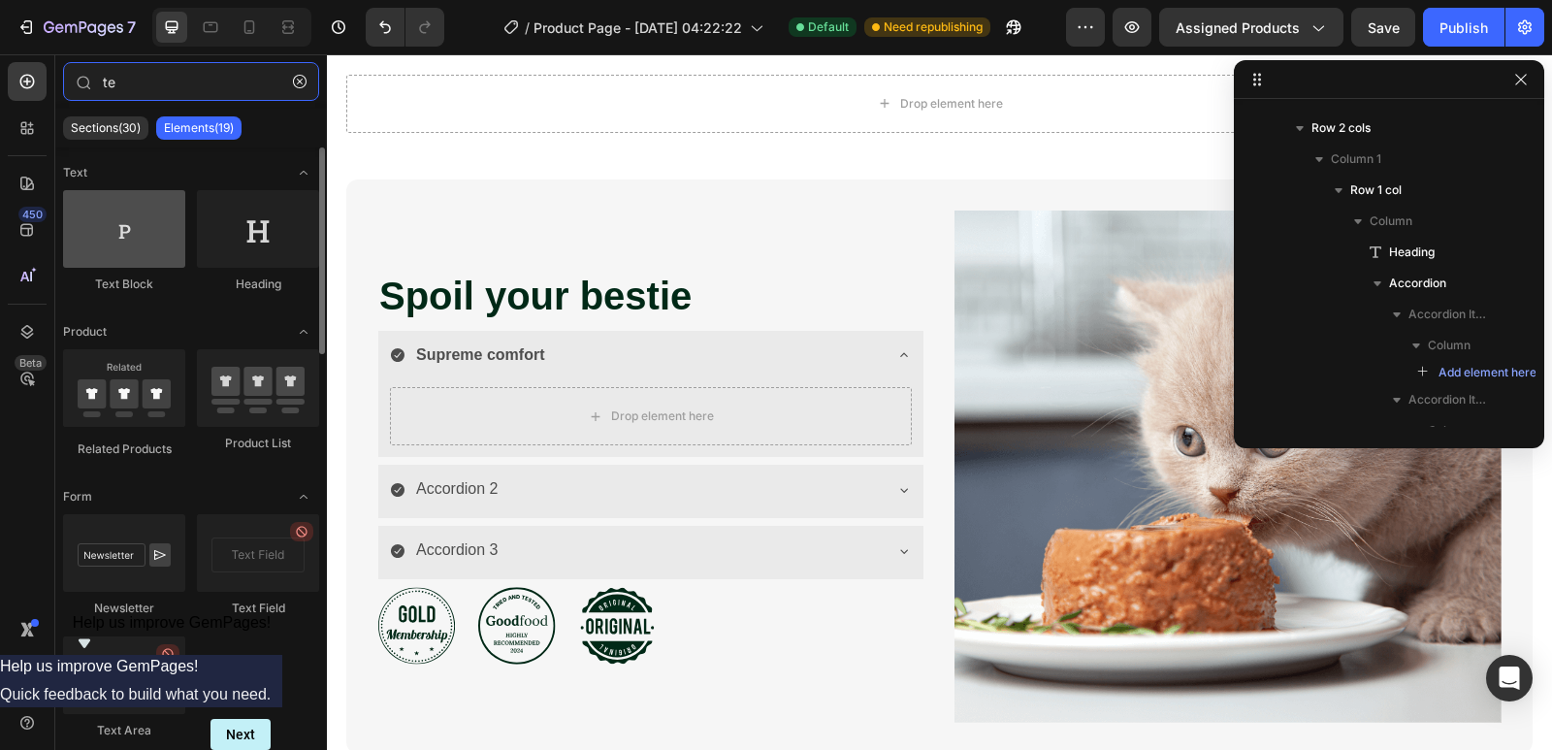
type input "te"
click at [139, 258] on div at bounding box center [124, 229] width 122 height 78
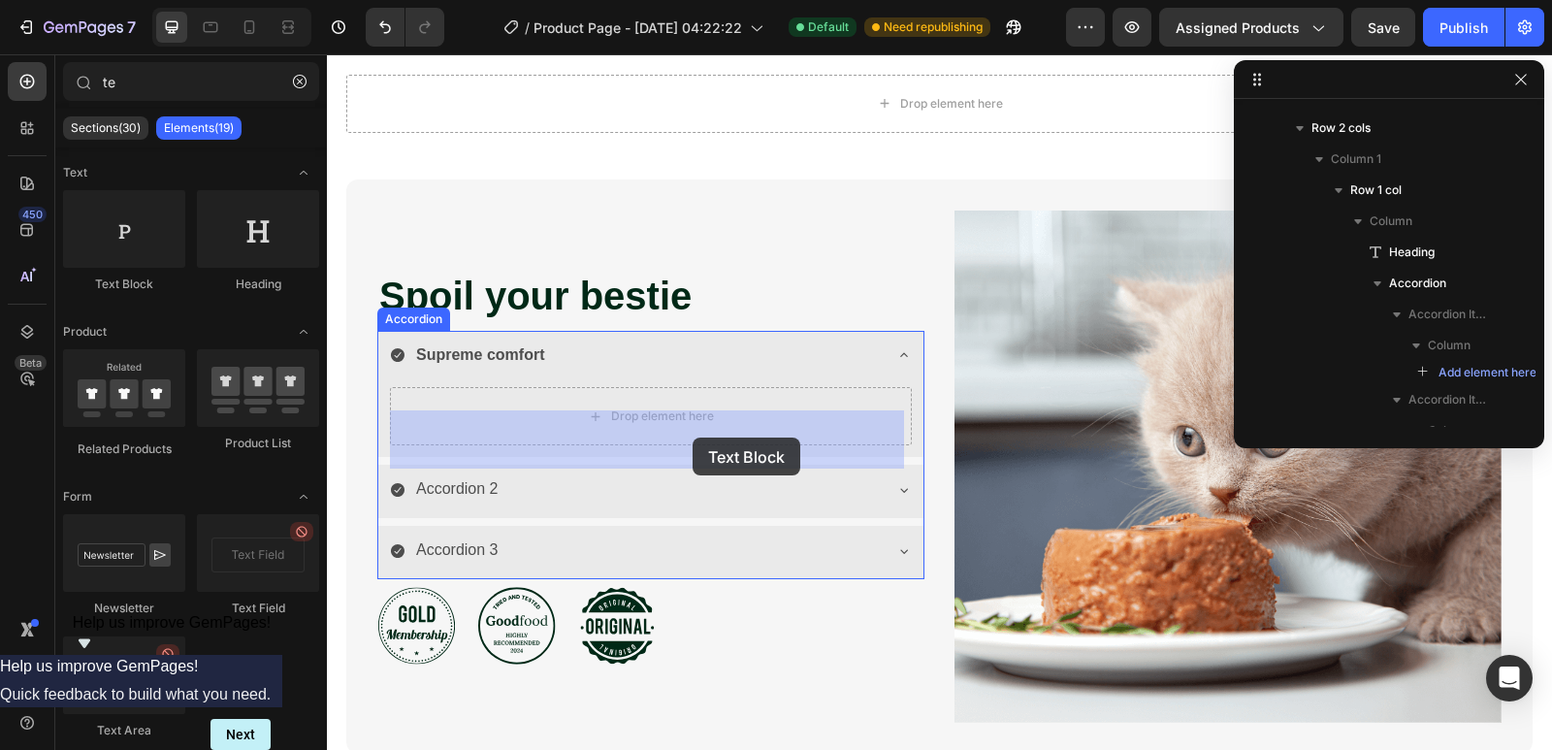
drag, startPoint x: 453, startPoint y: 300, endPoint x: 691, endPoint y: 437, distance: 274.2
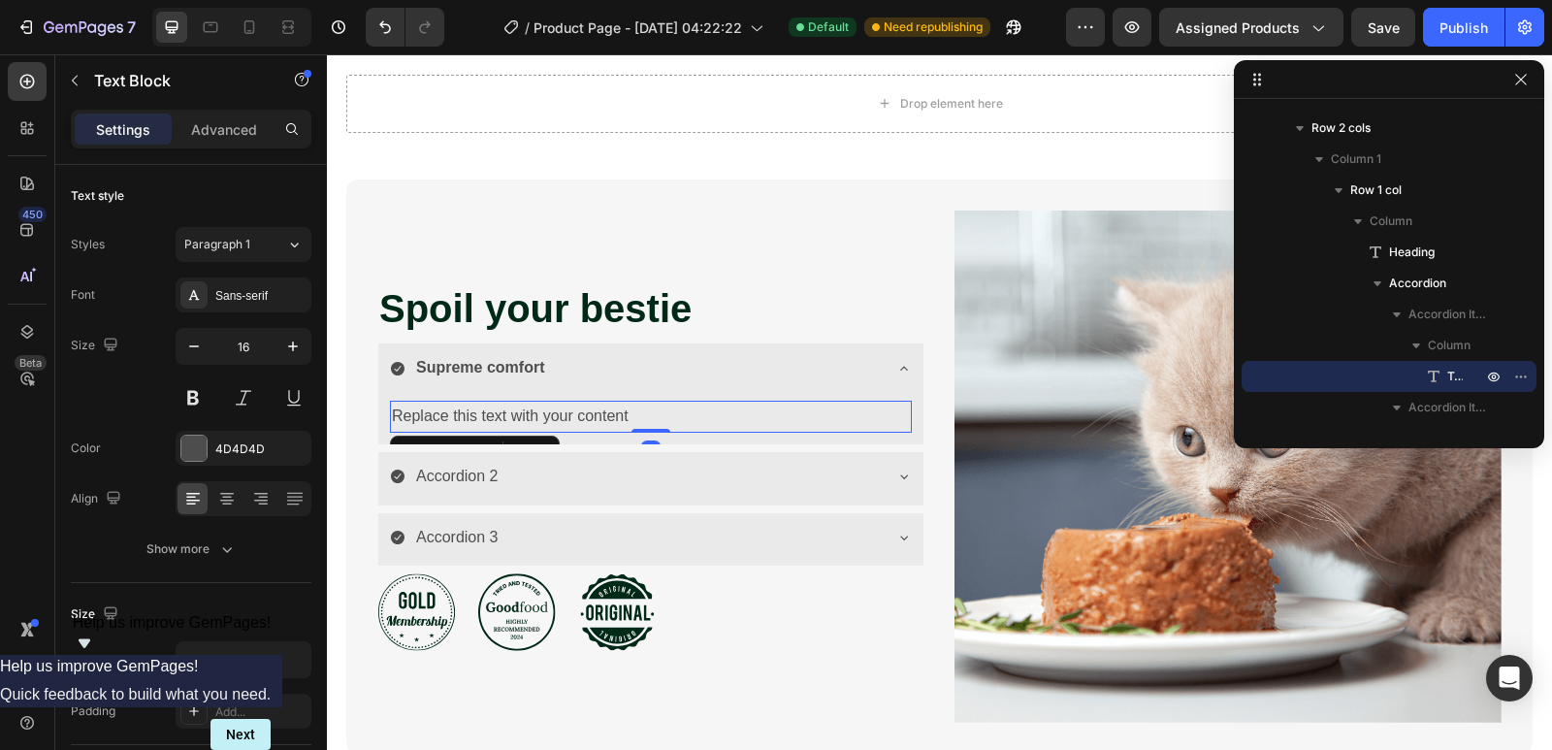
click at [662, 433] on div "Replace this text with your content" at bounding box center [651, 417] width 522 height 32
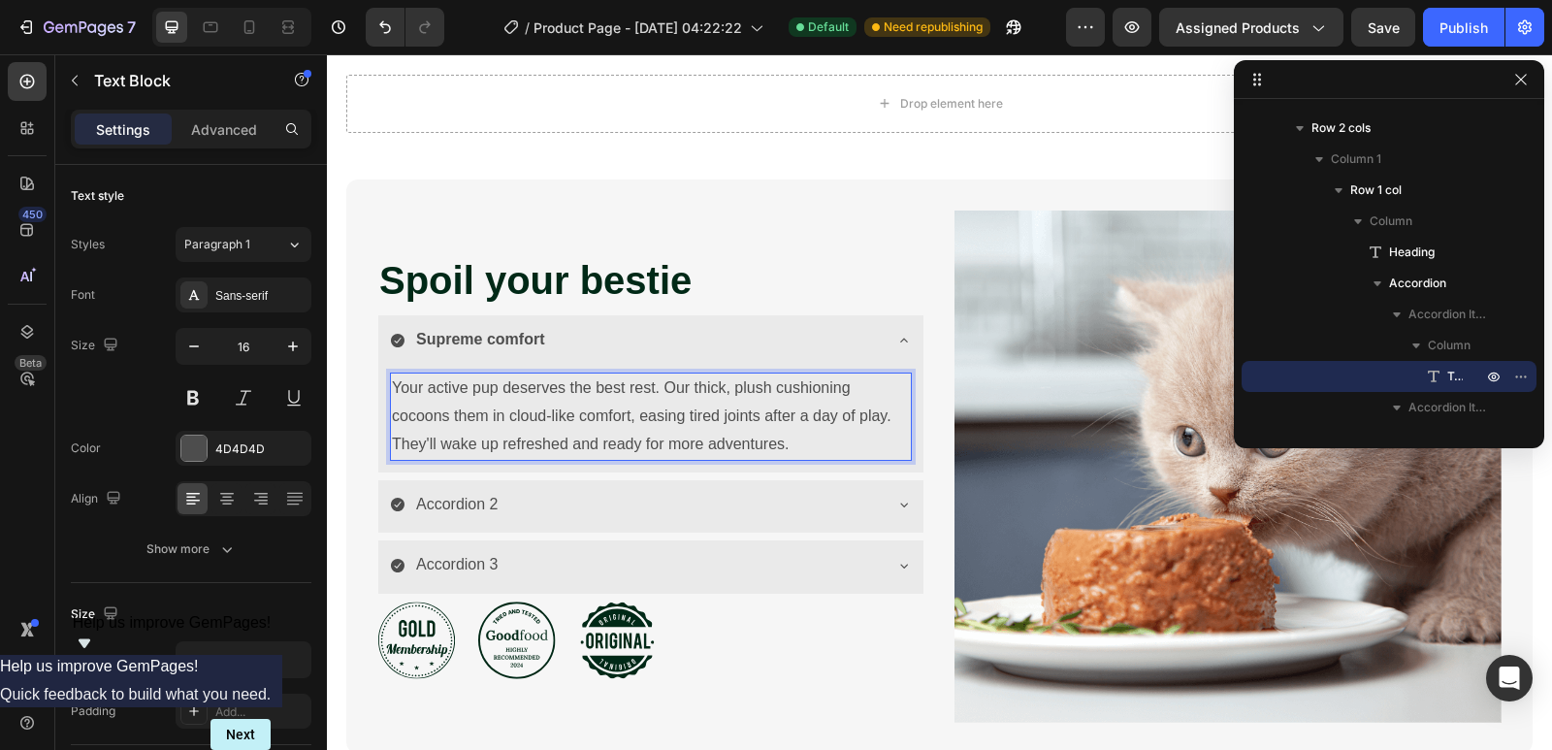
scroll to position [3756, 0]
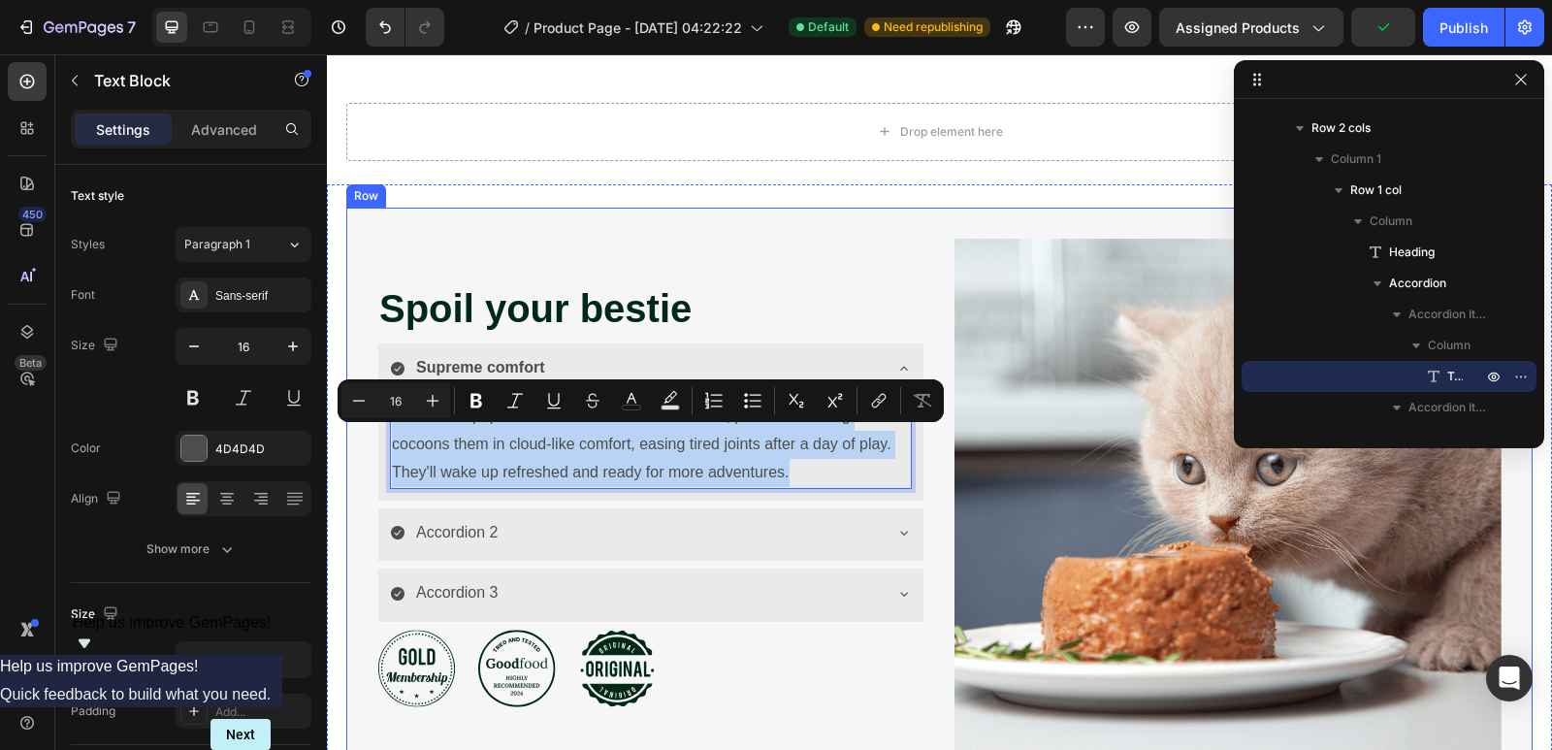
drag, startPoint x: 827, startPoint y: 492, endPoint x: 359, endPoint y: 426, distance: 472.3
click at [359, 426] on div "Spoil your bestie Heading Supreme comfort Your active pup deserves the best res…" at bounding box center [939, 495] width 1187 height 574
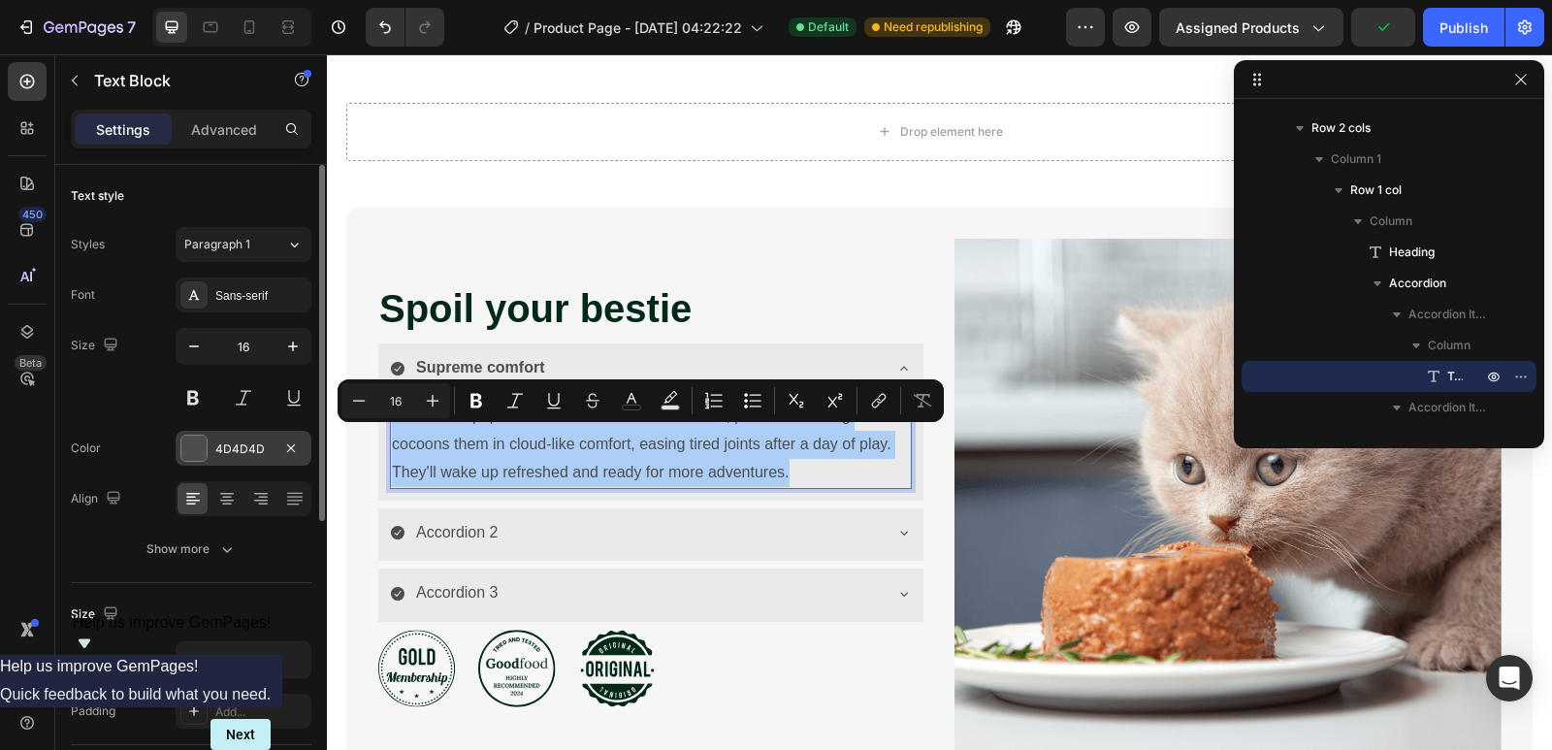
click at [233, 448] on div "4D4D4D" at bounding box center [243, 448] width 56 height 17
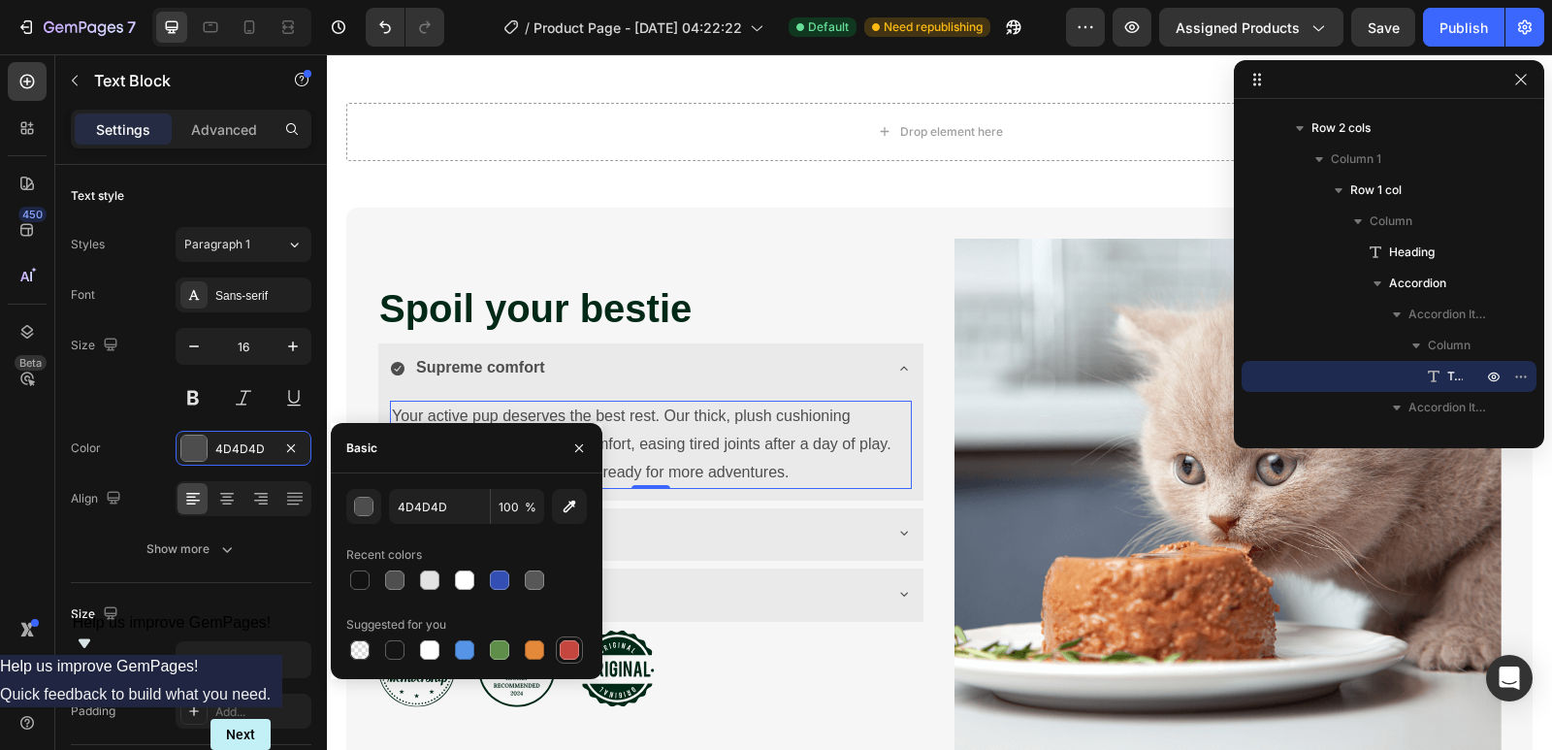
click at [567, 656] on div at bounding box center [569, 649] width 19 height 19
type input "C5453F"
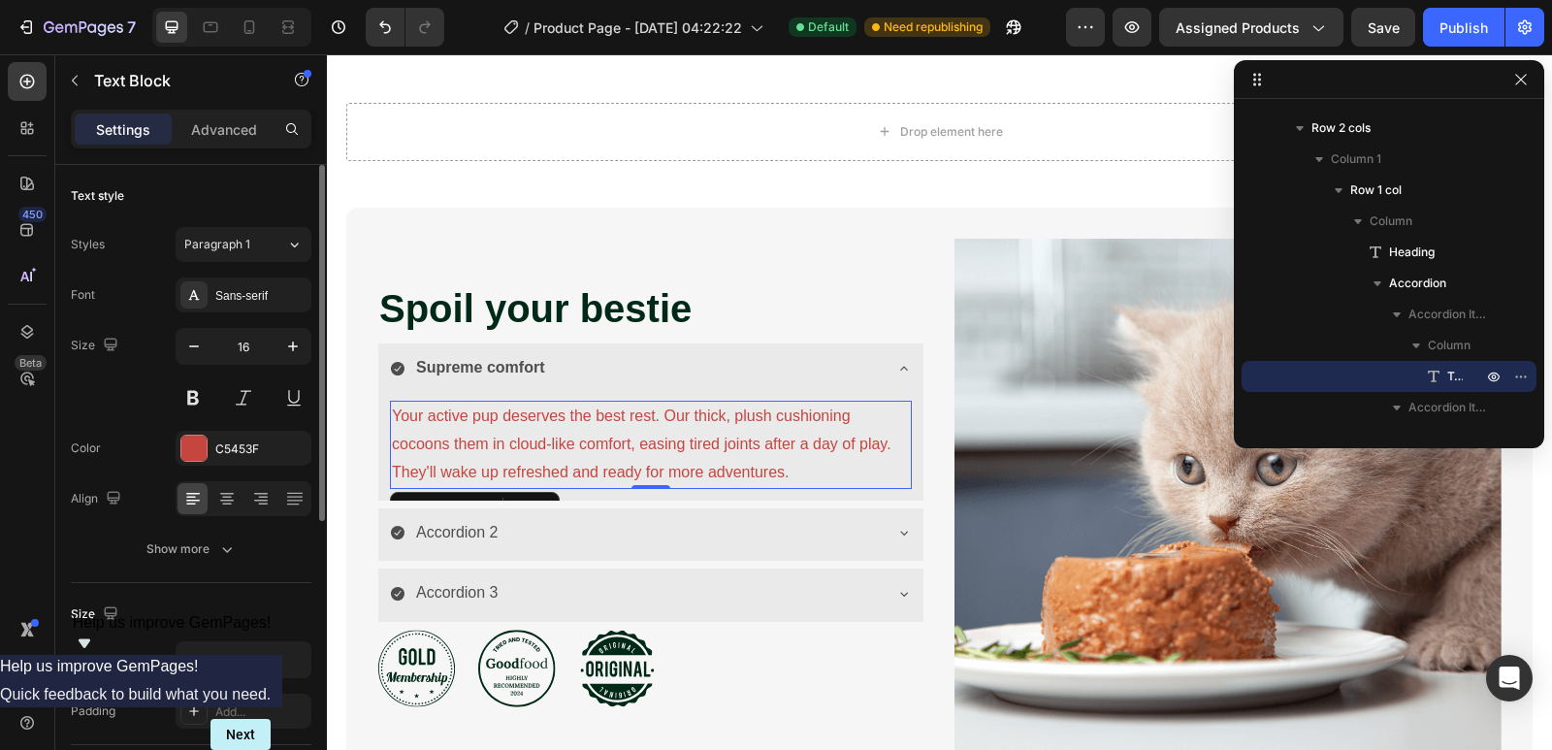
click at [139, 438] on div "Color C5453F" at bounding box center [191, 448] width 241 height 35
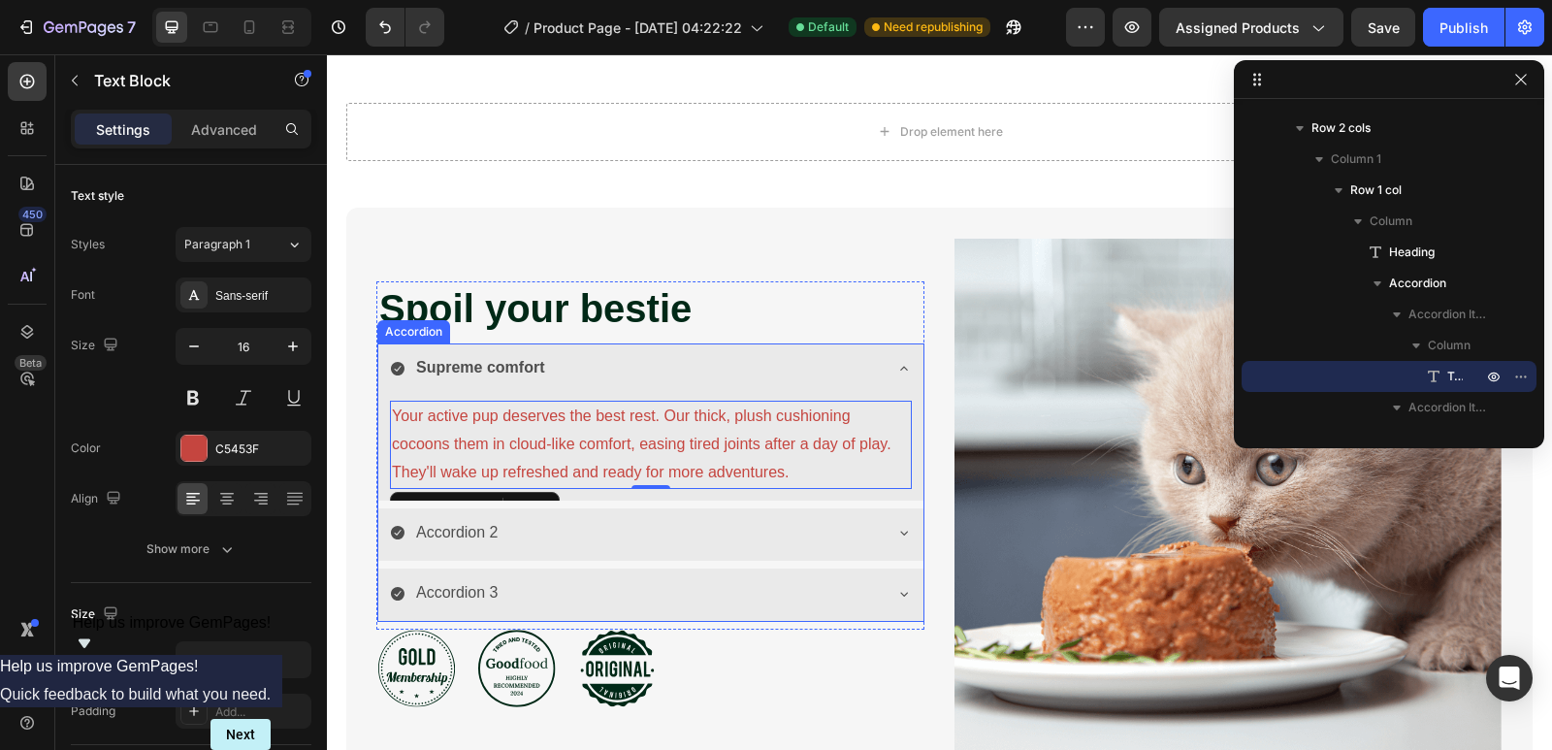
click at [879, 395] on div "Supreme comfort" at bounding box center [650, 369] width 545 height 53
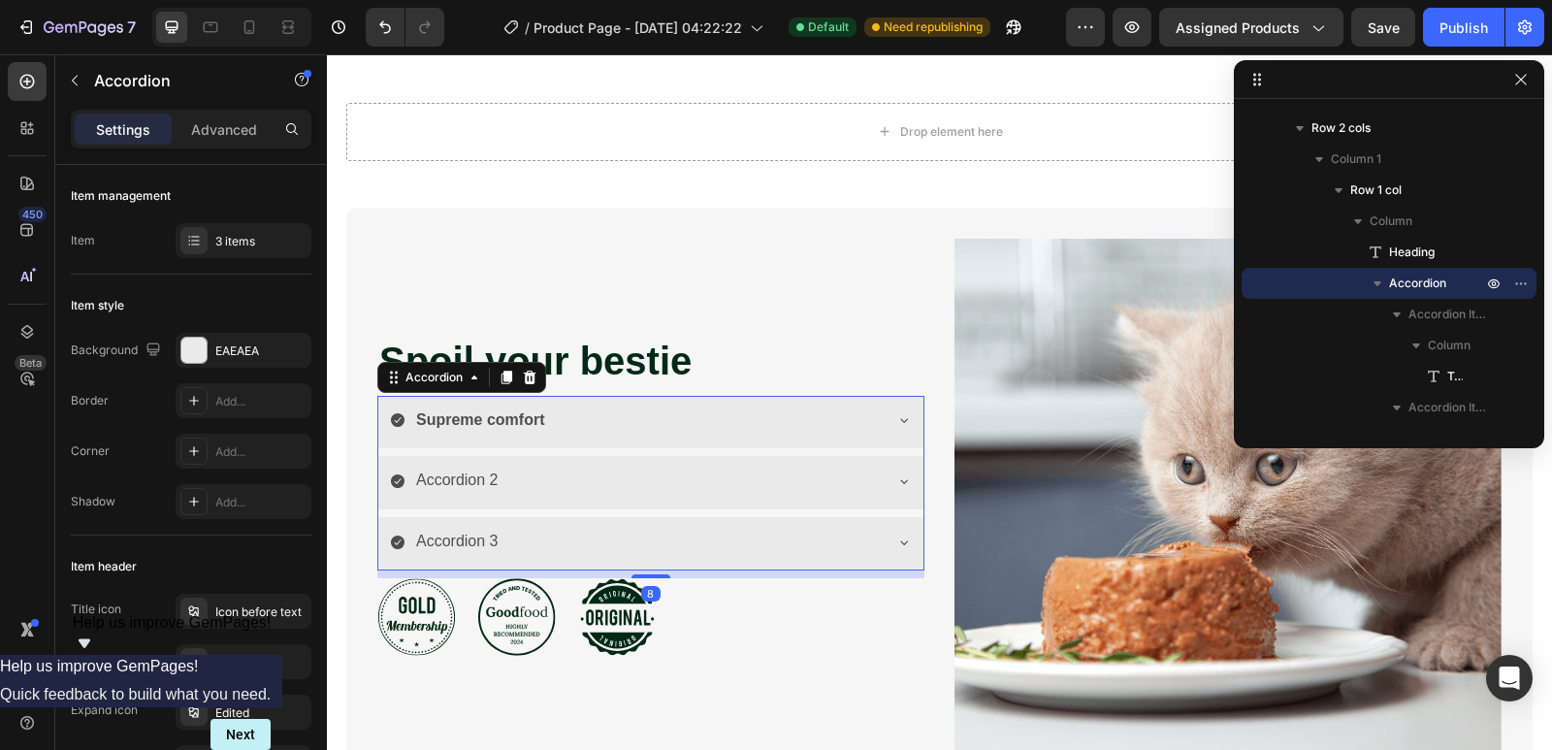
click at [661, 438] on div "Supreme comfort" at bounding box center [635, 421] width 491 height 34
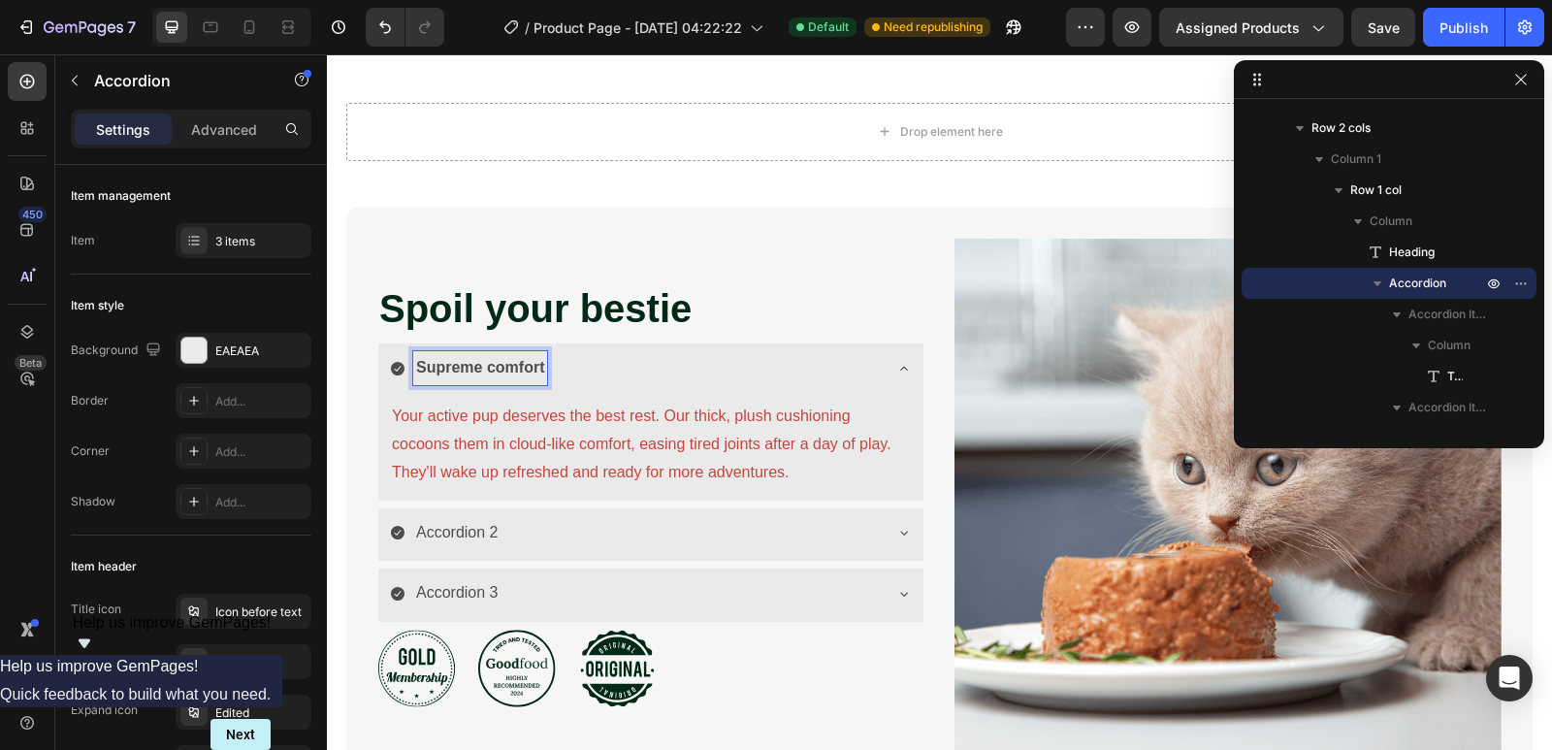
click at [395, 376] on icon at bounding box center [398, 369] width 16 height 16
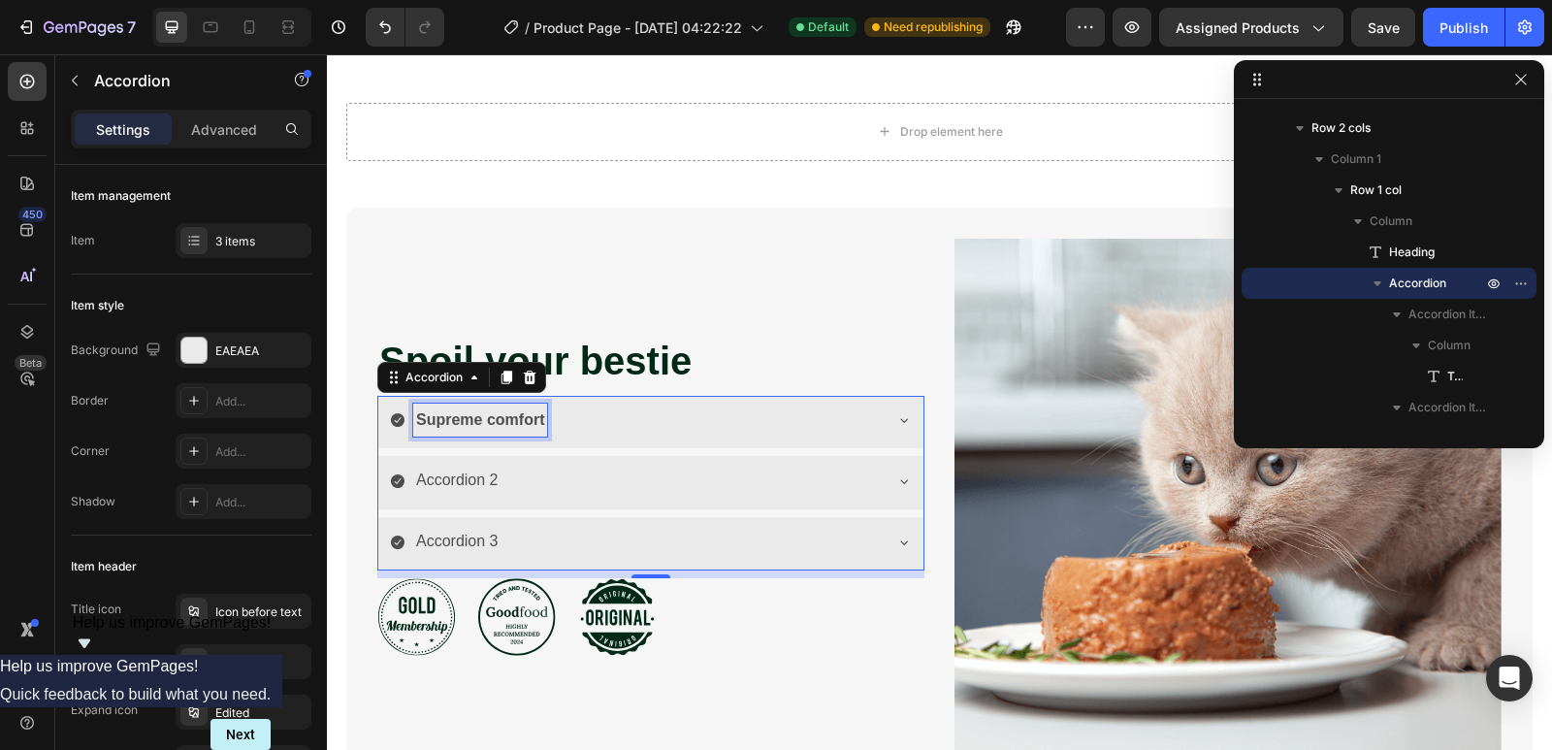
click at [416, 428] on strong "Supreme comfort" at bounding box center [480, 419] width 128 height 16
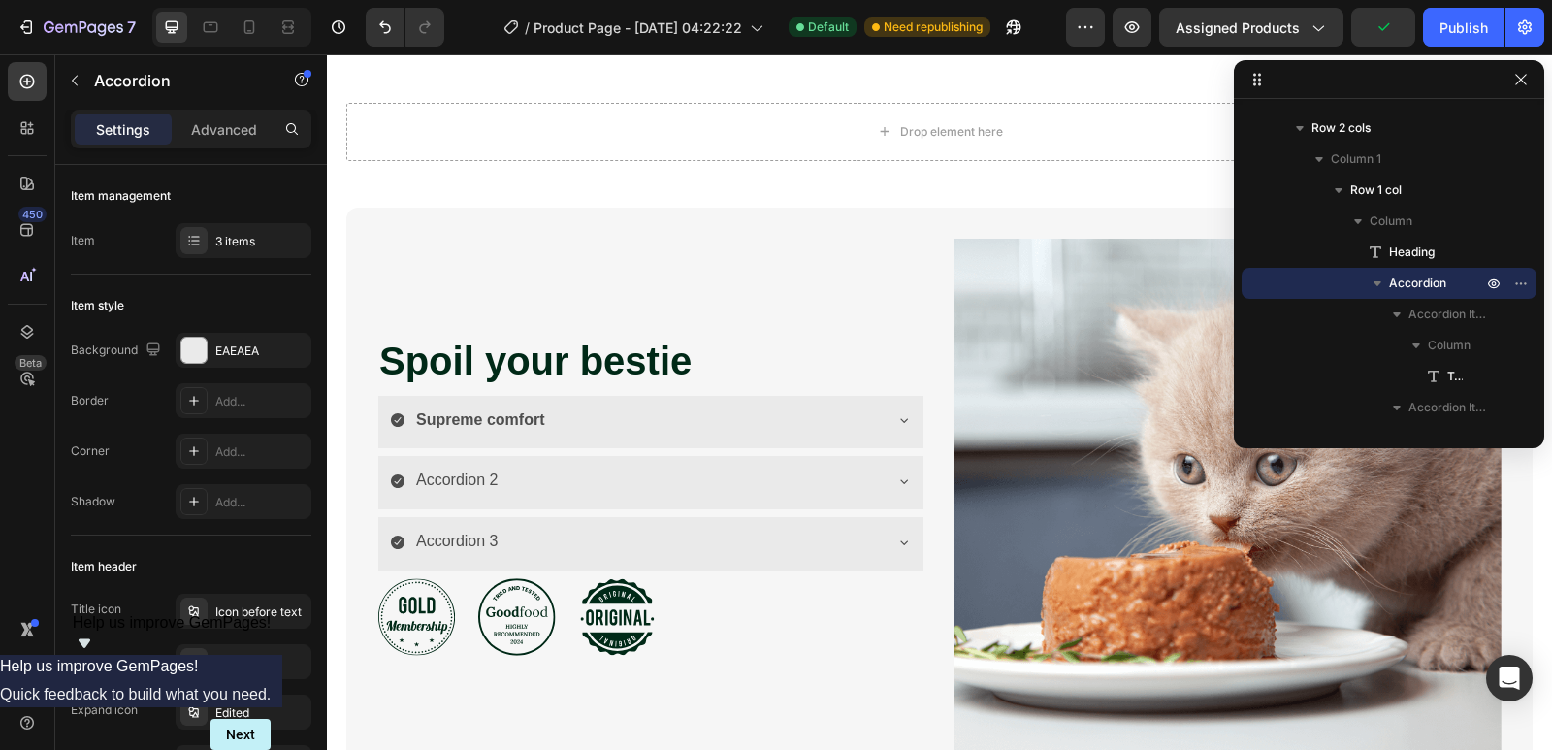
click at [617, 498] on div "Accordion 2" at bounding box center [635, 481] width 491 height 34
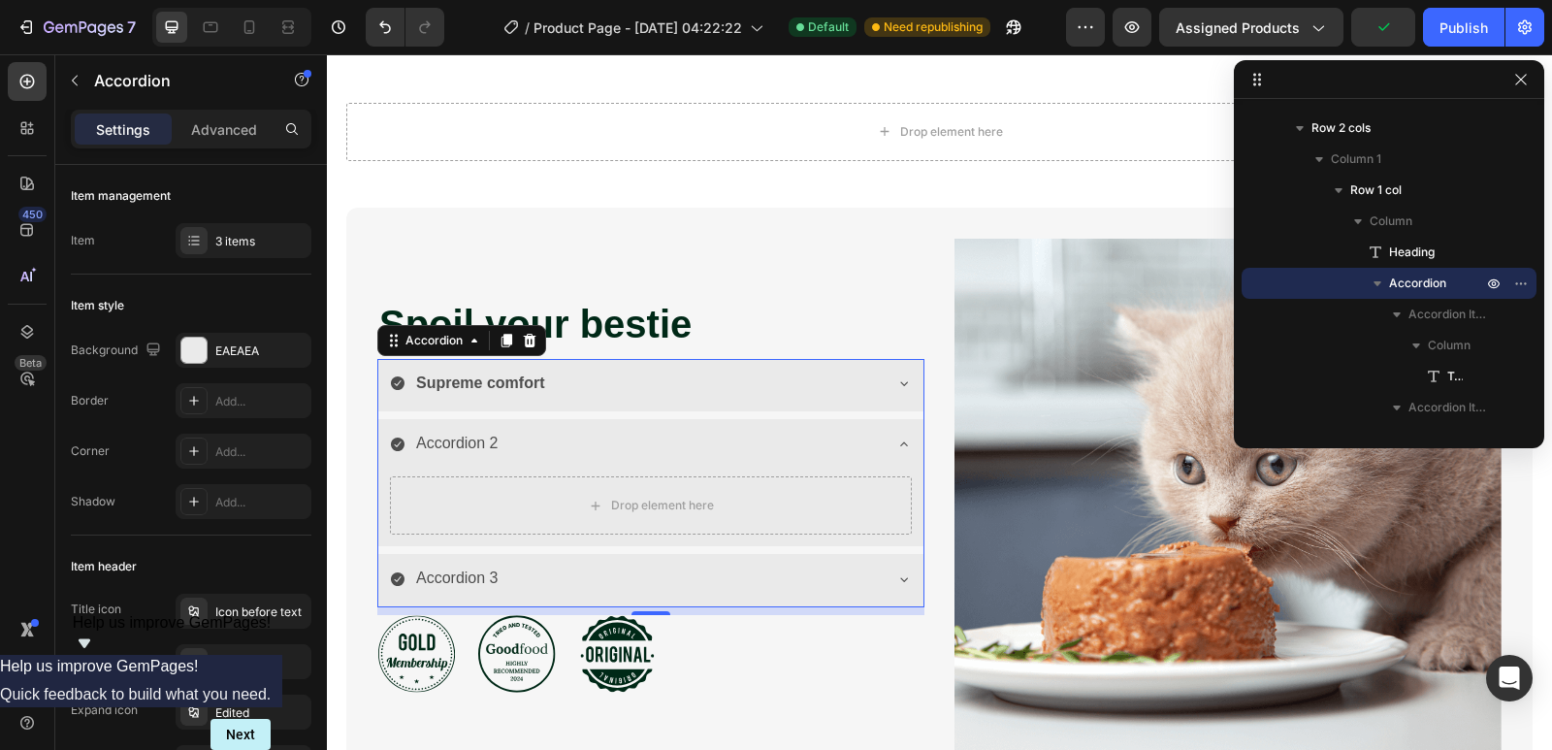
click at [472, 458] on p "Accordion 2" at bounding box center [457, 444] width 82 height 28
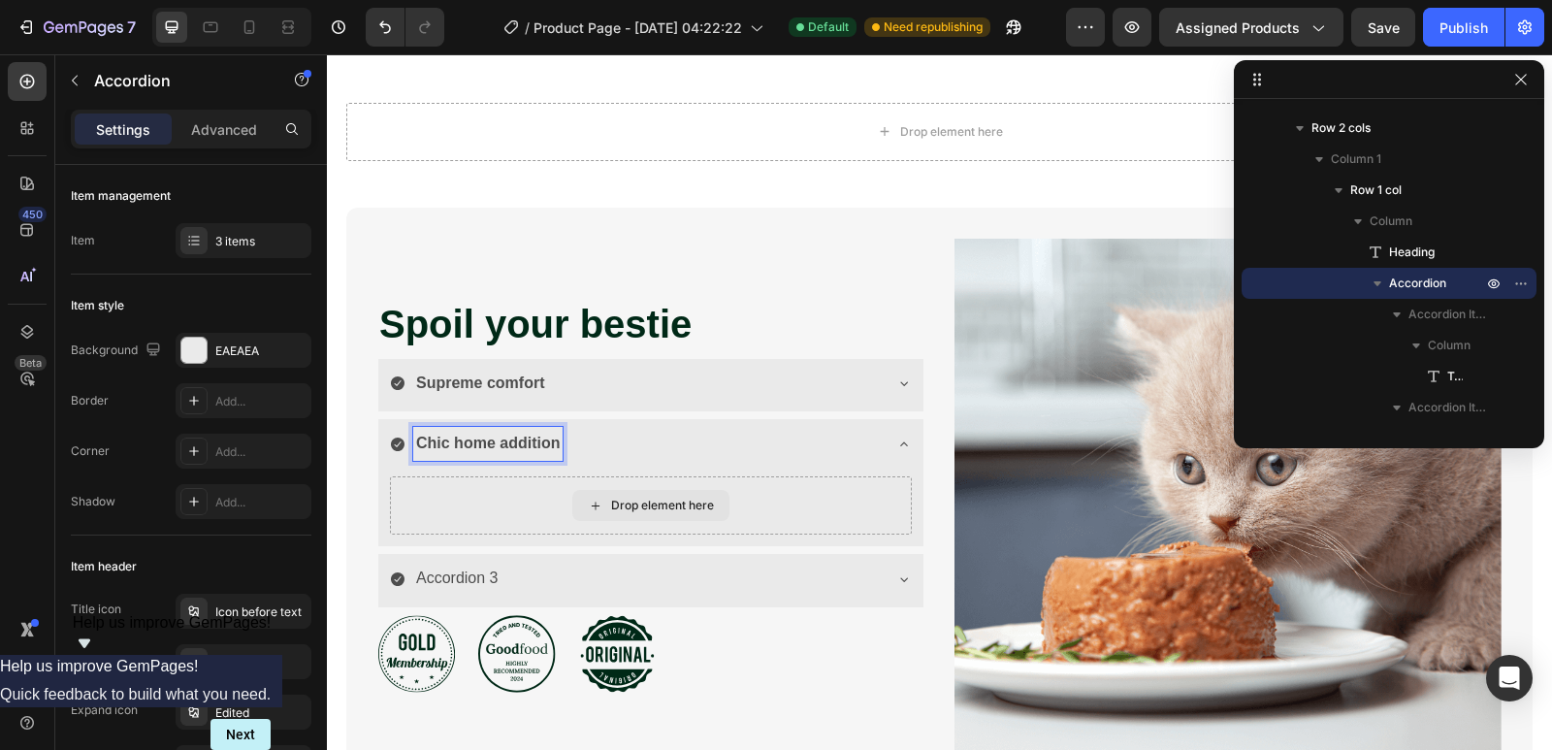
click at [688, 513] on div "Drop element here" at bounding box center [662, 506] width 103 height 16
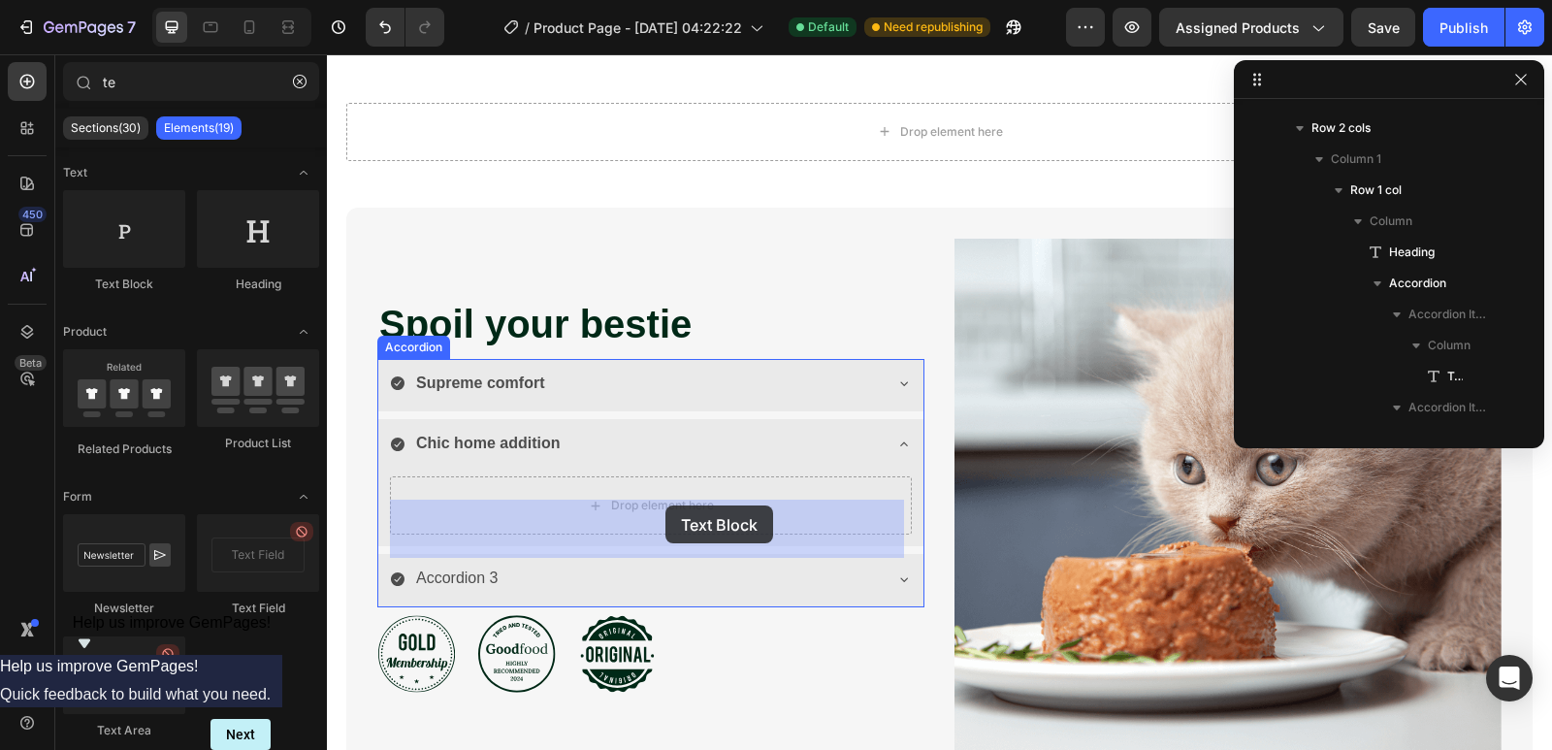
drag, startPoint x: 499, startPoint y: 341, endPoint x: 666, endPoint y: 505, distance: 234.6
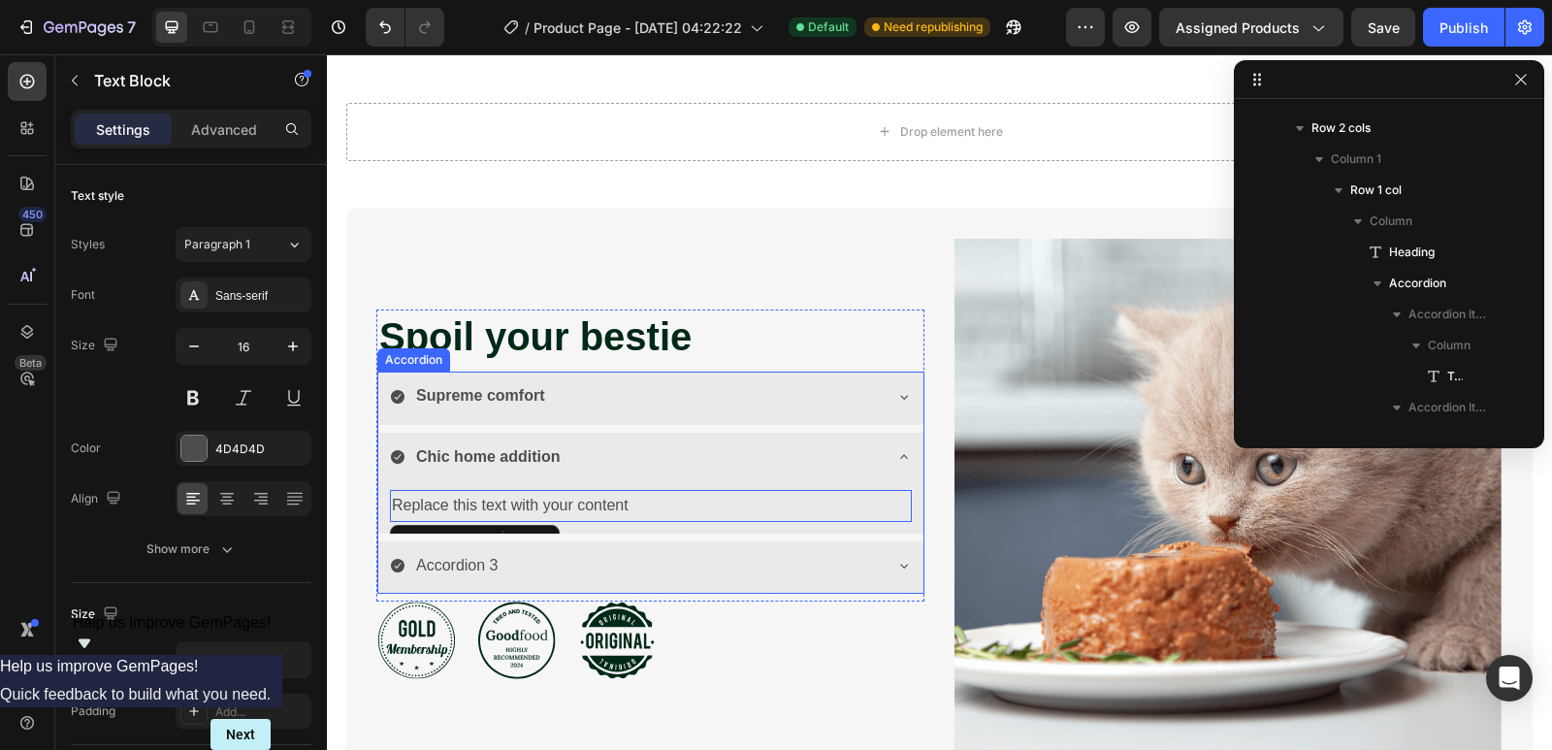
scroll to position [429, 0]
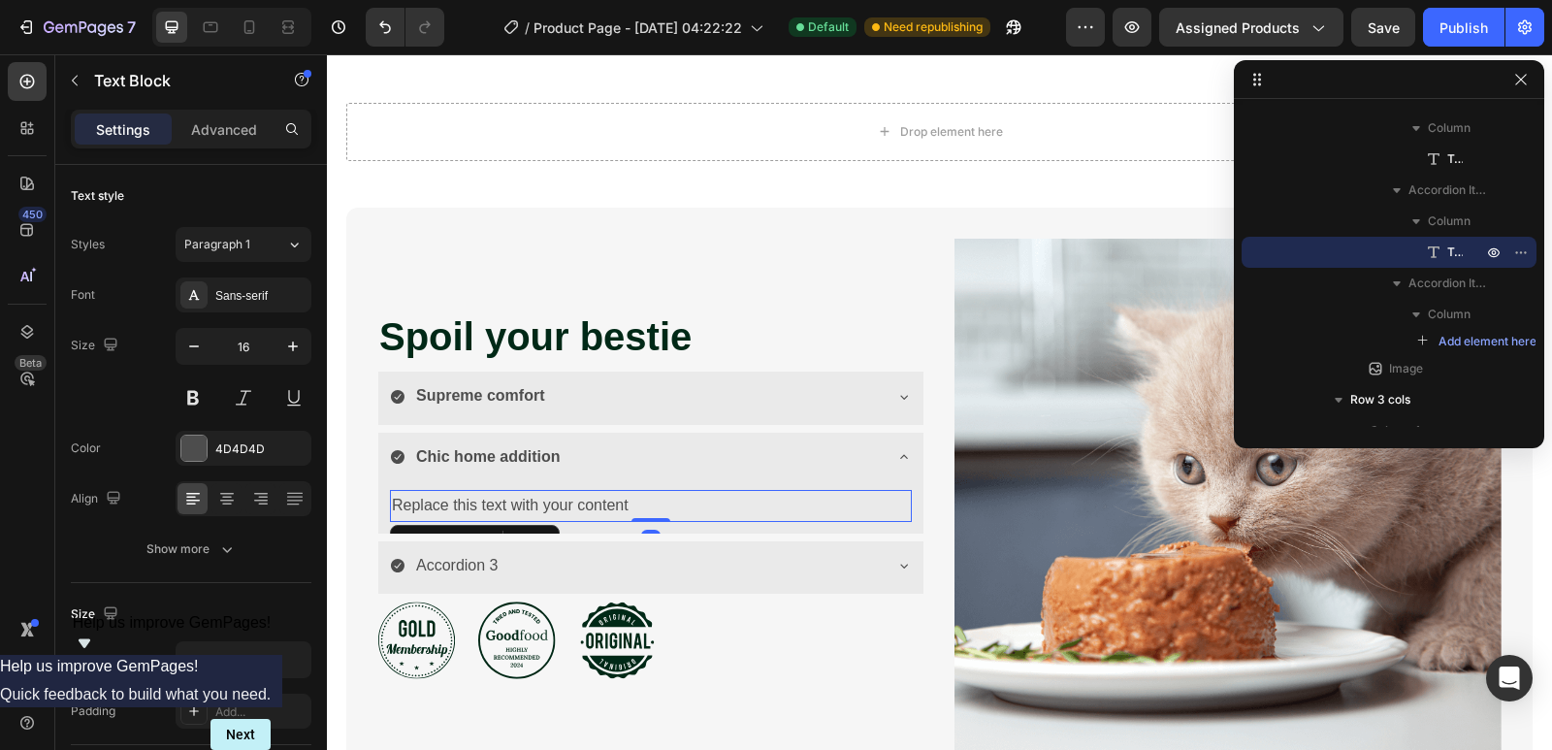
click at [648, 522] on div "Replace this text with your content" at bounding box center [651, 506] width 522 height 32
click at [648, 520] on p "Replace this text with your content" at bounding box center [651, 506] width 518 height 28
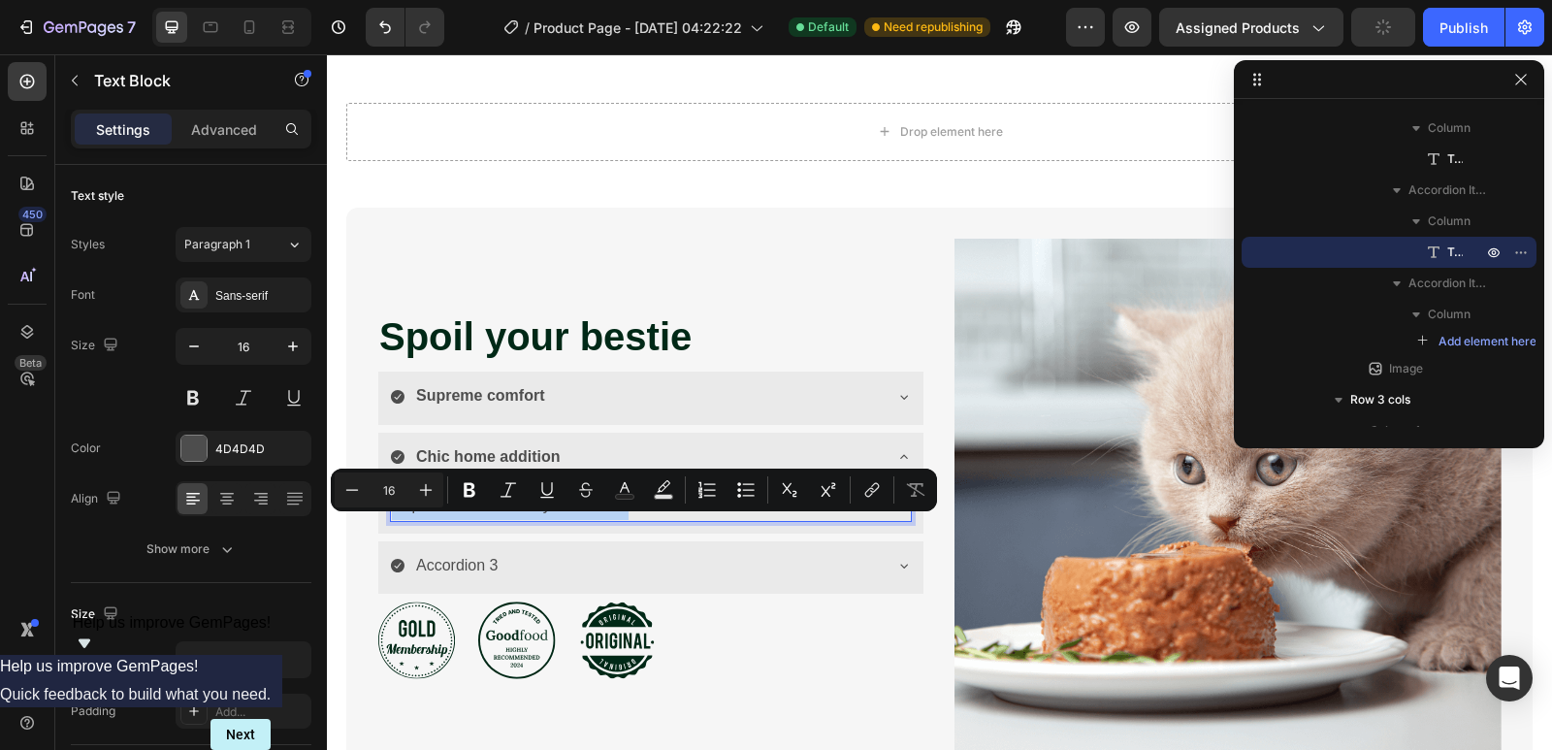
type input "14"
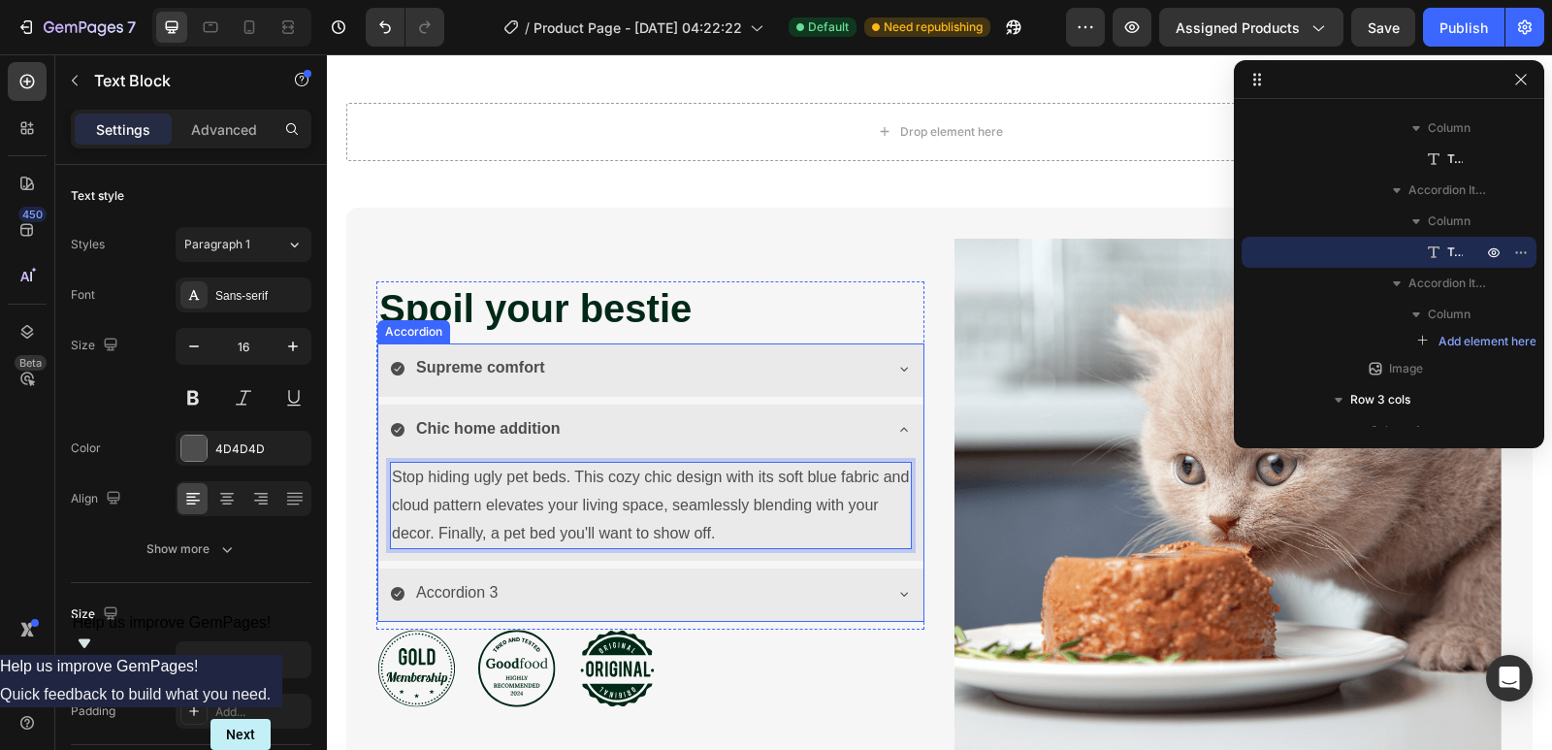
click at [843, 446] on div "Chic home addition" at bounding box center [635, 429] width 491 height 34
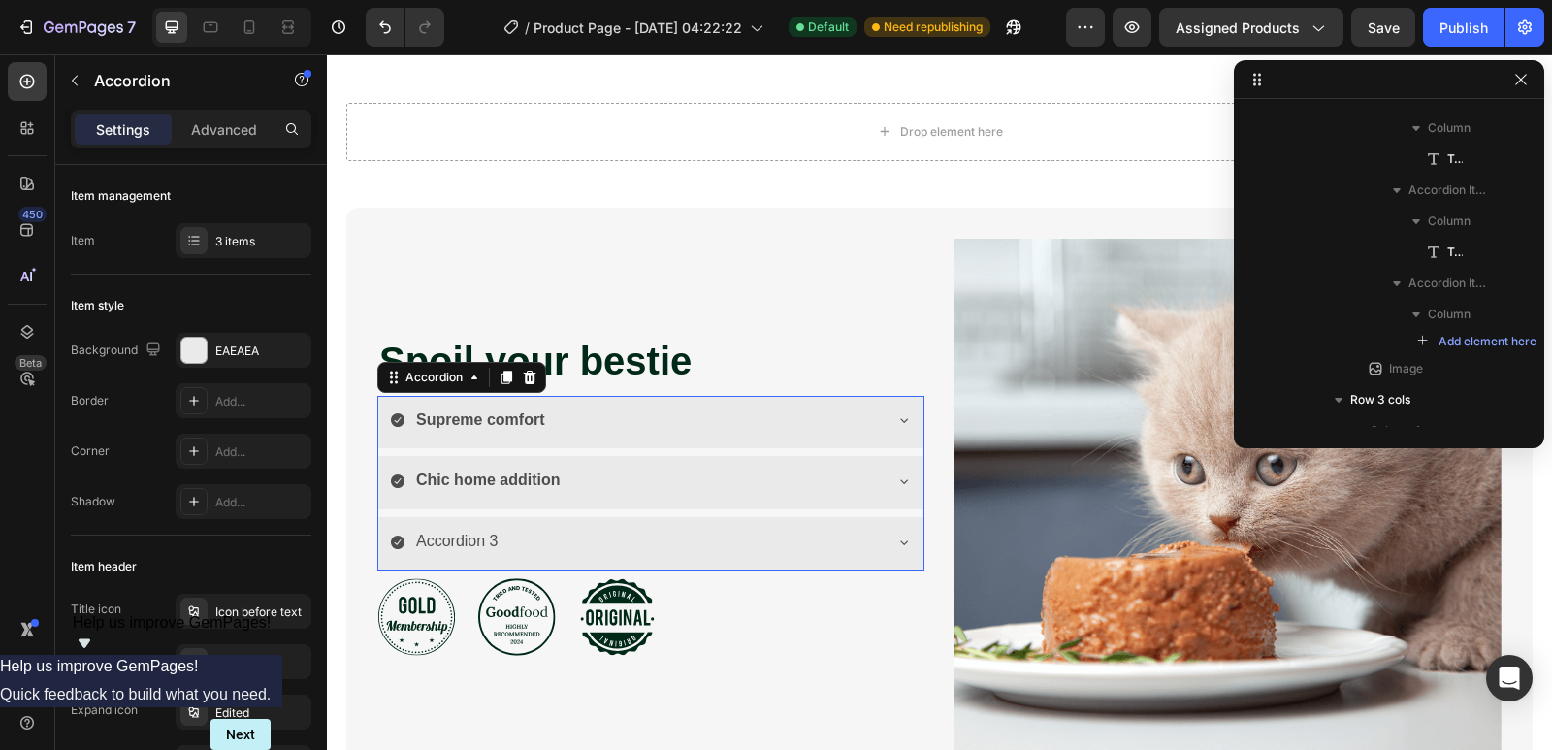
scroll to position [243, 0]
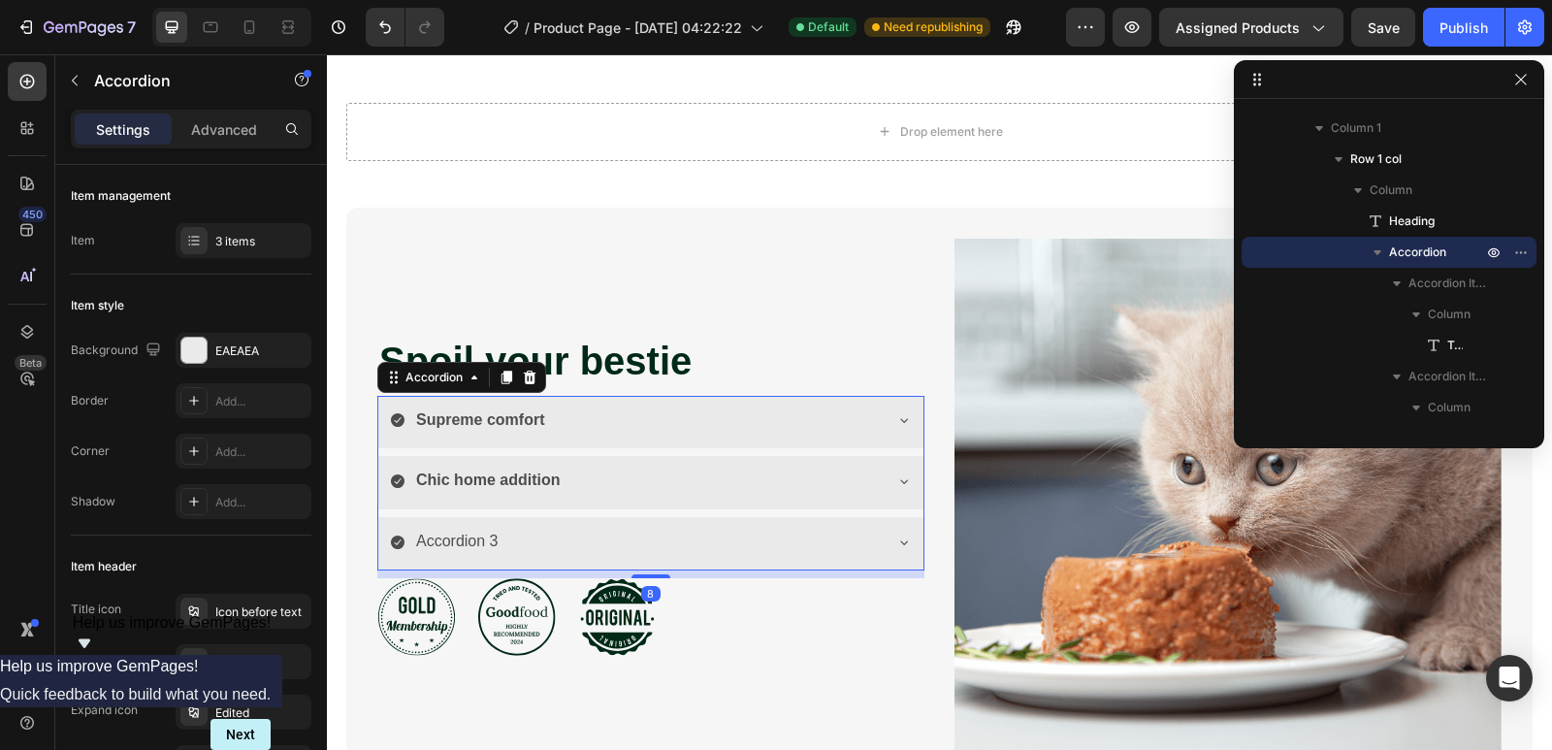
click at [829, 498] on div "Chic home addition" at bounding box center [635, 481] width 491 height 34
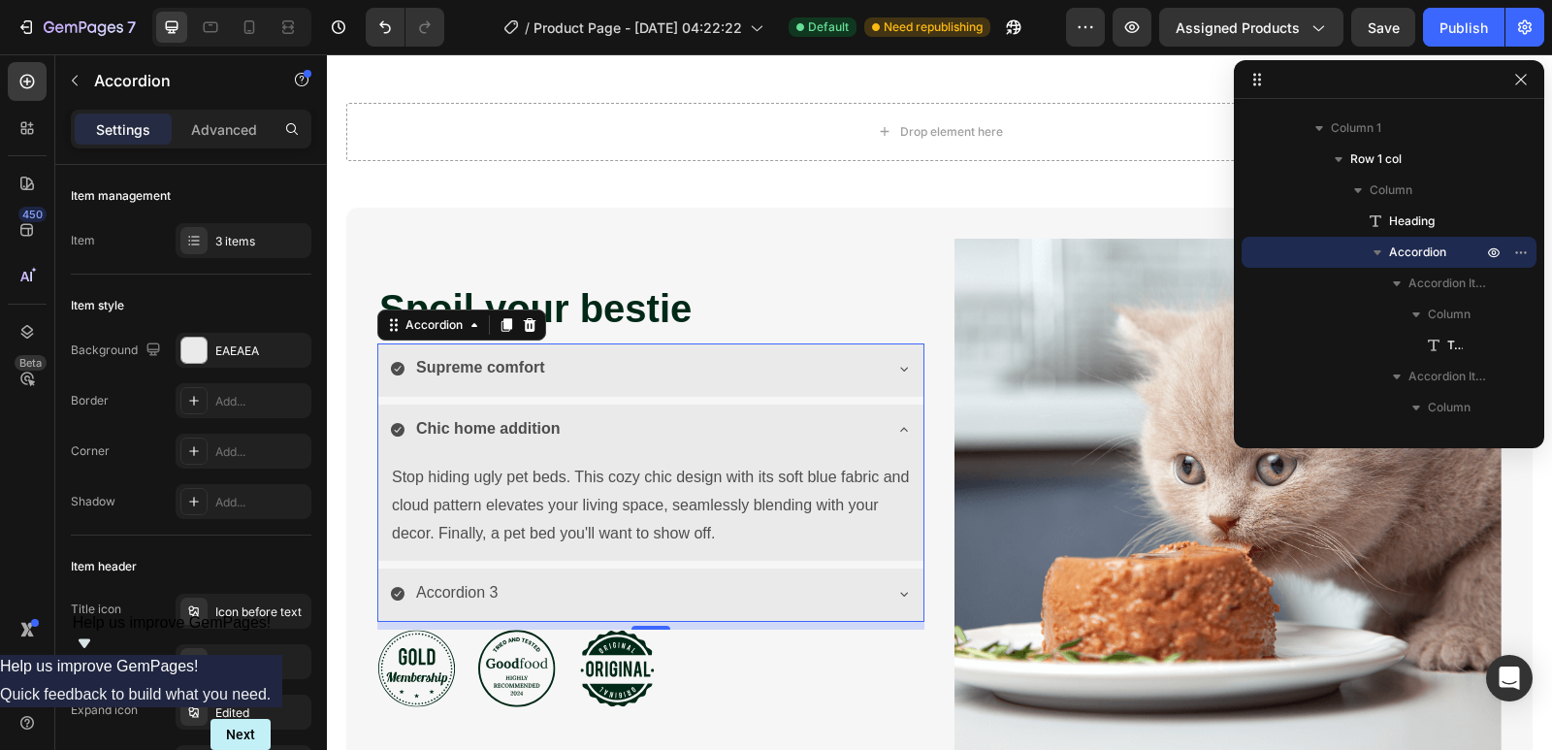
click at [689, 446] on div "Chic home addition" at bounding box center [635, 429] width 491 height 34
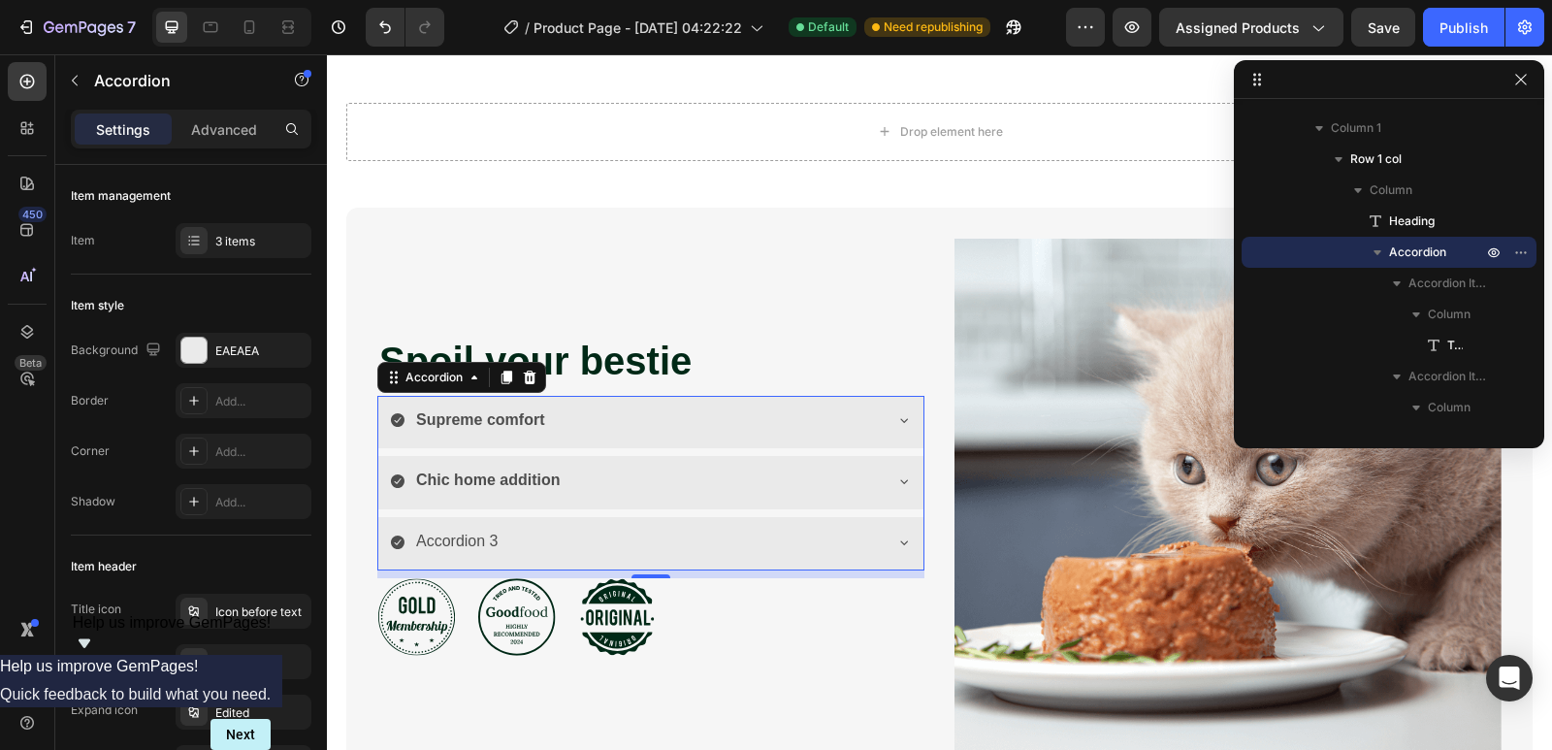
click at [534, 559] on div "Accordion 3" at bounding box center [635, 542] width 491 height 34
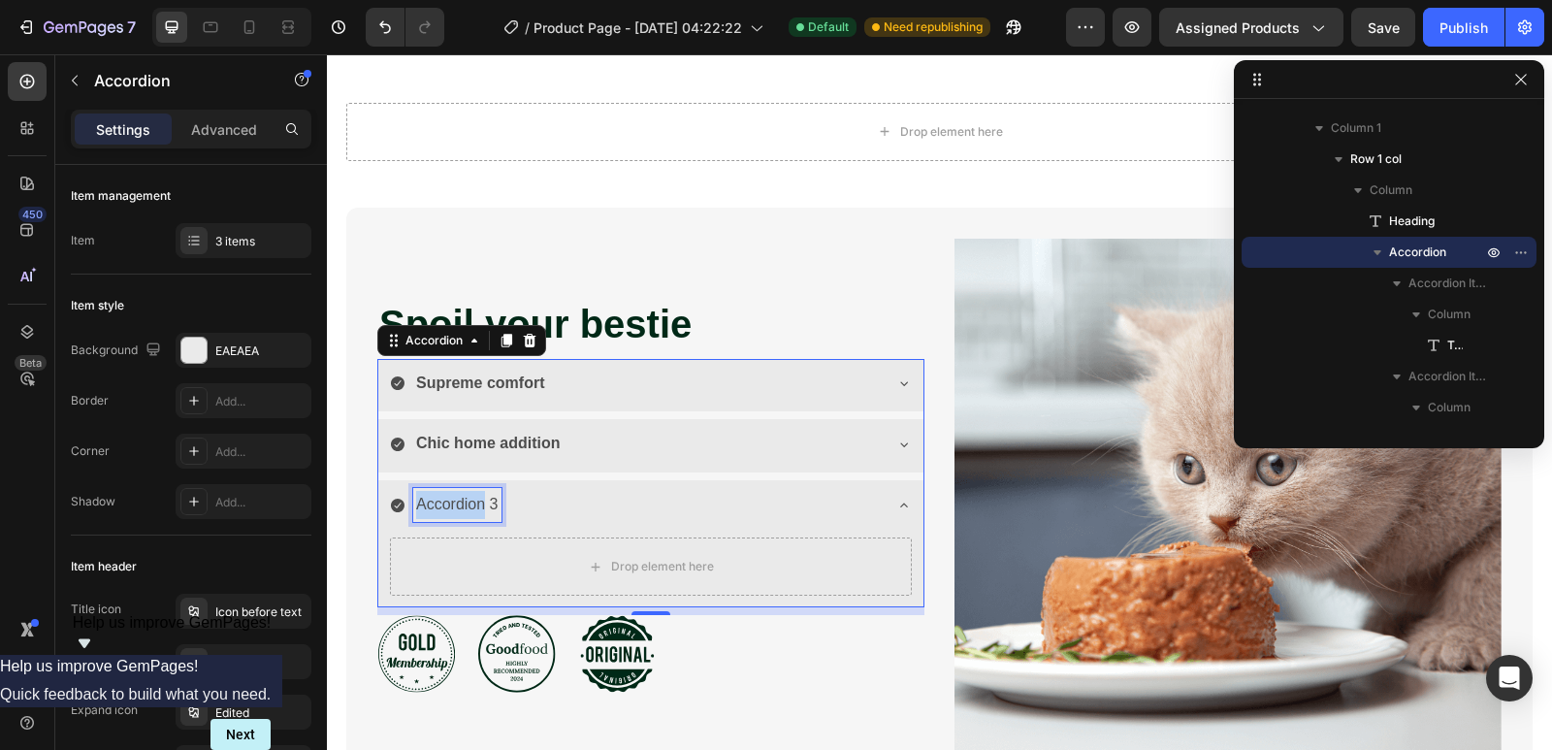
click at [467, 519] on p "Accordion 3" at bounding box center [457, 505] width 82 height 28
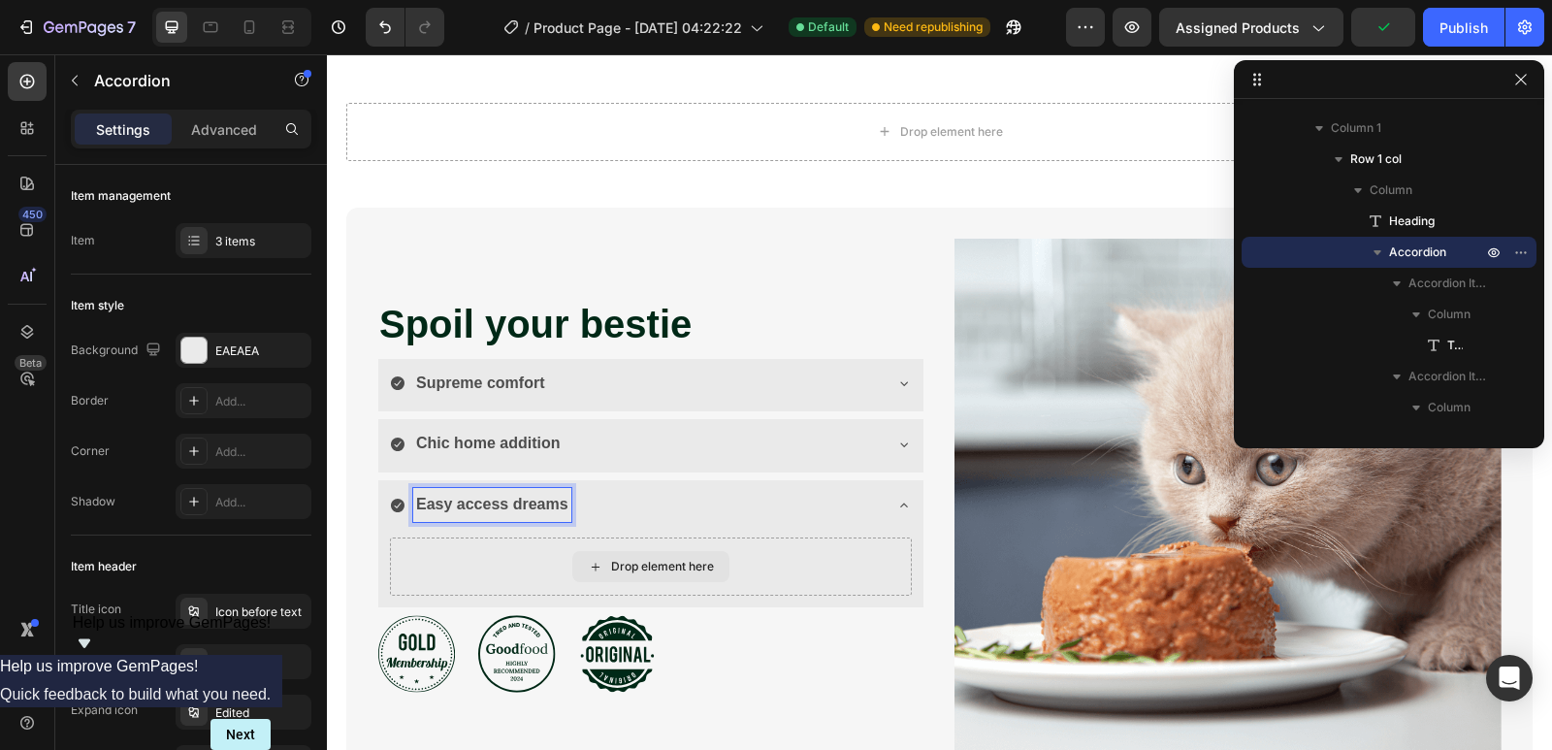
click at [590, 575] on icon at bounding box center [596, 567] width 16 height 16
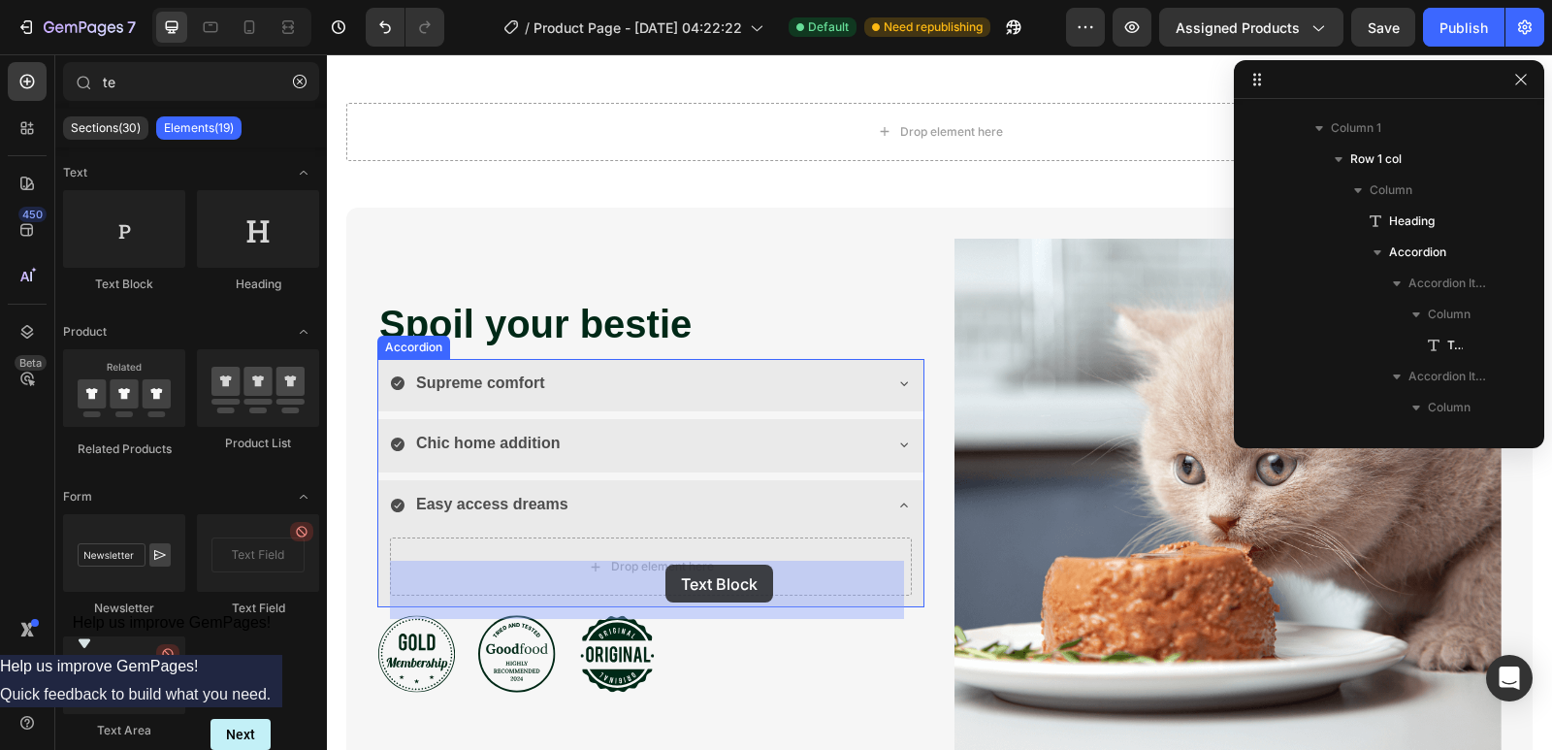
drag, startPoint x: 454, startPoint y: 324, endPoint x: 666, endPoint y: 565, distance: 320.3
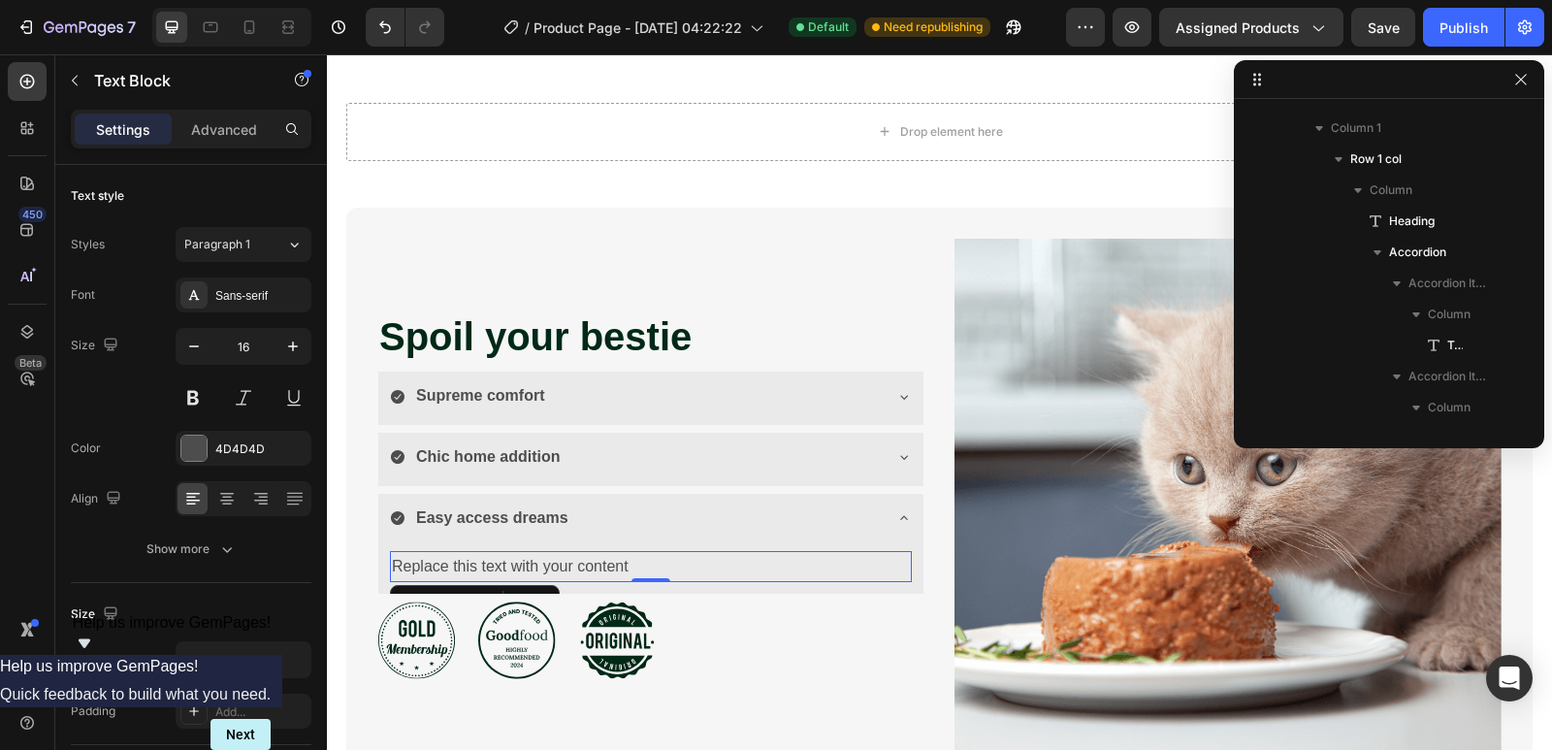
scroll to position [522, 0]
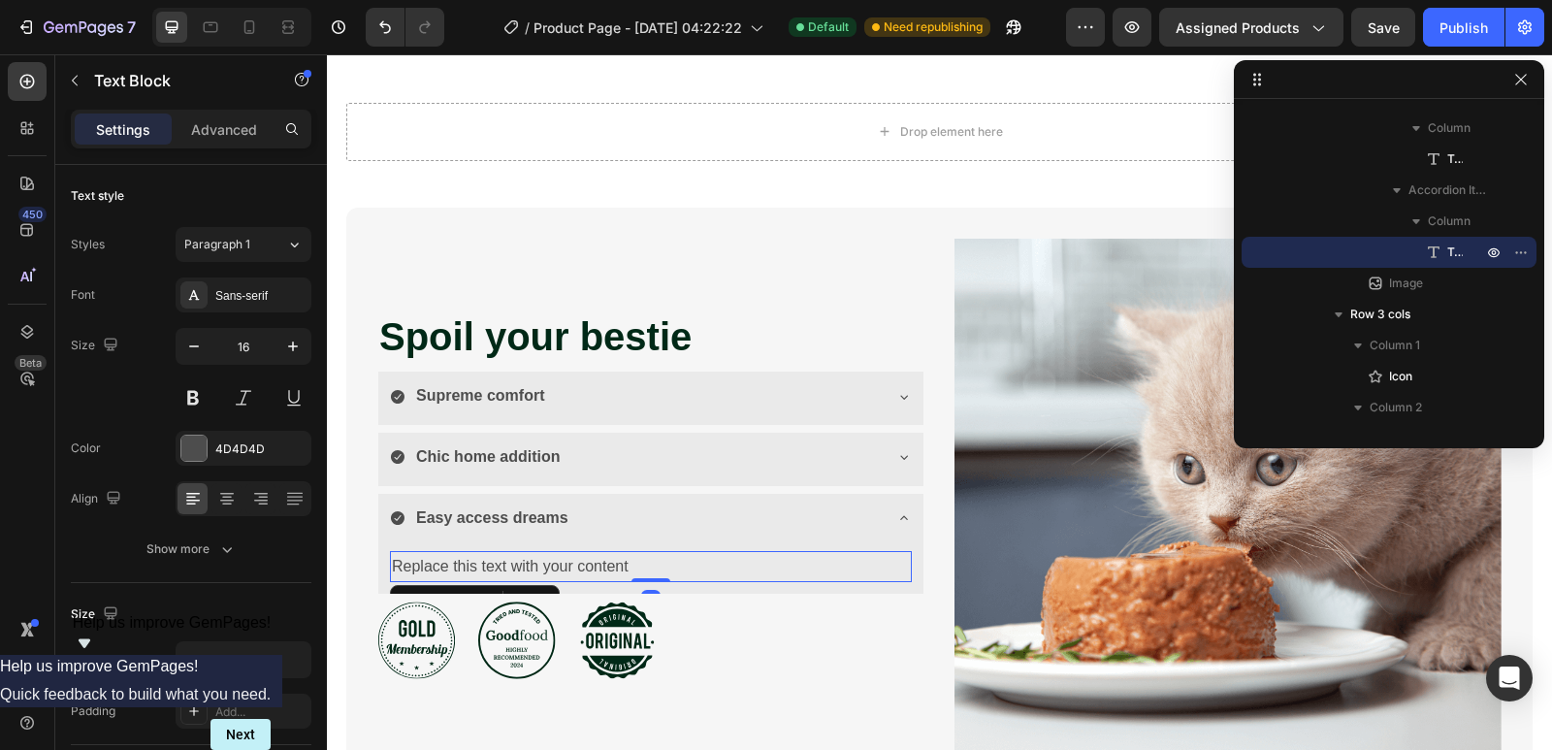
click at [647, 583] on div "Replace this text with your content" at bounding box center [651, 567] width 522 height 32
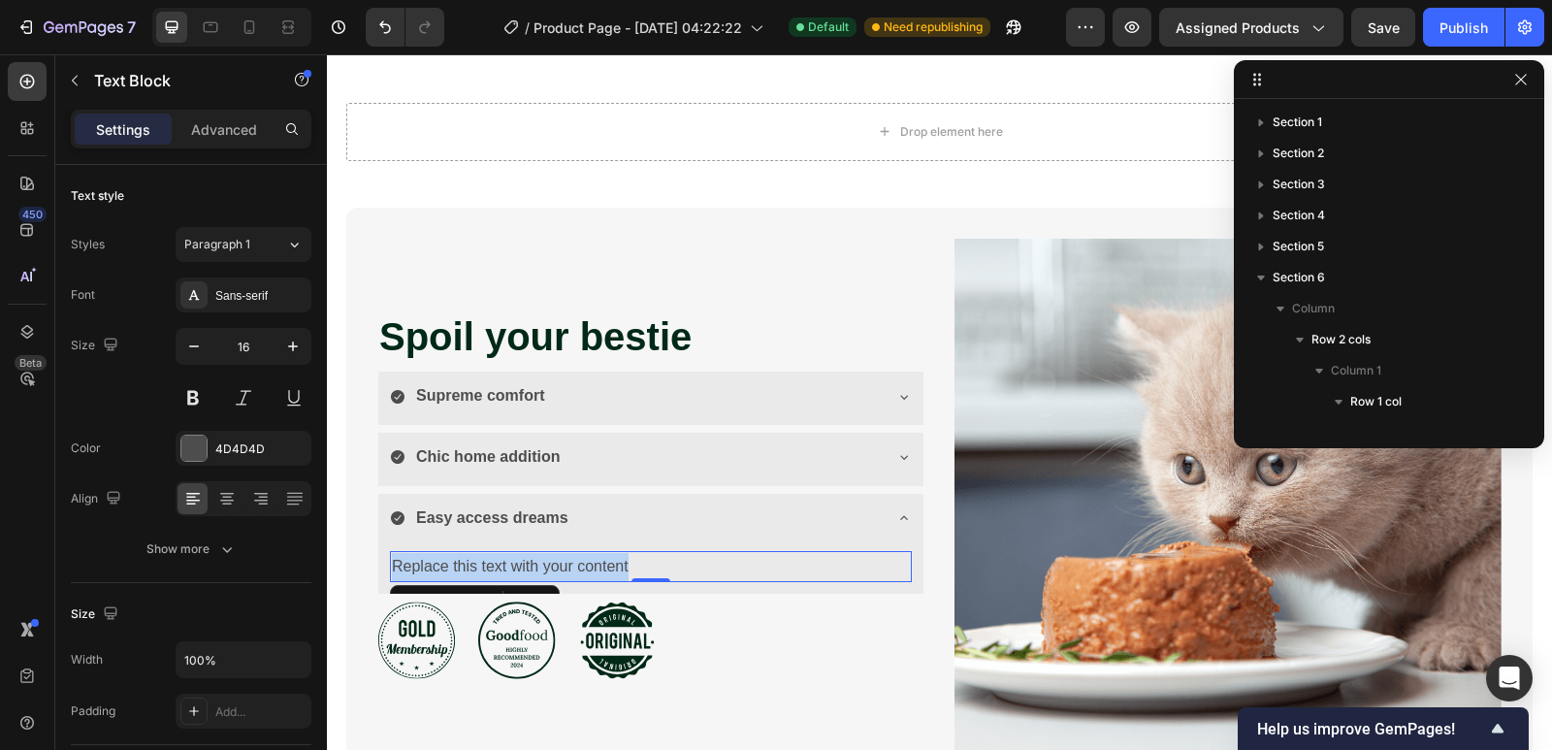
scroll to position [522, 0]
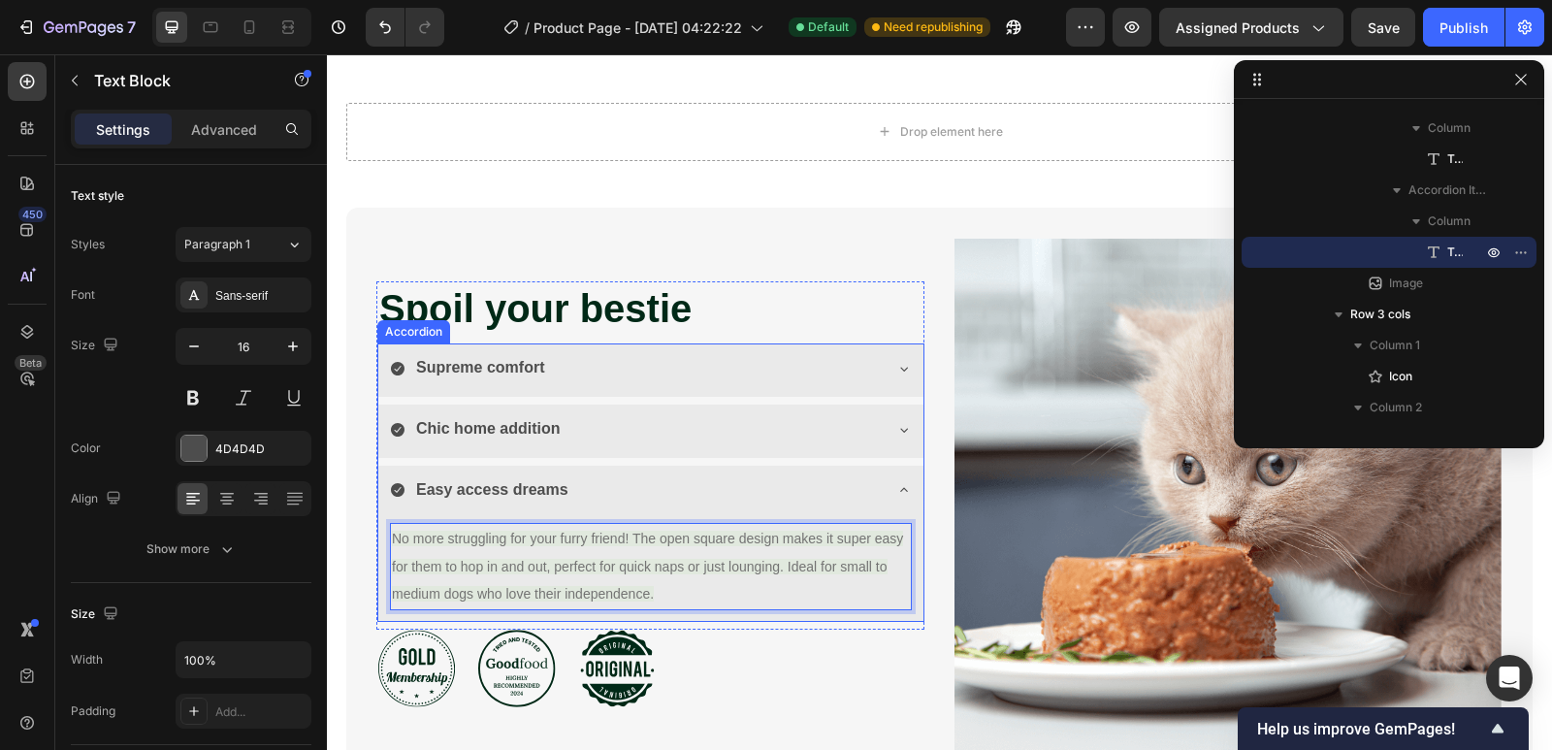
click at [903, 504] on div "Easy access dreams" at bounding box center [650, 492] width 545 height 53
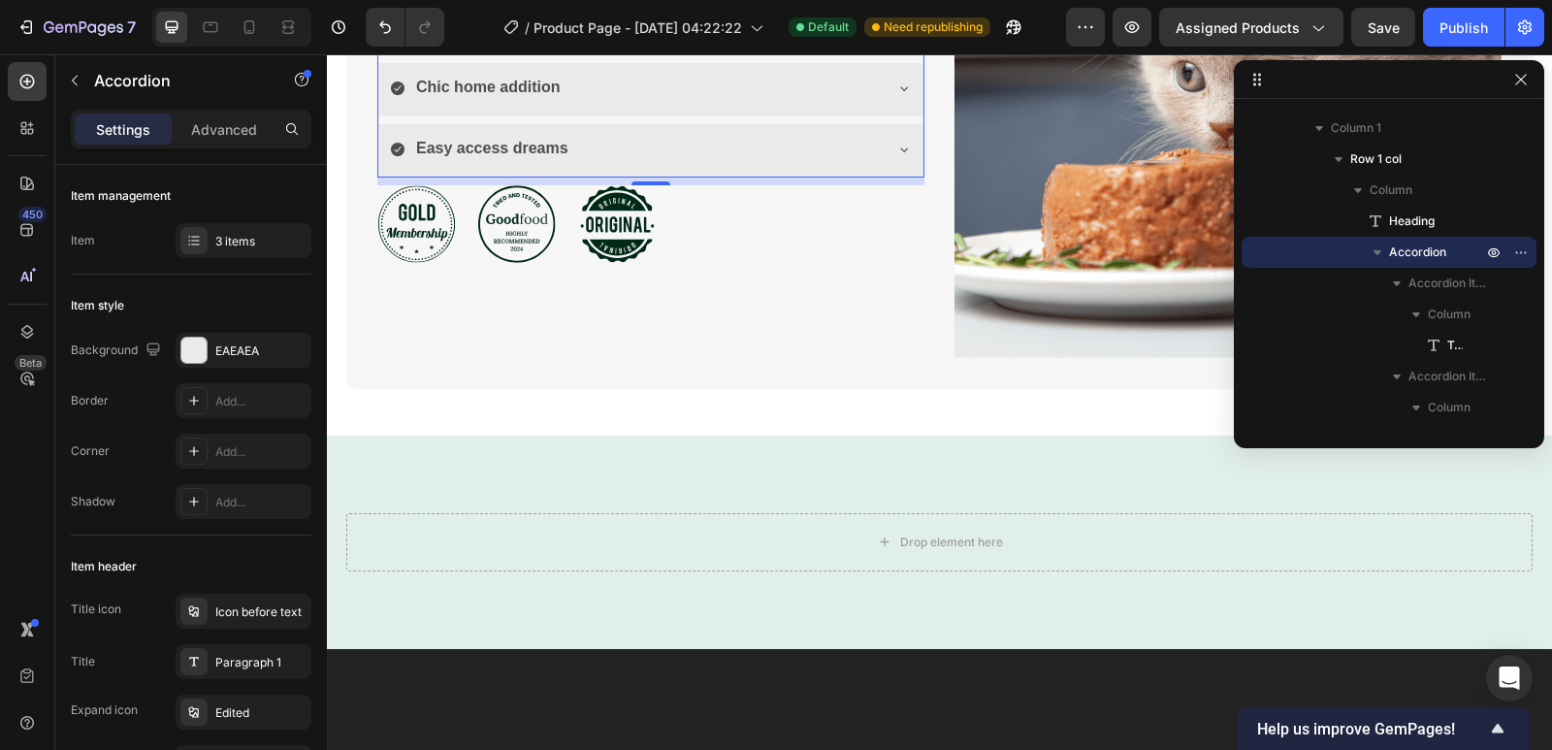
scroll to position [3853, 0]
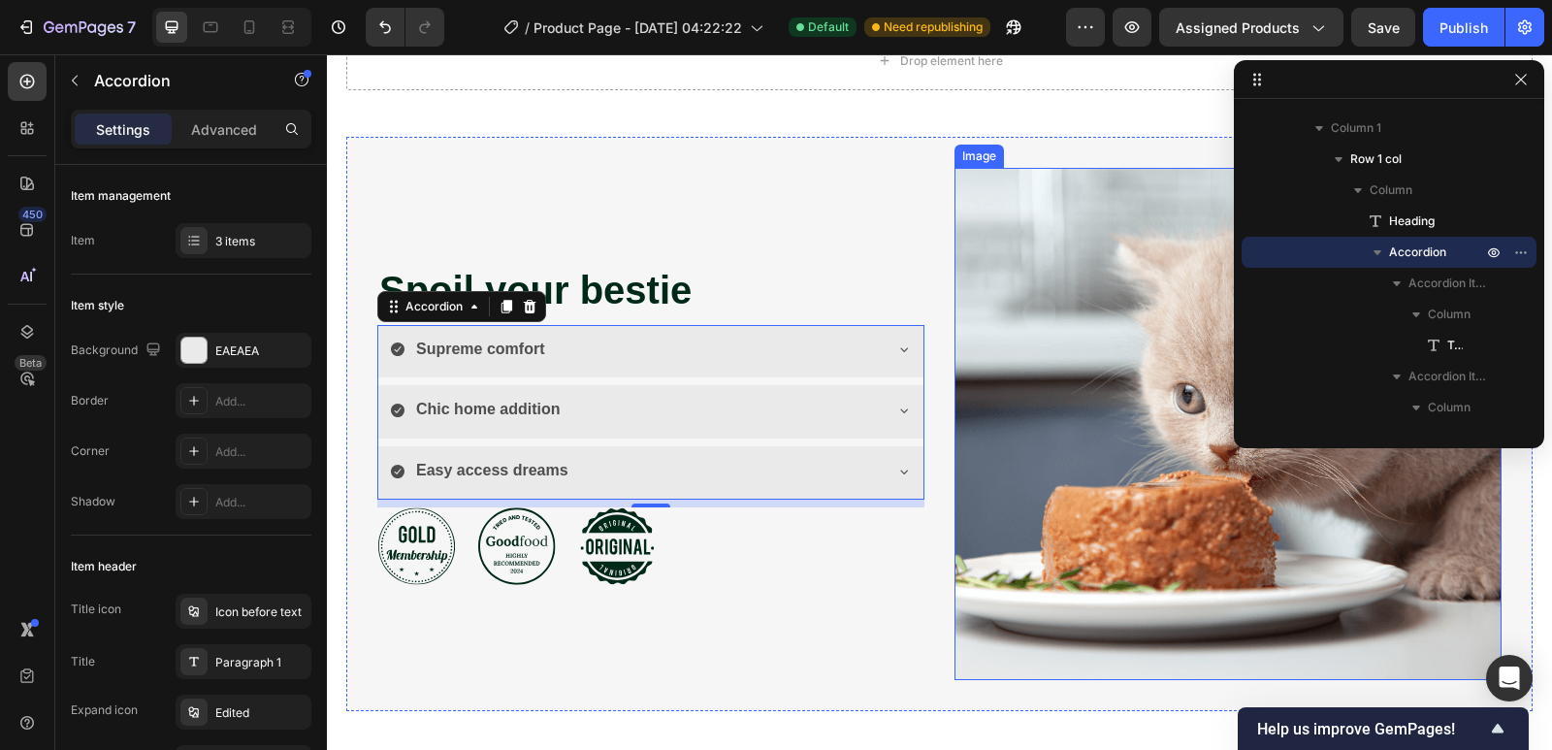
click at [1091, 324] on img at bounding box center [1229, 424] width 548 height 512
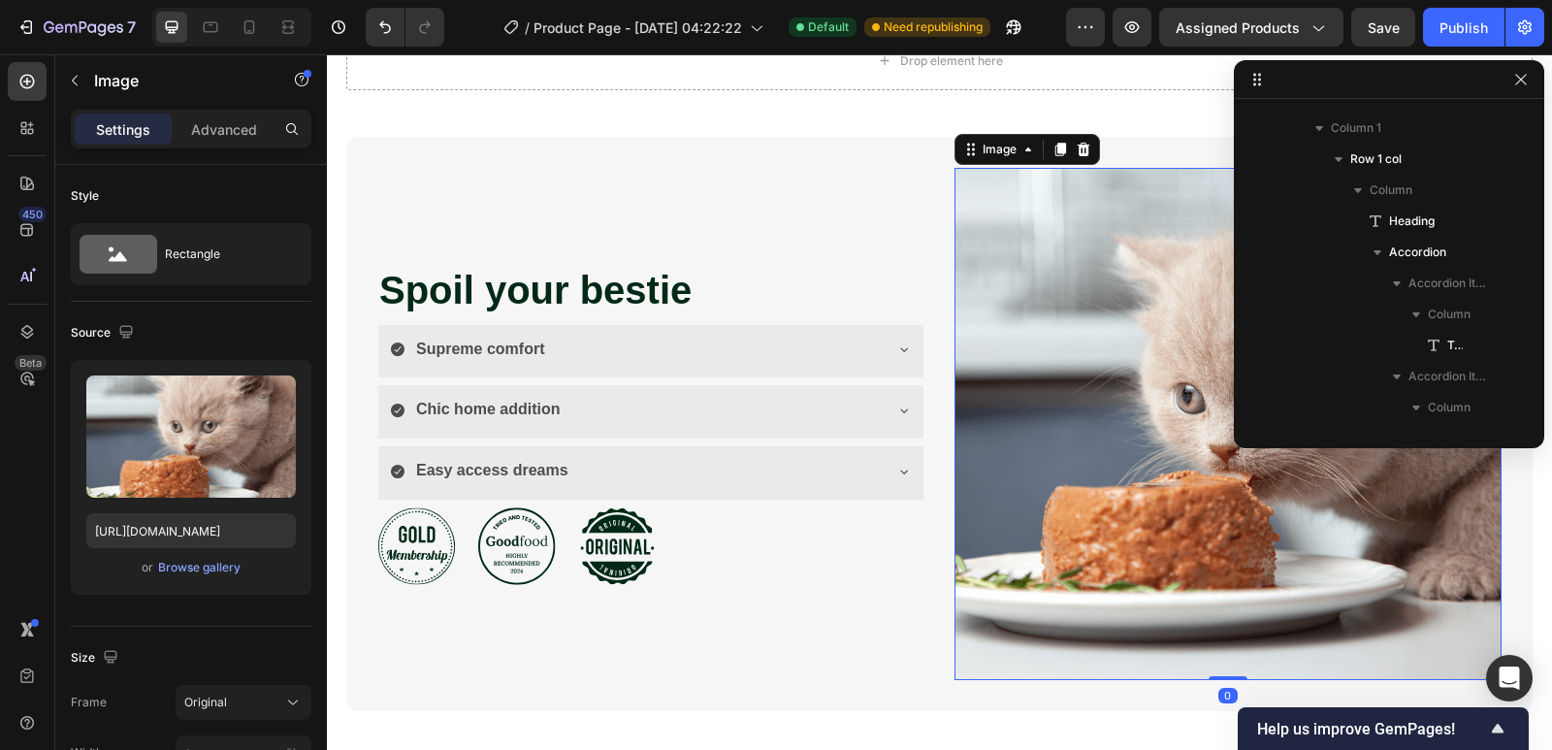
scroll to position [735, 0]
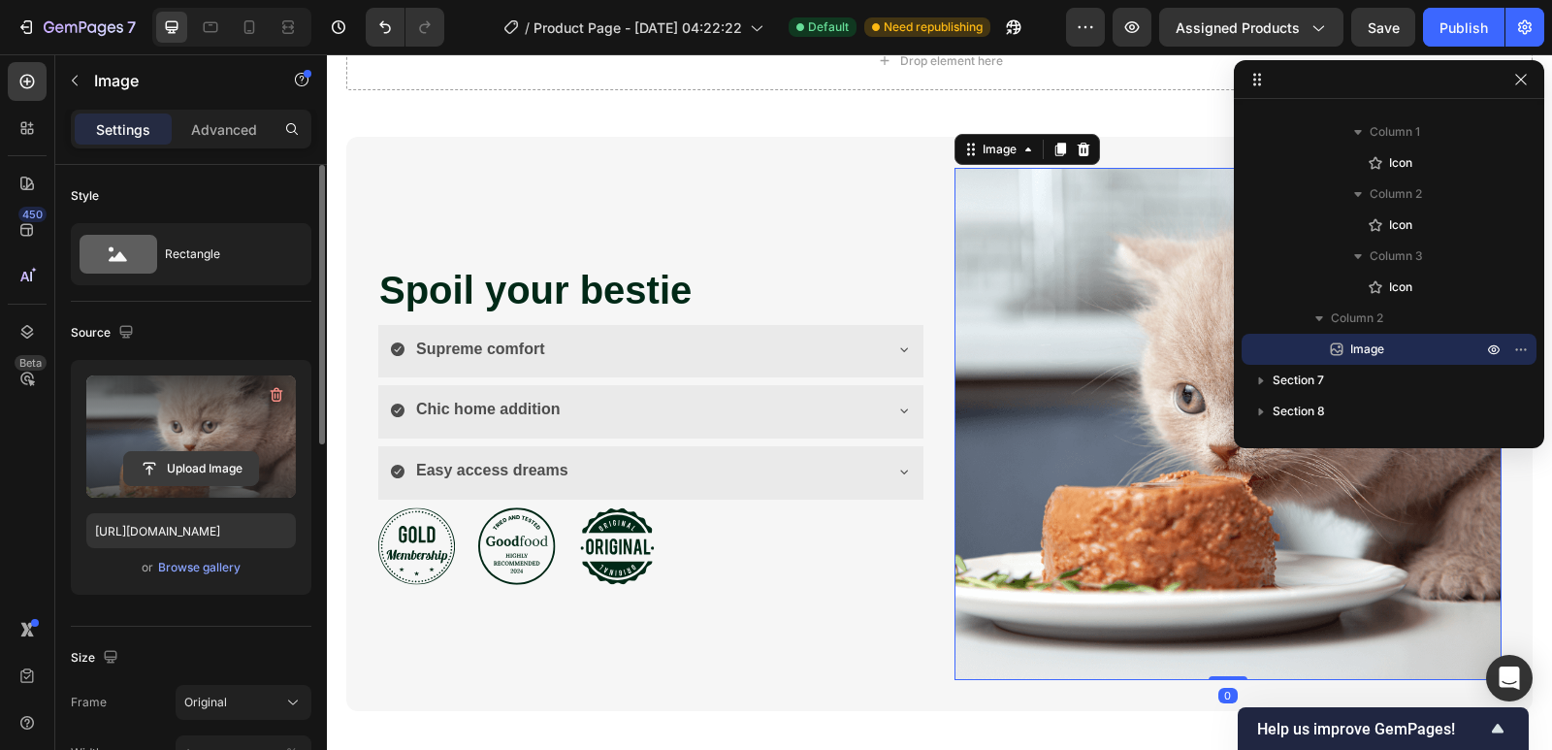
click at [171, 472] on input "file" at bounding box center [191, 468] width 134 height 33
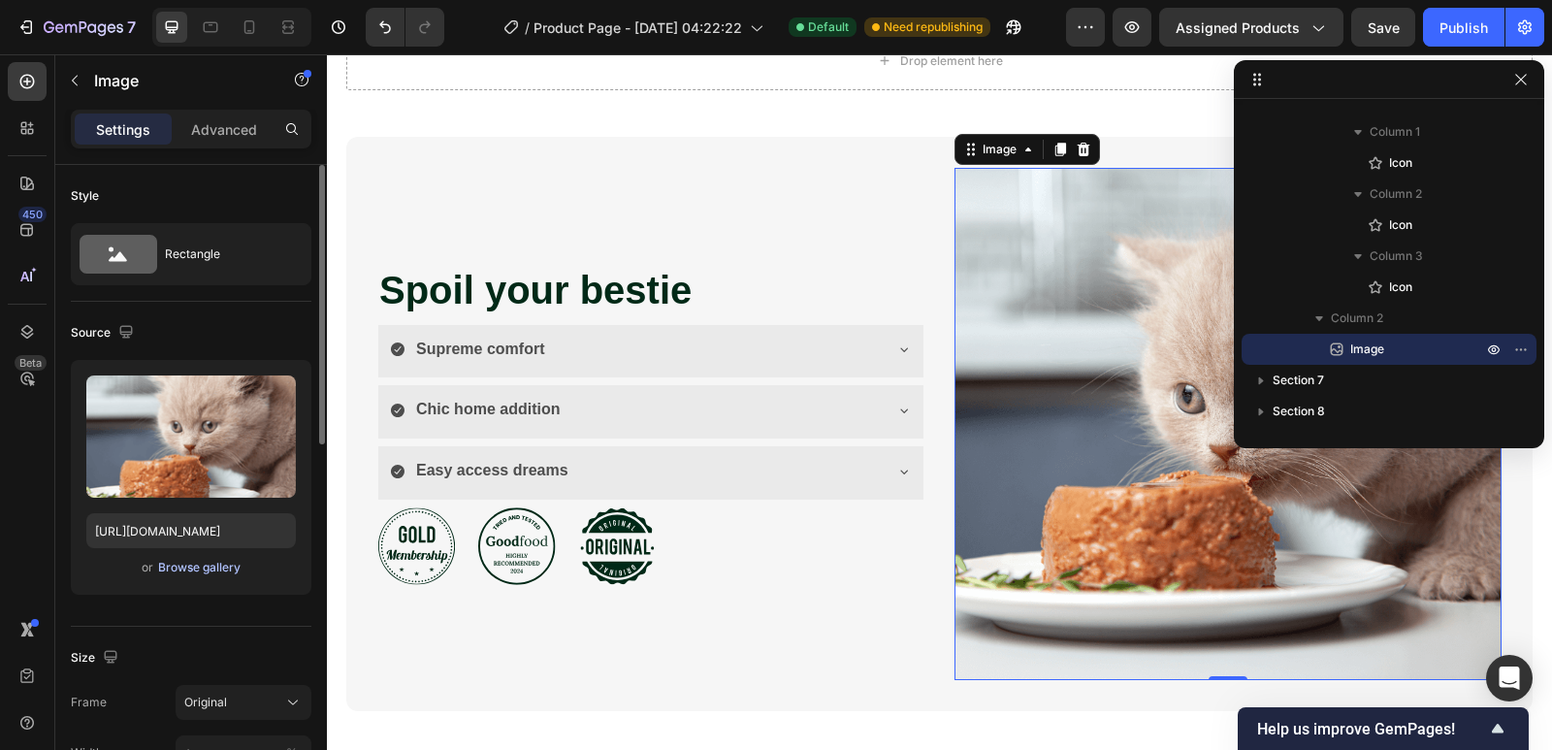
click at [192, 571] on div "Browse gallery" at bounding box center [199, 567] width 82 height 17
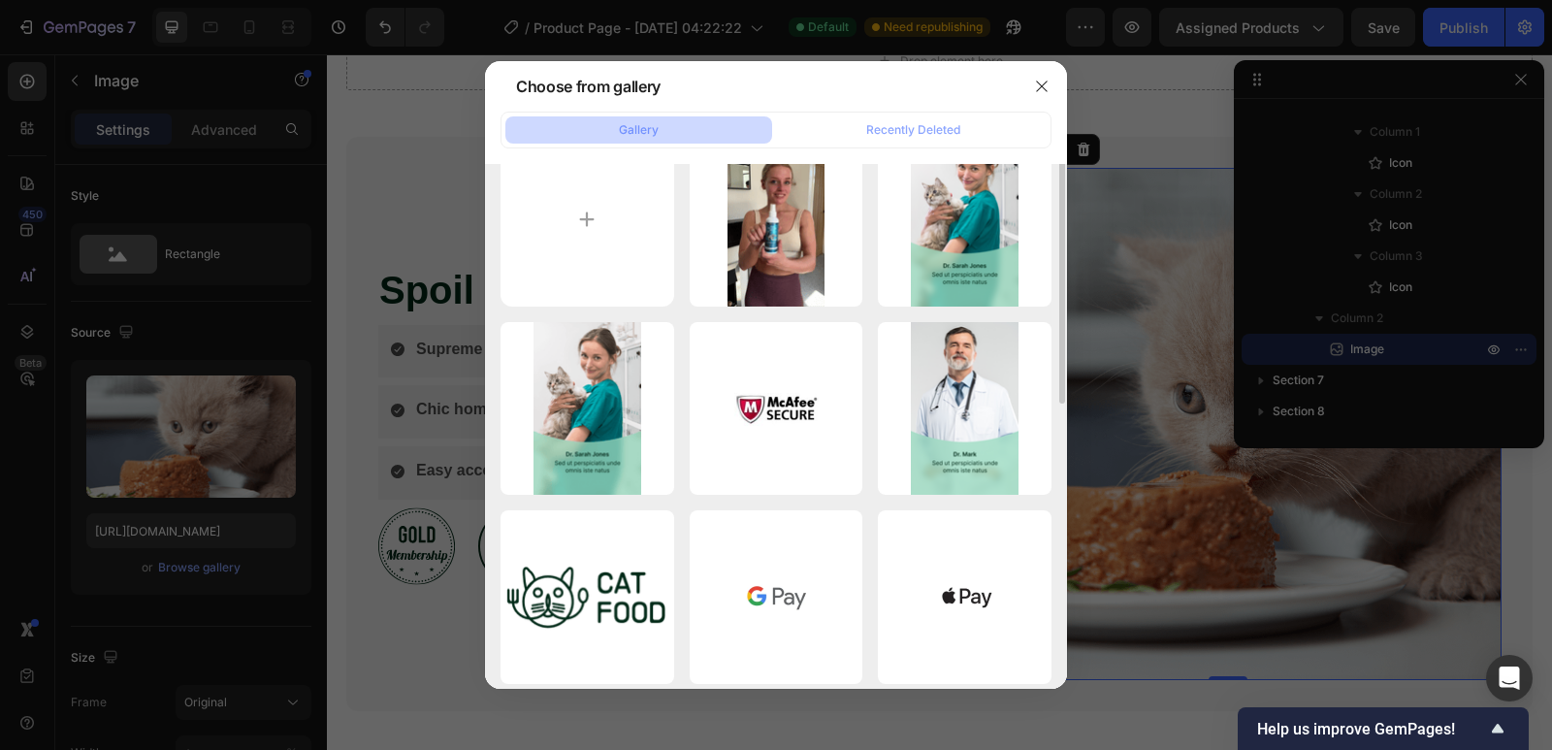
scroll to position [0, 0]
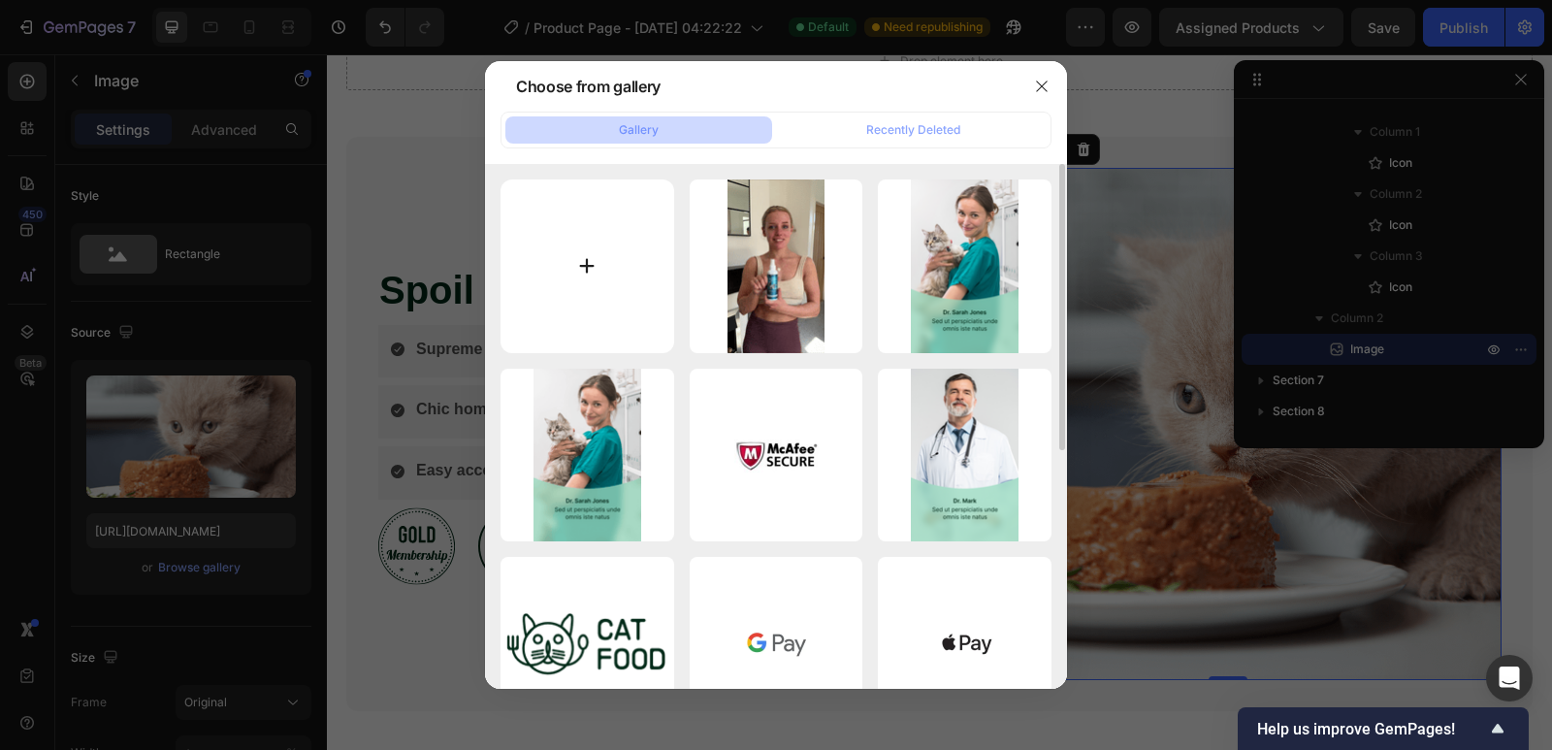
click at [580, 261] on input "file" at bounding box center [588, 266] width 174 height 174
type input "C:\fakepath\dog.webp"
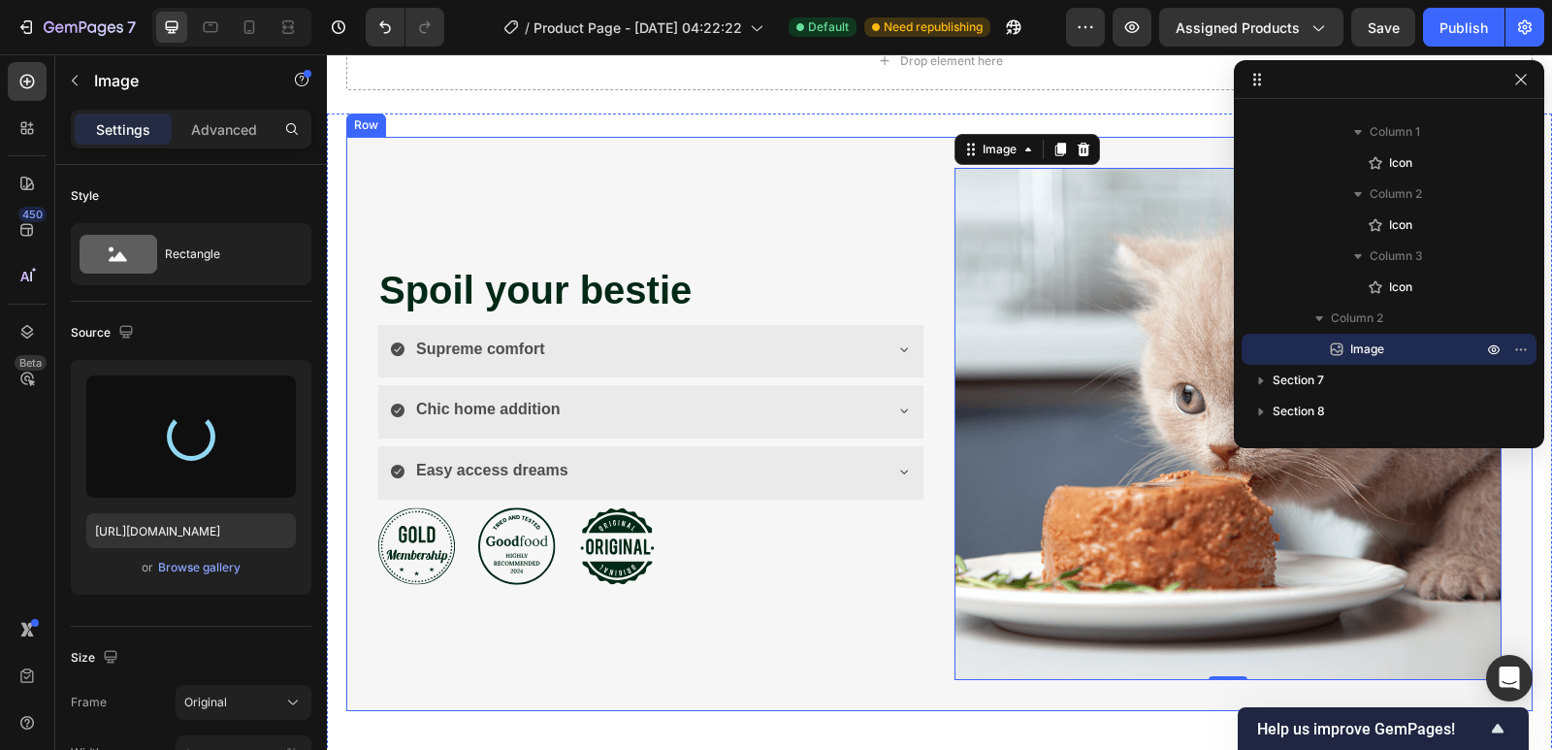
type input "https://cdn.shopify.com/s/files/1/0907/6077/3965/files/gempages_585750011204076…"
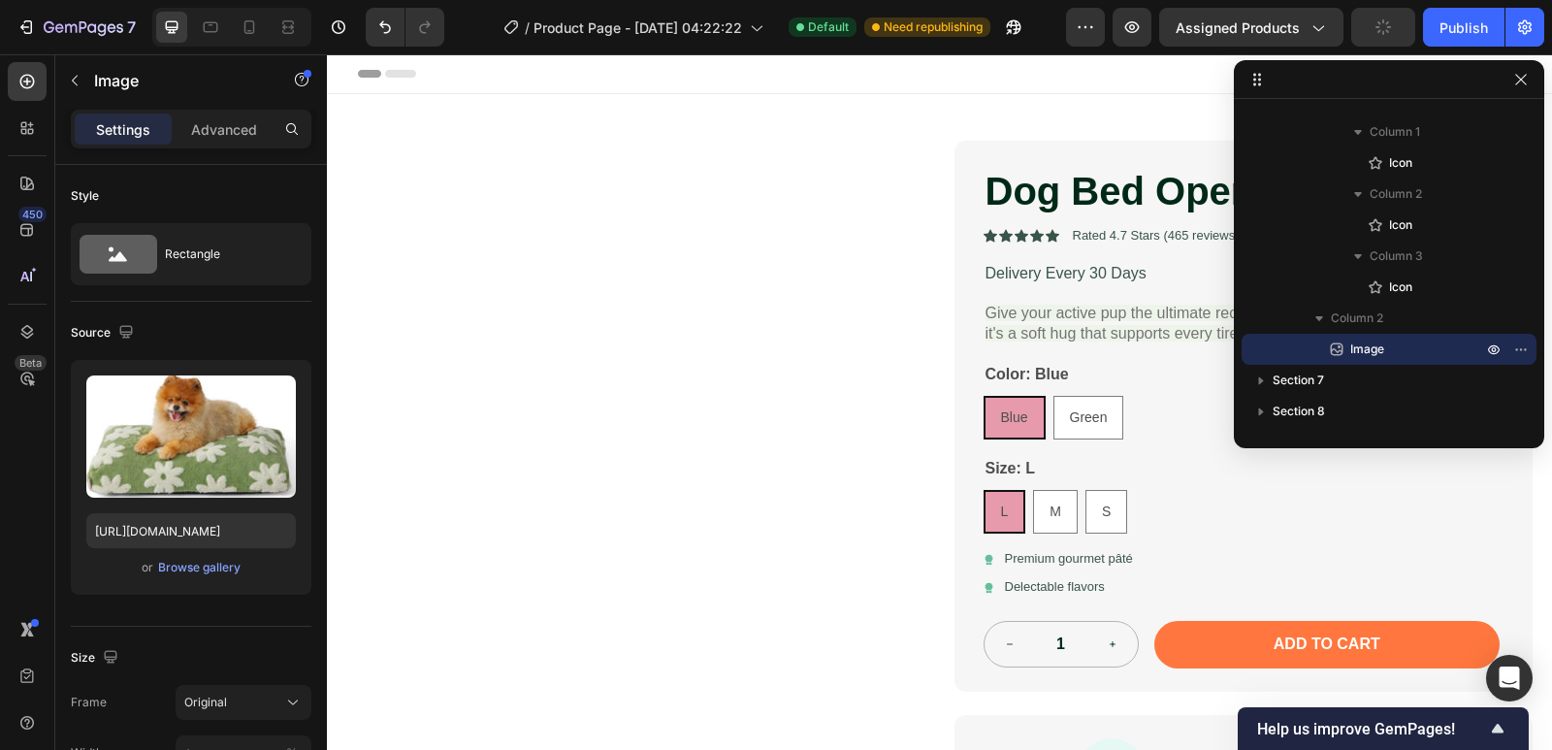
scroll to position [291, 0]
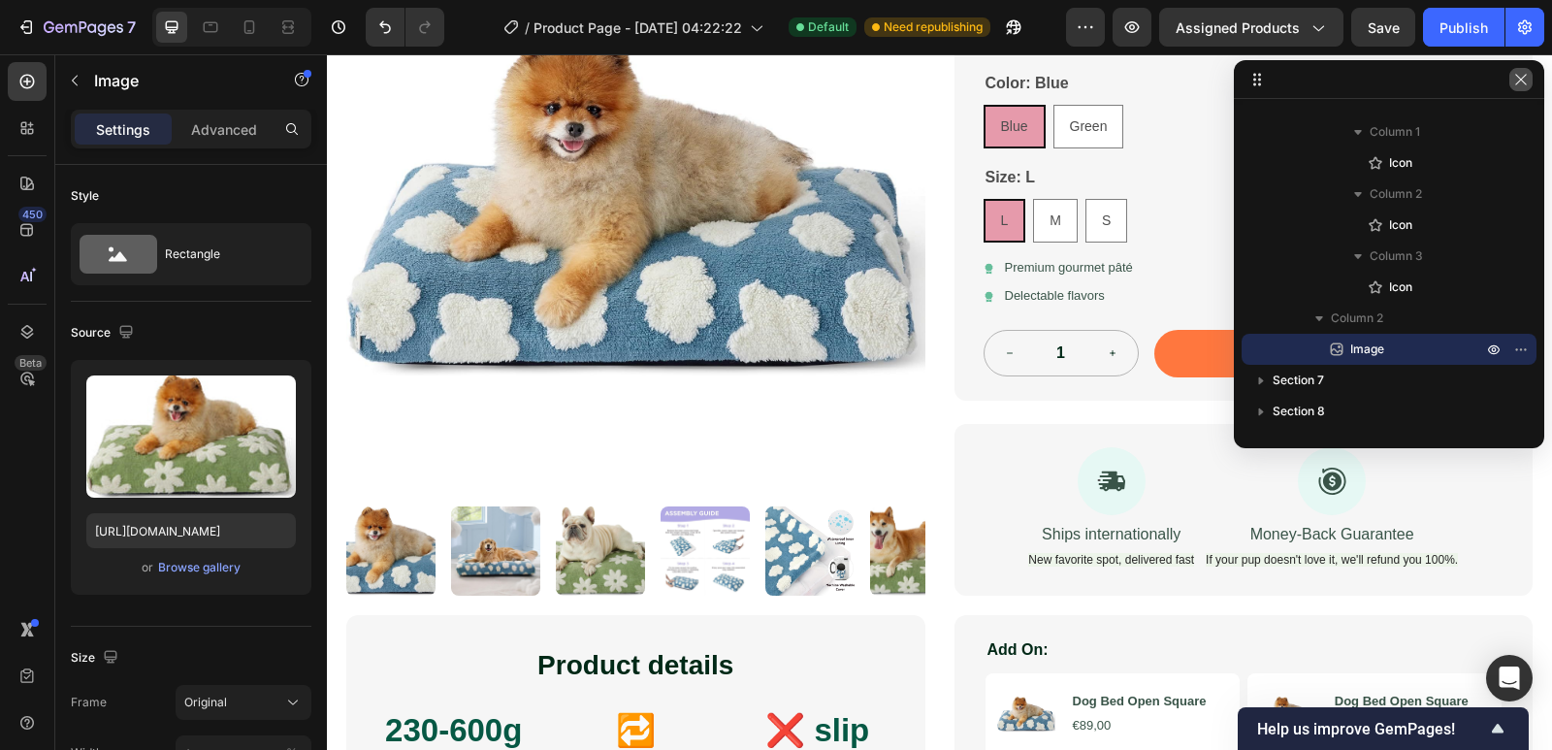
click at [1524, 85] on icon "button" at bounding box center [1521, 80] width 16 height 16
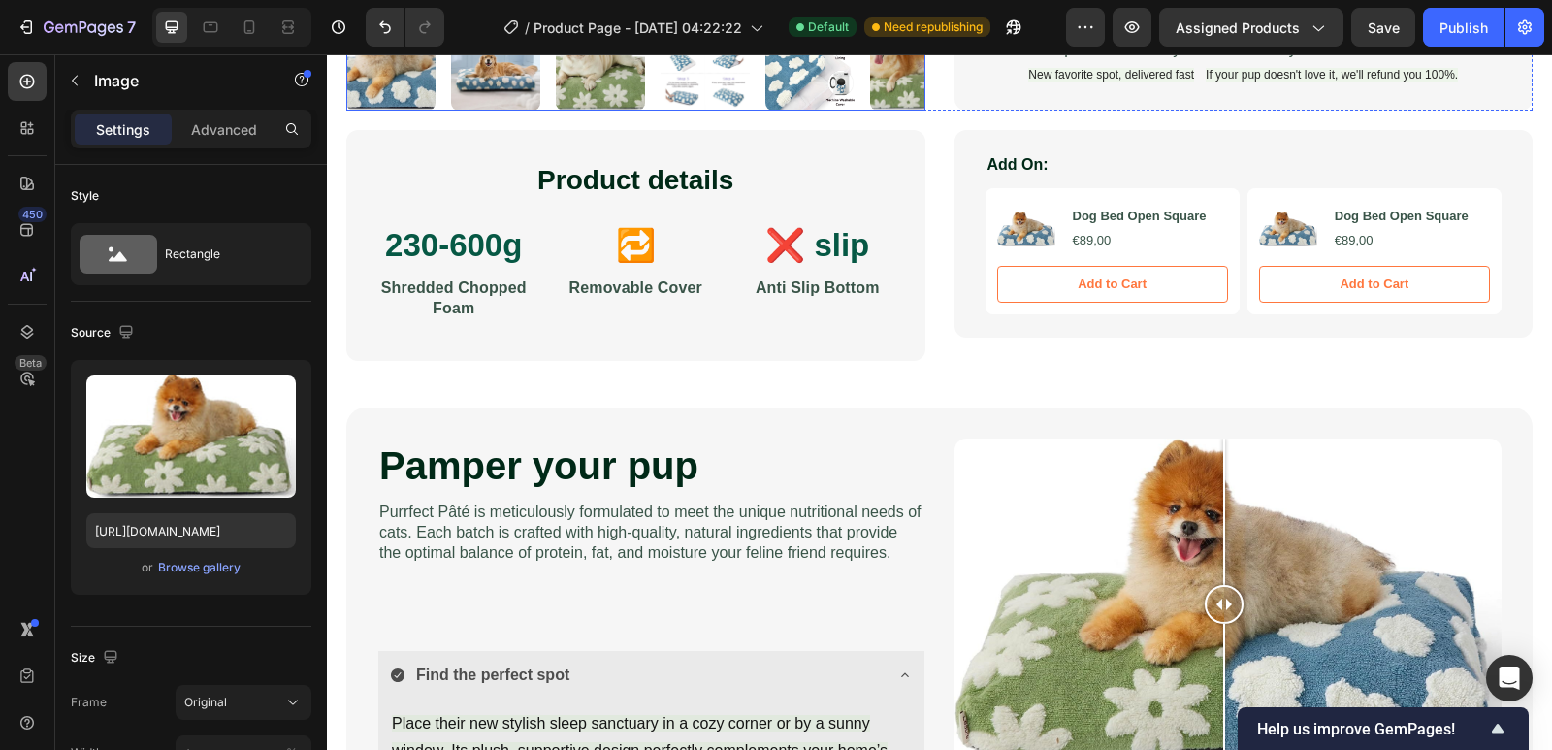
scroll to position [1067, 0]
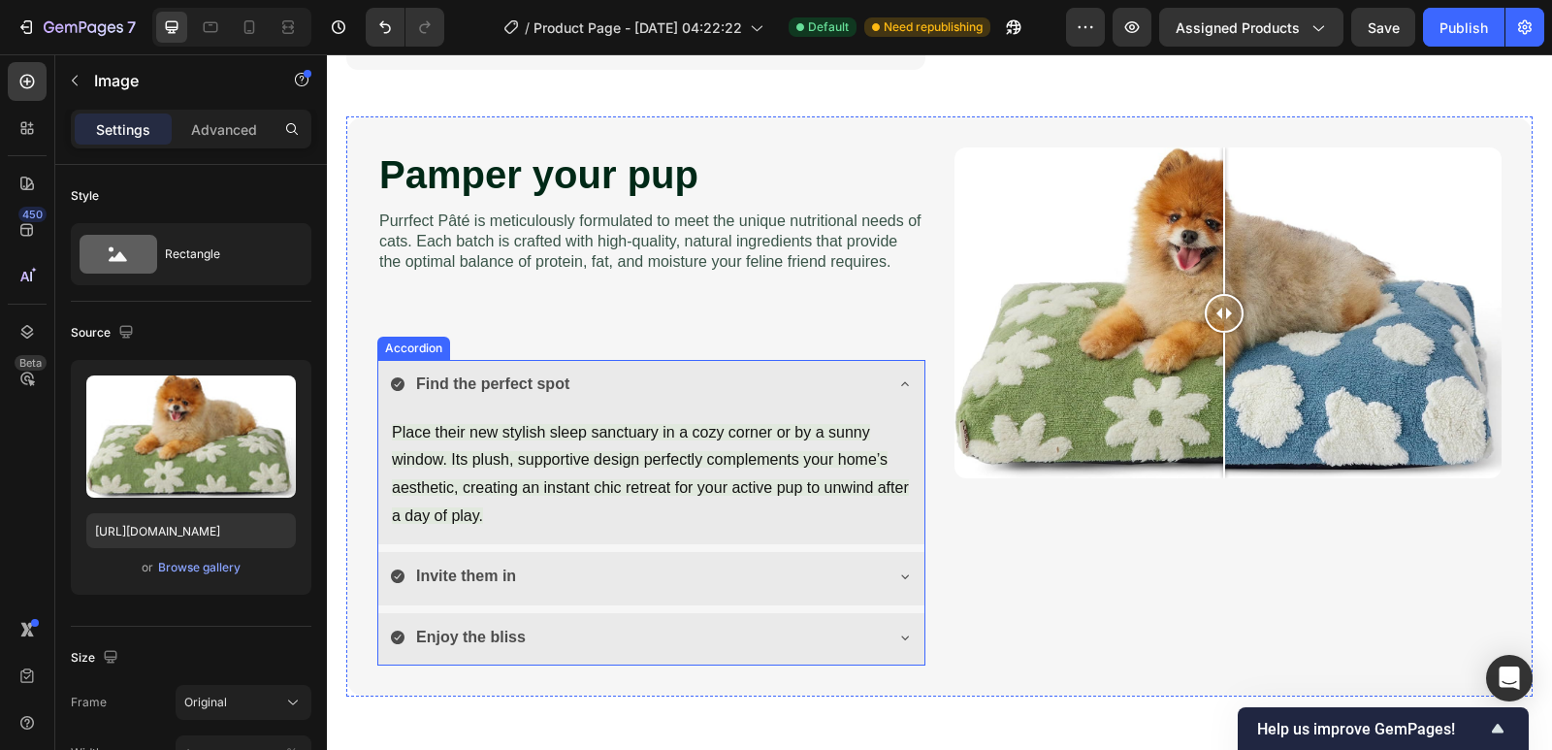
click at [897, 375] on div "Find the perfect spot" at bounding box center [651, 386] width 546 height 53
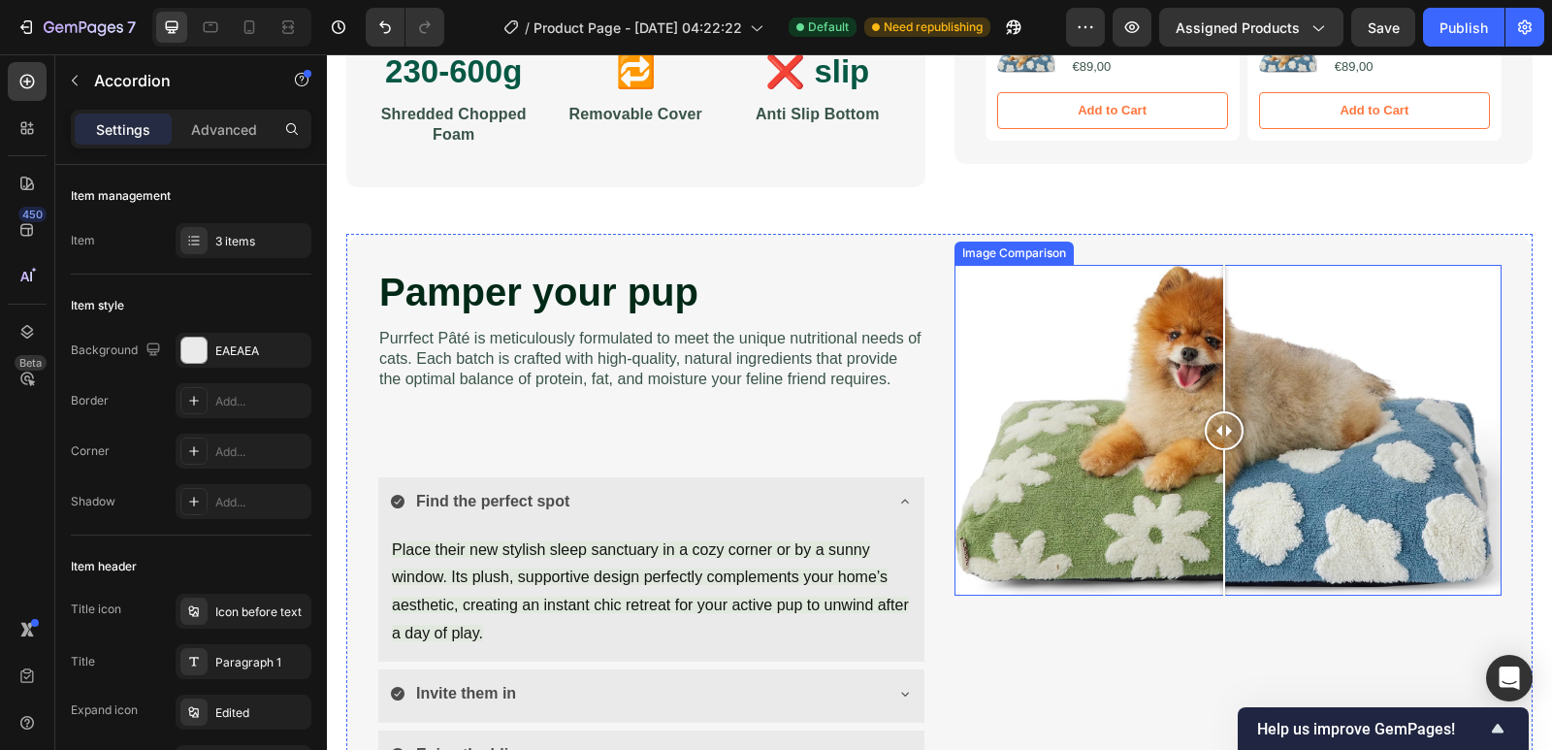
scroll to position [970, 0]
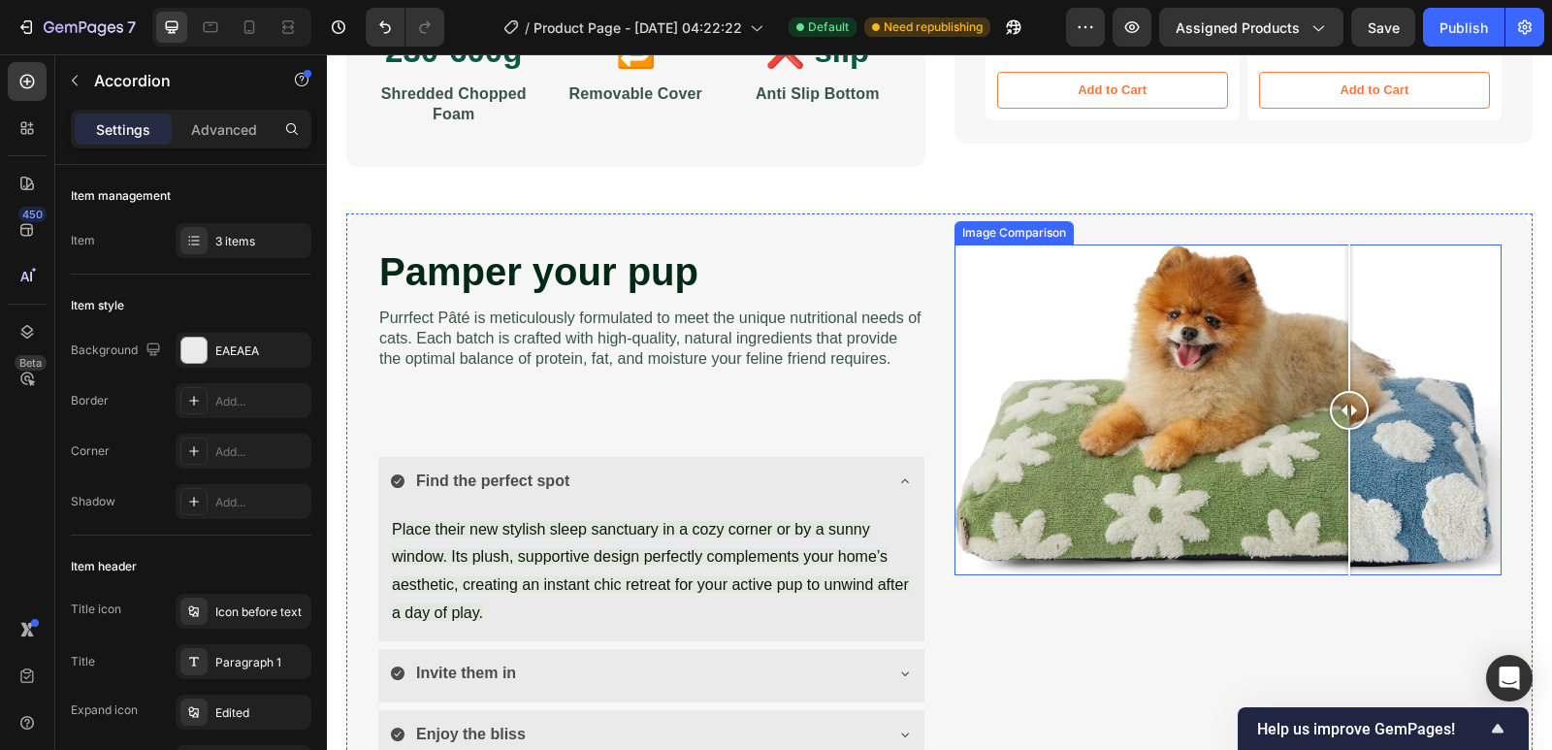
click at [1342, 400] on div at bounding box center [1229, 409] width 548 height 330
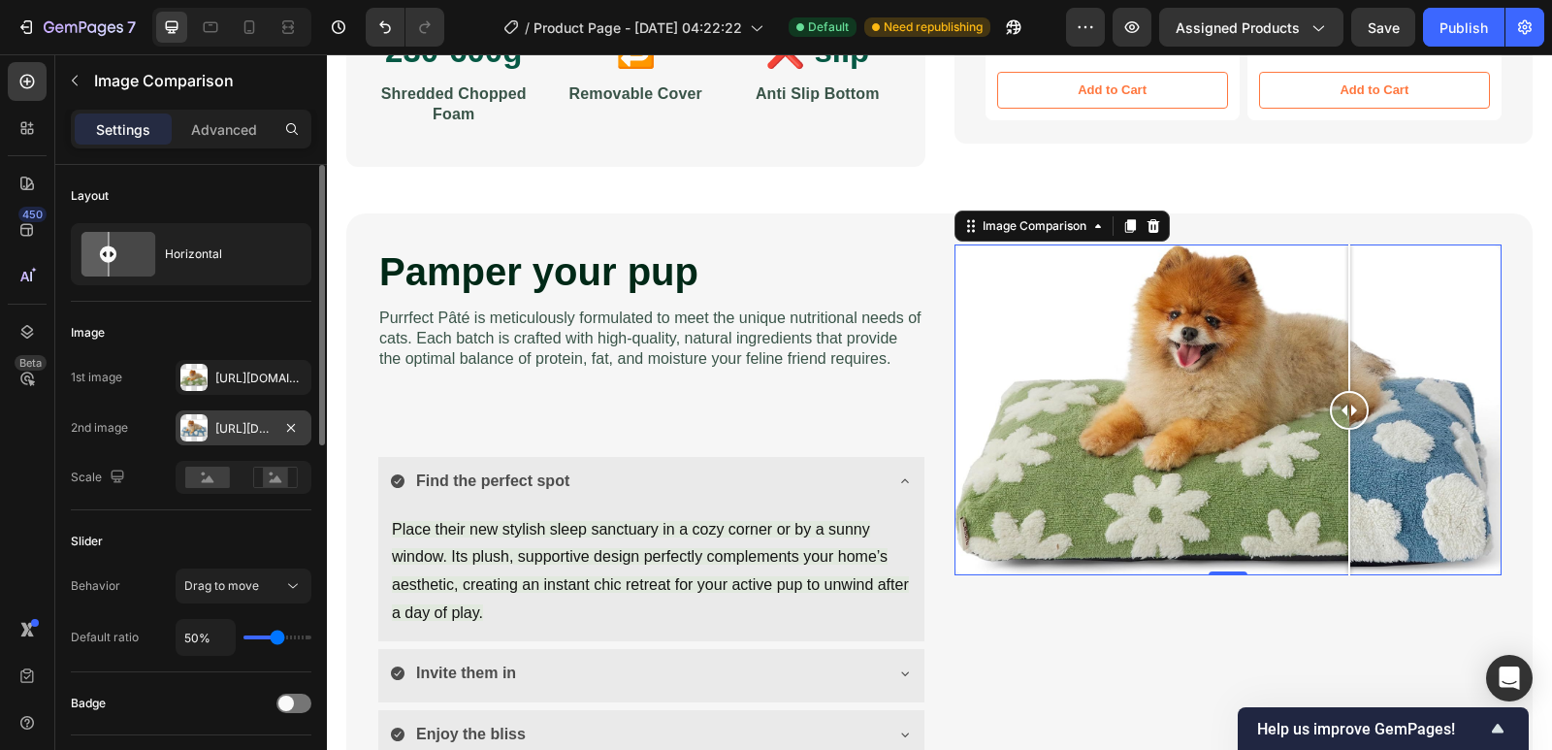
click at [230, 427] on div "Https://cdn.Shopify.Com/s/files/1/0907/6077/3965/files/dog-square-bed-2.Jpg?V=1…" at bounding box center [243, 428] width 56 height 17
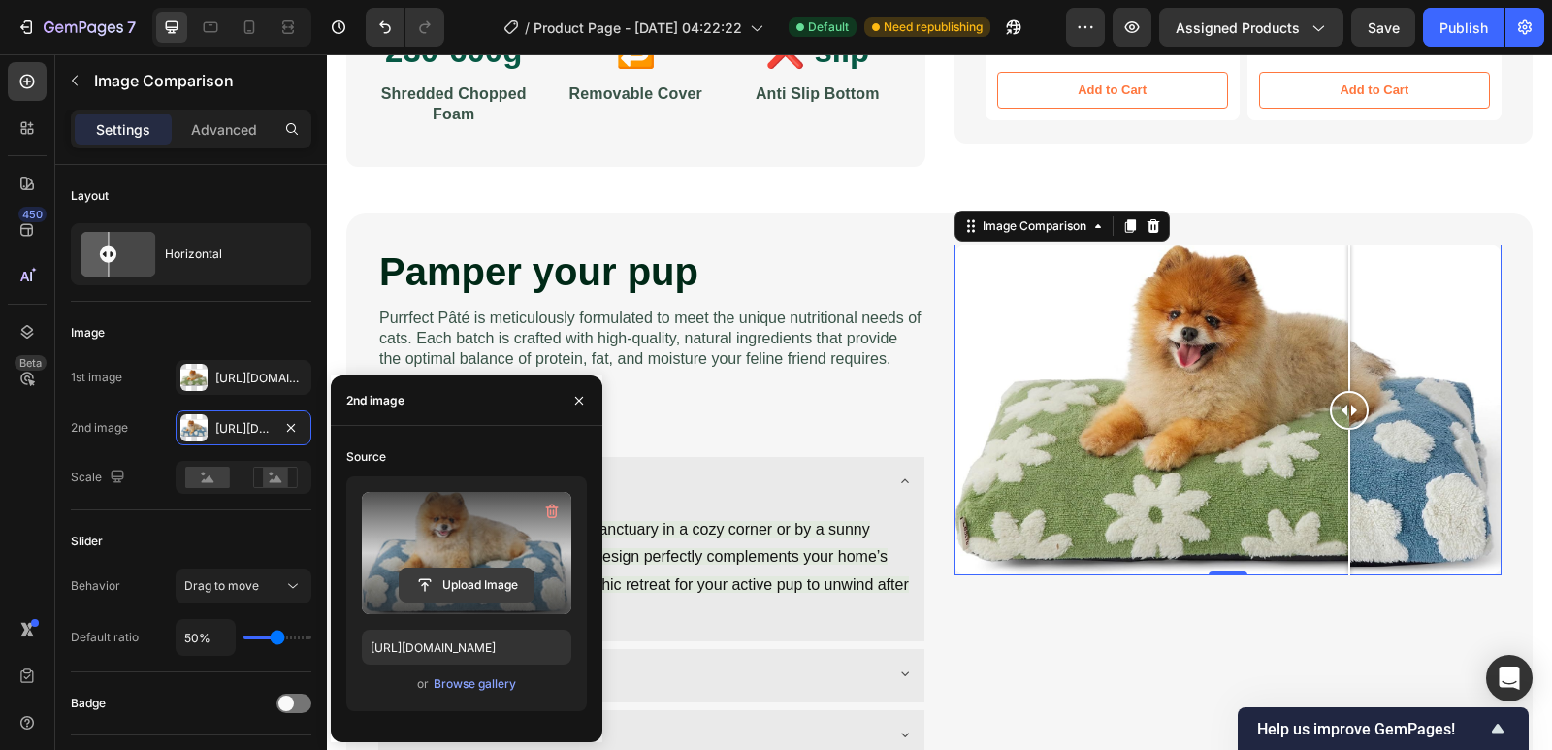
click at [461, 577] on input "file" at bounding box center [467, 585] width 134 height 33
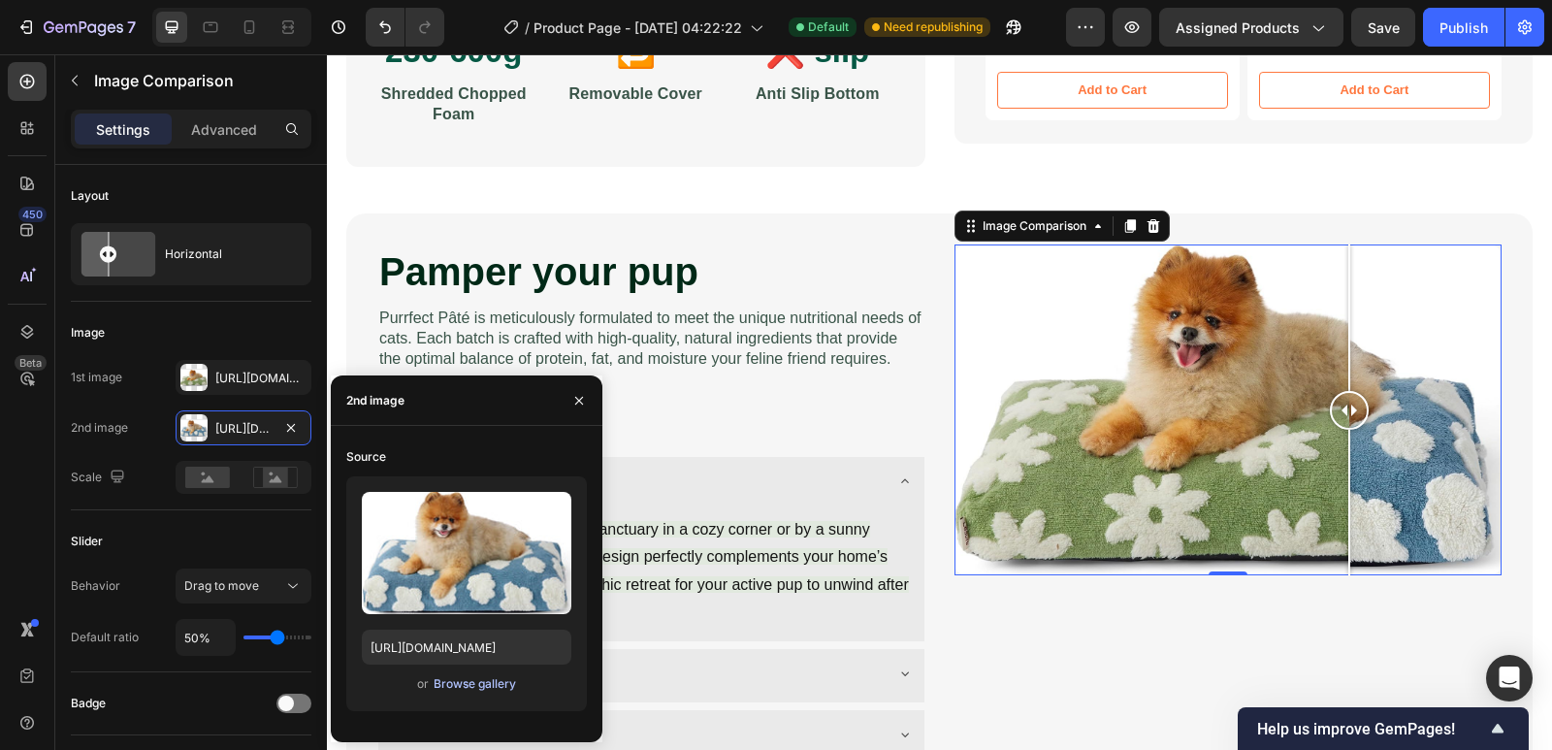
click at [472, 691] on div "Browse gallery" at bounding box center [475, 683] width 82 height 17
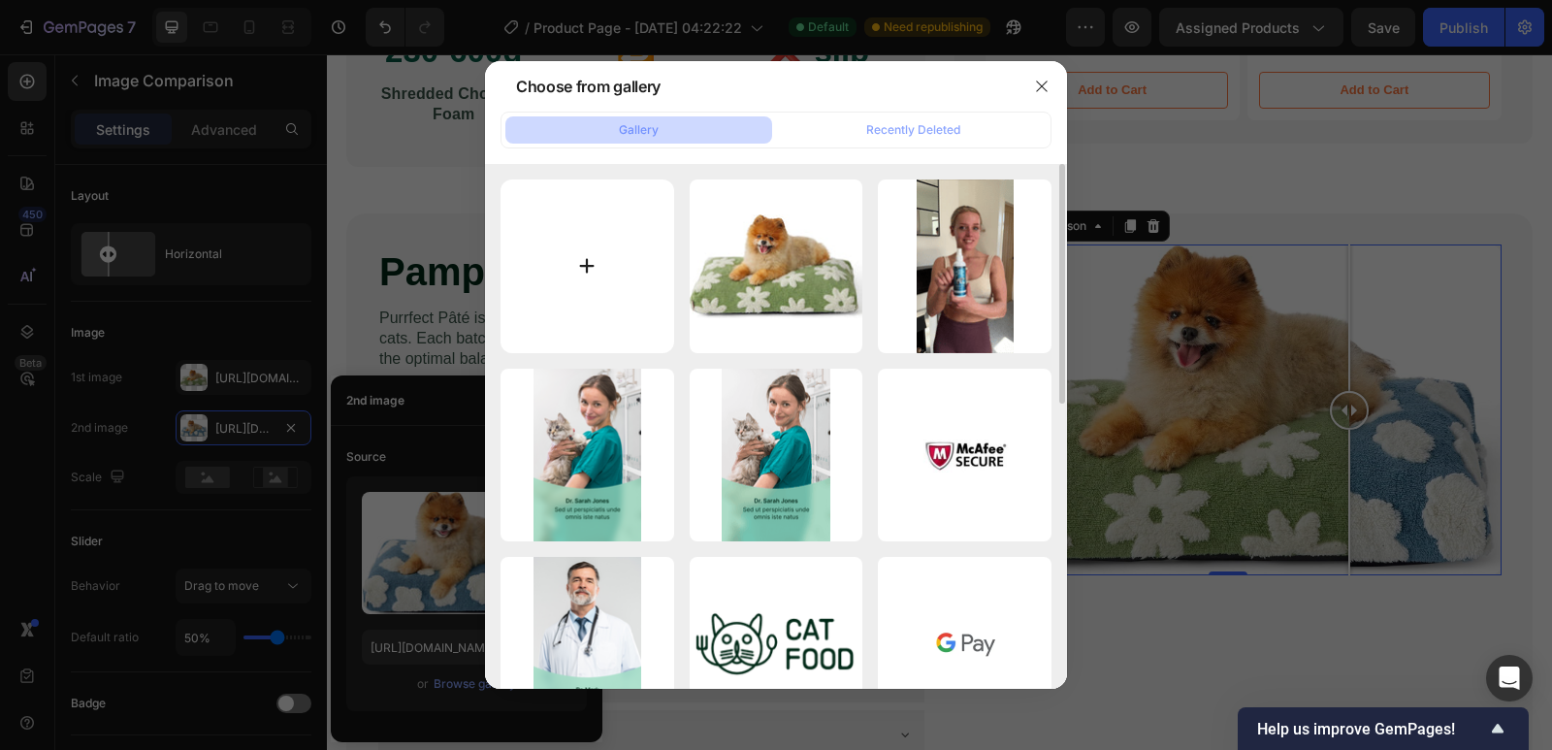
click at [584, 253] on input "file" at bounding box center [588, 266] width 174 height 174
type input "C:\fakepath\dog2.jpeg"
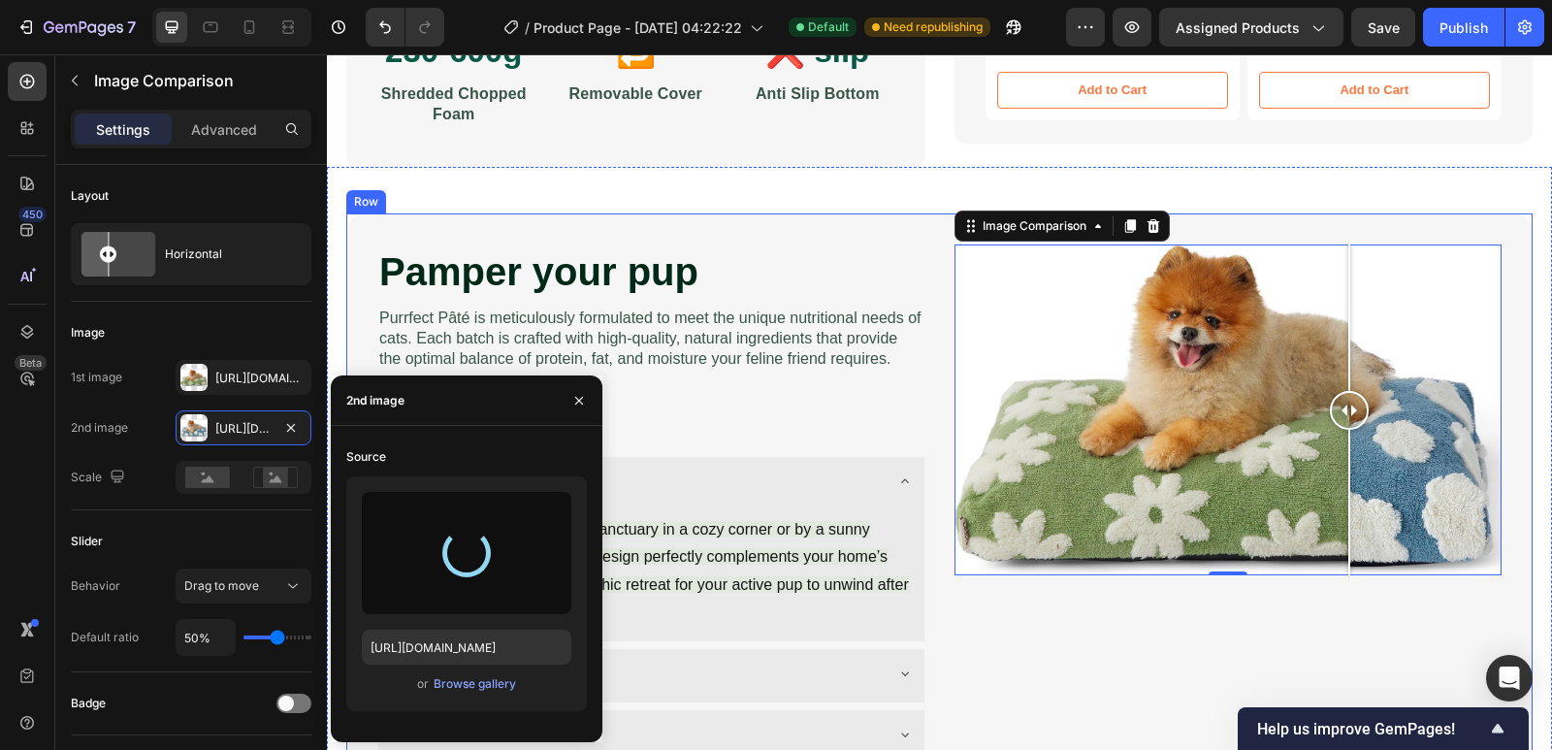
type input "https://cdn.shopify.com/s/files/1/0907/6077/3965/files/gempages_585750011204076…"
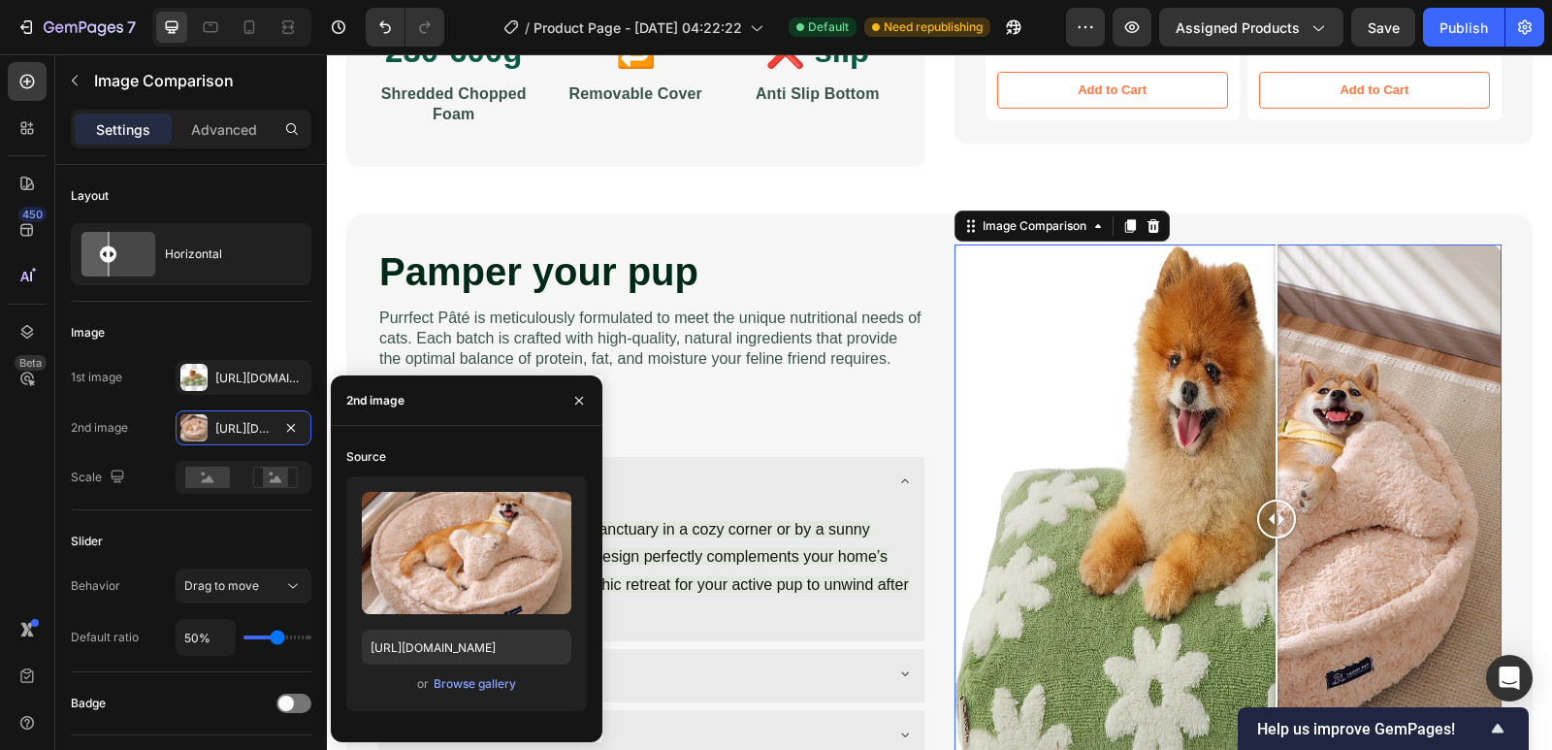
drag, startPoint x: 1220, startPoint y: 525, endPoint x: 1269, endPoint y: 534, distance: 50.2
click at [1269, 534] on div at bounding box center [1276, 518] width 39 height 548
click at [577, 394] on icon "button" at bounding box center [579, 401] width 16 height 16
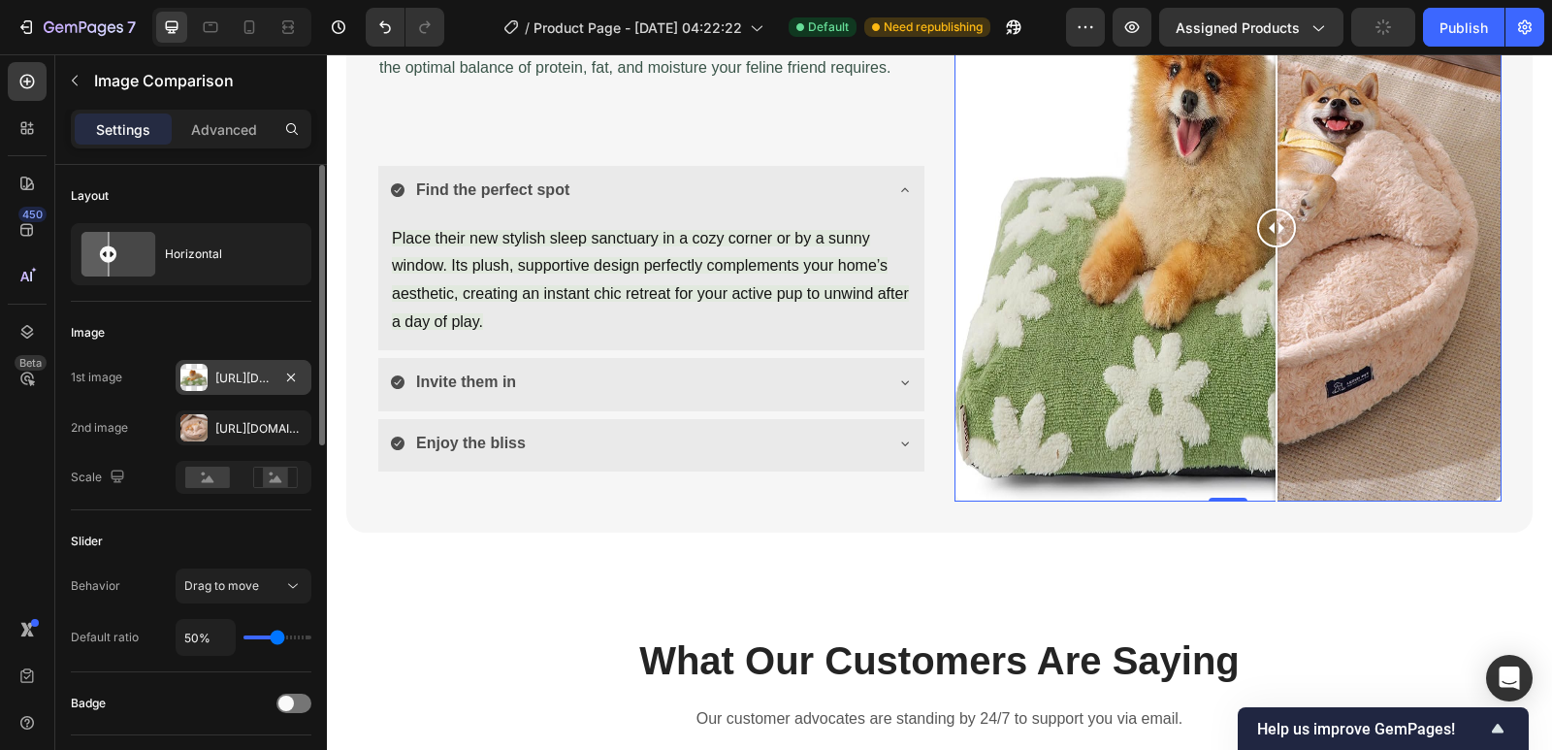
scroll to position [1067, 0]
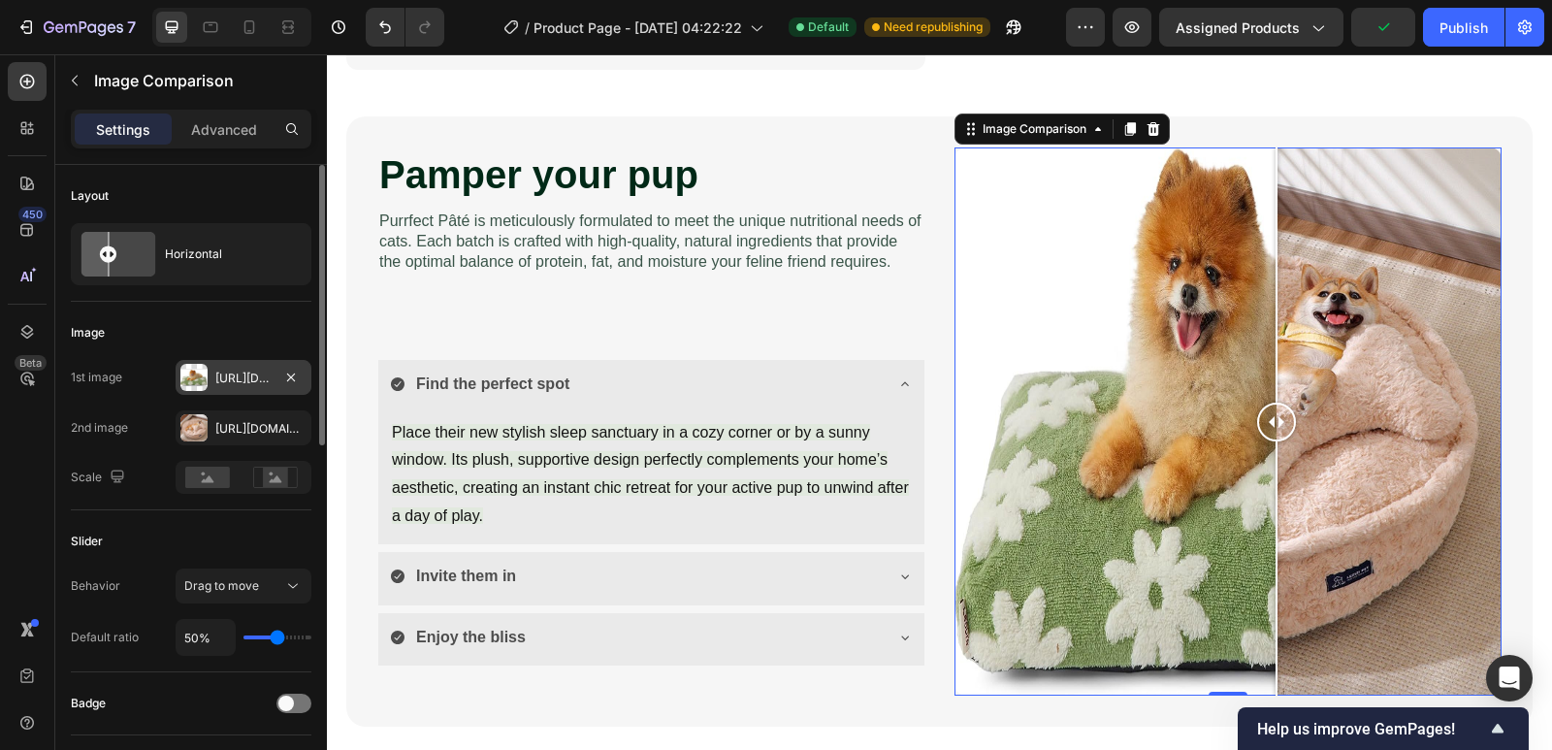
click at [250, 381] on div "Https://cdn.Shopify.Com/s/files/1/0907/6077/3965/files/897b3322-a3af-4aac-8ff4-…" at bounding box center [243, 378] width 56 height 17
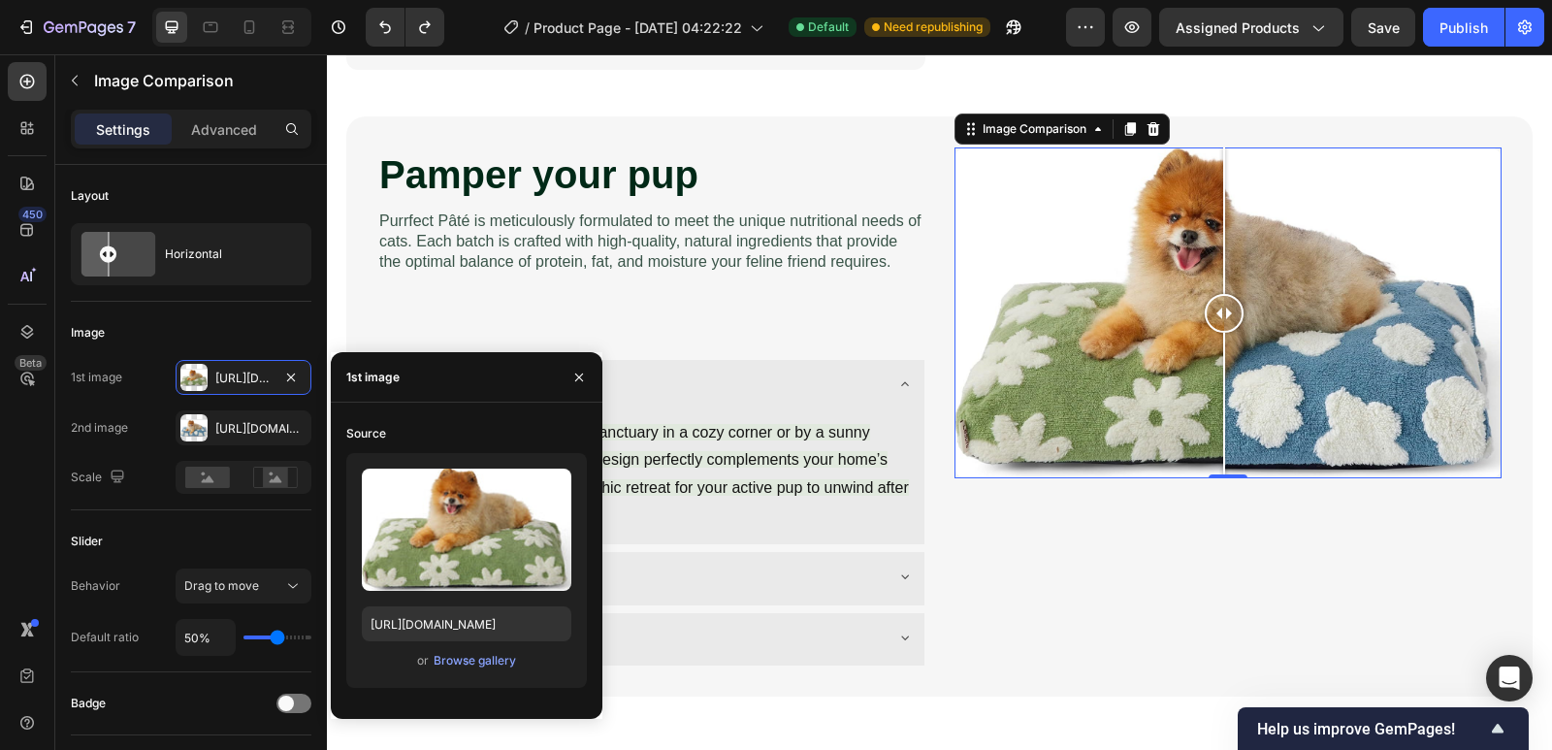
scroll to position [873, 0]
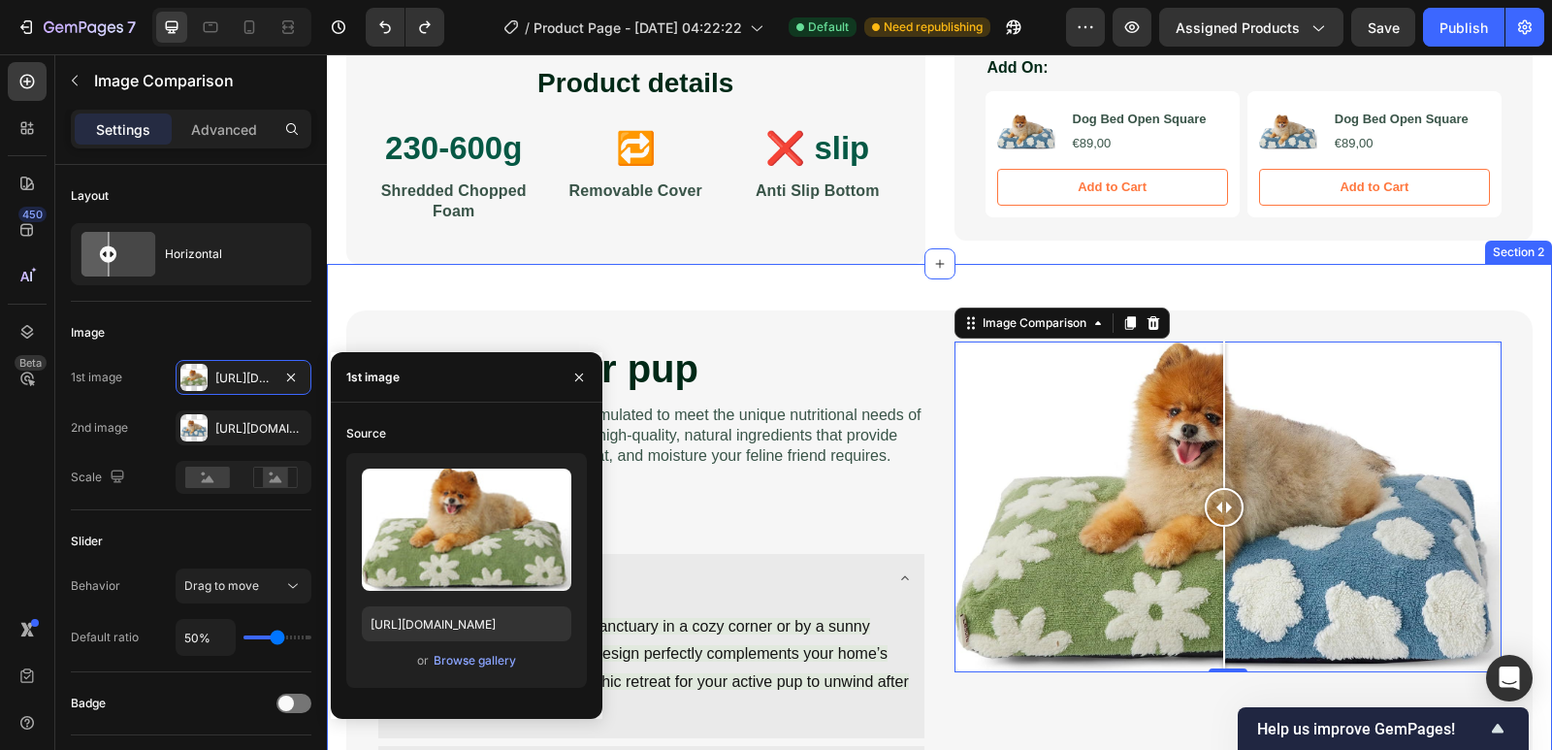
click at [1295, 282] on div "Pamper your pup Heading Purrfect Pâté is meticulously formulated to meet the un…" at bounding box center [939, 589] width 1225 height 650
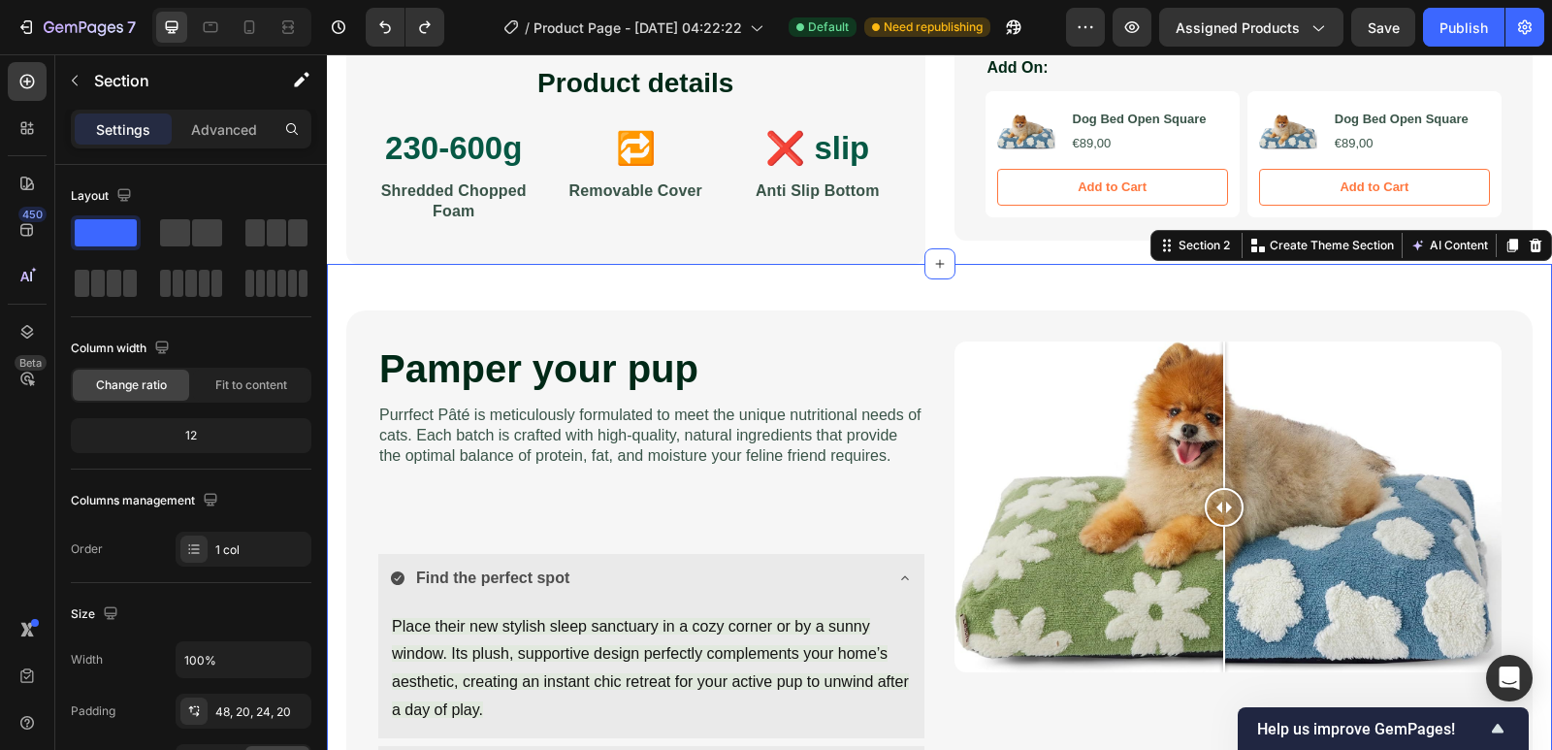
scroll to position [881, 0]
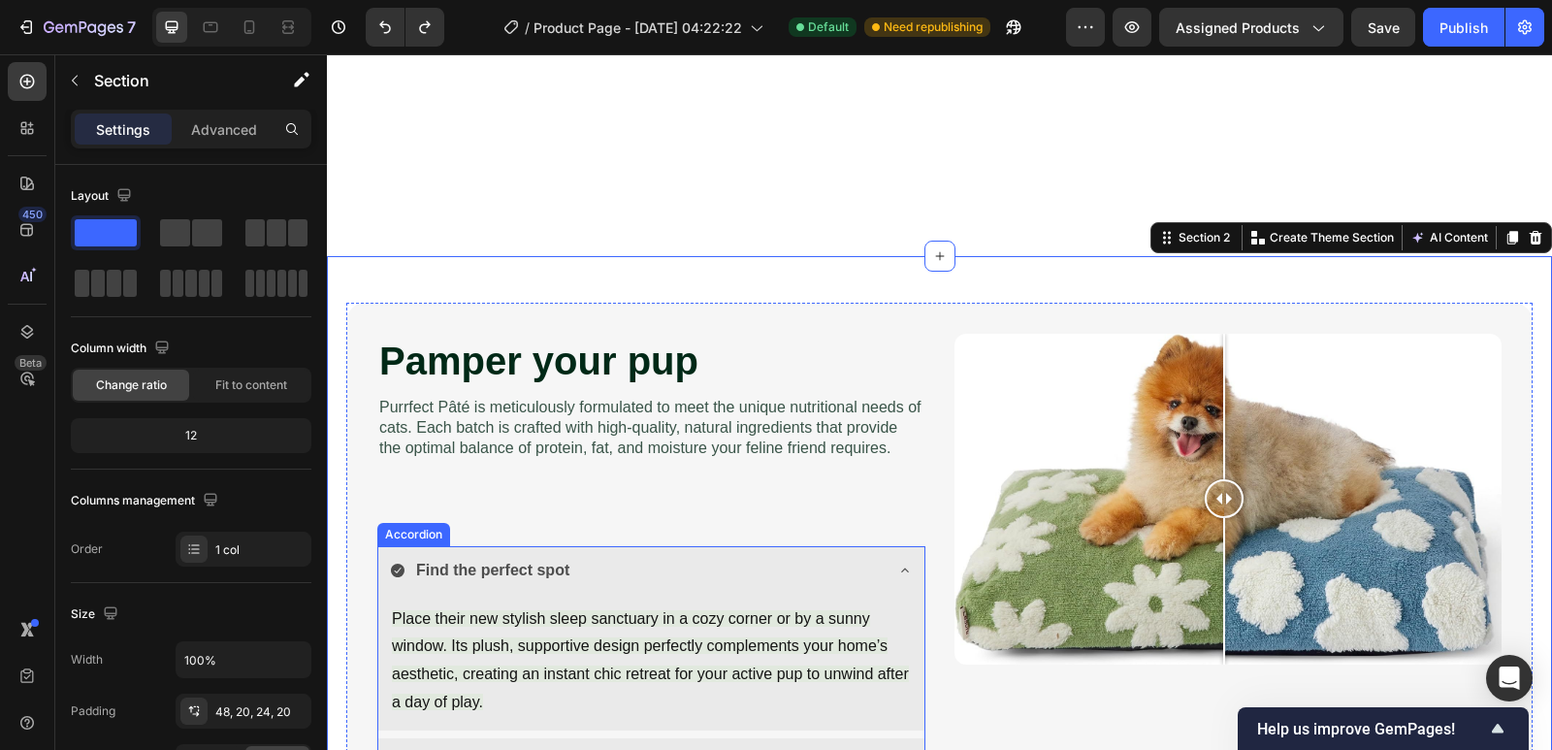
click at [883, 546] on div "Find the perfect spot" at bounding box center [651, 572] width 546 height 53
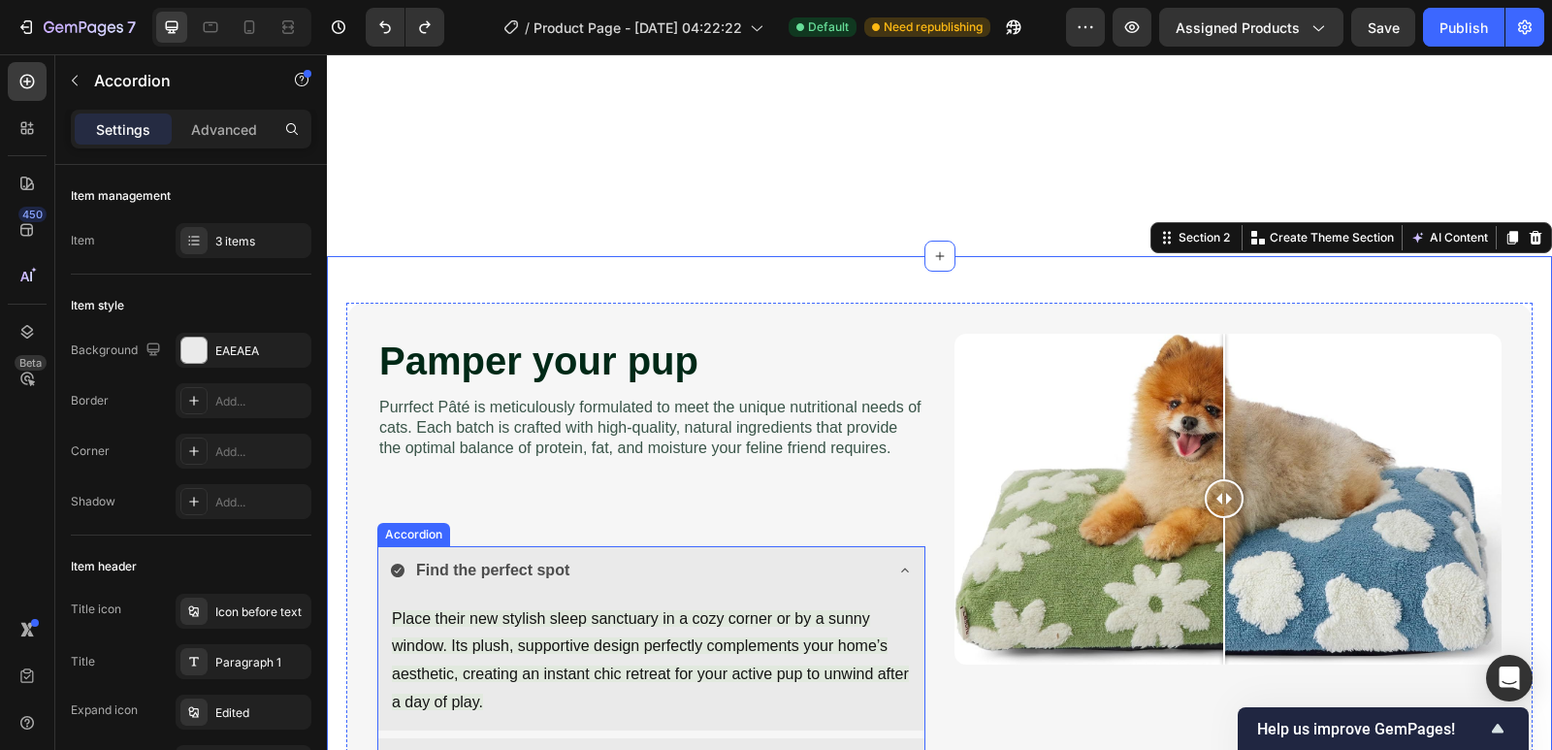
scroll to position [1067, 0]
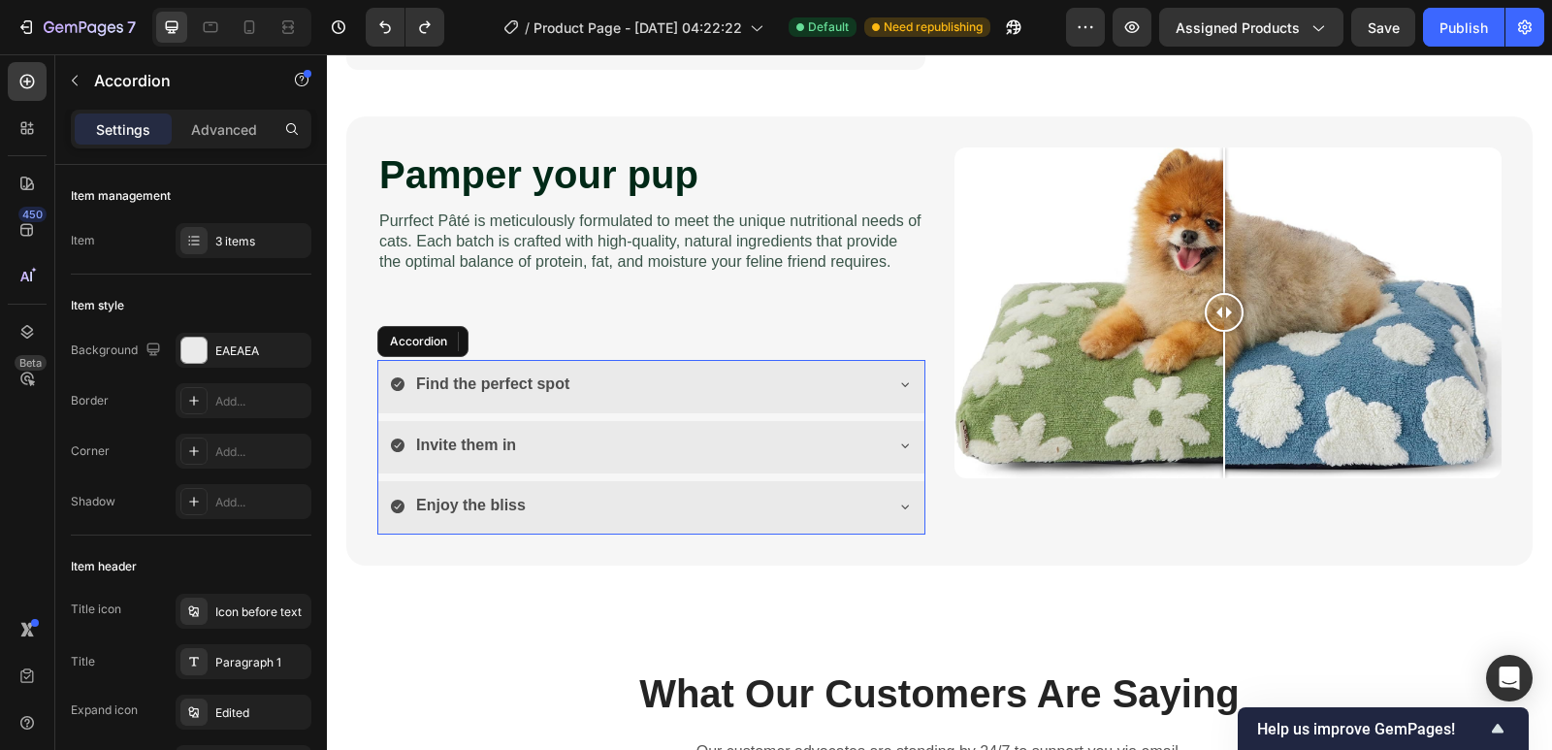
click at [897, 380] on icon at bounding box center [905, 384] width 16 height 16
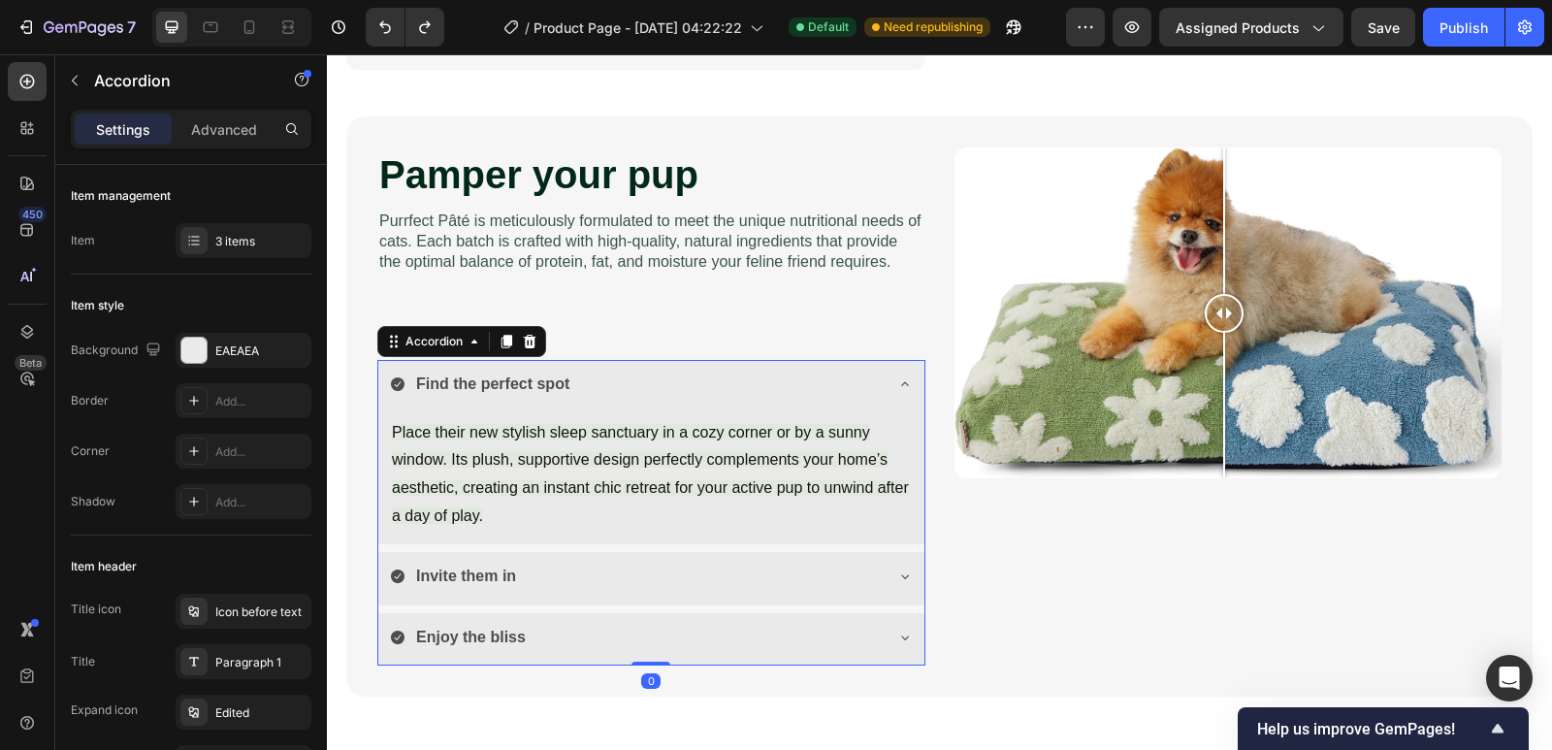
click at [897, 380] on icon at bounding box center [905, 384] width 16 height 16
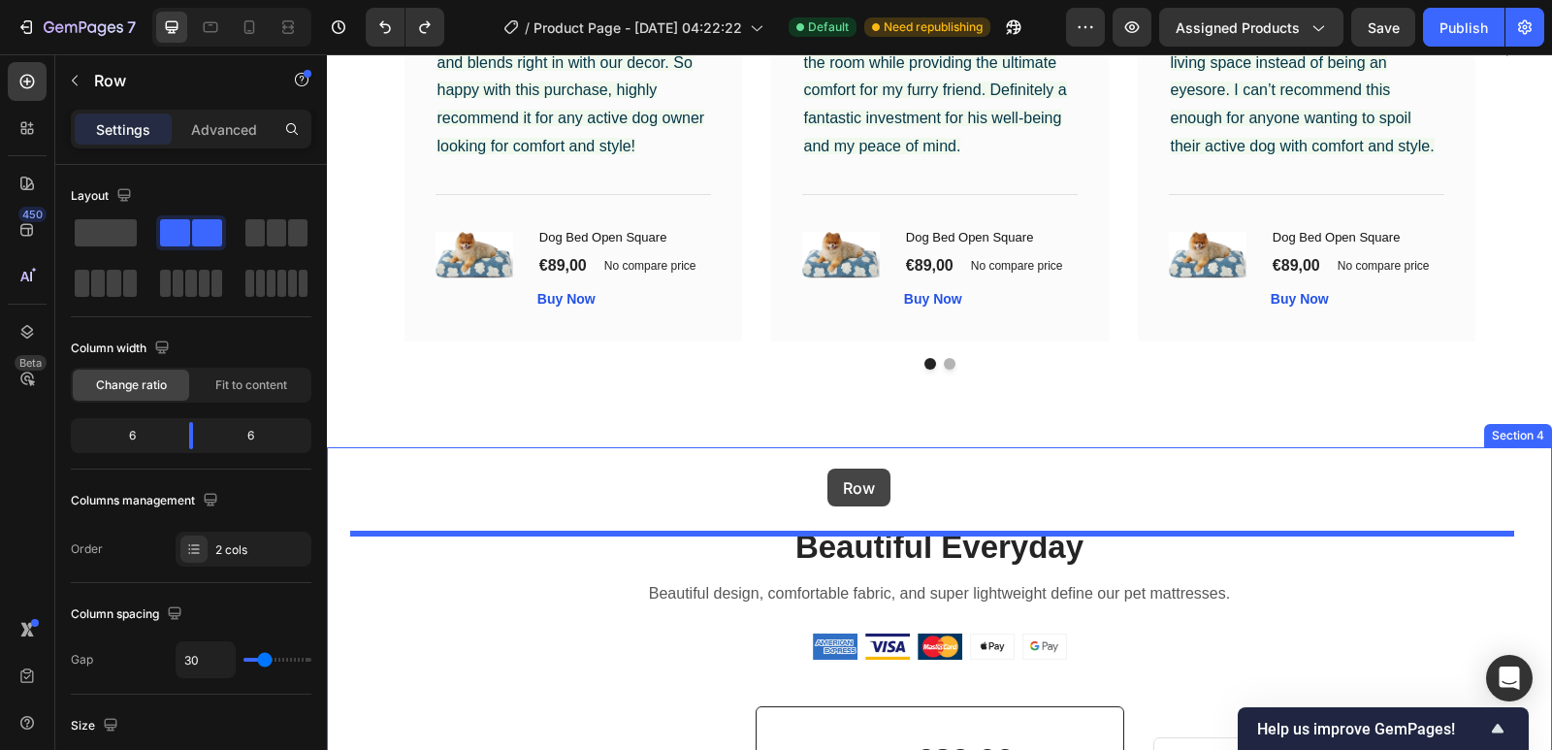
scroll to position [2155, 0]
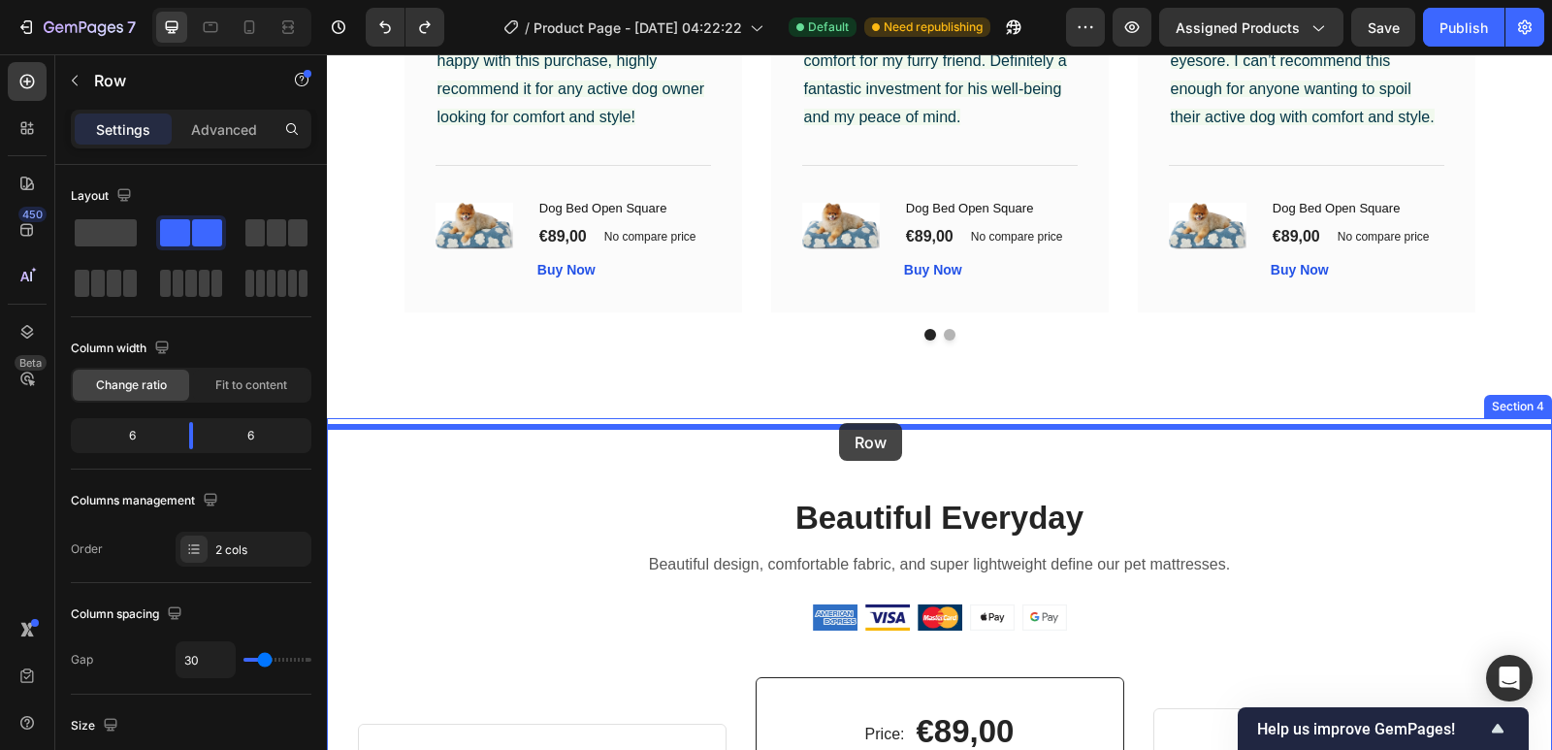
drag, startPoint x: 920, startPoint y: 404, endPoint x: 839, endPoint y: 423, distance: 82.8
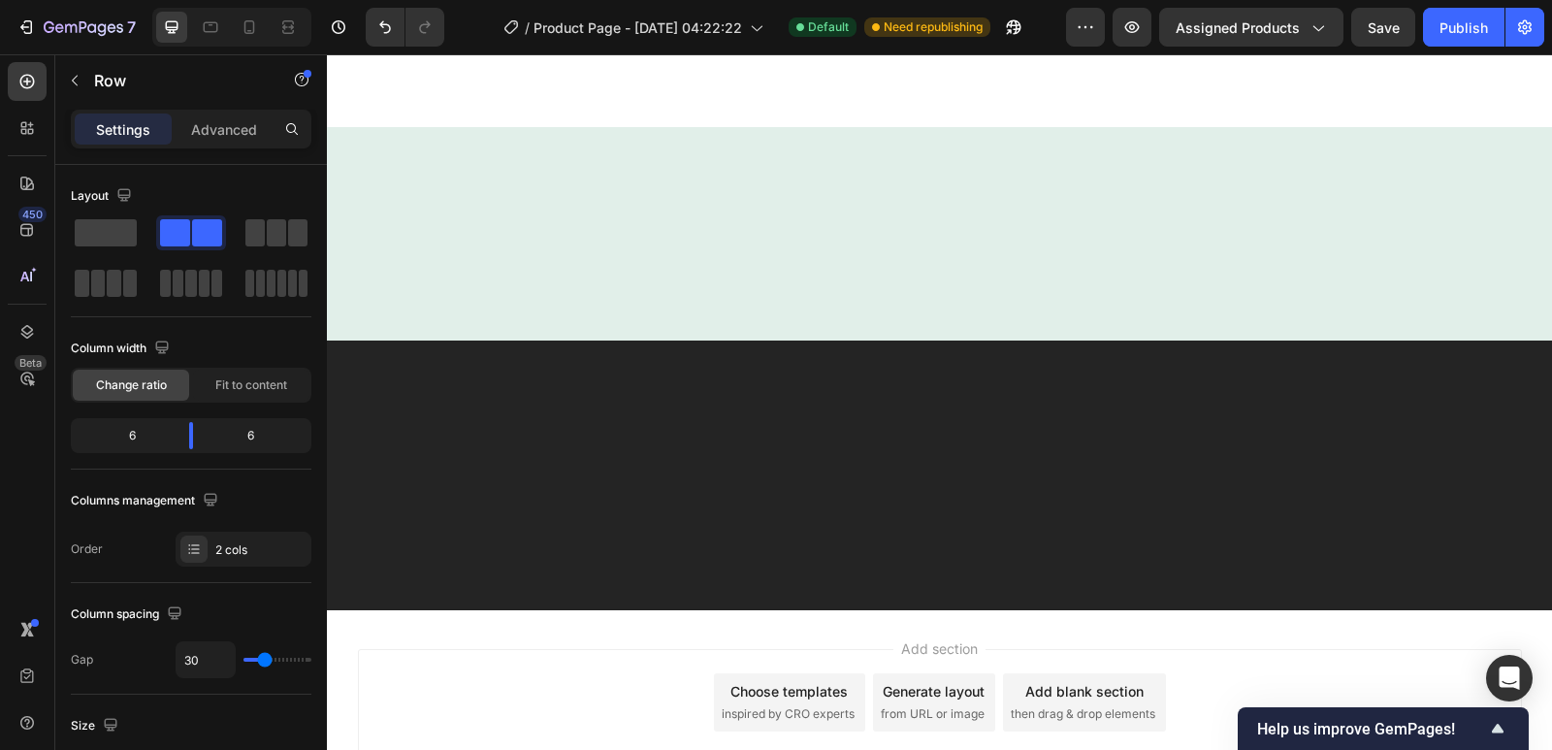
scroll to position [2931, 0]
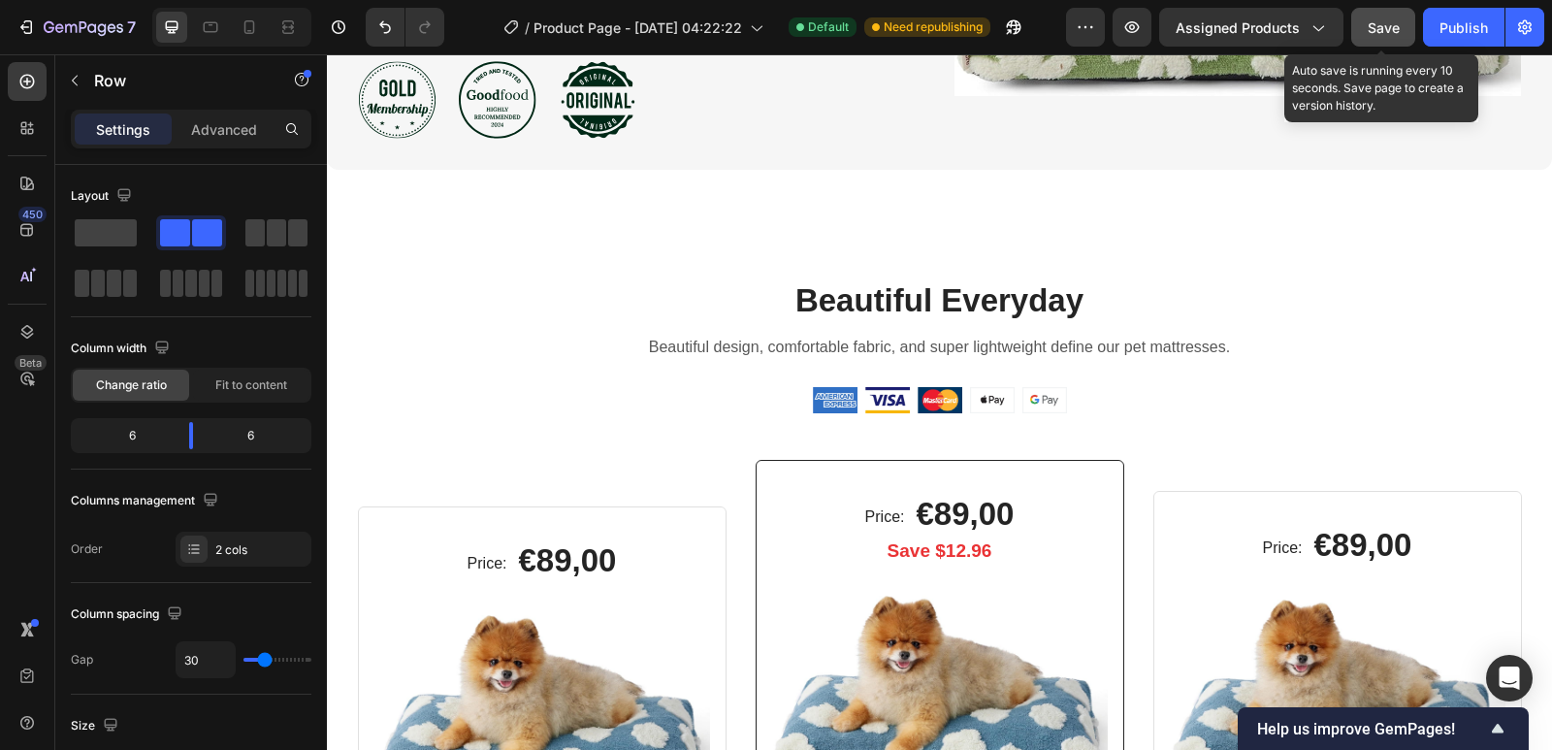
click at [1390, 30] on span "Save" at bounding box center [1384, 27] width 32 height 16
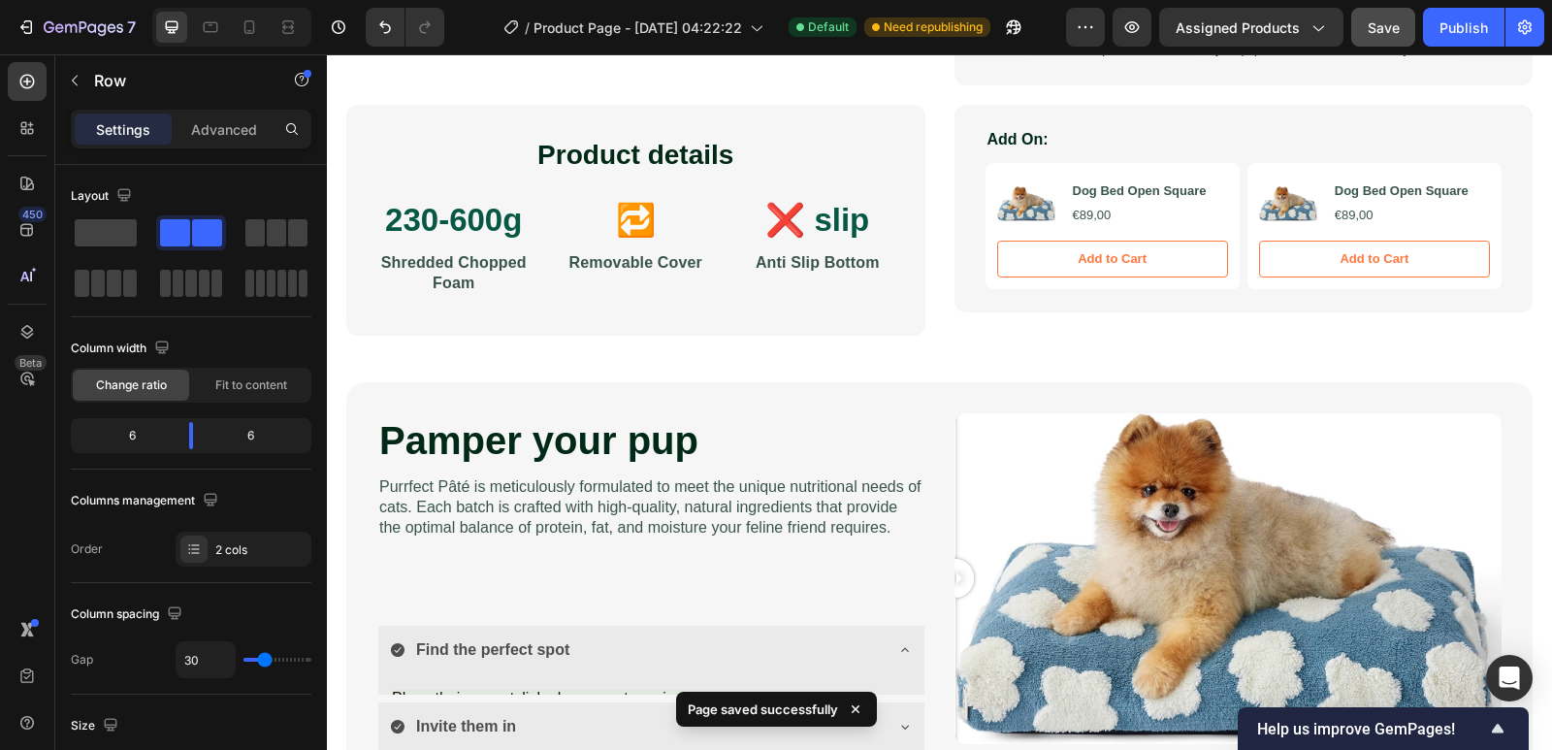
scroll to position [0, 0]
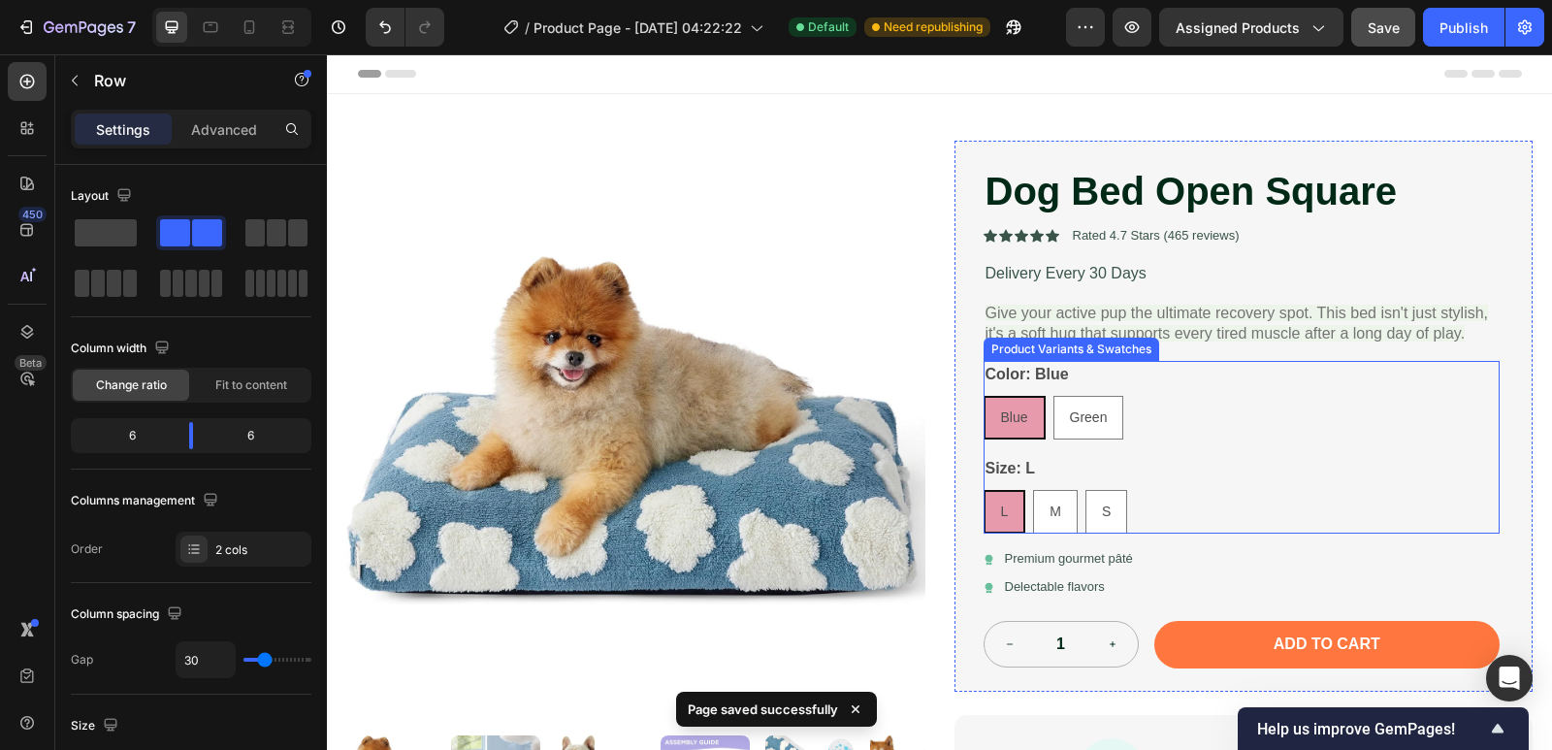
click at [1074, 419] on span "Green" at bounding box center [1089, 417] width 38 height 16
click at [1054, 396] on input "Green Green Green" at bounding box center [1053, 395] width 1 height 1
radio input "true"
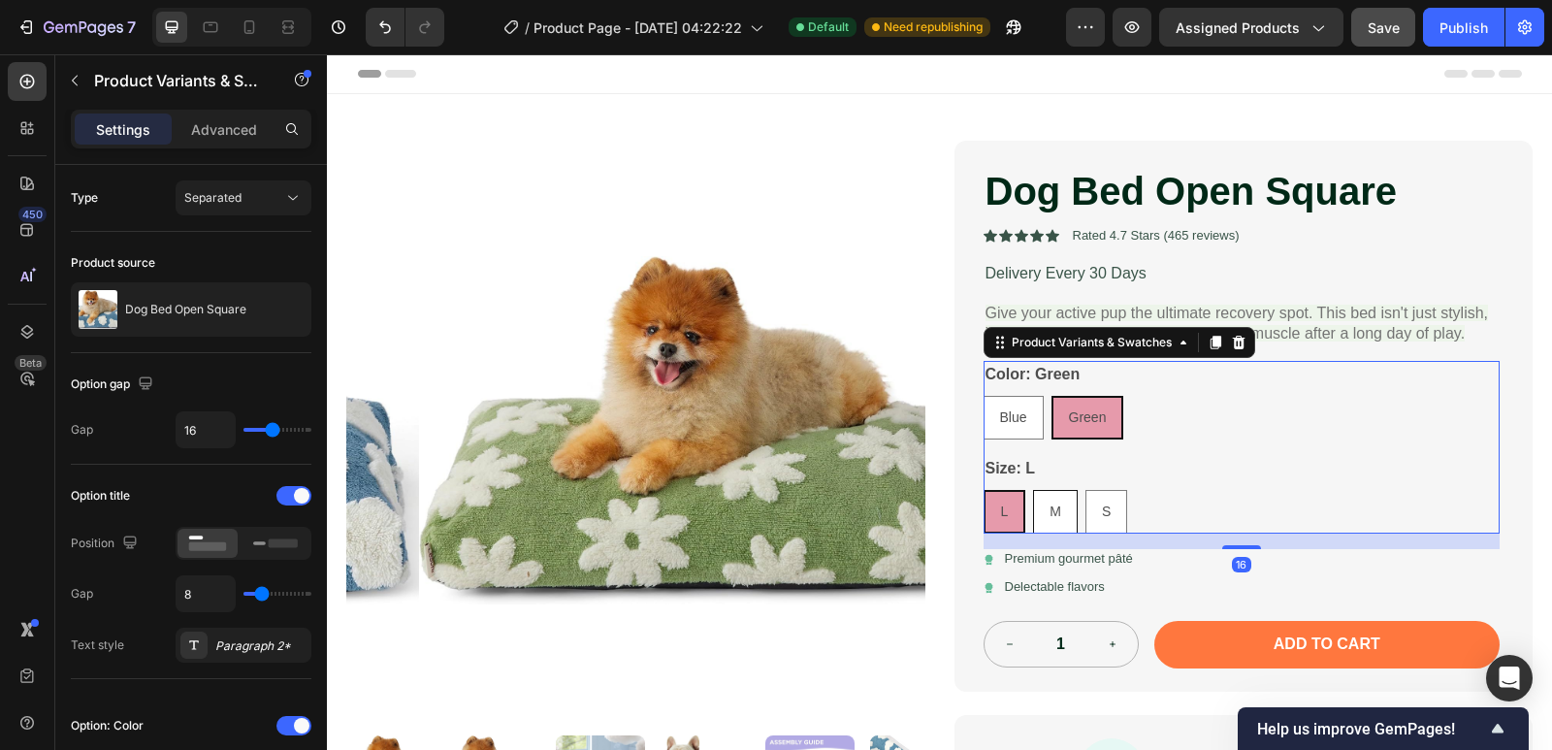
click at [1036, 501] on div "M" at bounding box center [1055, 512] width 43 height 40
click at [1033, 490] on input "M M M" at bounding box center [1032, 489] width 1 height 1
radio input "true"
click at [1103, 506] on span "S" at bounding box center [1106, 512] width 9 height 16
click at [1086, 490] on input "S S S" at bounding box center [1085, 489] width 1 height 1
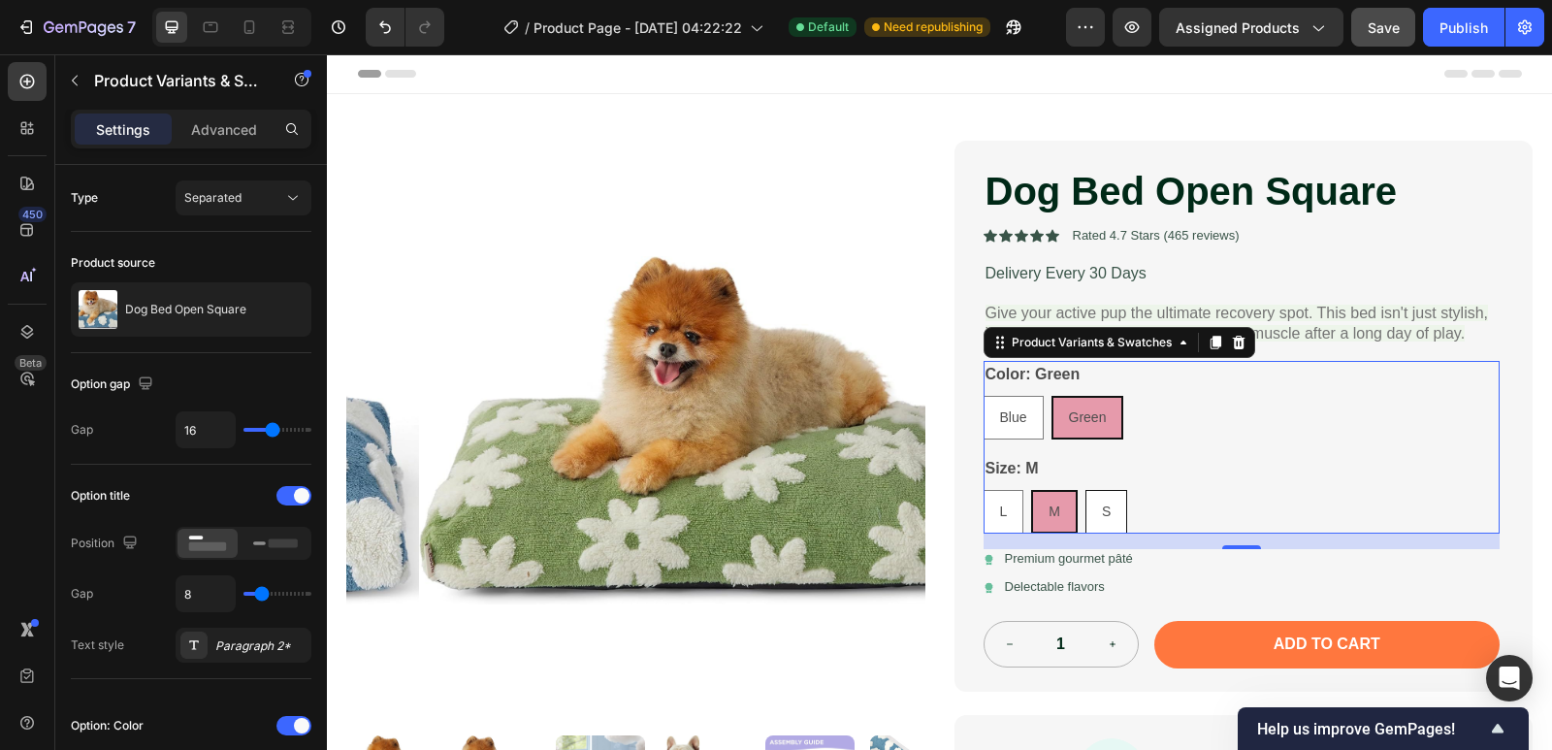
radio input "true"
click at [1016, 419] on span "Blue" at bounding box center [1013, 417] width 27 height 16
click at [984, 396] on input "Blue Blue Blue" at bounding box center [983, 395] width 1 height 1
radio input "true"
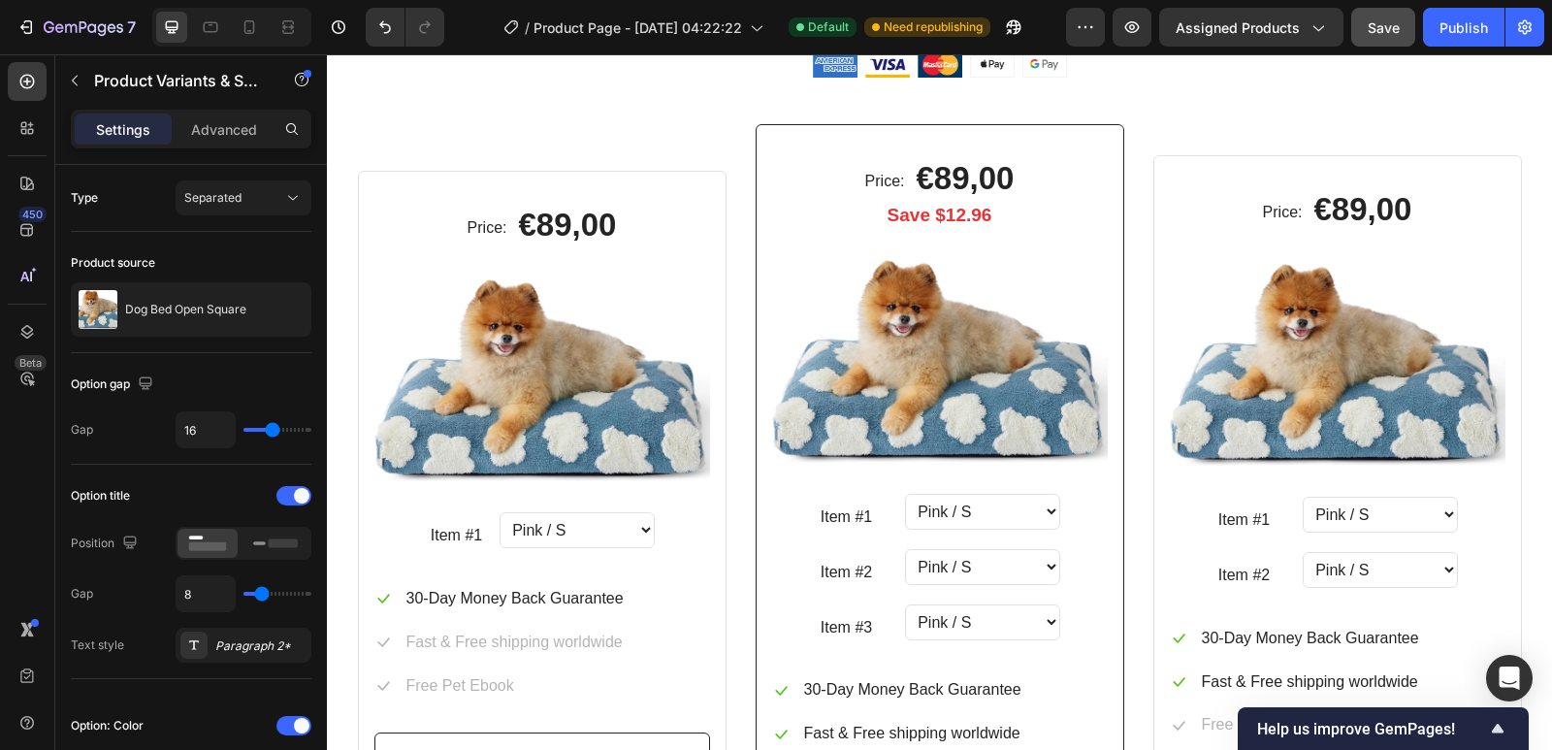
scroll to position [3396, 0]
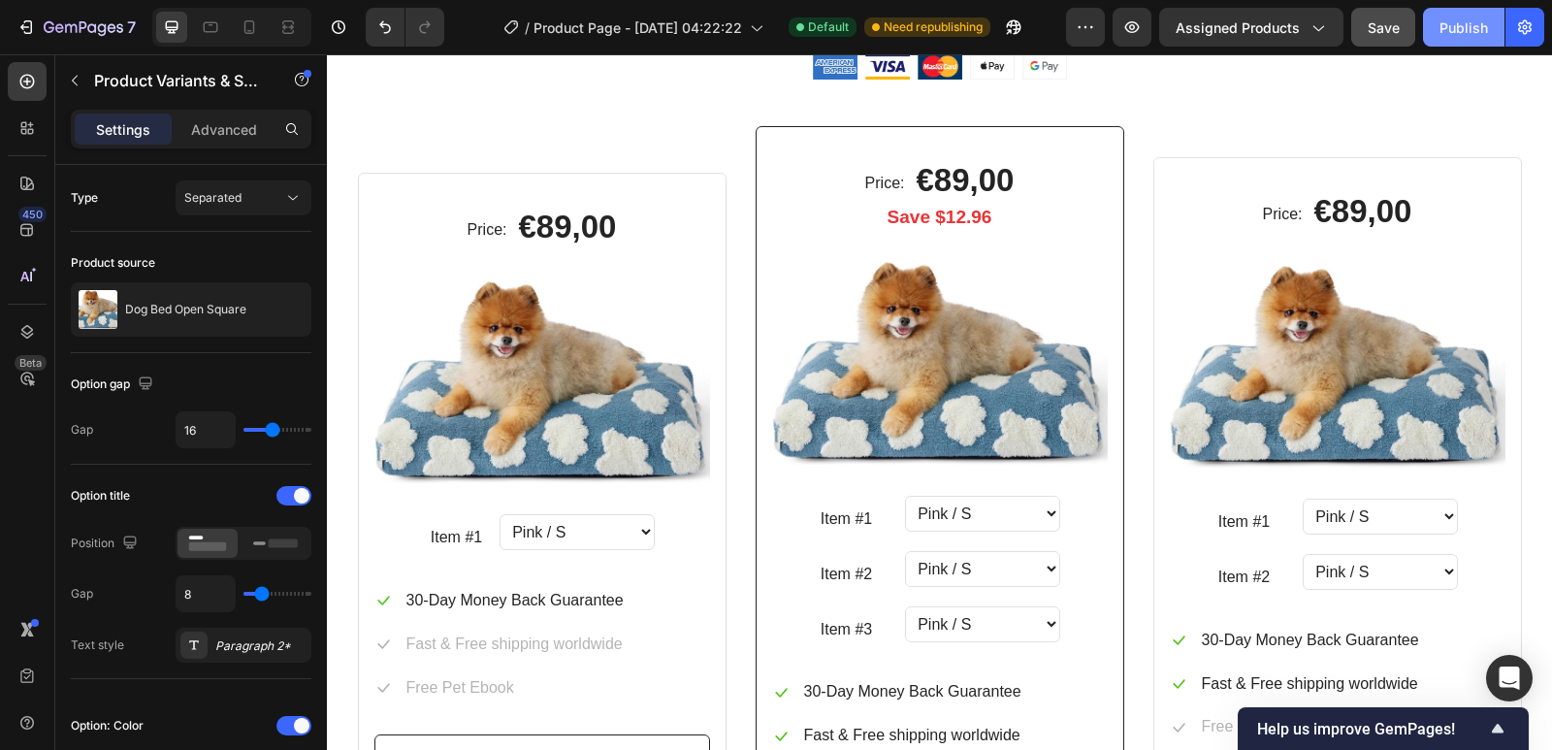
click at [1454, 18] on div "Publish" at bounding box center [1464, 27] width 49 height 20
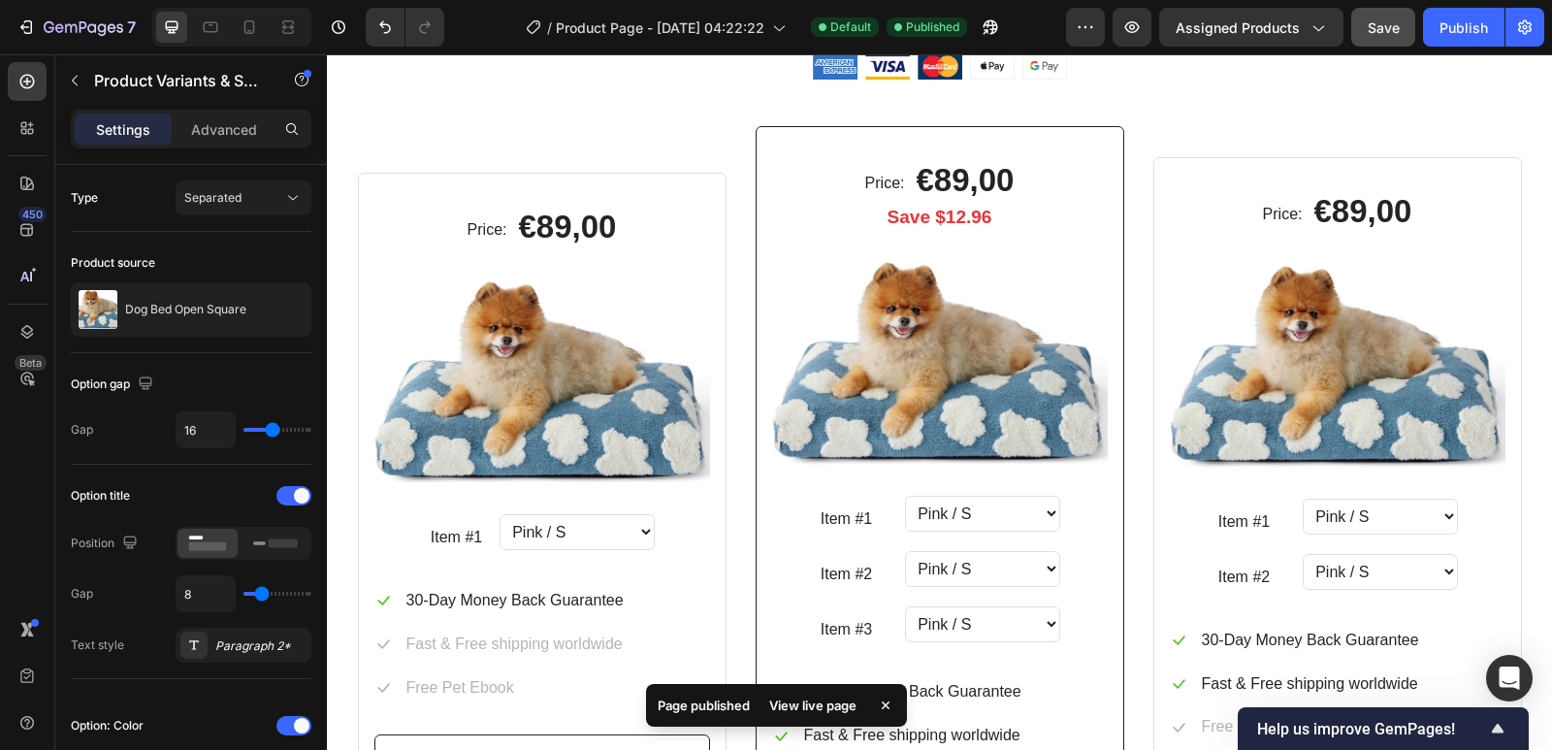
click at [810, 703] on div "View live page" at bounding box center [813, 705] width 111 height 27
